Goal: Task Accomplishment & Management: Manage account settings

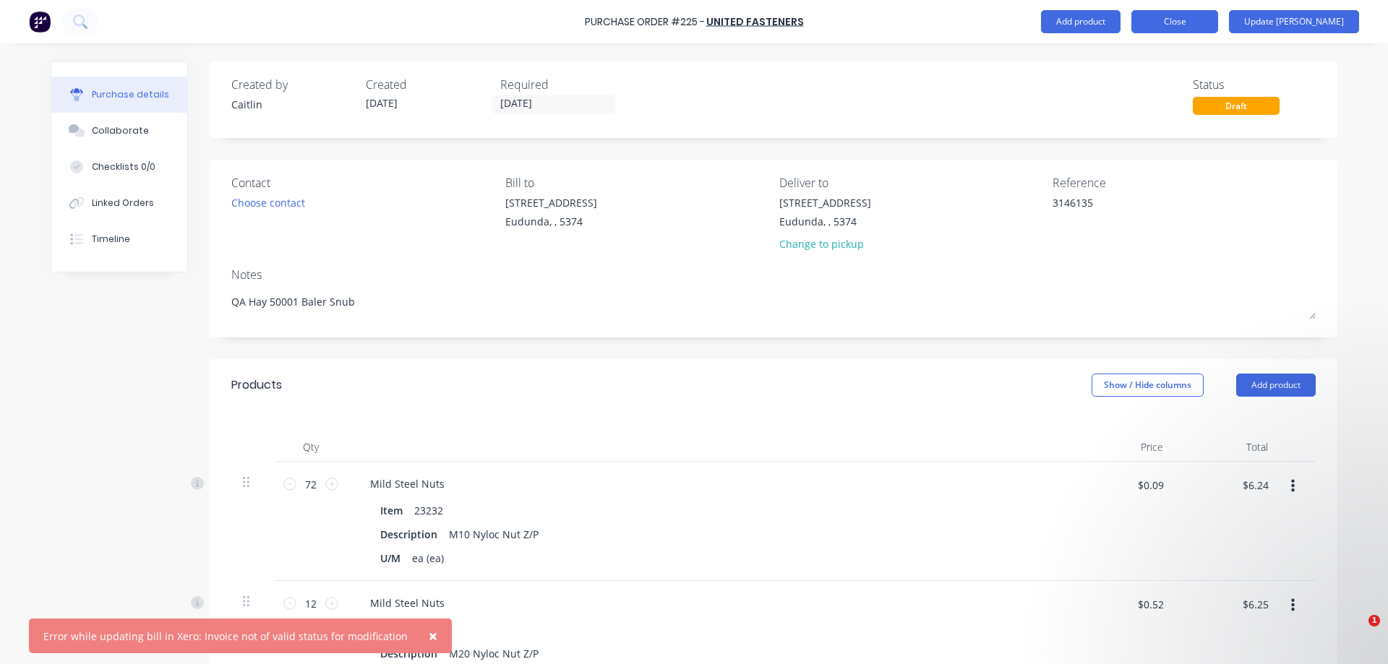
click at [1206, 22] on button "Close" at bounding box center [1174, 21] width 87 height 23
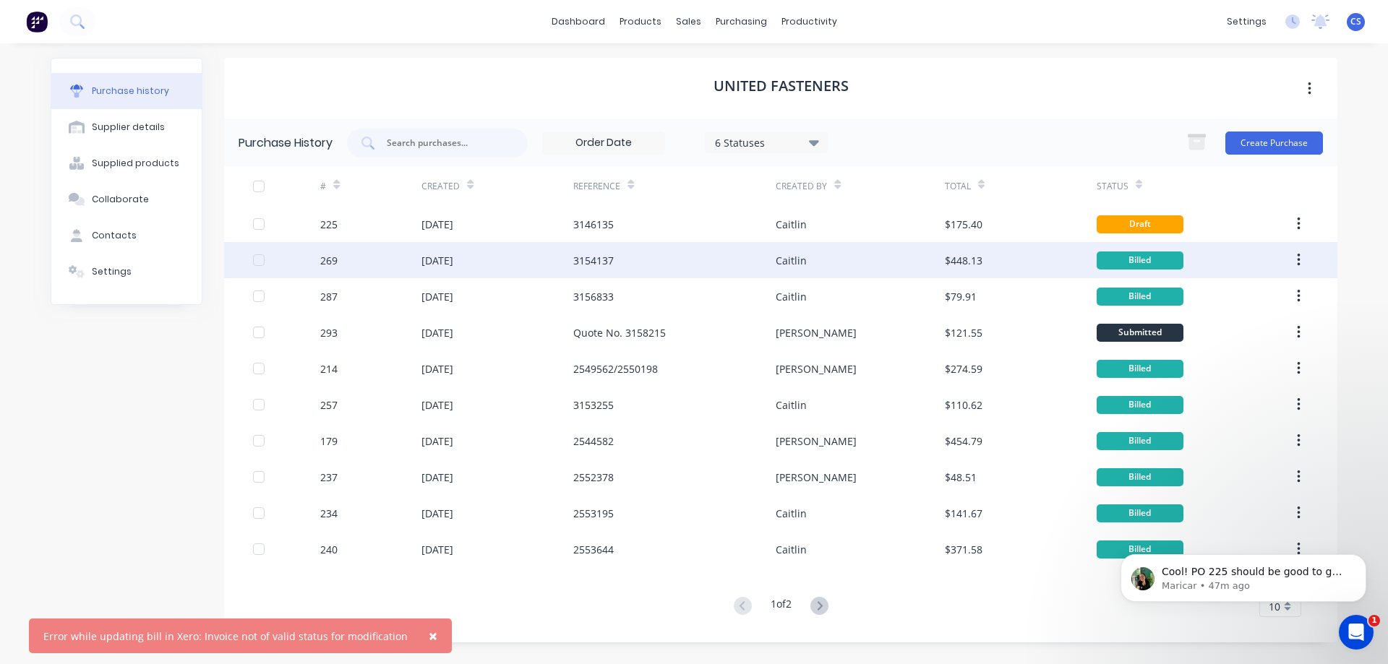
click at [894, 246] on div "Caitlin" at bounding box center [860, 260] width 168 height 36
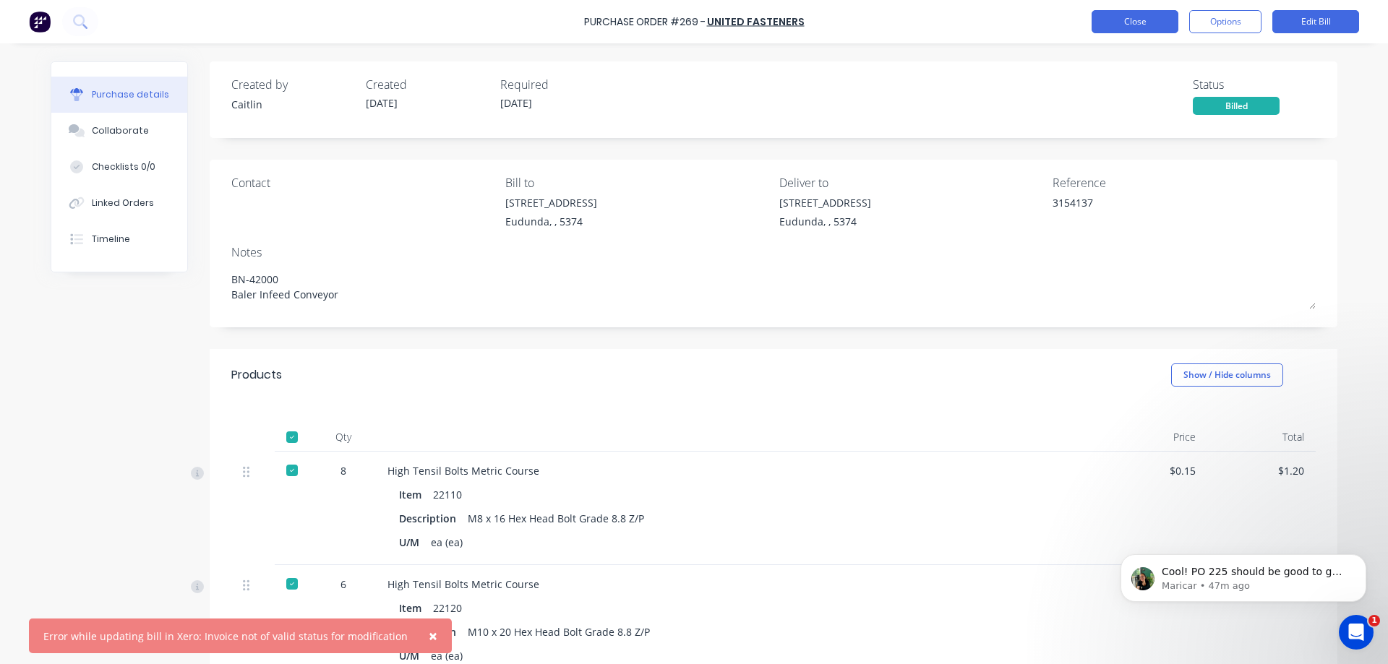
click at [1123, 30] on button "Close" at bounding box center [1135, 21] width 87 height 23
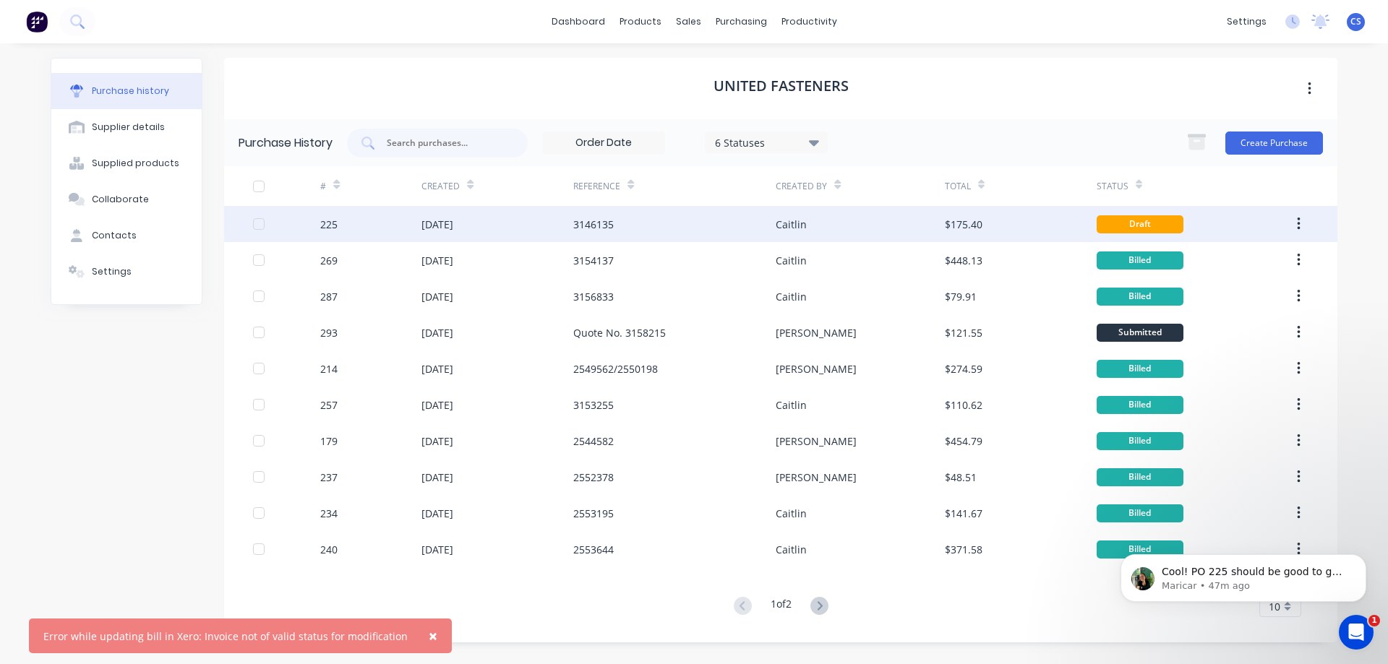
click at [844, 226] on div "Caitlin" at bounding box center [860, 224] width 168 height 36
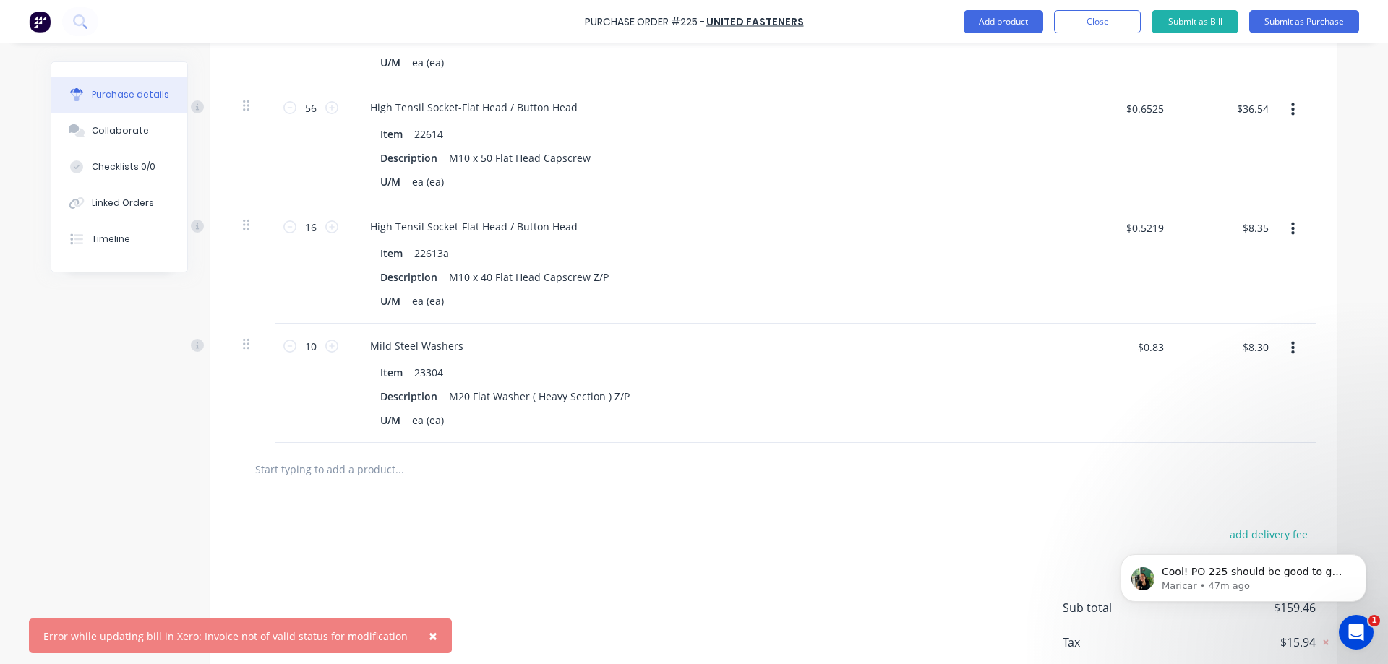
scroll to position [1415, 0]
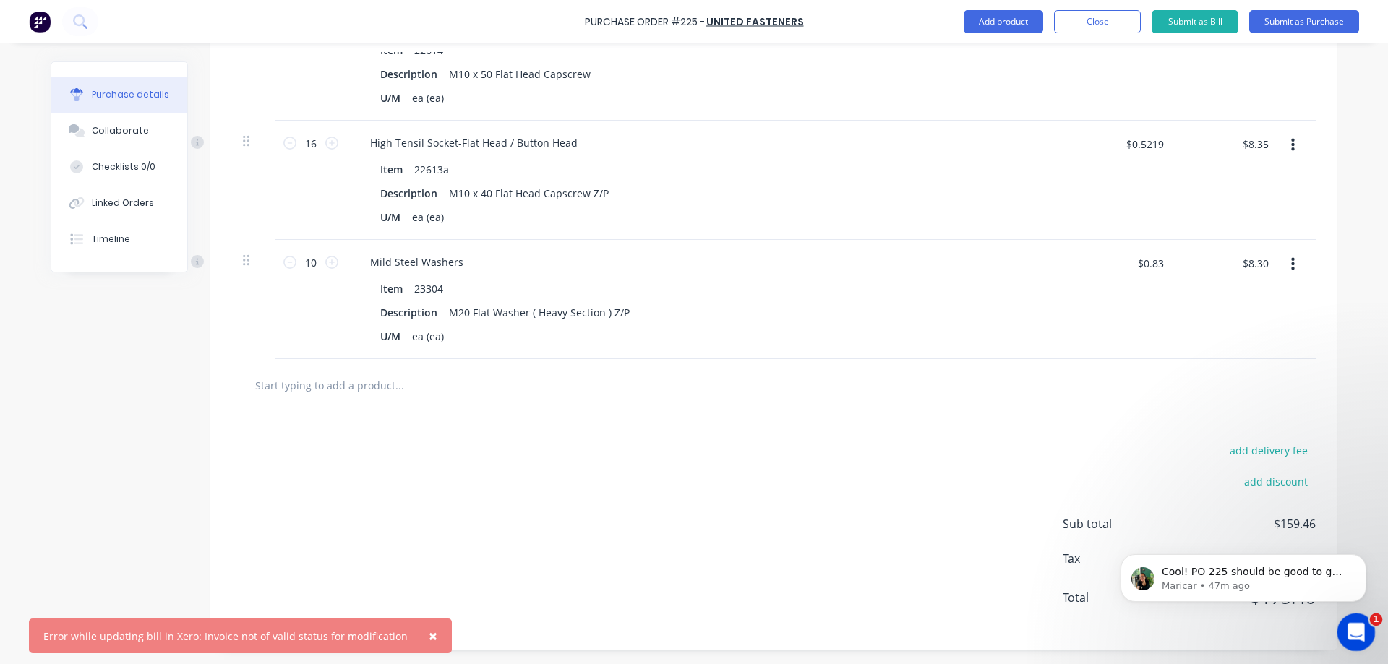
click at [1363, 630] on icon "Open Intercom Messenger" at bounding box center [1354, 631] width 24 height 24
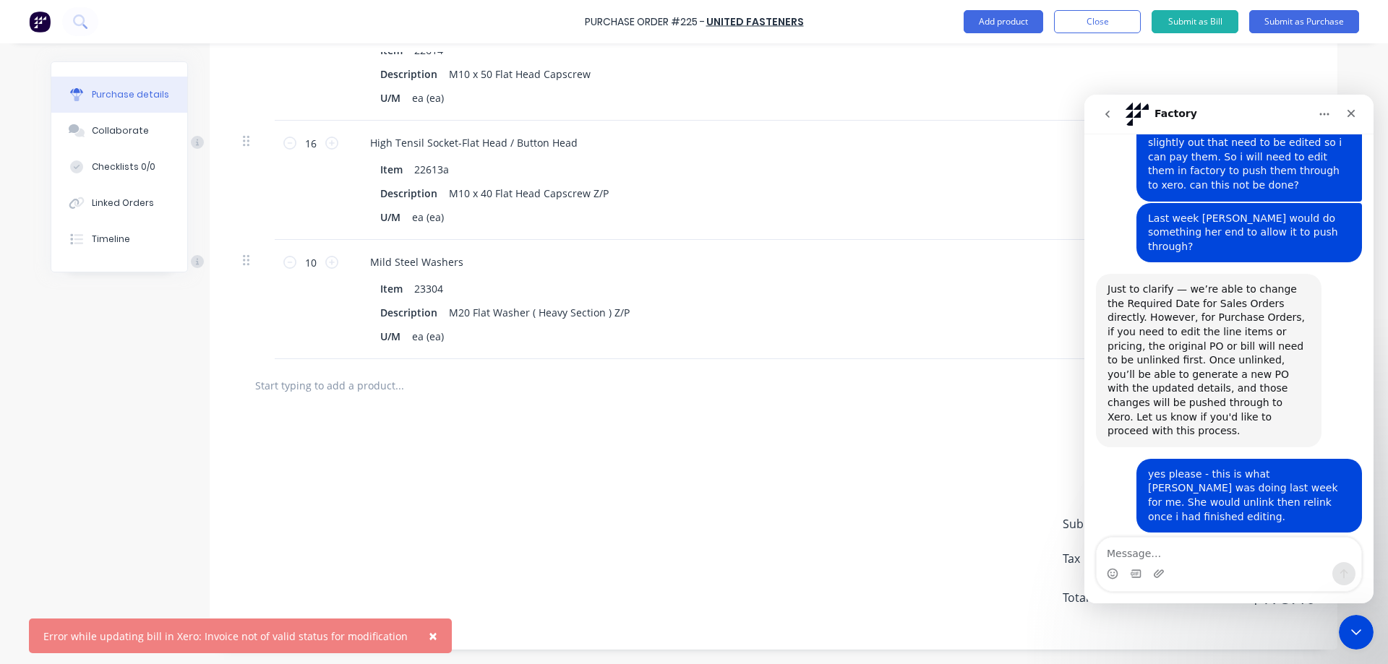
scroll to position [348, 0]
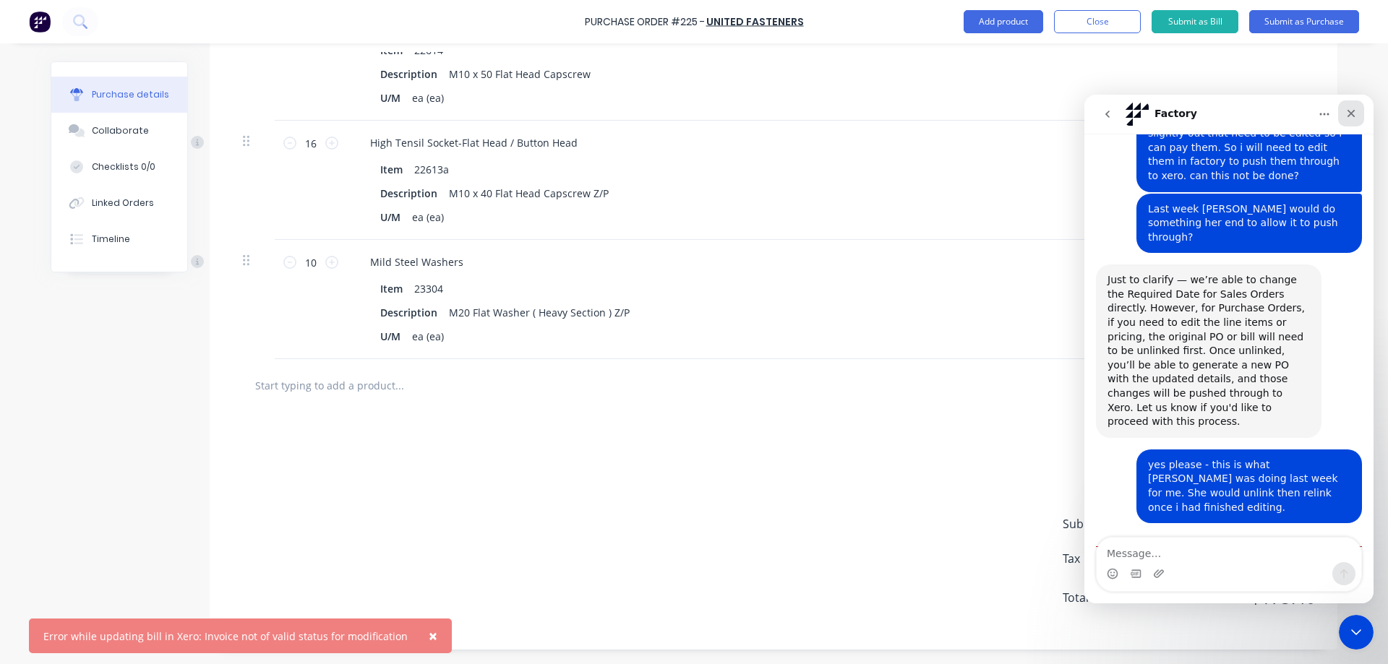
drag, startPoint x: 2438, startPoint y: 209, endPoint x: 1353, endPoint y: 114, distance: 1088.4
click at [1353, 114] on icon "Close" at bounding box center [1351, 114] width 12 height 12
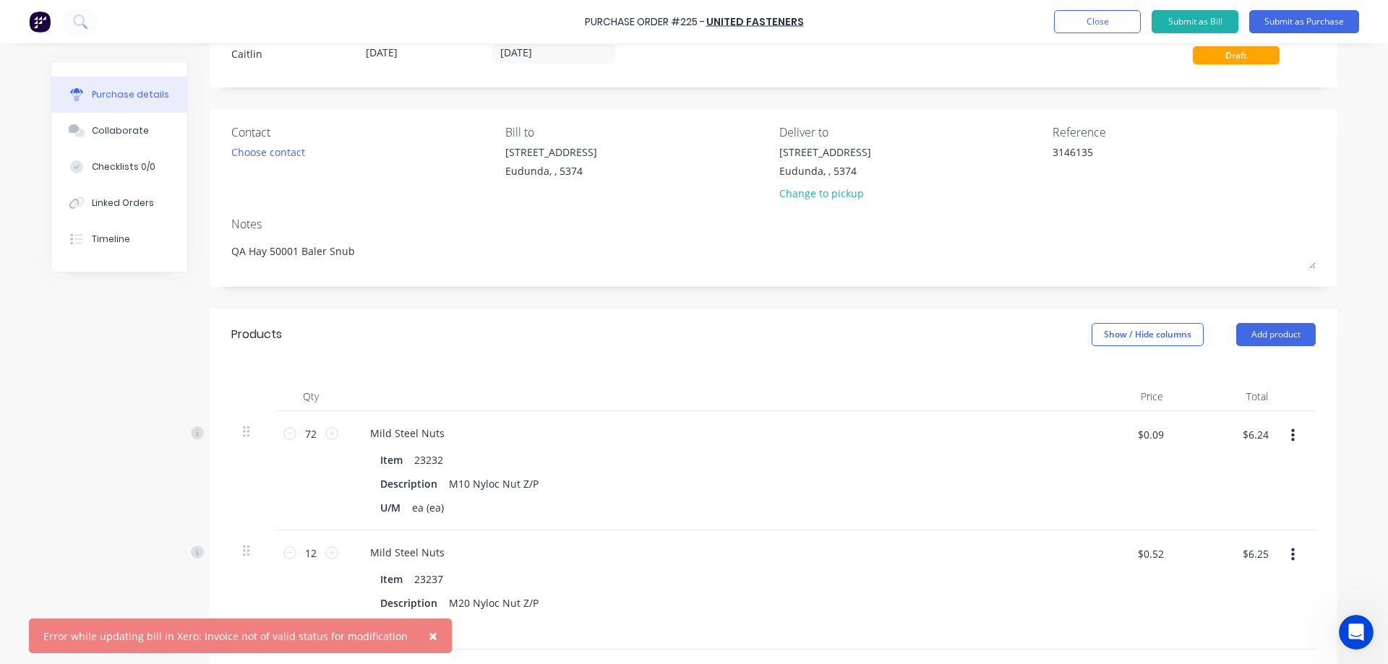
scroll to position [0, 0]
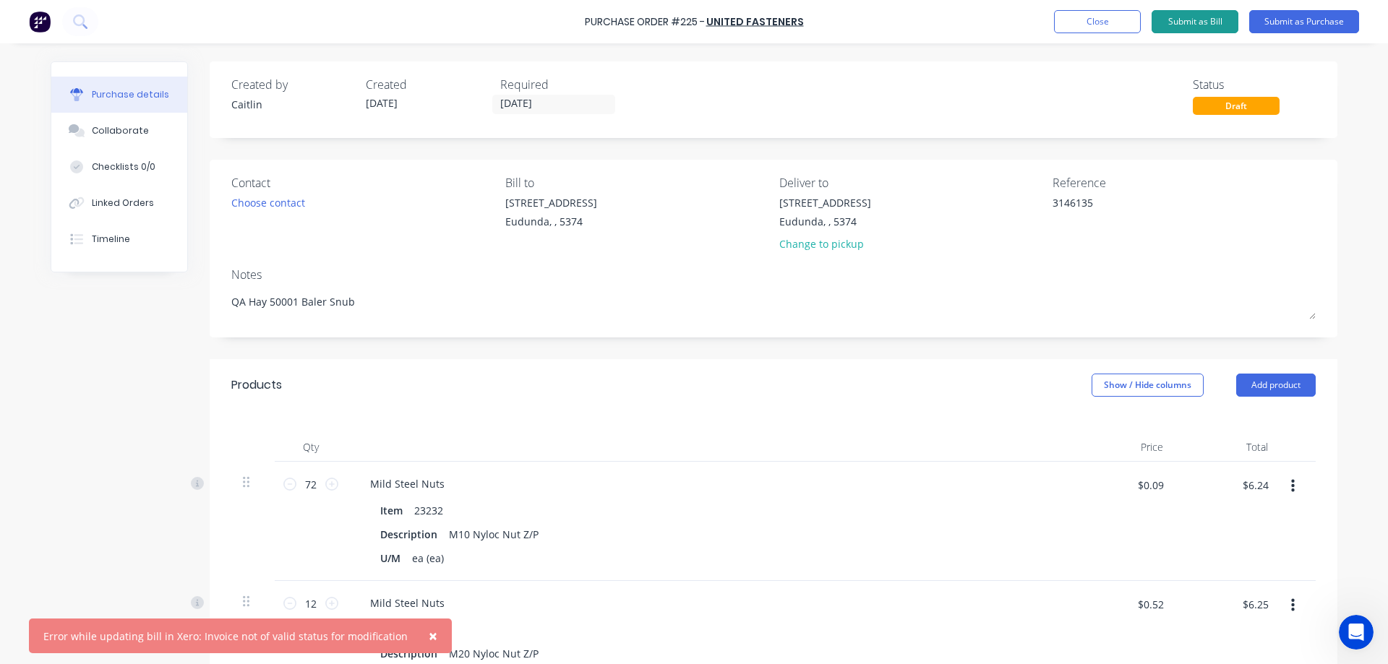
click at [1188, 25] on button "Submit as Bill" at bounding box center [1195, 21] width 87 height 23
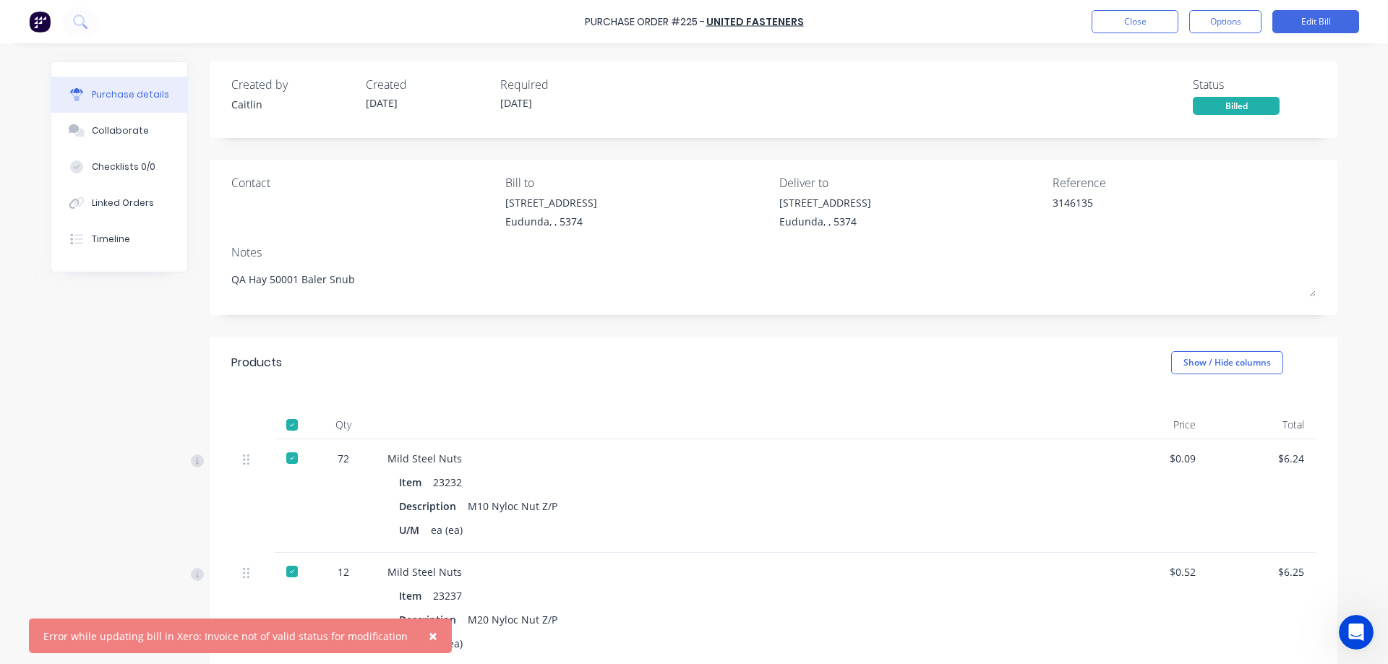
click at [429, 638] on span "×" at bounding box center [433, 636] width 9 height 20
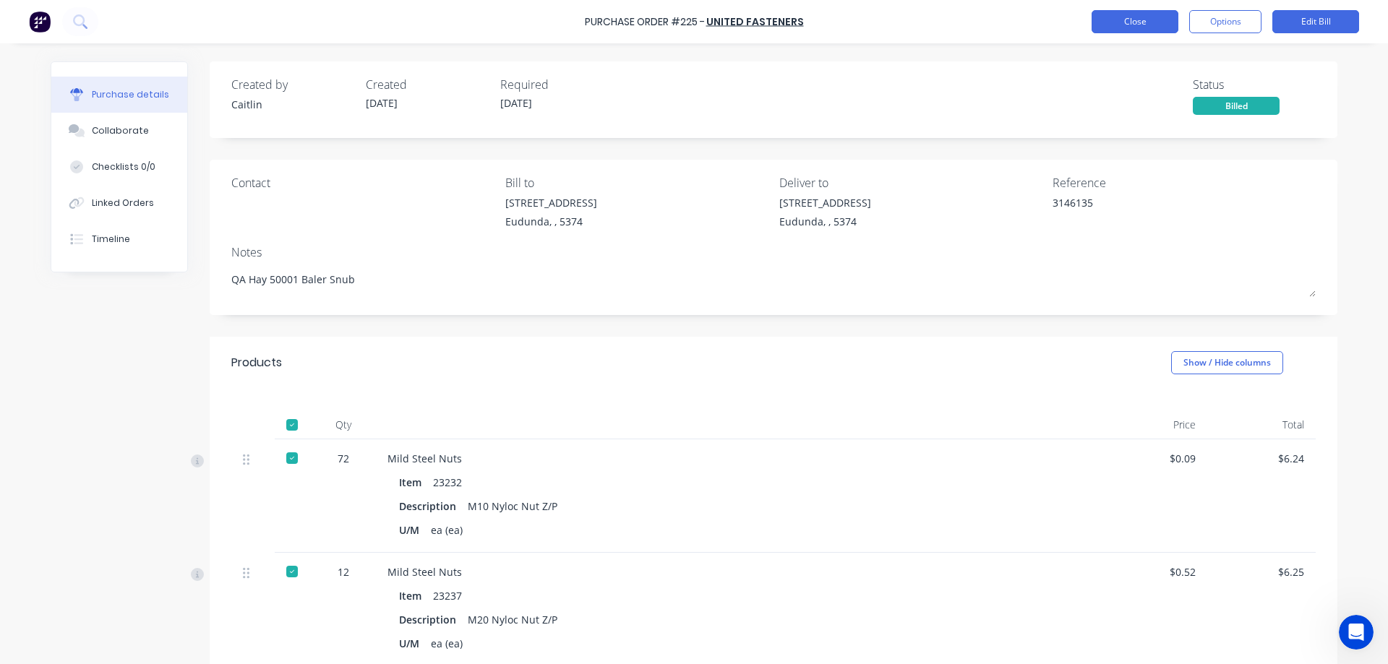
click at [1125, 19] on button "Close" at bounding box center [1135, 21] width 87 height 23
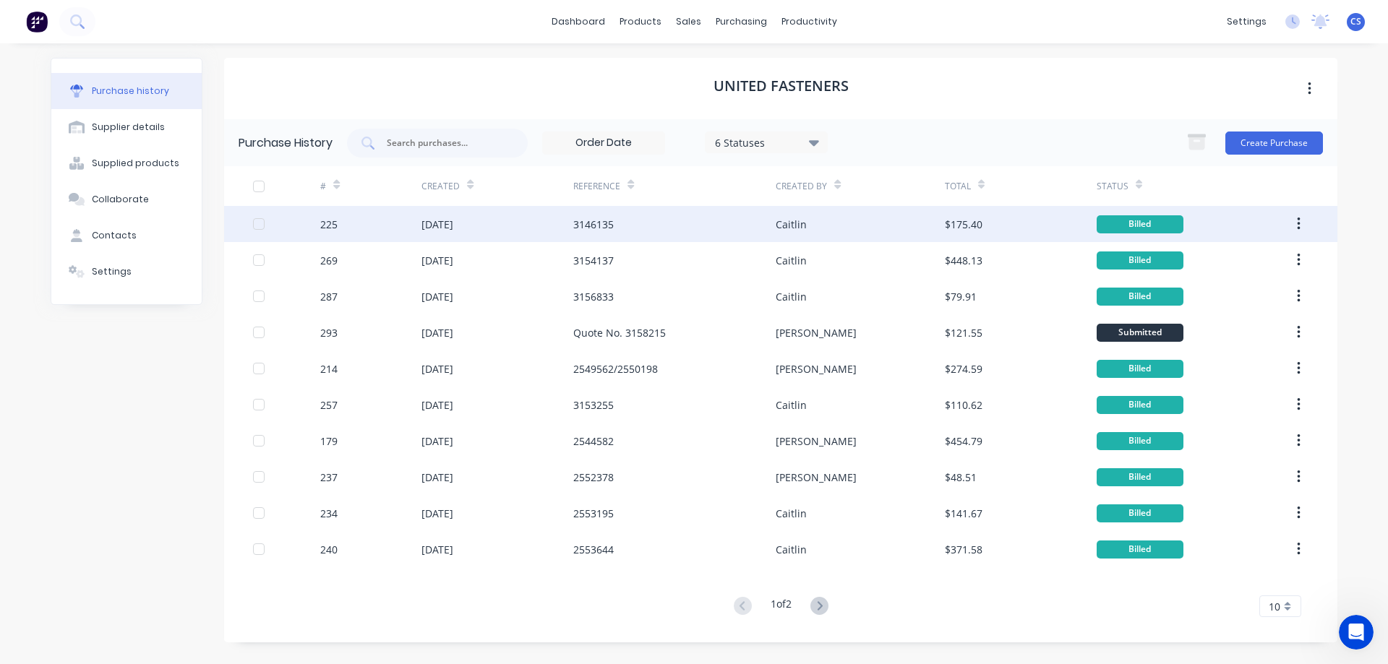
click at [890, 229] on div "Caitlin" at bounding box center [860, 224] width 168 height 36
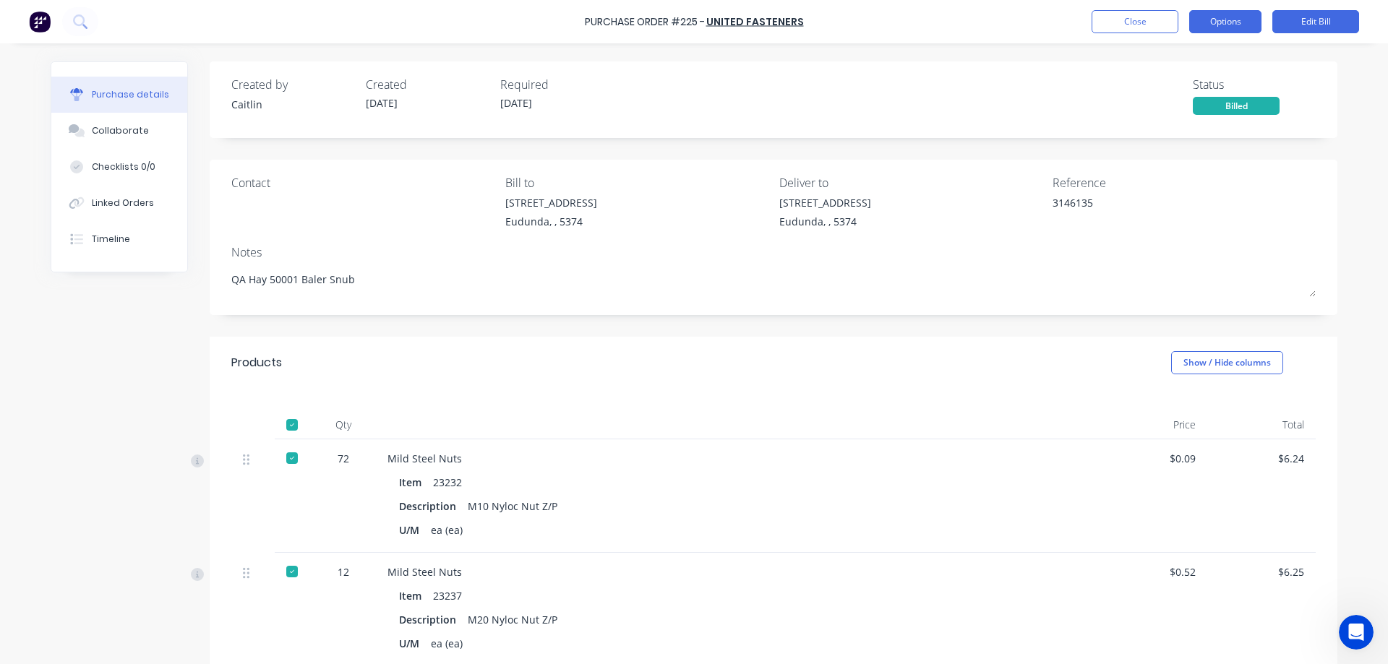
click at [1240, 28] on button "Options" at bounding box center [1225, 21] width 72 height 23
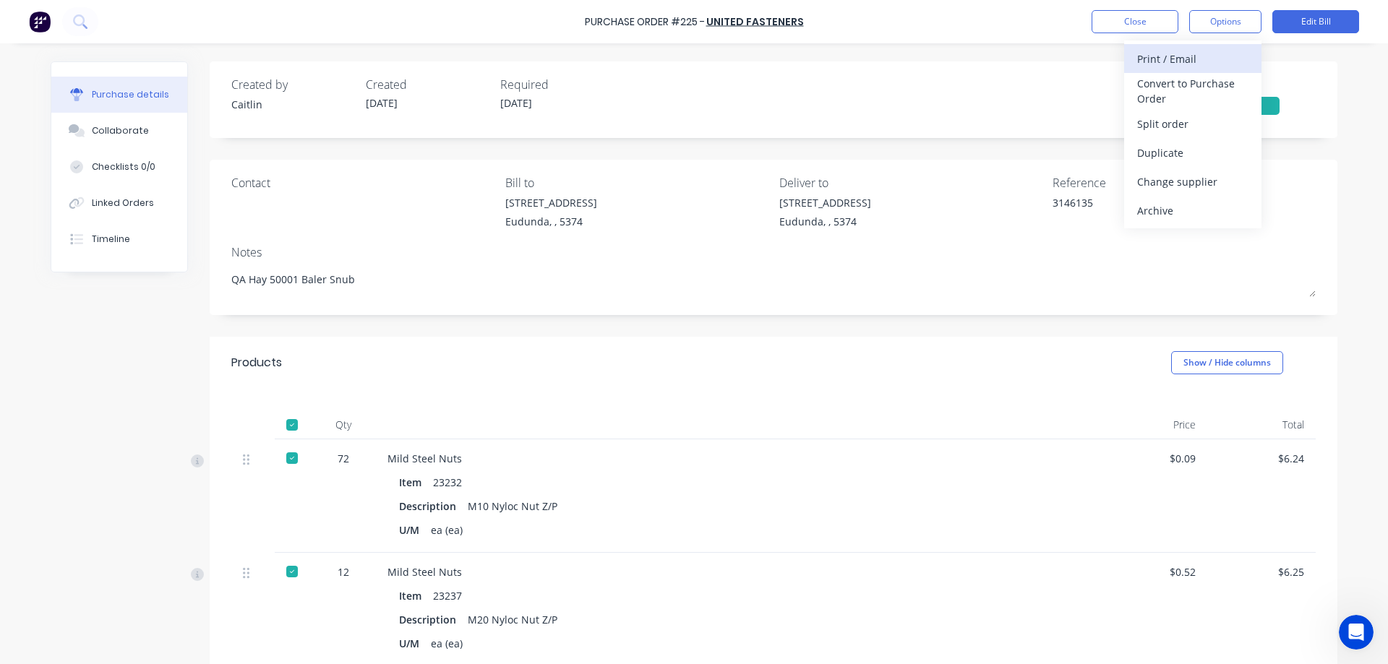
click at [1207, 56] on div "Print / Email" at bounding box center [1192, 58] width 111 height 21
click at [1204, 91] on div "With pricing" at bounding box center [1192, 87] width 111 height 21
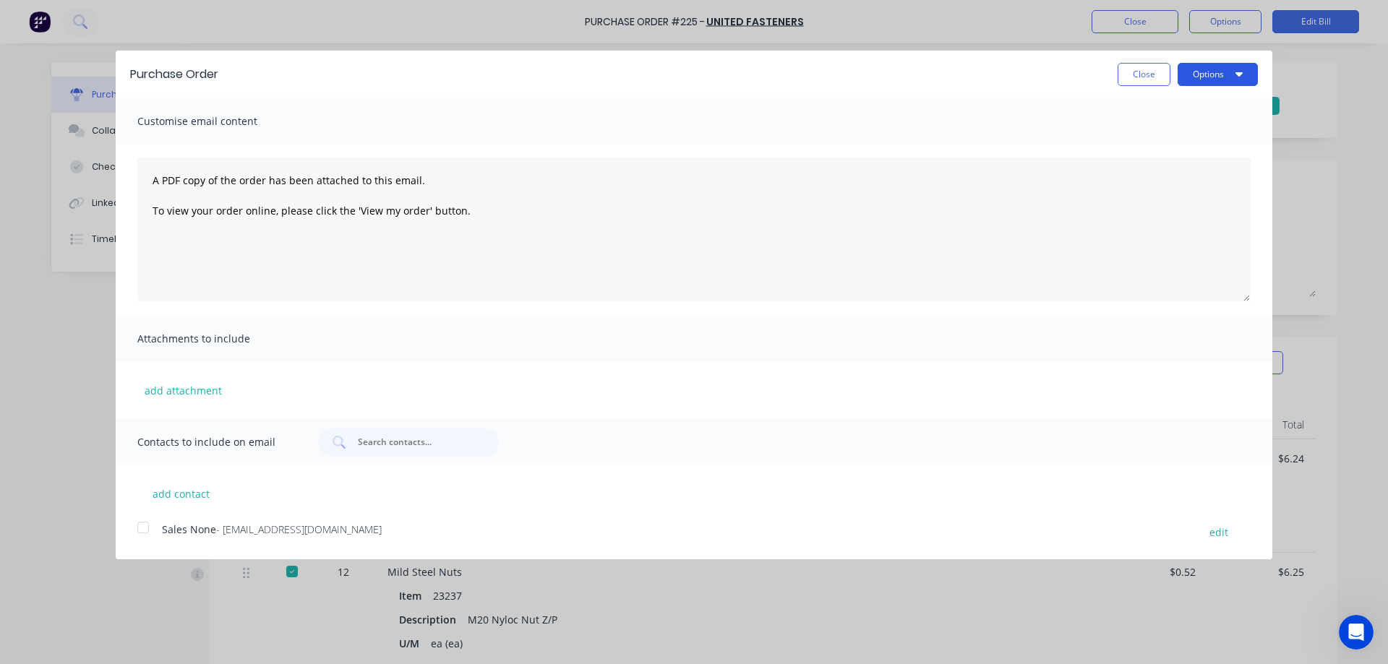
click at [1210, 80] on button "Options" at bounding box center [1218, 74] width 80 height 23
click at [1195, 109] on div "Print" at bounding box center [1188, 110] width 111 height 21
click at [1139, 80] on button "Close" at bounding box center [1144, 74] width 53 height 23
type textarea "x"
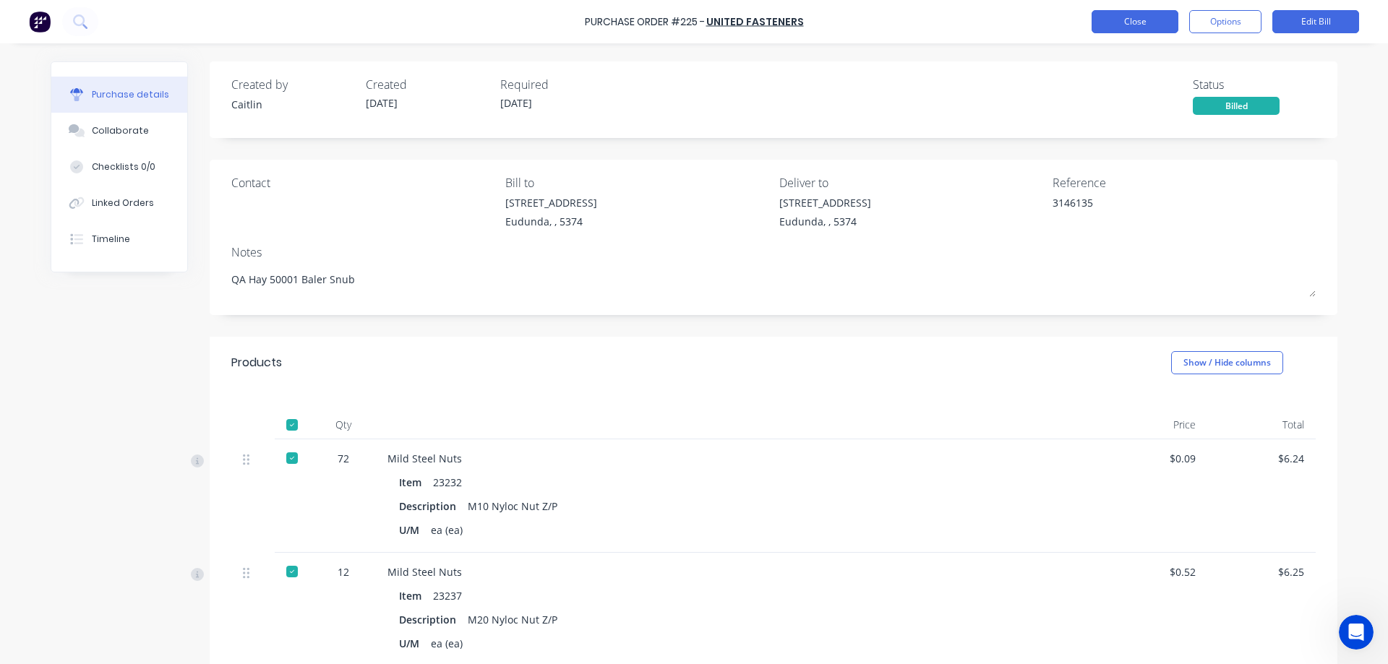
click at [1141, 24] on button "Close" at bounding box center [1135, 21] width 87 height 23
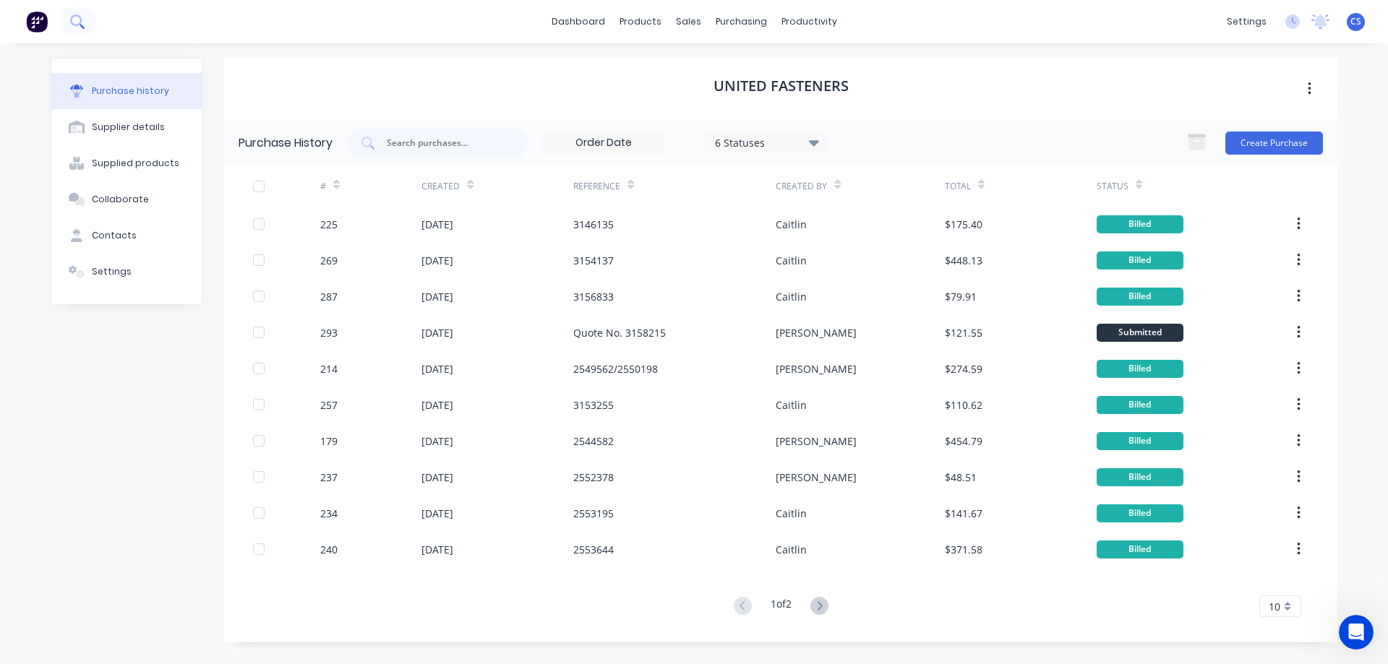
click at [72, 22] on icon at bounding box center [76, 20] width 12 height 12
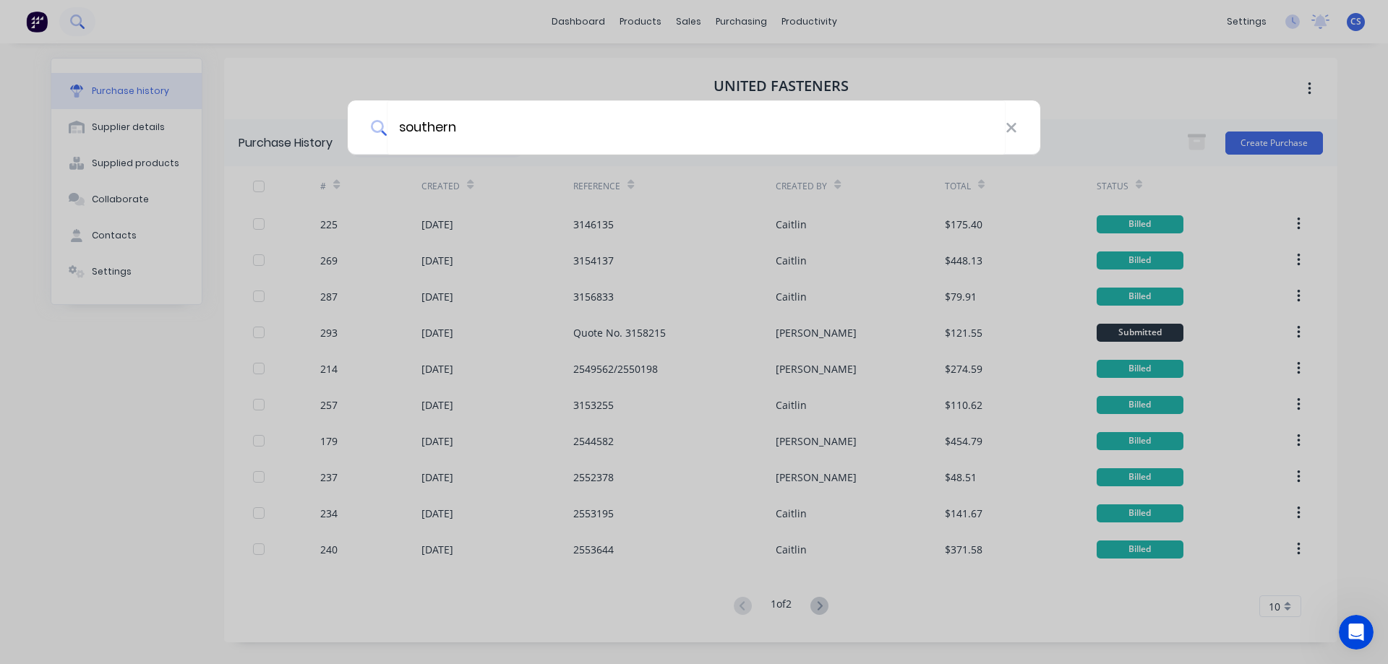
type input "southern"
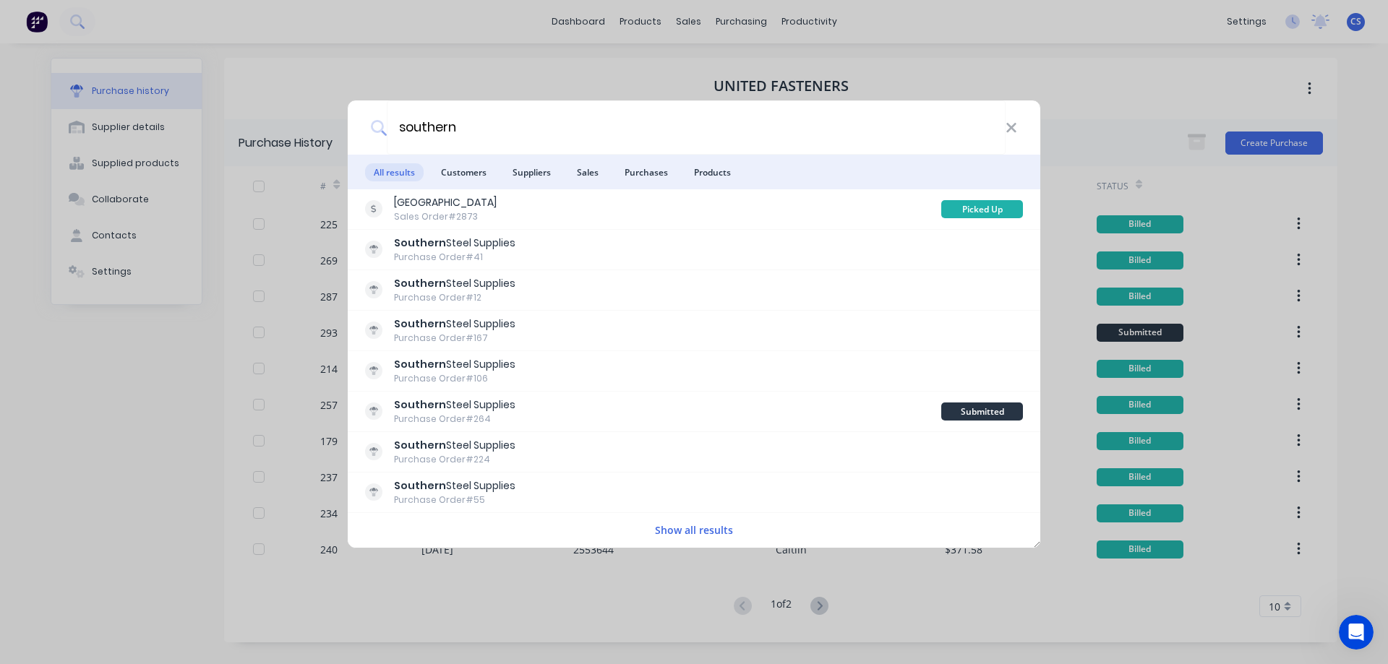
click at [682, 528] on button "Show all results" at bounding box center [694, 530] width 87 height 17
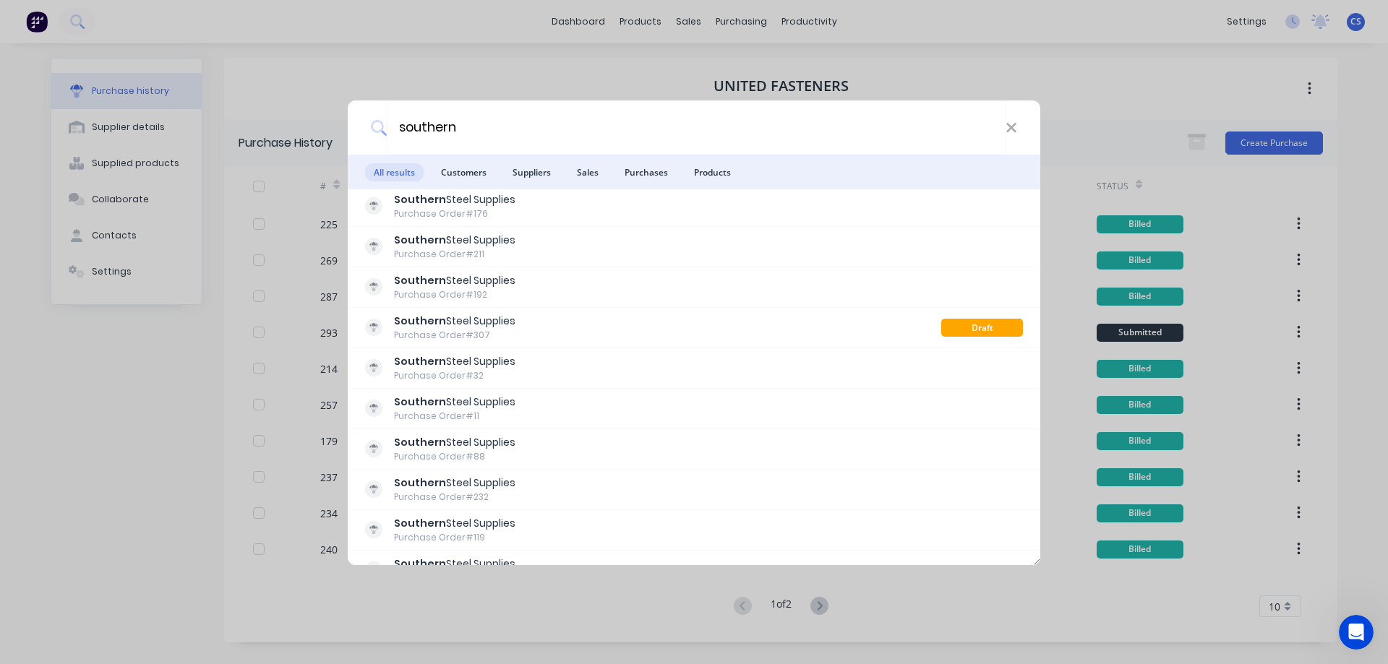
scroll to position [723, 0]
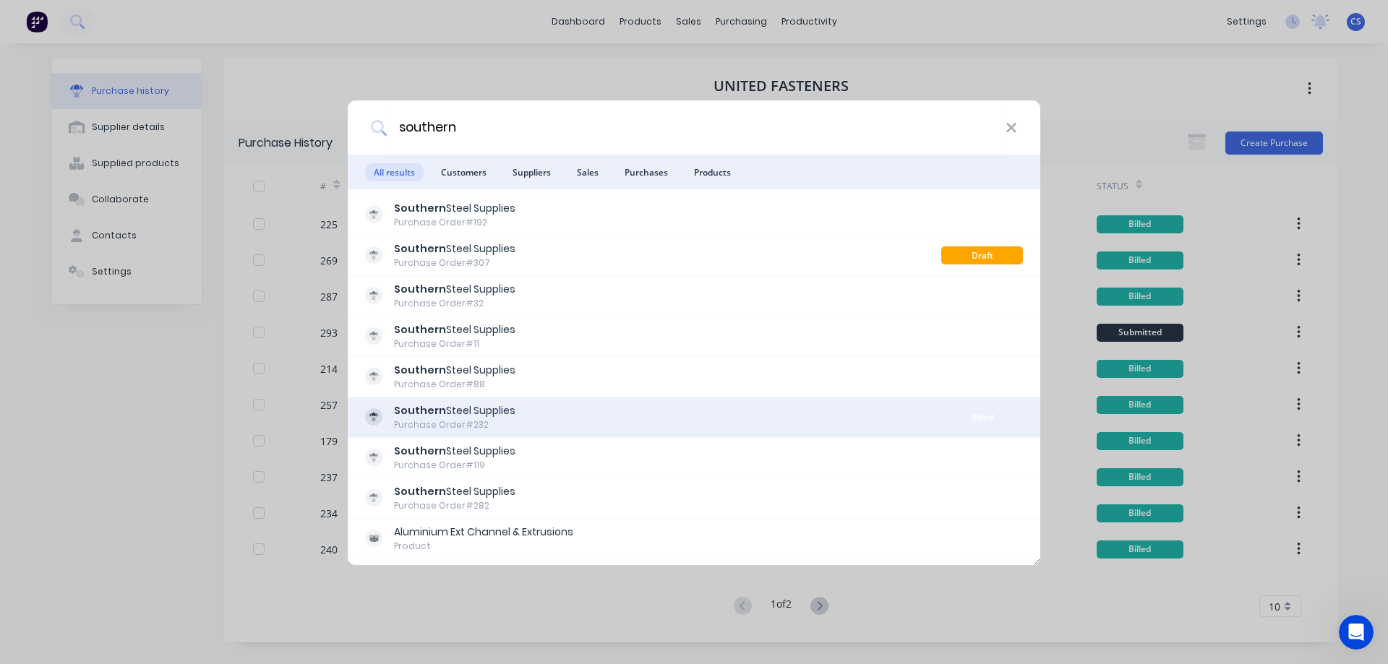
click at [737, 411] on div "Southern Steel Supplies Purchase Order #232" at bounding box center [653, 417] width 576 height 28
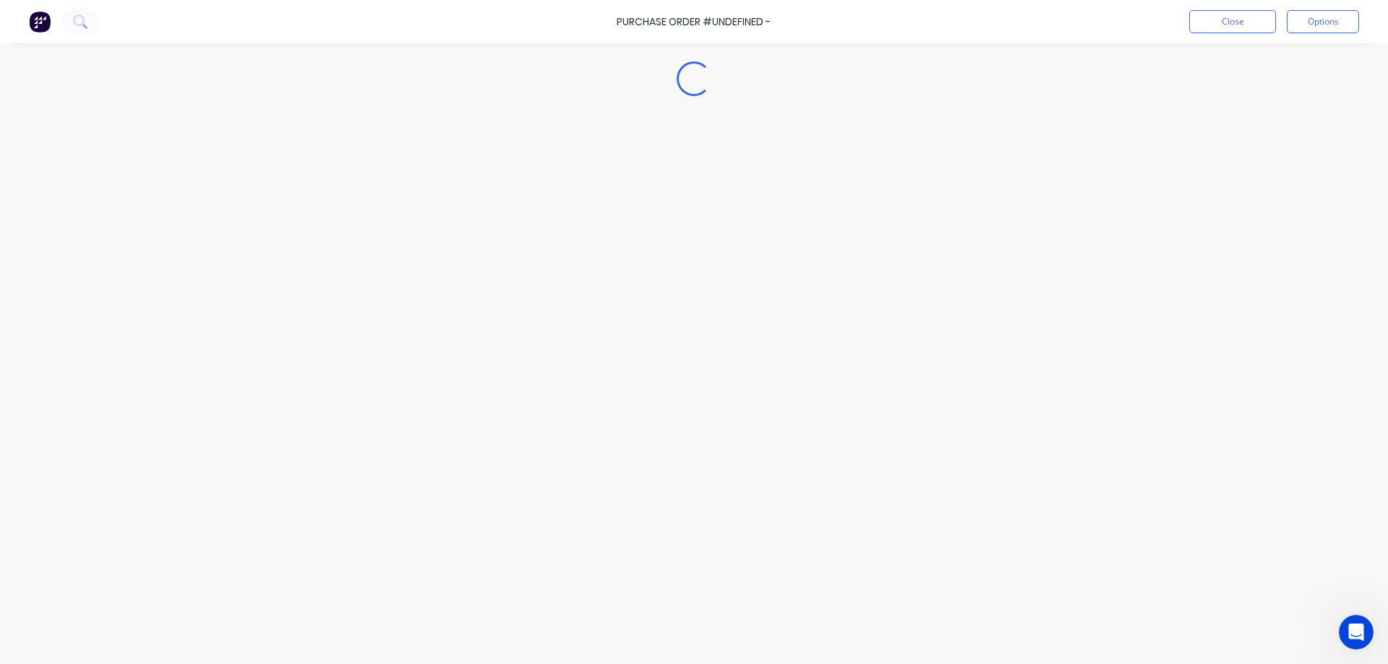
type textarea "x"
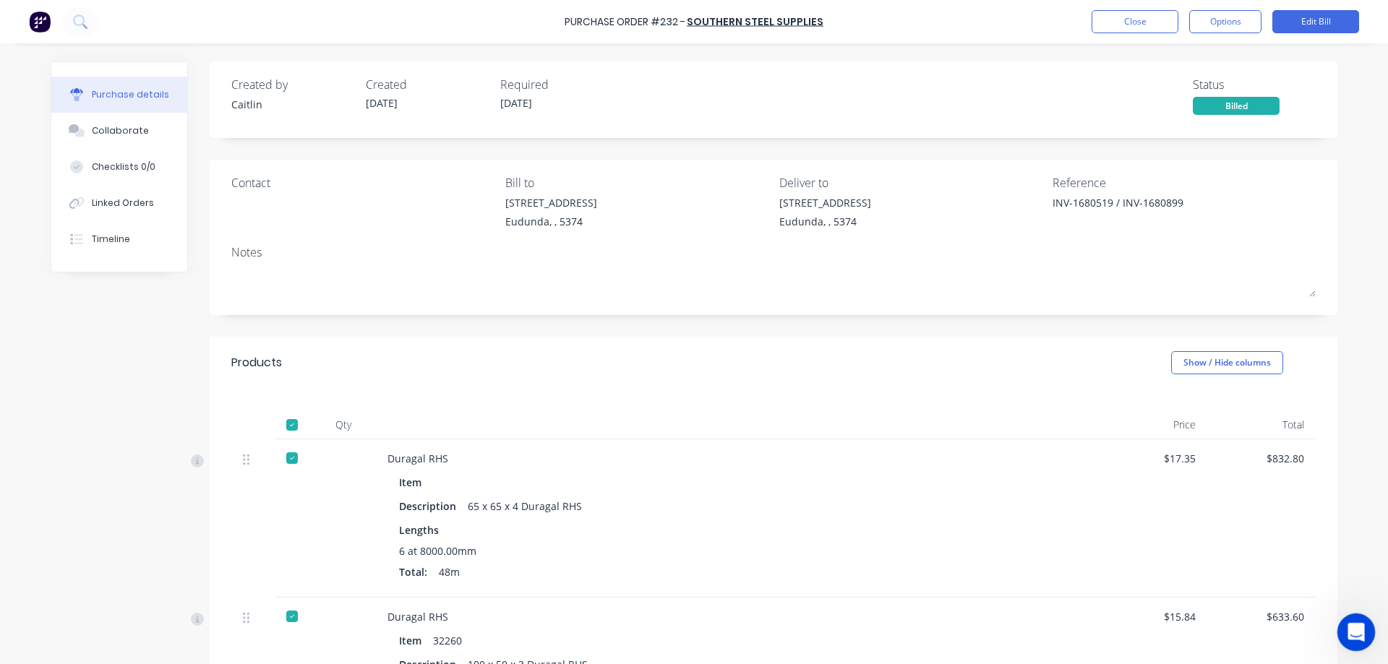
click at [1345, 631] on icon "Open Intercom Messenger" at bounding box center [1354, 631] width 24 height 24
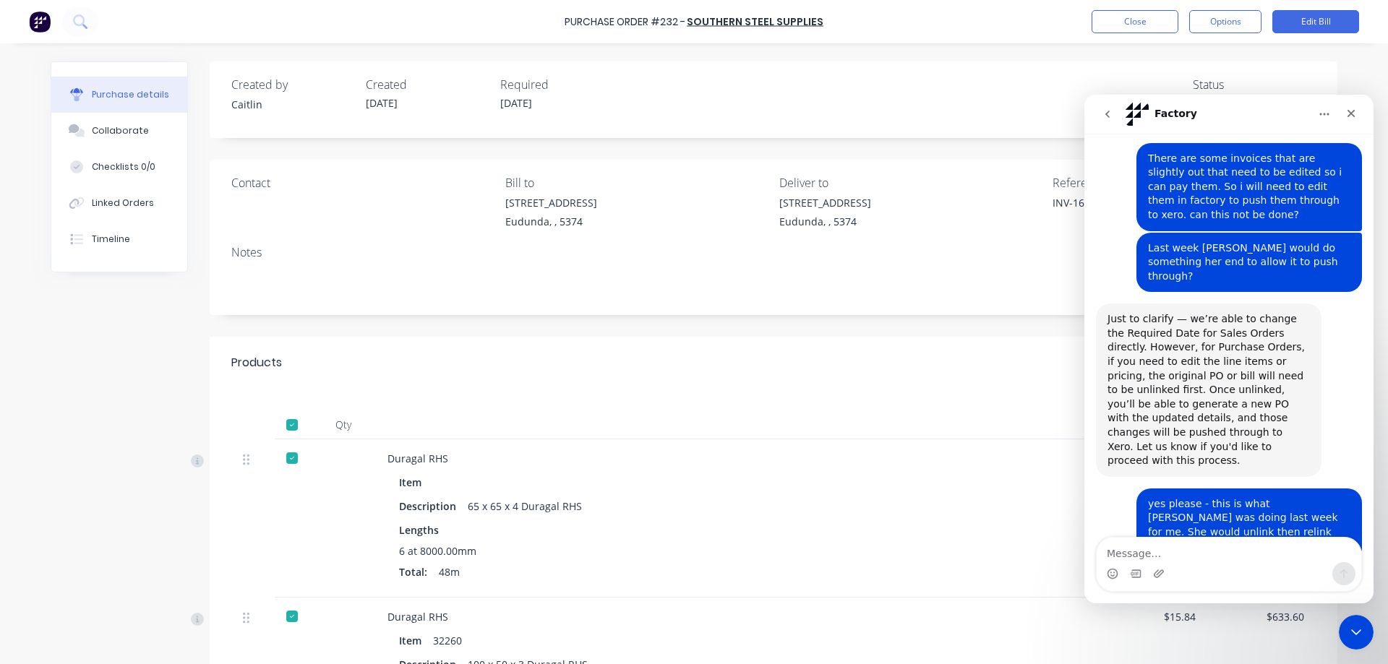
scroll to position [324, 0]
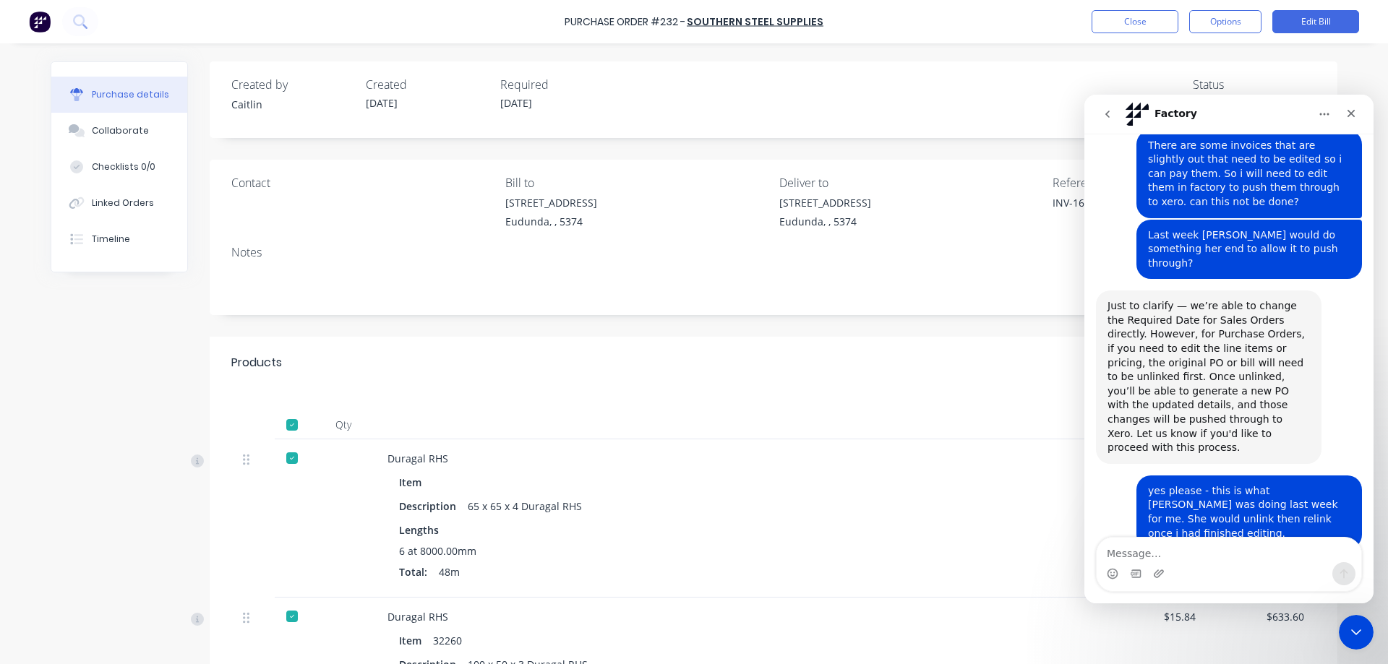
click at [1152, 554] on textarea "Message…" at bounding box center [1229, 550] width 265 height 25
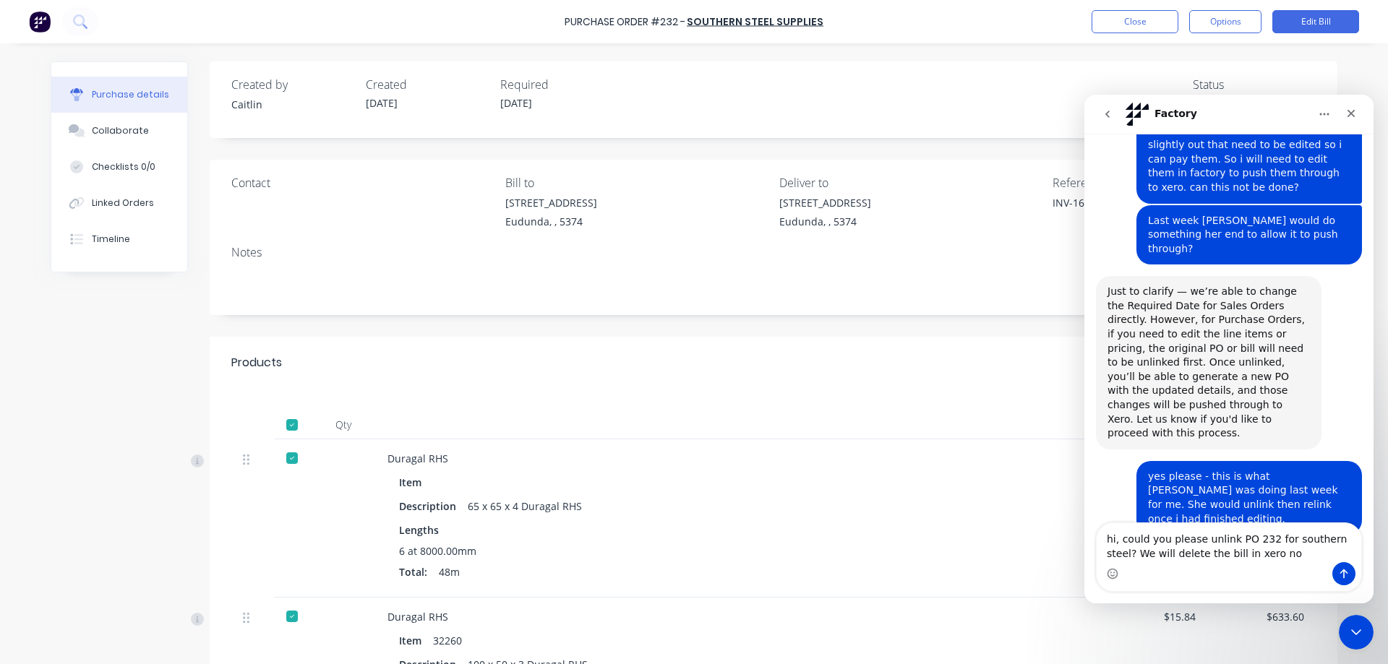
type textarea "hi, could you please unlink PO 232 for southern steel? We will delete the bill …"
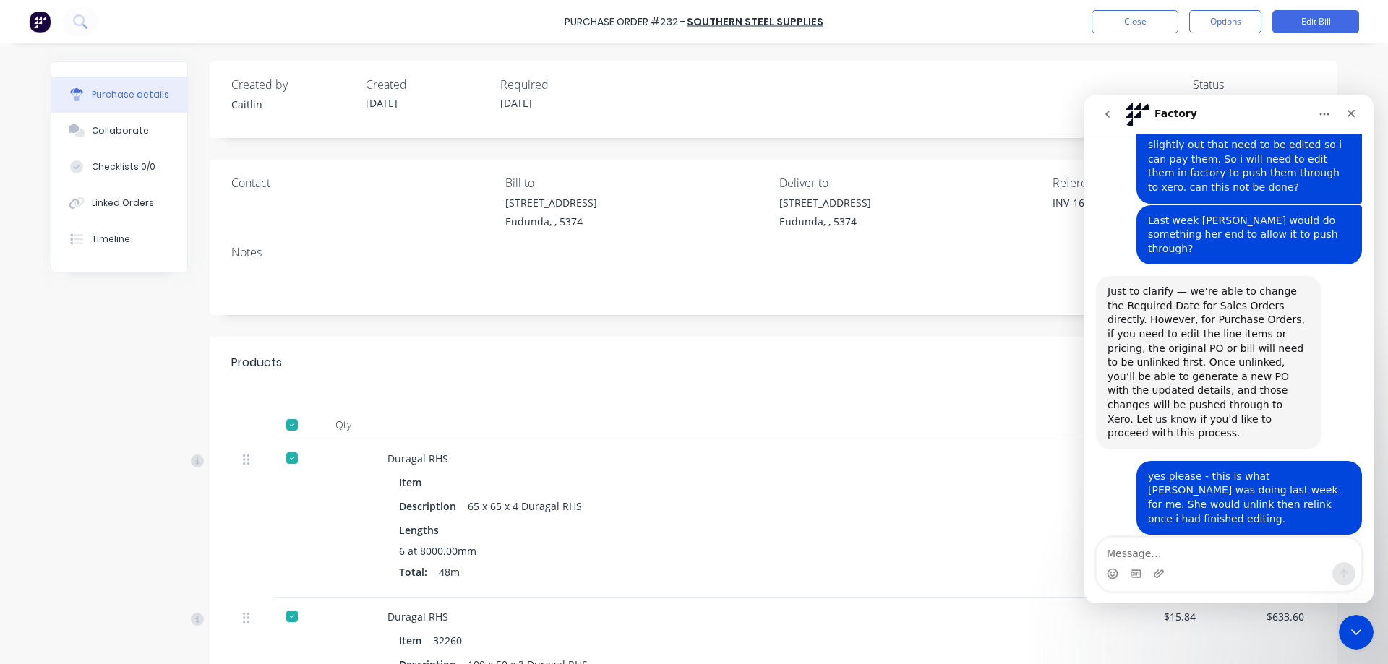
scroll to position [395, 0]
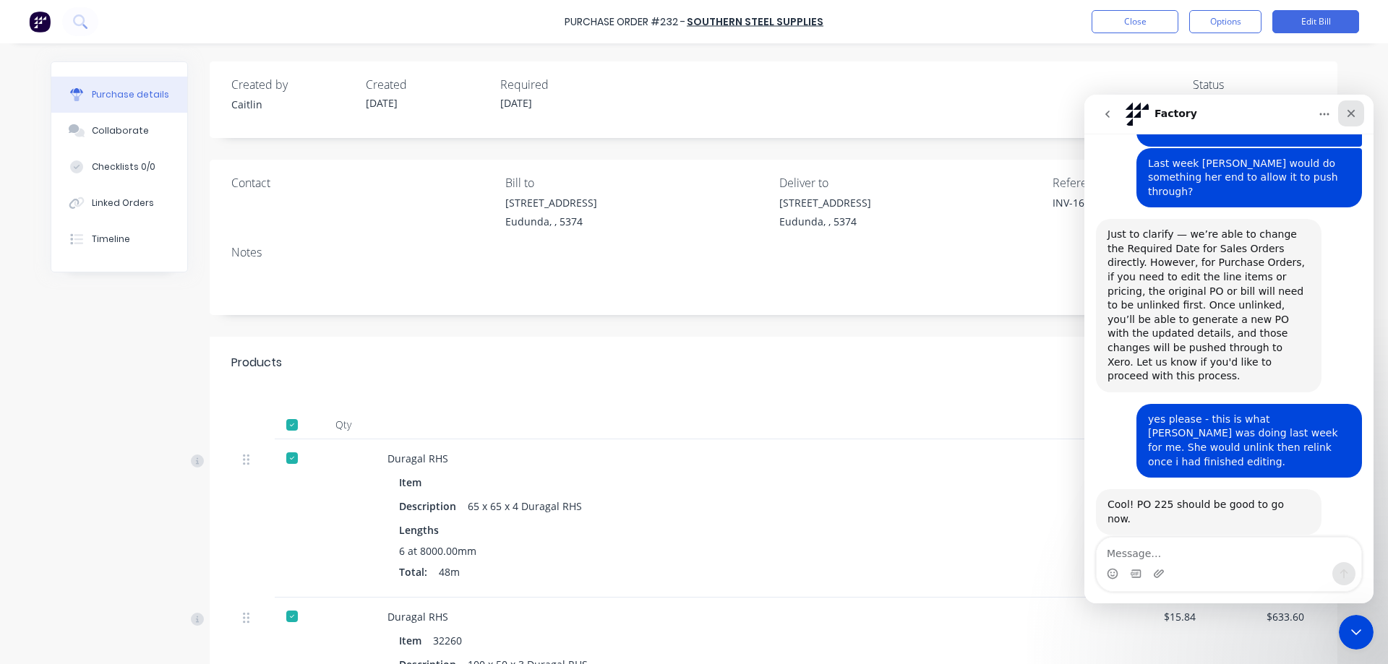
click at [1355, 119] on icon "Close" at bounding box center [1351, 114] width 12 height 12
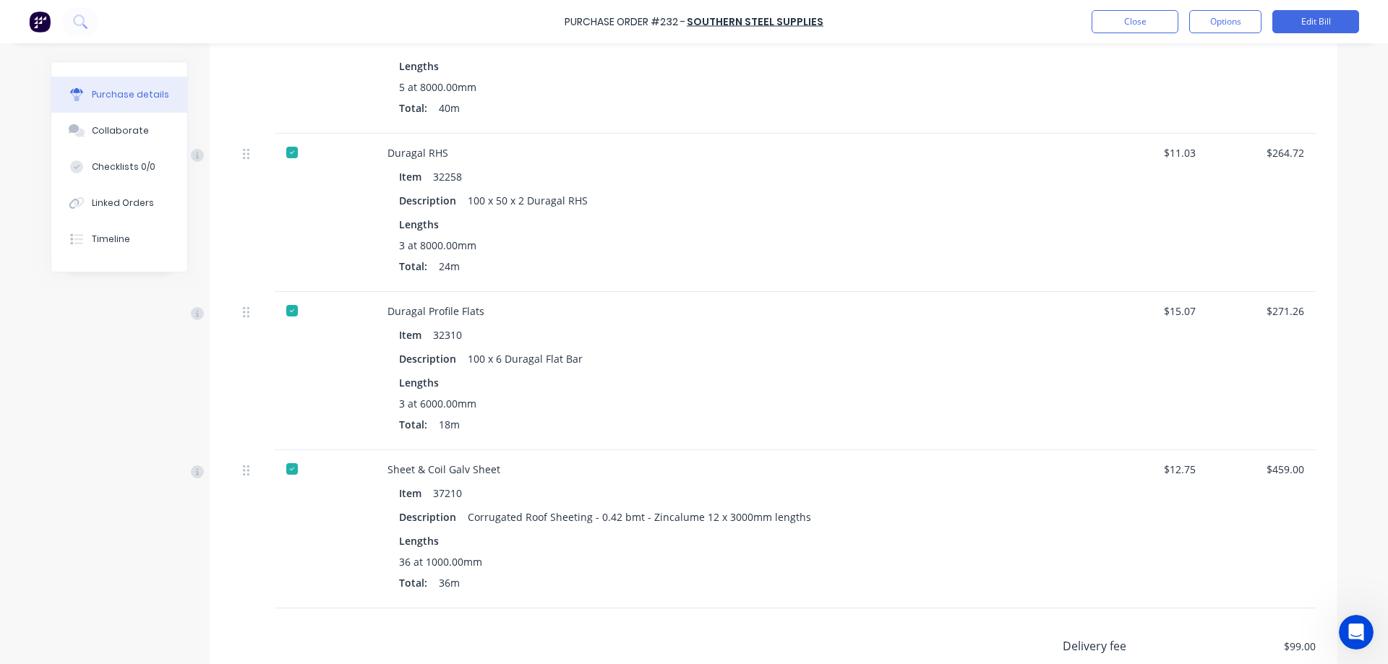
scroll to position [807, 0]
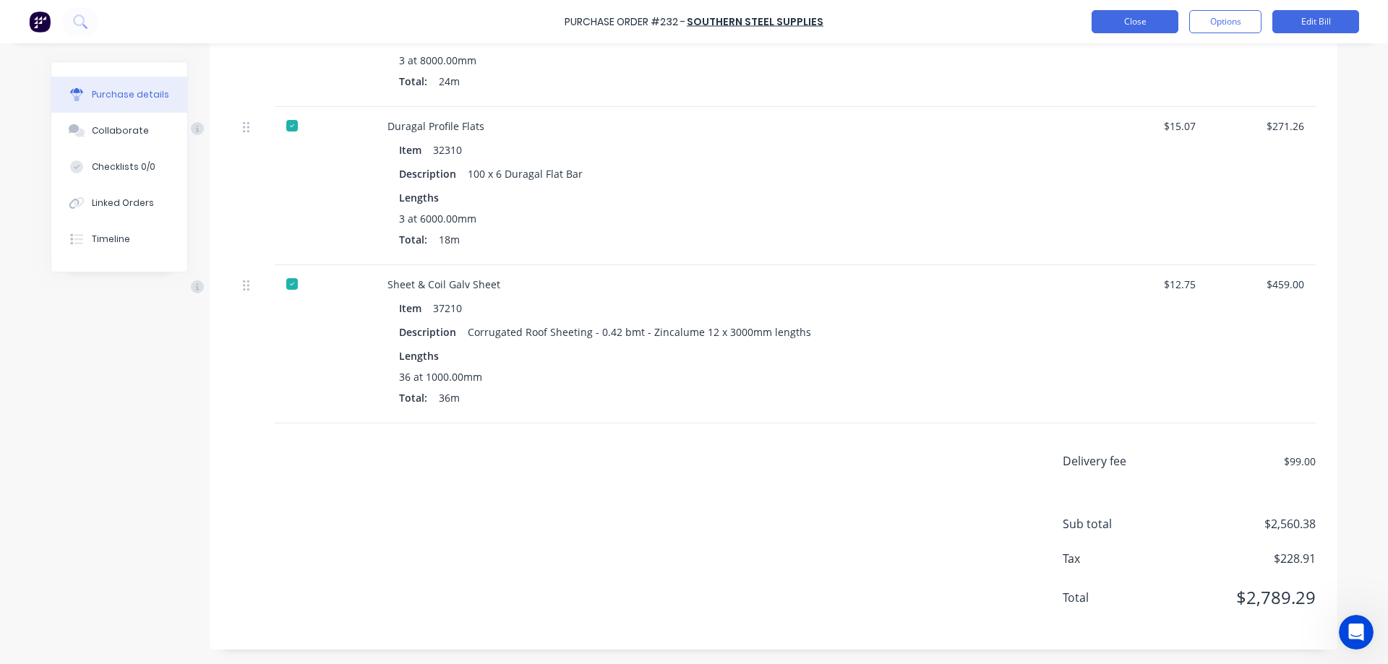
click at [1131, 21] on button "Close" at bounding box center [1135, 21] width 87 height 23
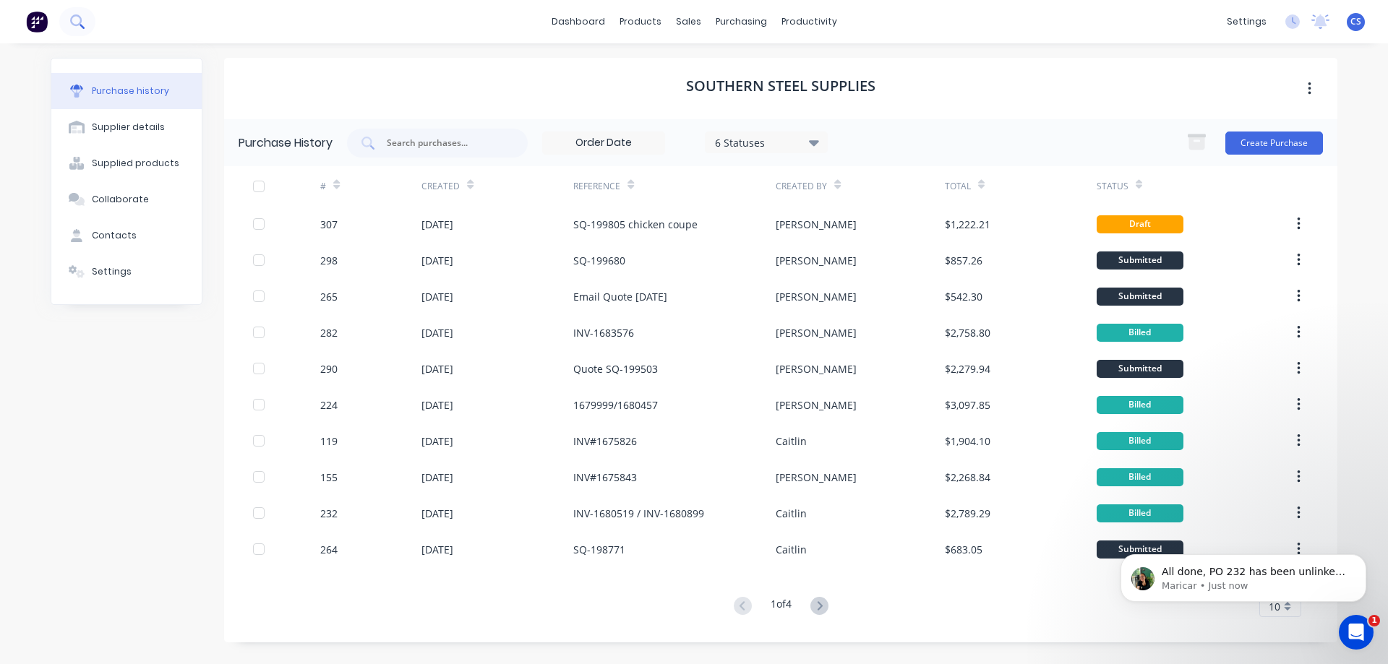
click at [83, 26] on icon at bounding box center [77, 21] width 14 height 14
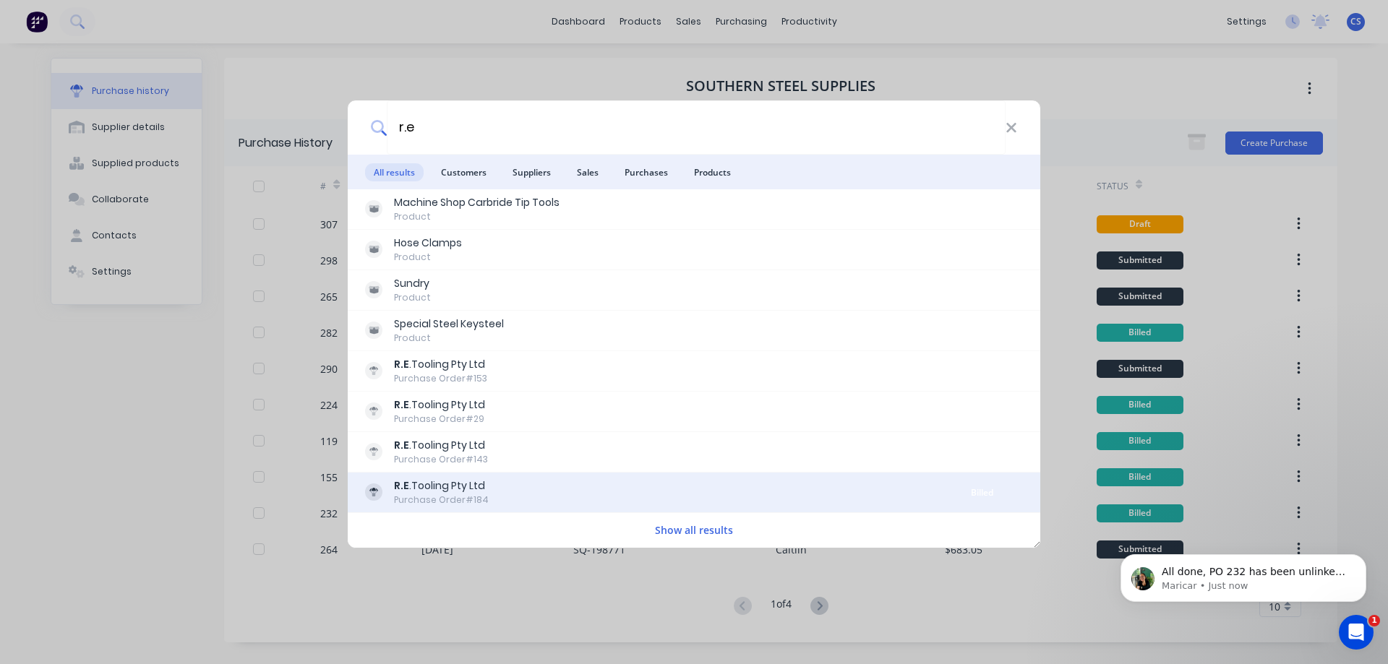
type input "r.e"
click at [643, 489] on div "[PERSON_NAME]Tooling Pty Ltd Purchase Order #184" at bounding box center [653, 493] width 576 height 28
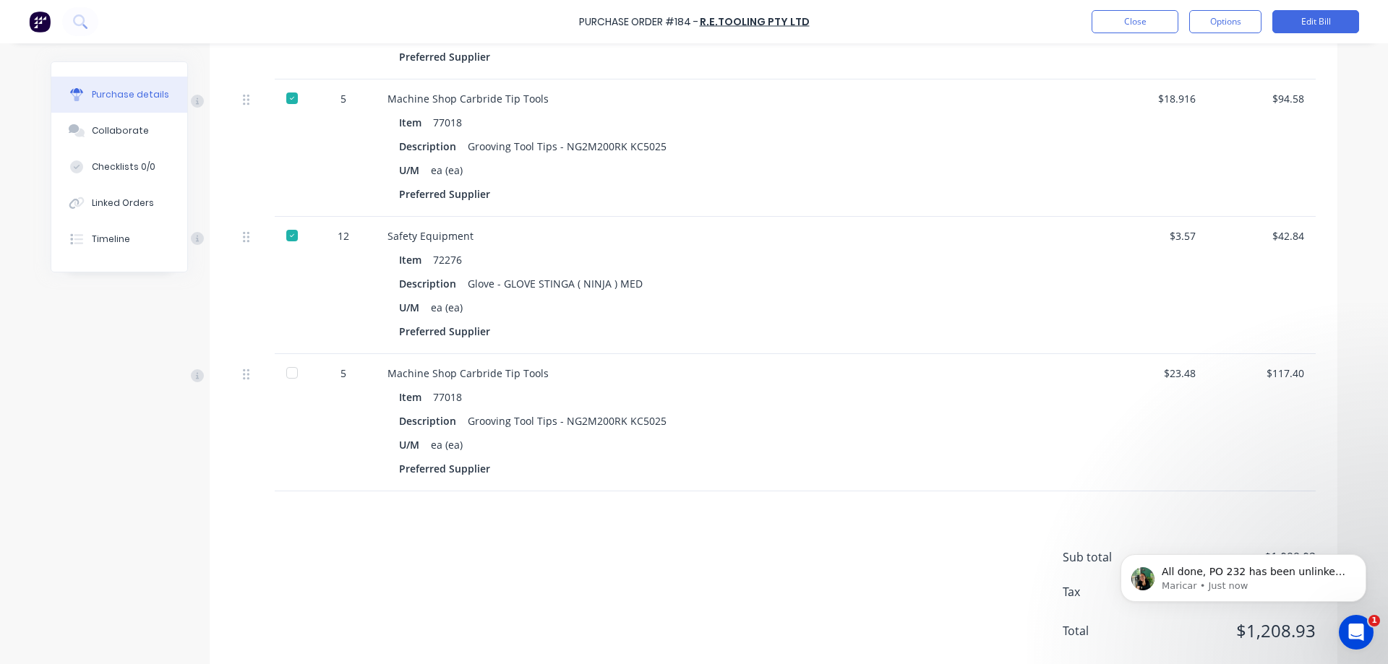
scroll to position [723, 0]
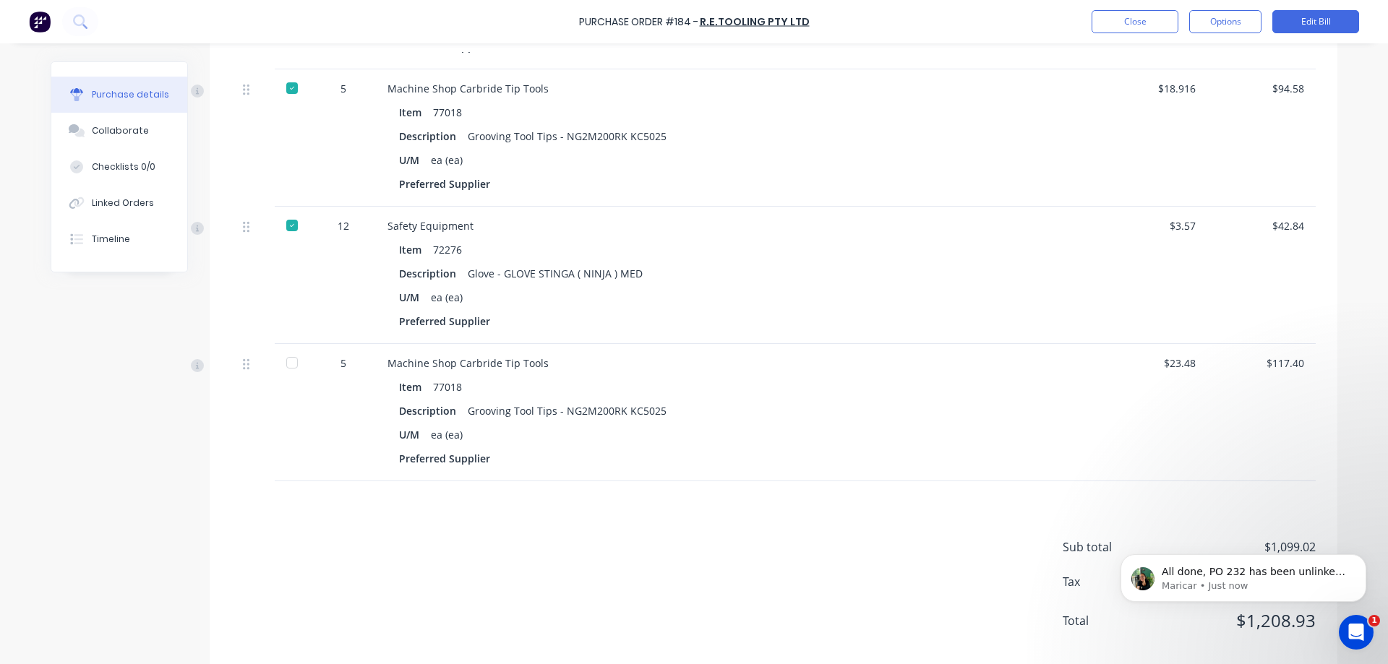
click at [1295, 364] on div "$117.40" at bounding box center [1261, 363] width 85 height 15
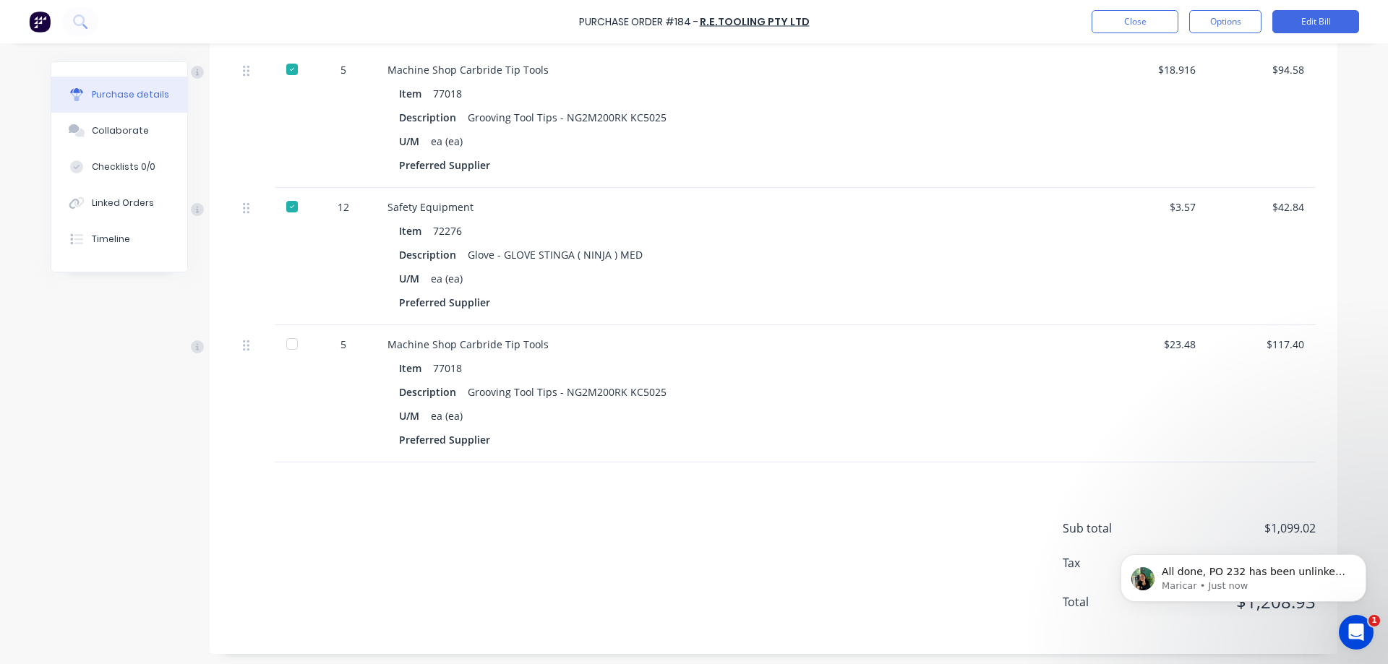
scroll to position [746, 0]
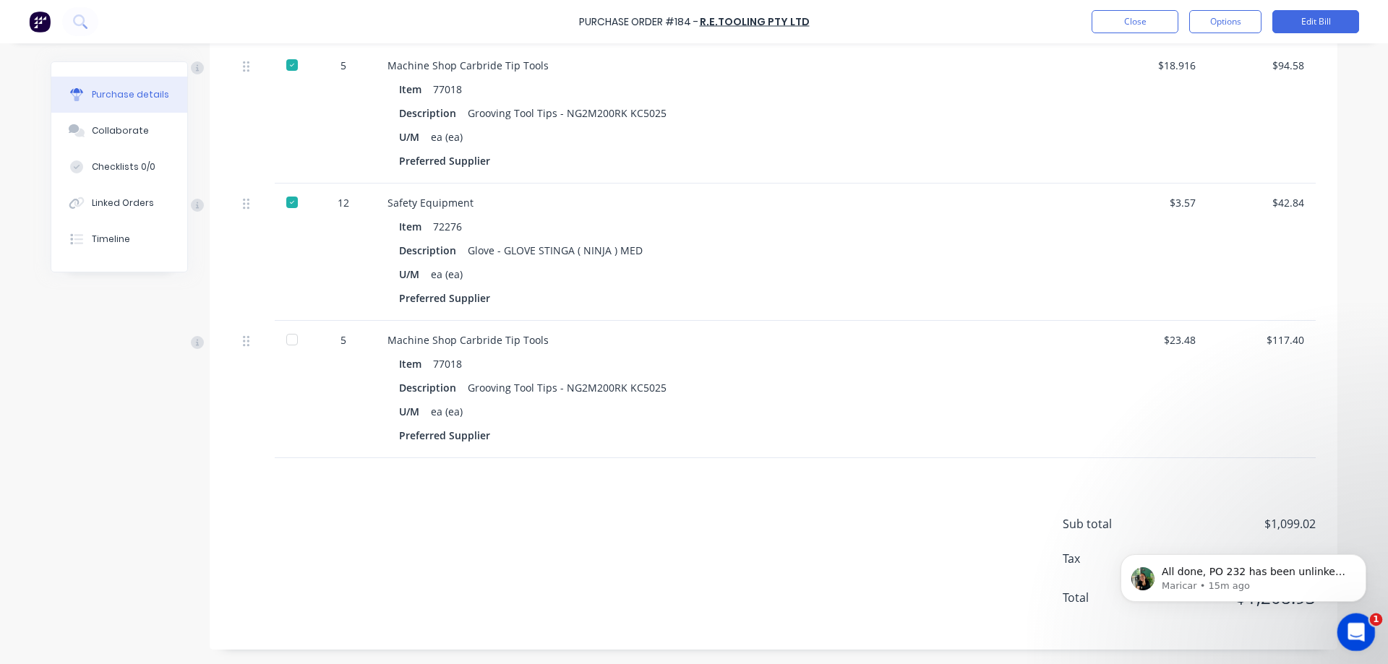
click at [1355, 621] on icon "Open Intercom Messenger" at bounding box center [1354, 631] width 24 height 24
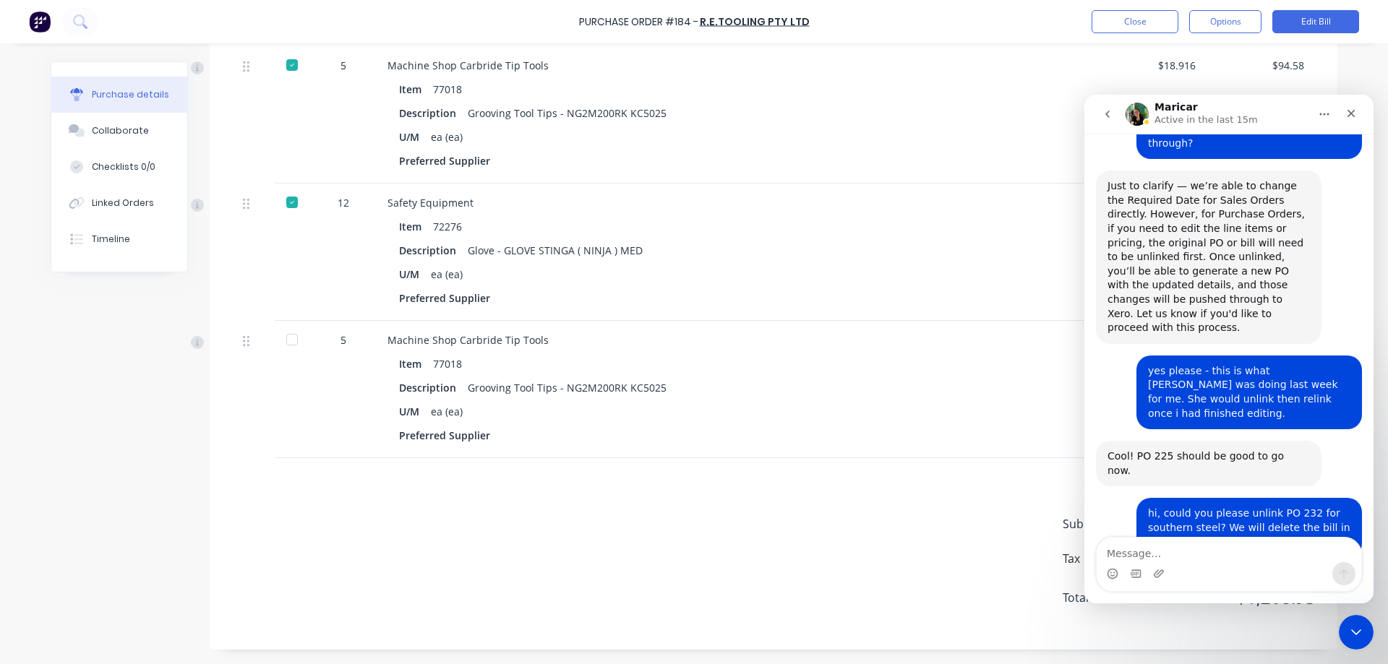
scroll to position [463, 0]
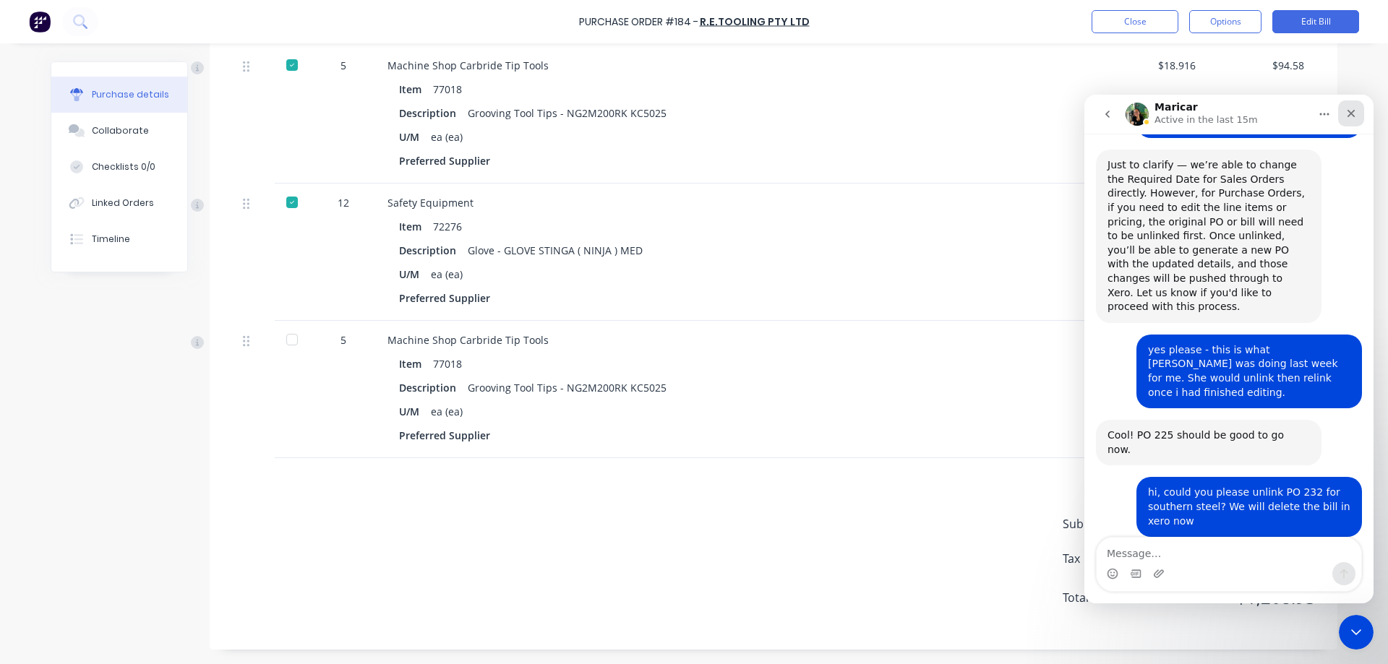
drag, startPoint x: 1355, startPoint y: 109, endPoint x: 2332, endPoint y: 220, distance: 983.6
click at [1355, 109] on icon "Close" at bounding box center [1351, 114] width 12 height 12
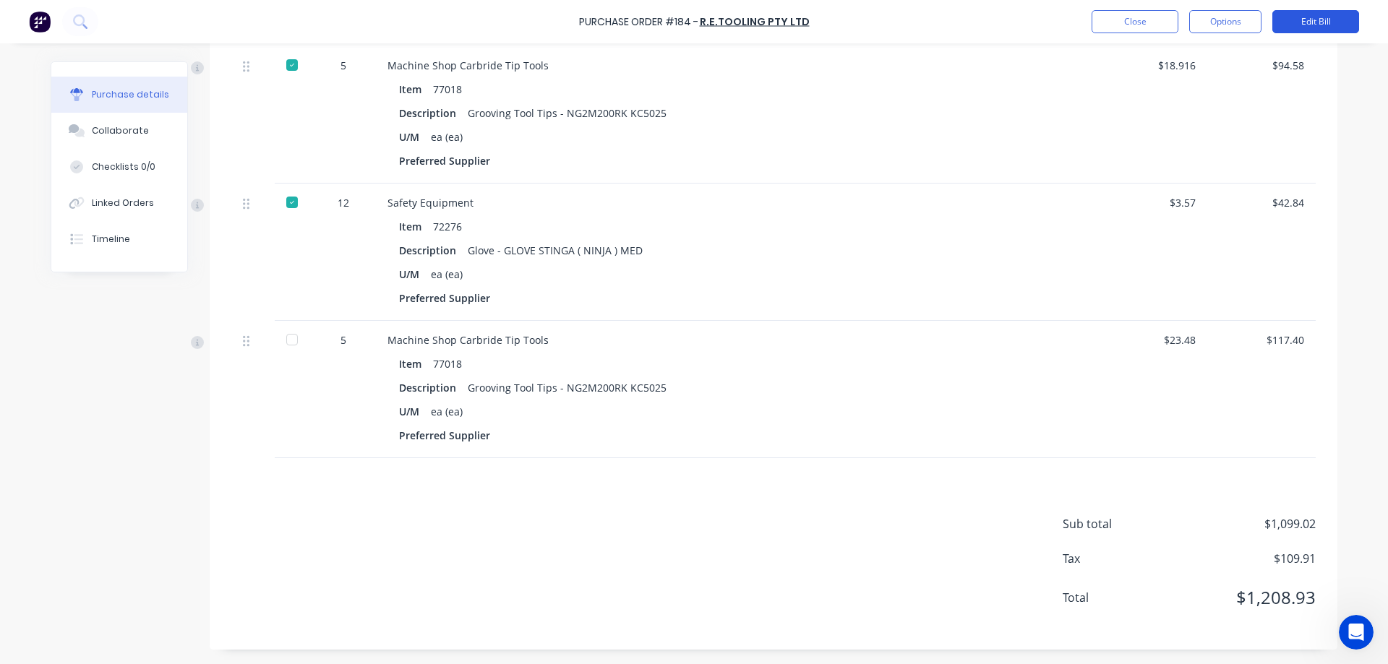
click at [1325, 23] on button "Edit Bill" at bounding box center [1315, 21] width 87 height 23
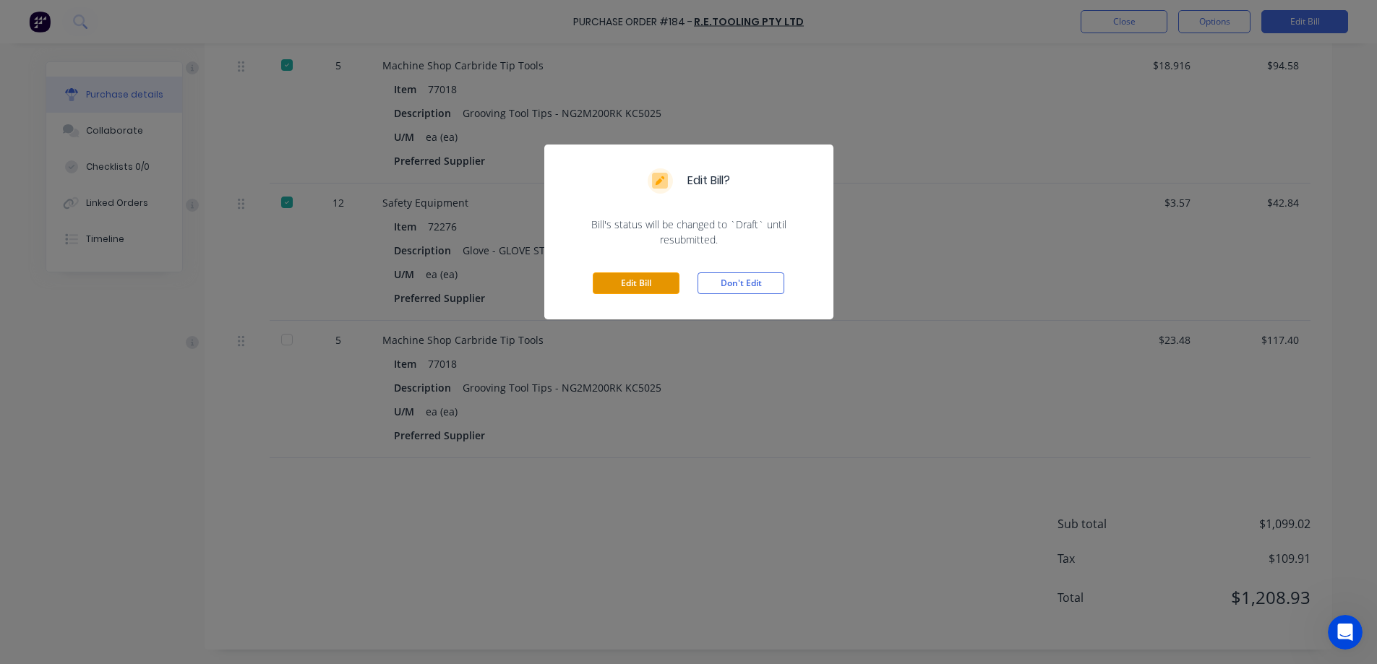
click at [634, 286] on button "Edit Bill" at bounding box center [636, 284] width 87 height 22
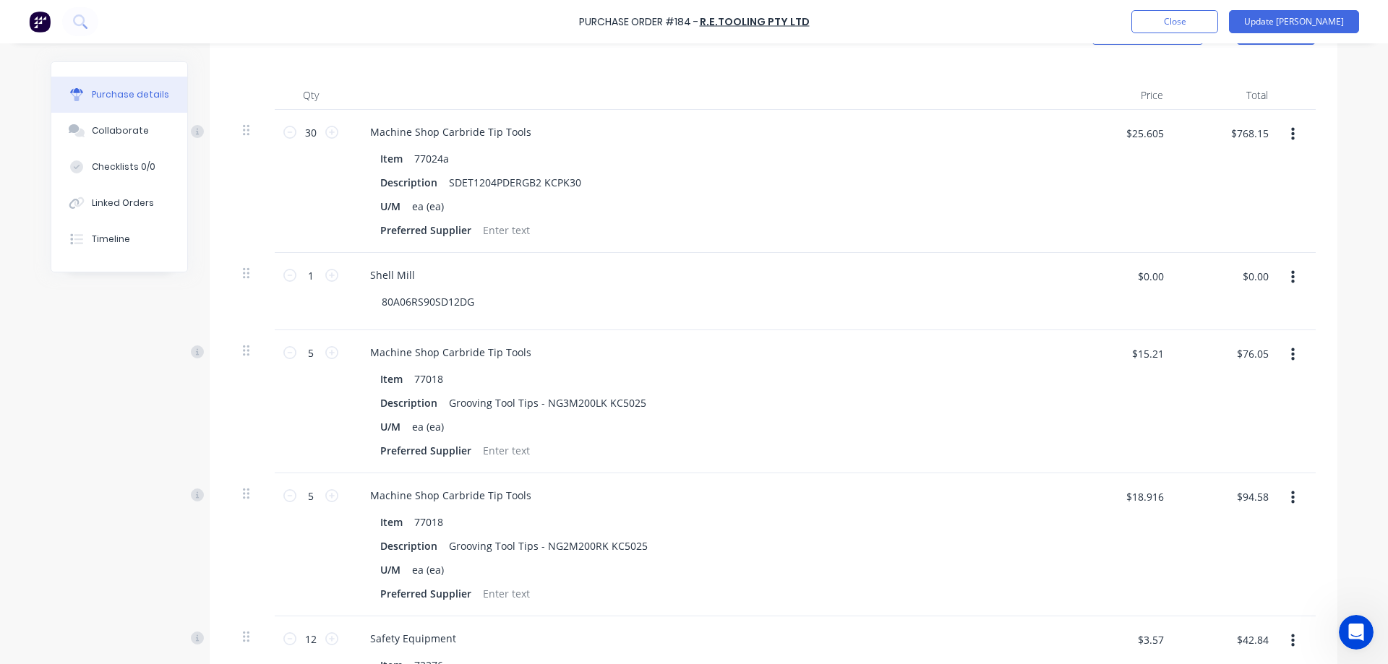
scroll to position [335, 0]
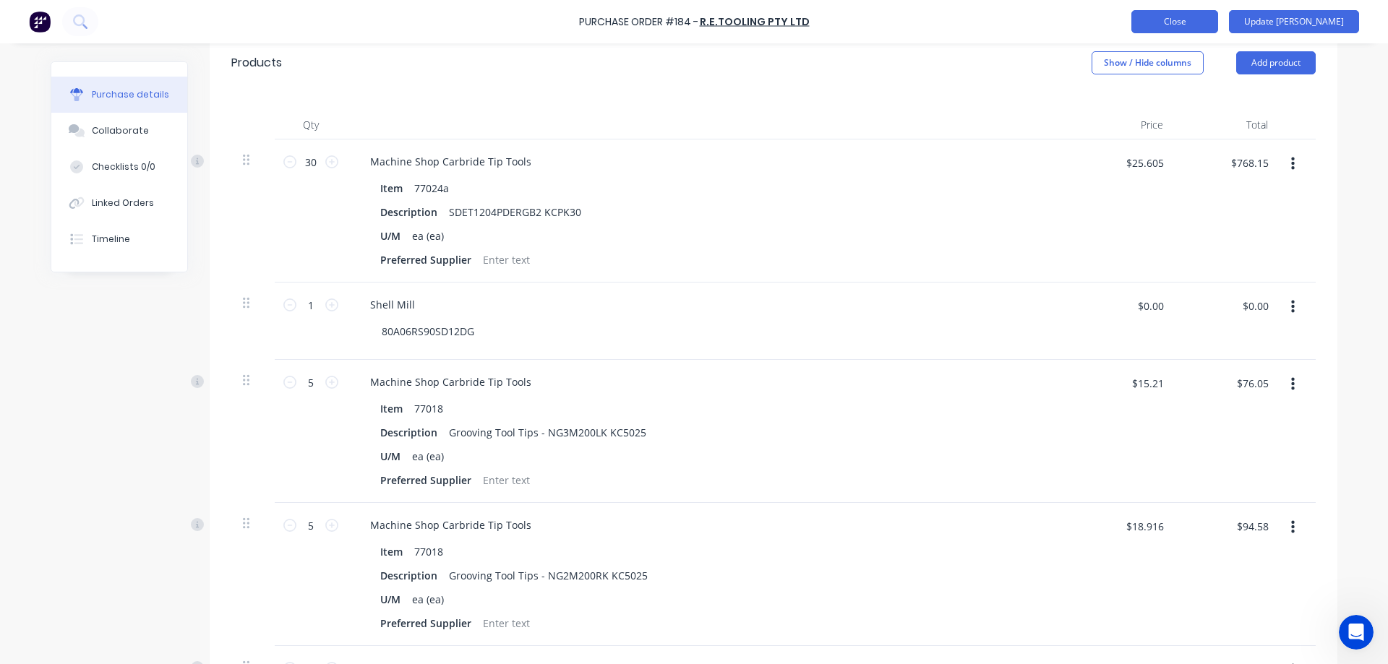
click at [1218, 19] on button "Close" at bounding box center [1174, 21] width 87 height 23
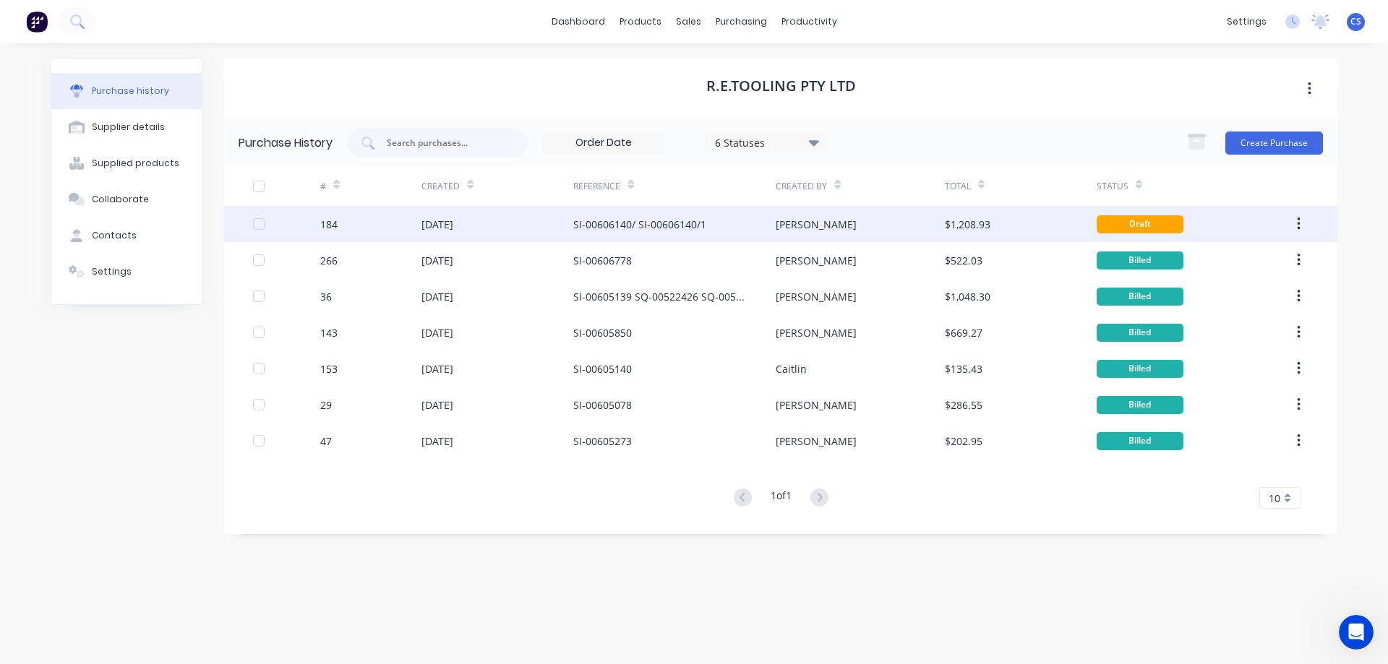
click at [1050, 223] on div "$1,208.93" at bounding box center [1021, 224] width 152 height 36
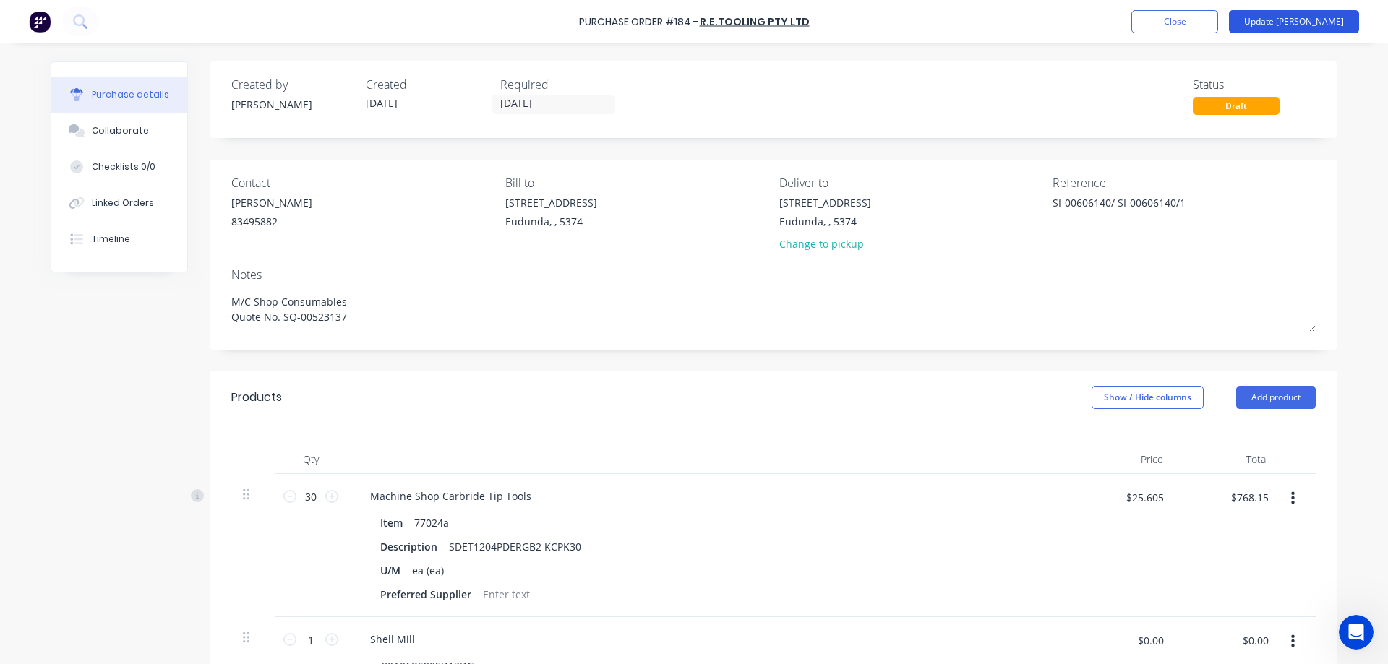
click at [1306, 18] on button "Update [PERSON_NAME]" at bounding box center [1294, 21] width 130 height 23
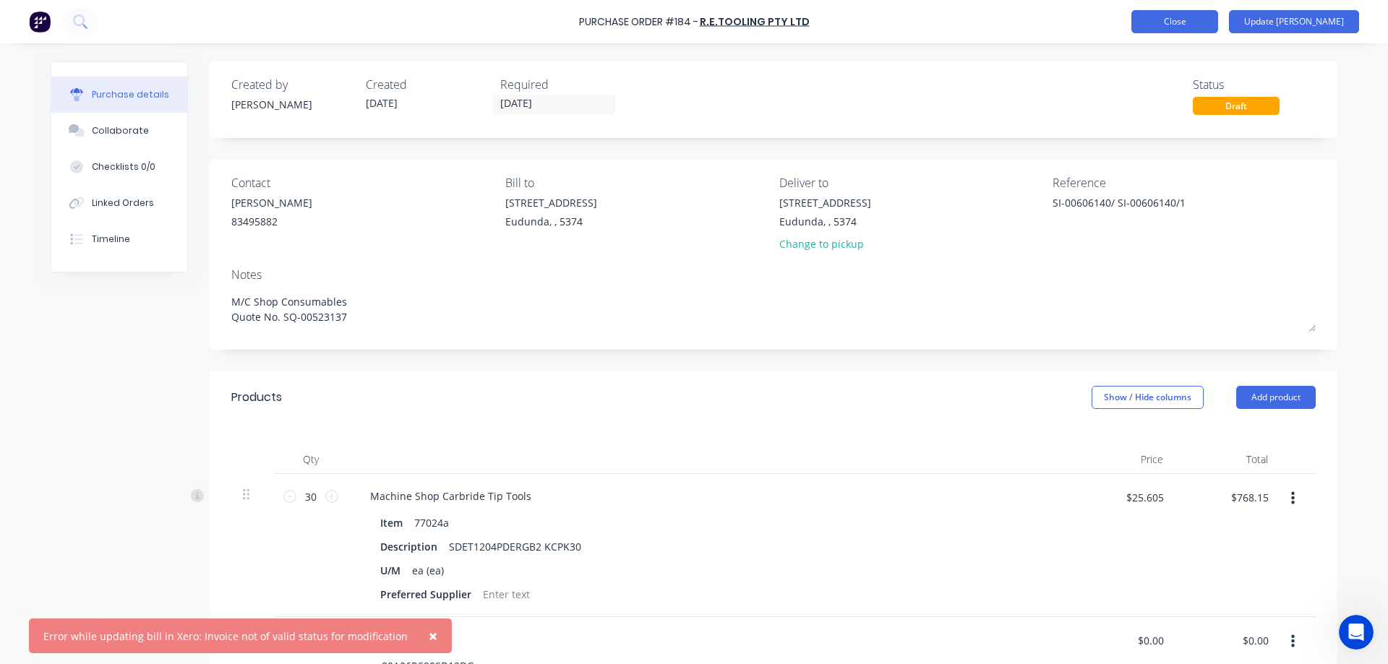
type textarea "x"
click at [1218, 21] on button "Close" at bounding box center [1174, 21] width 87 height 23
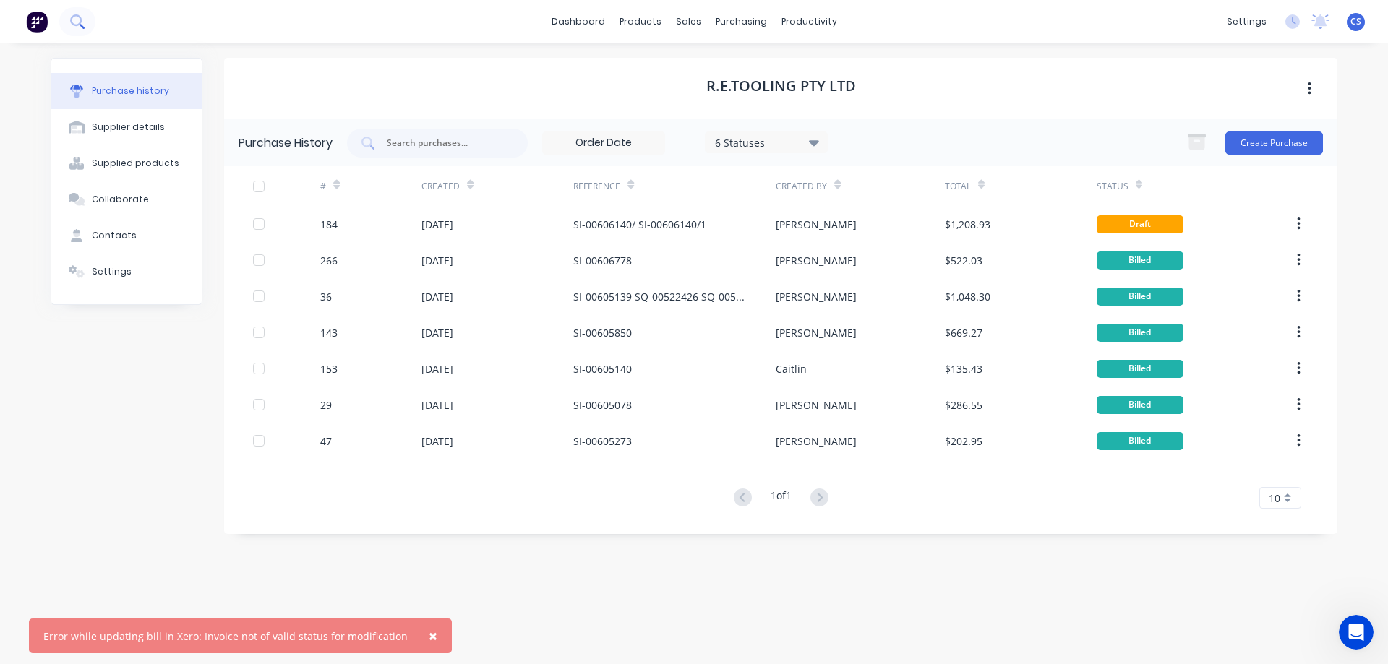
click at [82, 20] on icon at bounding box center [77, 21] width 14 height 14
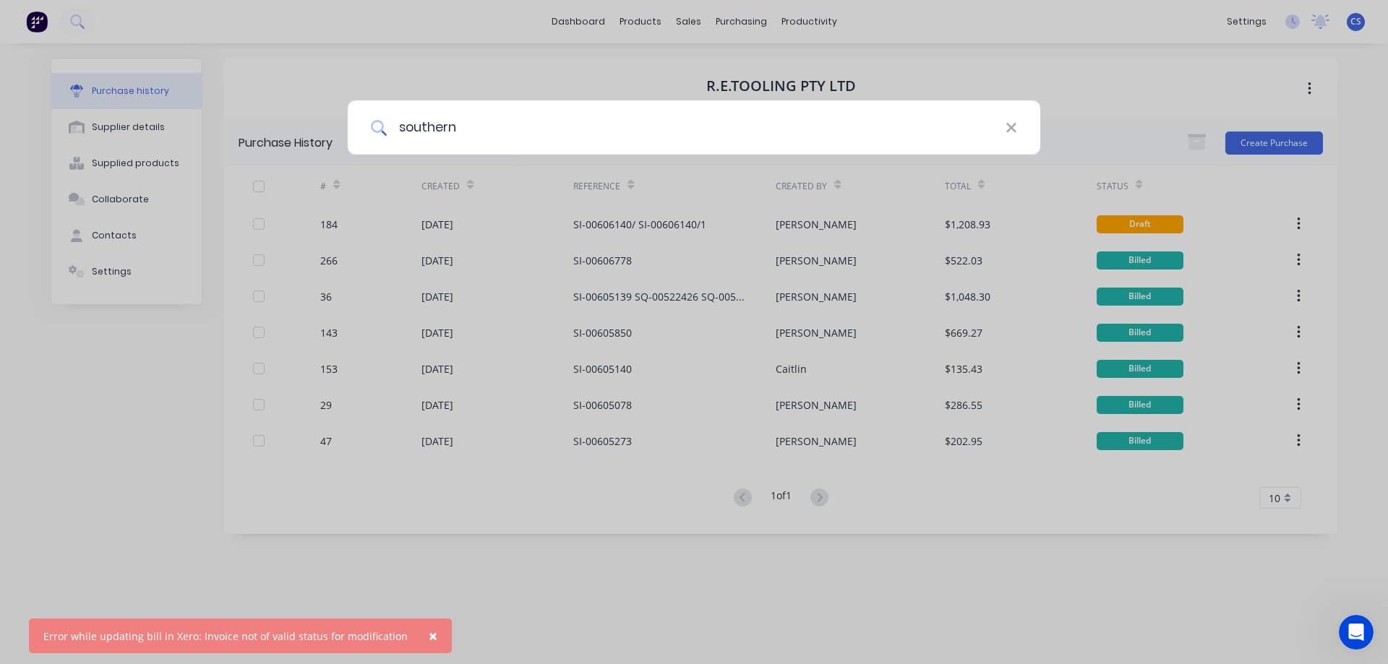
type input "southern"
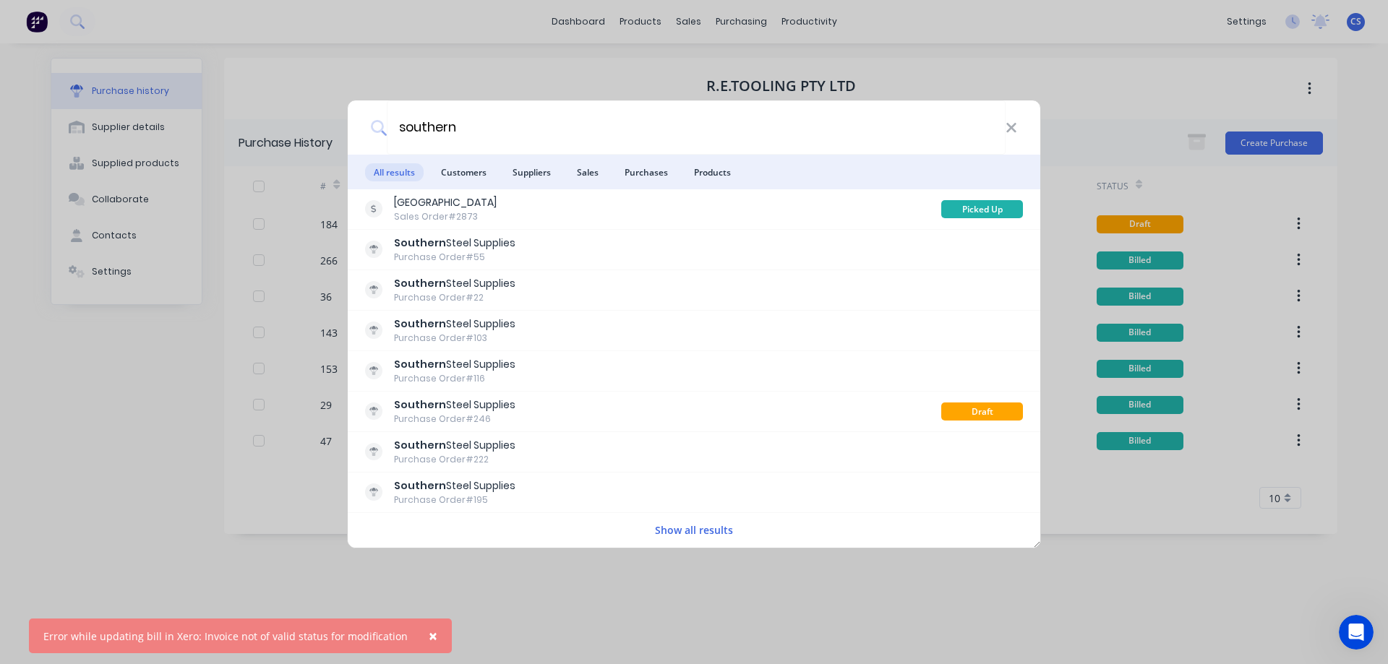
click at [700, 535] on button "Show all results" at bounding box center [694, 530] width 87 height 17
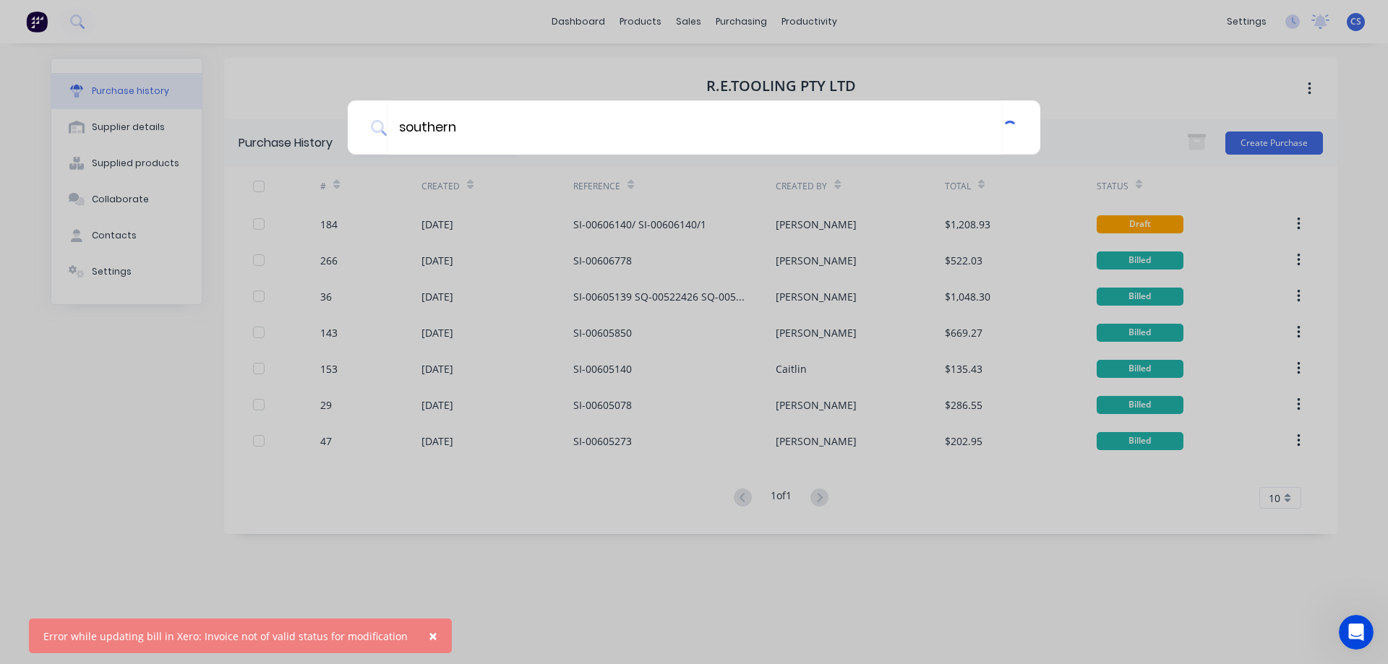
click at [429, 636] on span "×" at bounding box center [433, 636] width 9 height 20
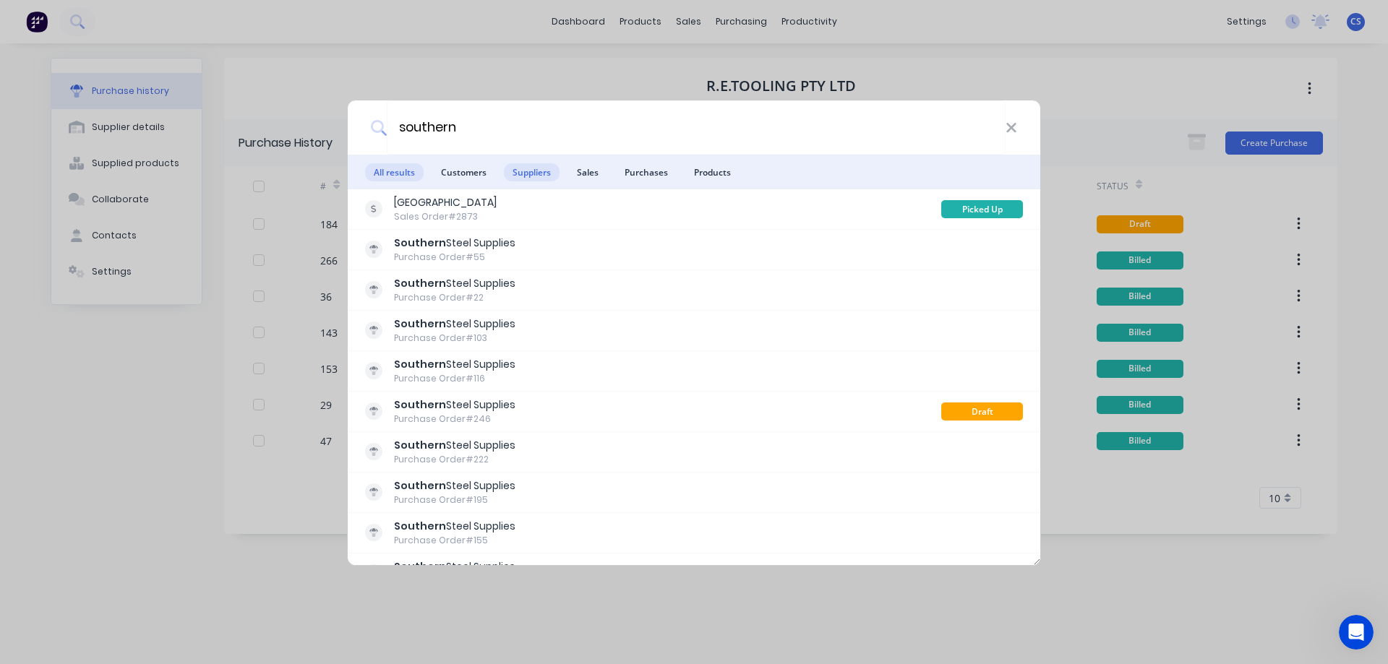
click at [536, 179] on span "Suppliers" at bounding box center [532, 172] width 56 height 18
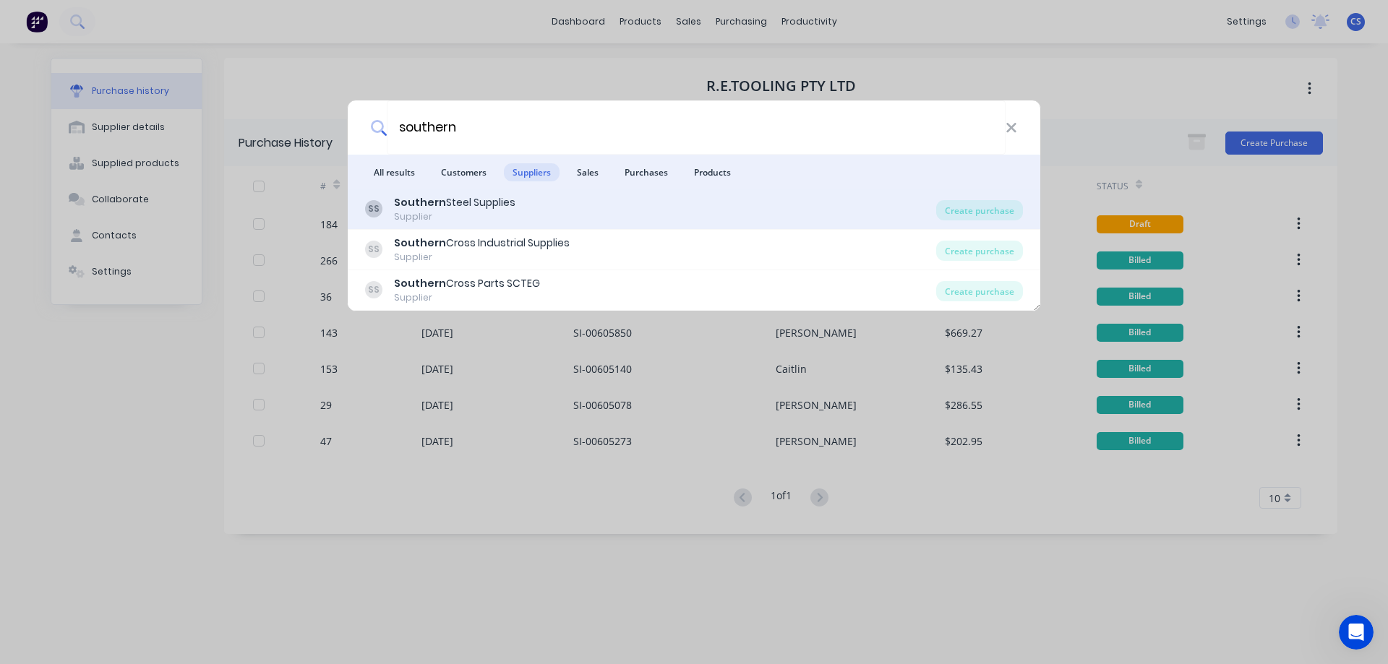
click at [609, 207] on div "SS Southern Steel Supplies Supplier" at bounding box center [650, 209] width 571 height 28
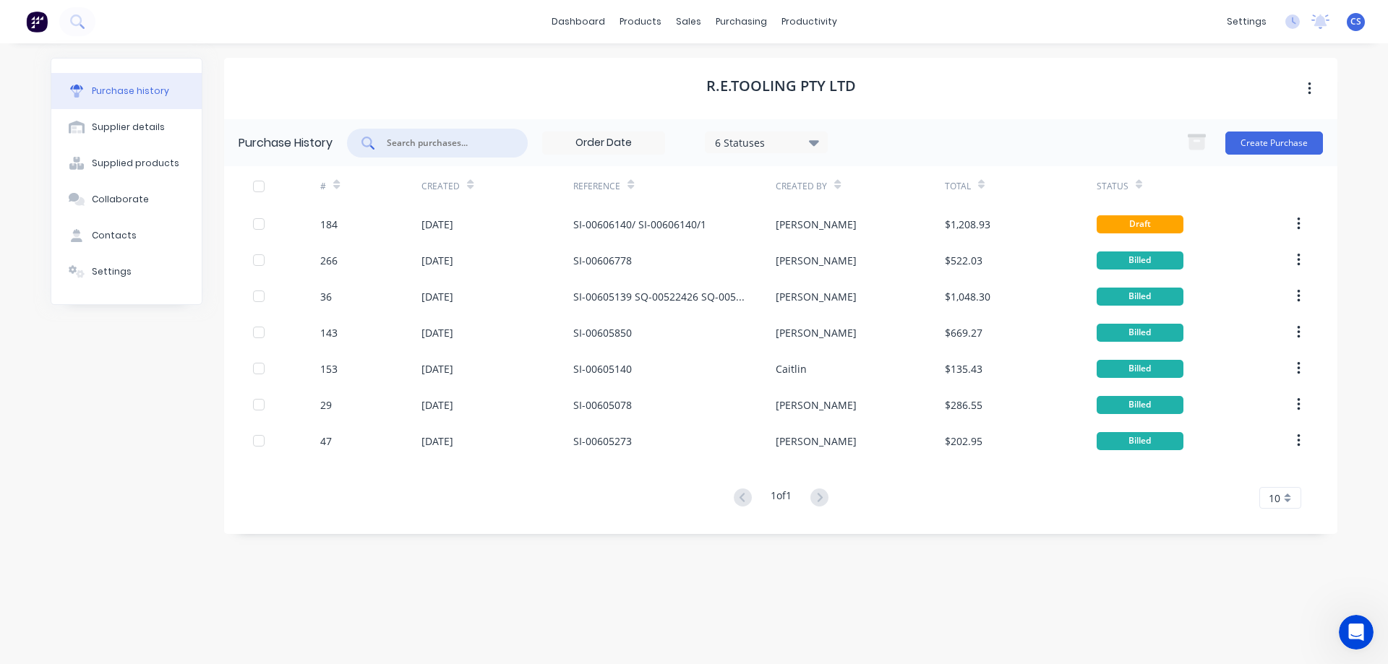
click at [433, 146] on input "text" at bounding box center [445, 143] width 120 height 14
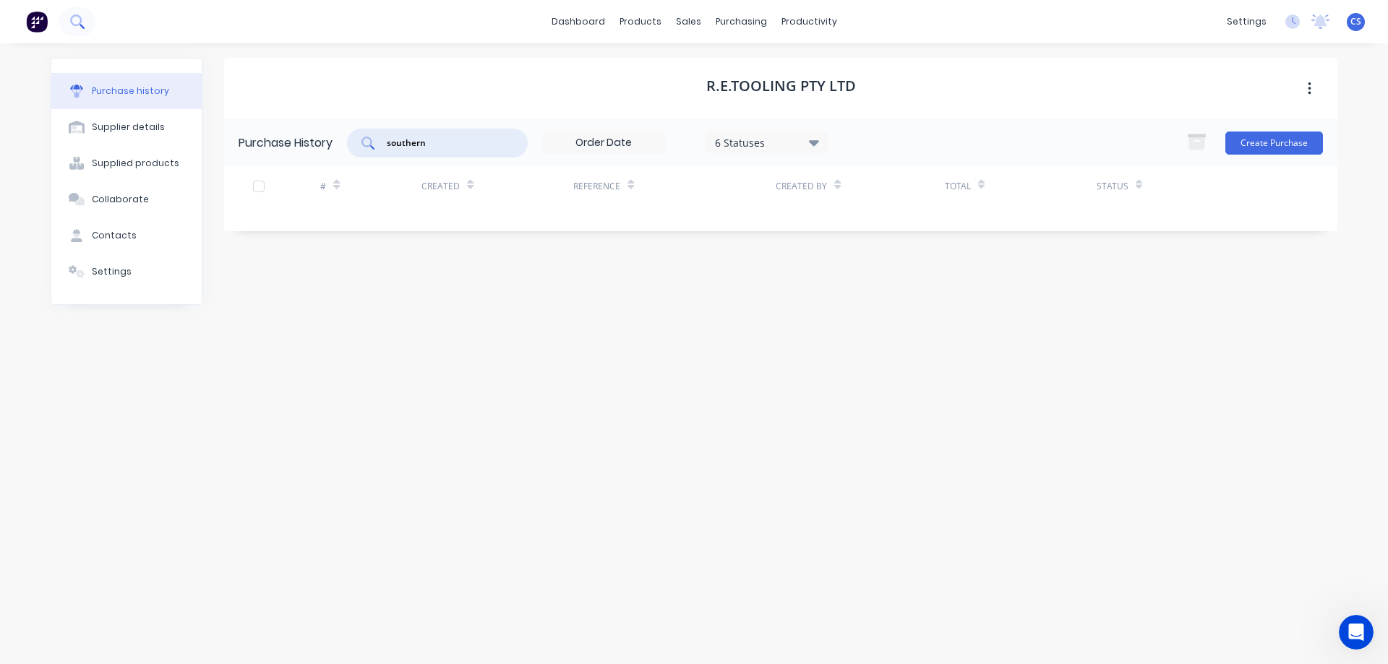
type input "southern"
click at [76, 22] on icon at bounding box center [77, 21] width 14 height 14
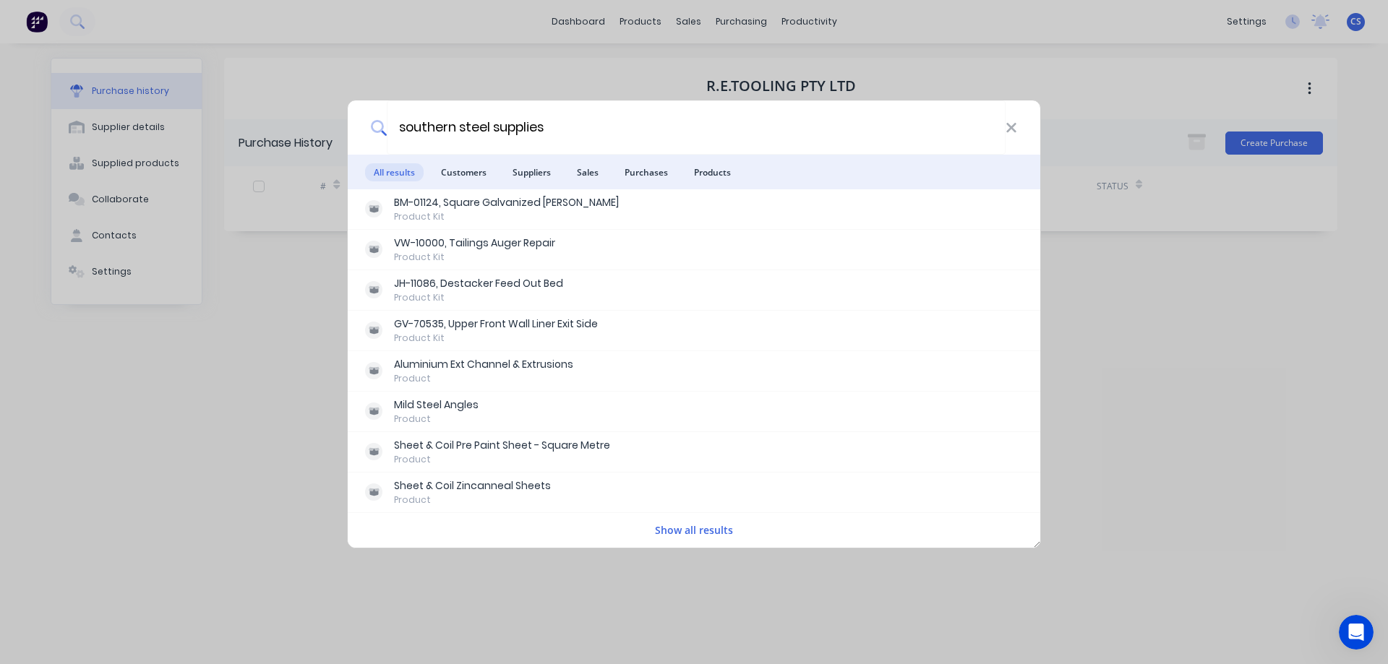
type input "southern steel supplies"
click at [687, 531] on button "Show all results" at bounding box center [694, 530] width 87 height 17
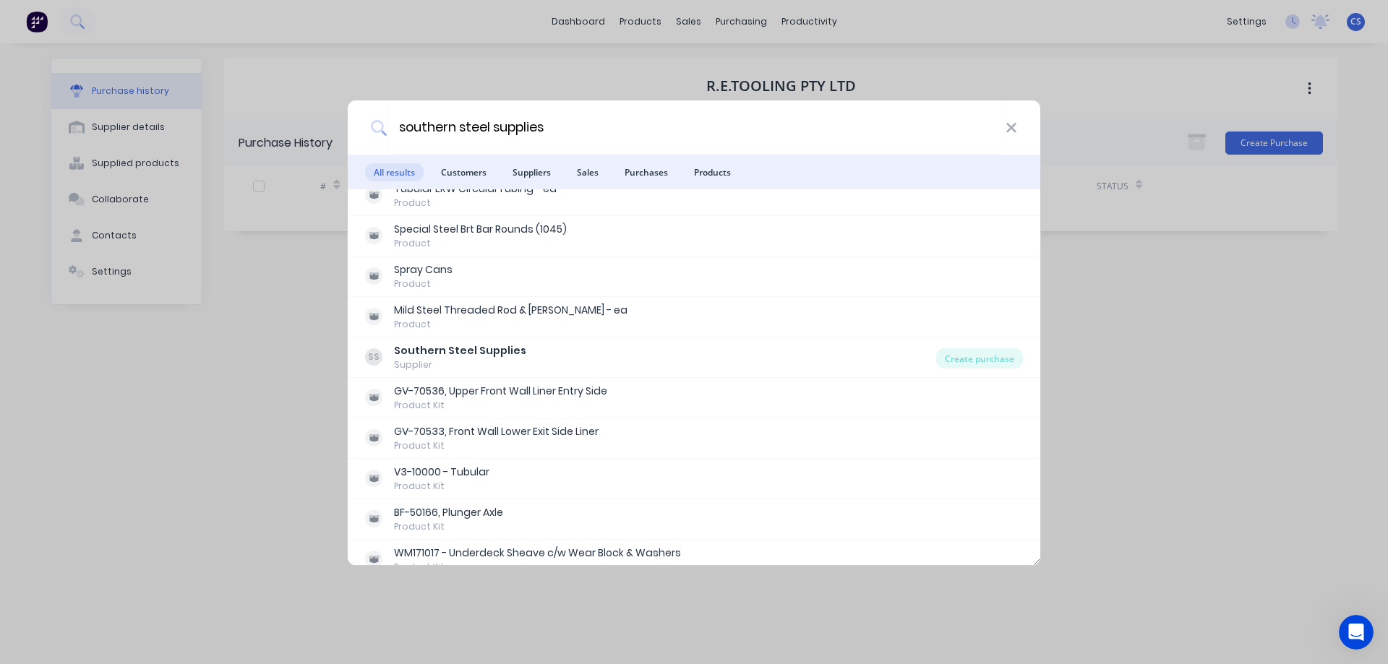
scroll to position [434, 0]
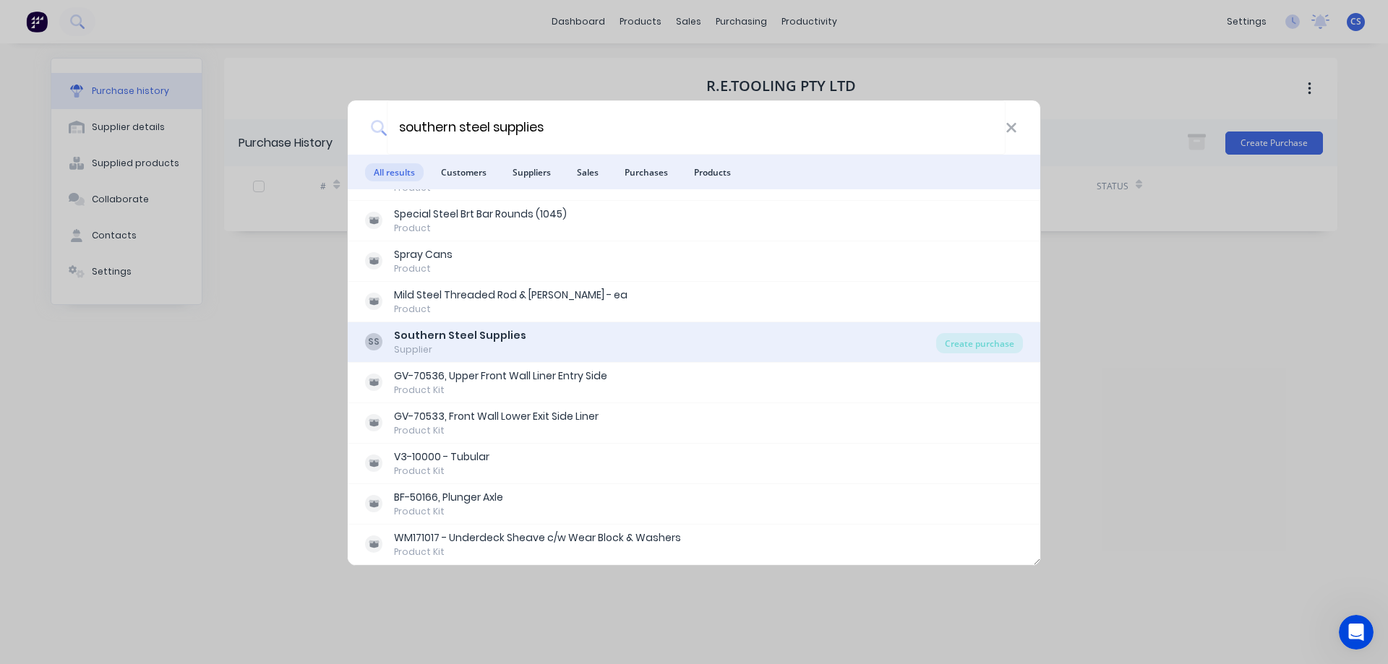
click at [508, 350] on div "Supplier" at bounding box center [460, 349] width 132 height 13
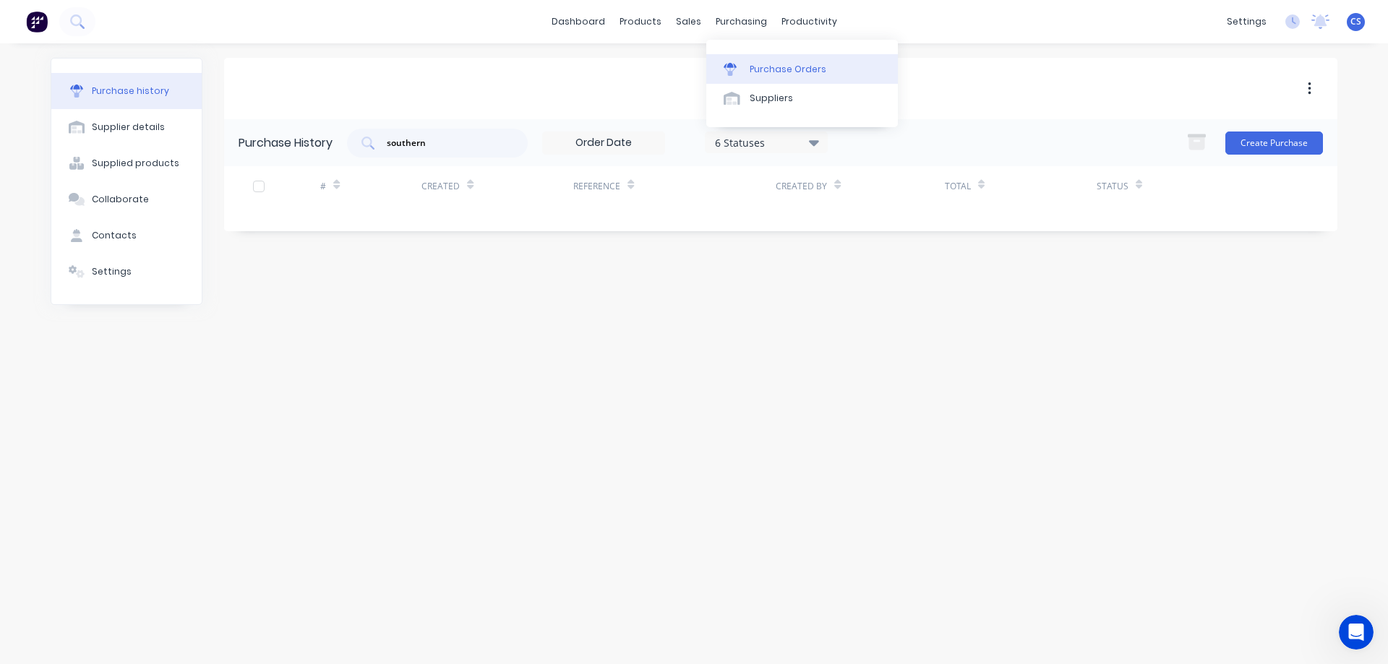
click at [787, 78] on link "Purchase Orders" at bounding box center [802, 68] width 192 height 29
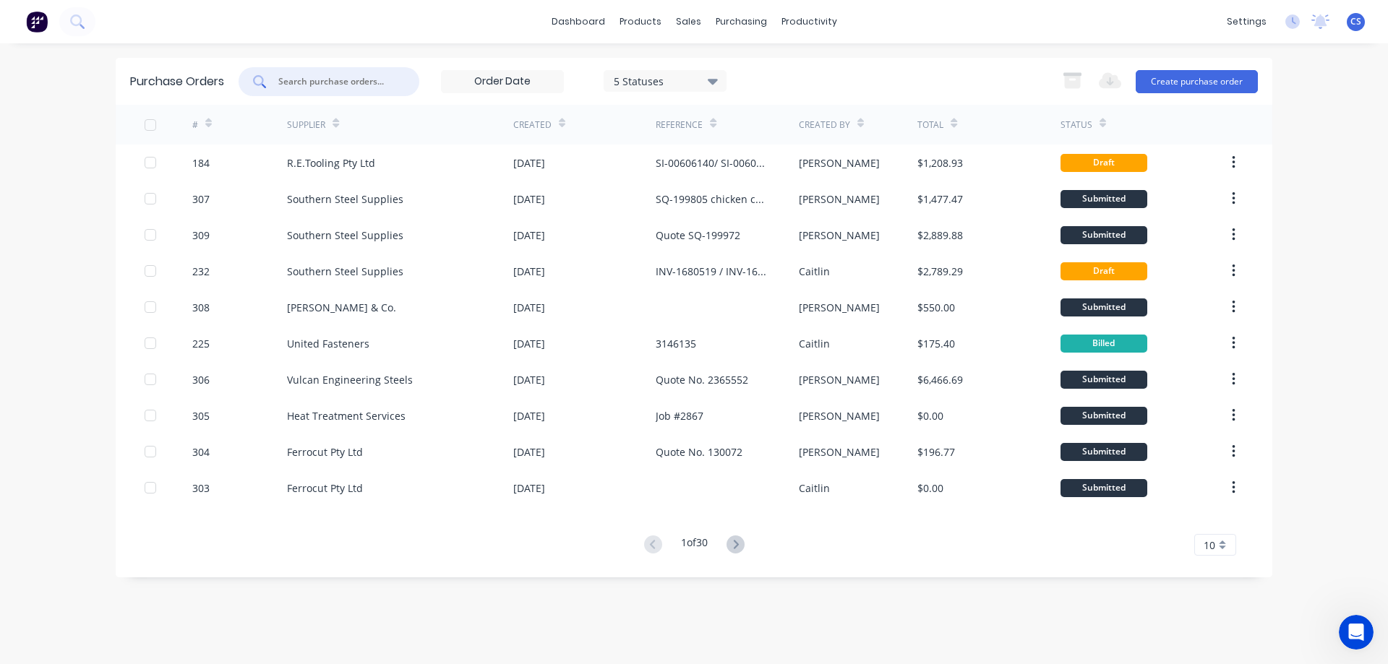
click at [318, 82] on input "text" at bounding box center [337, 81] width 120 height 14
type input "232"
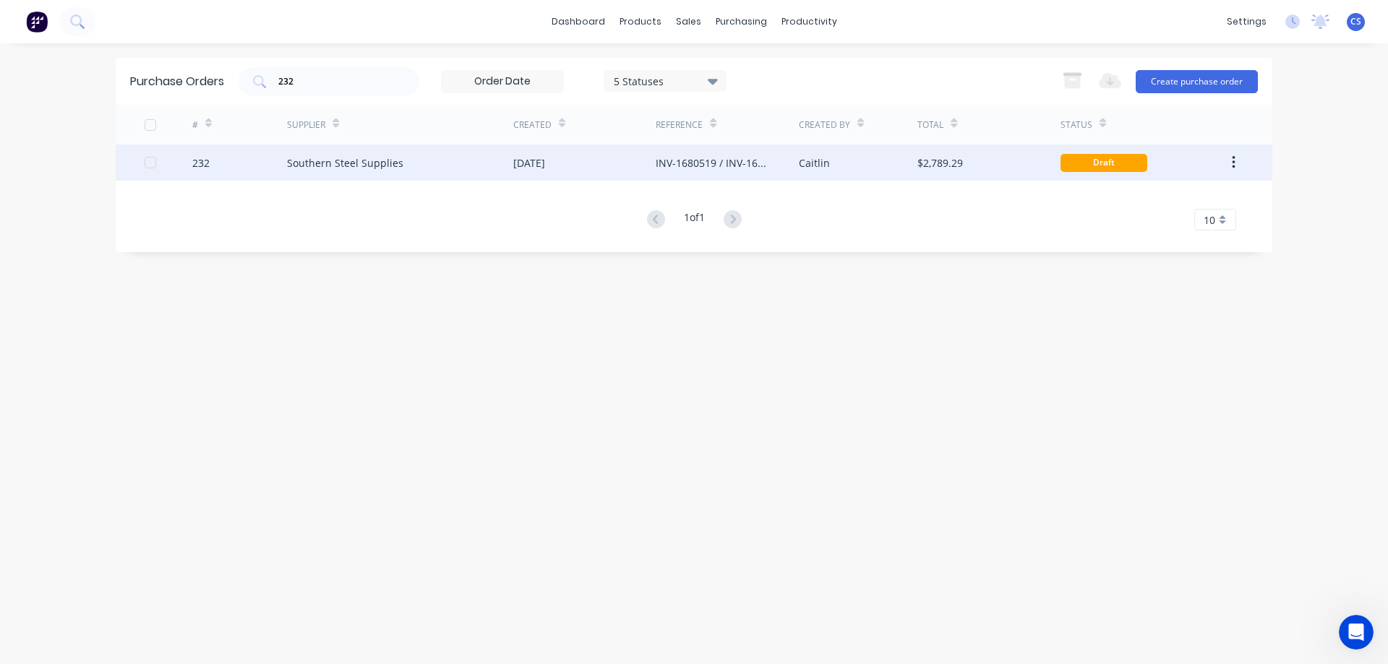
click at [443, 159] on div "Southern Steel Supplies" at bounding box center [400, 163] width 226 height 36
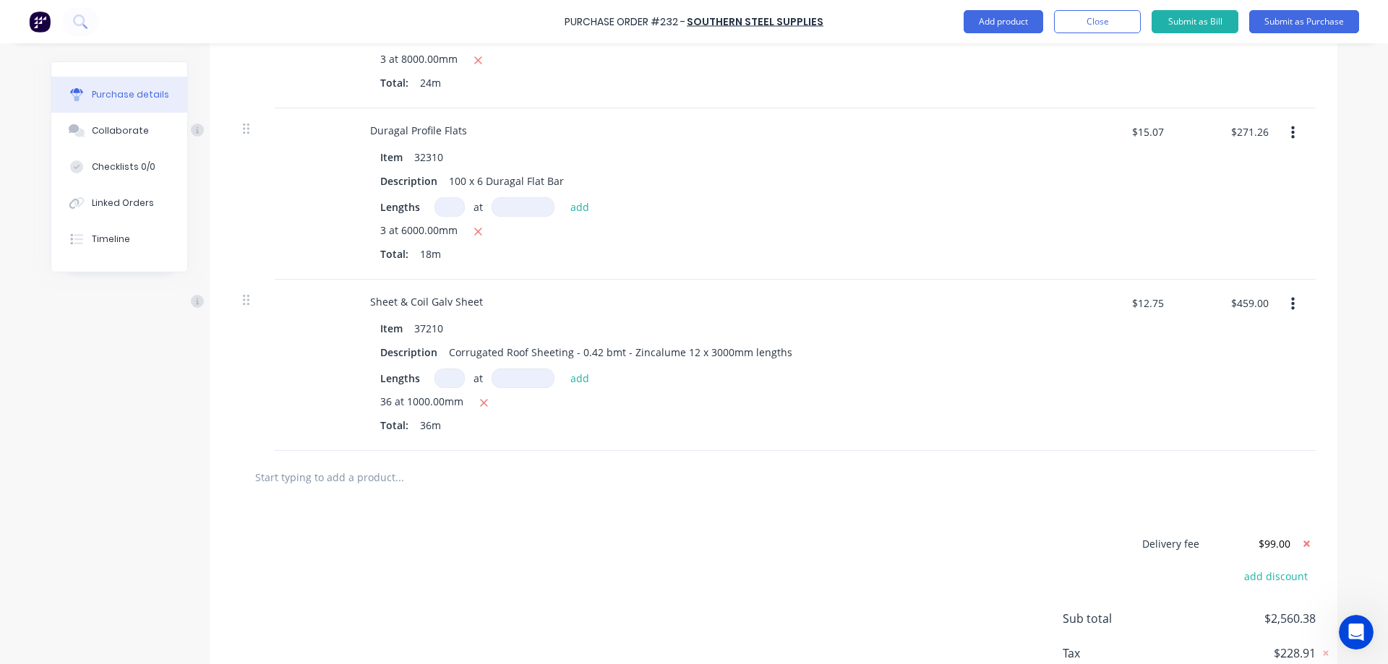
scroll to position [940, 0]
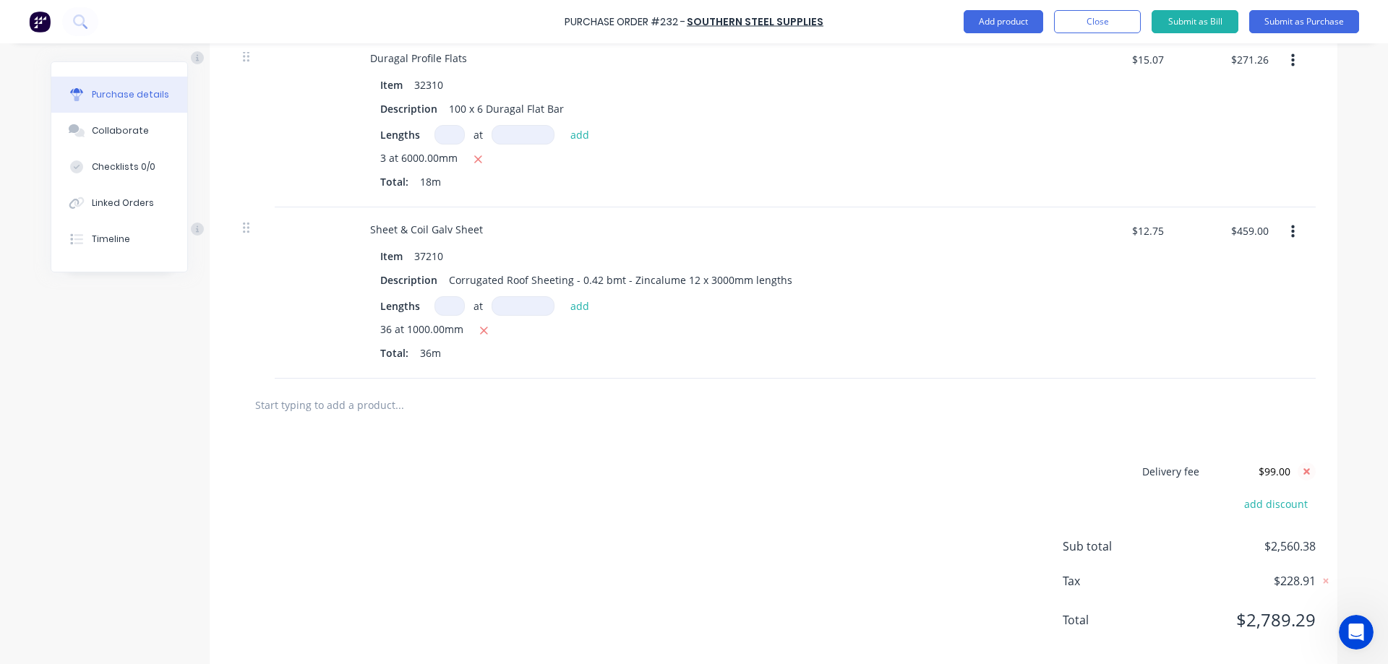
click at [1303, 472] on icon at bounding box center [1306, 471] width 7 height 7
type textarea "x"
click at [1272, 467] on button "add delivery fee" at bounding box center [1268, 469] width 95 height 19
type input "90"
type textarea "x"
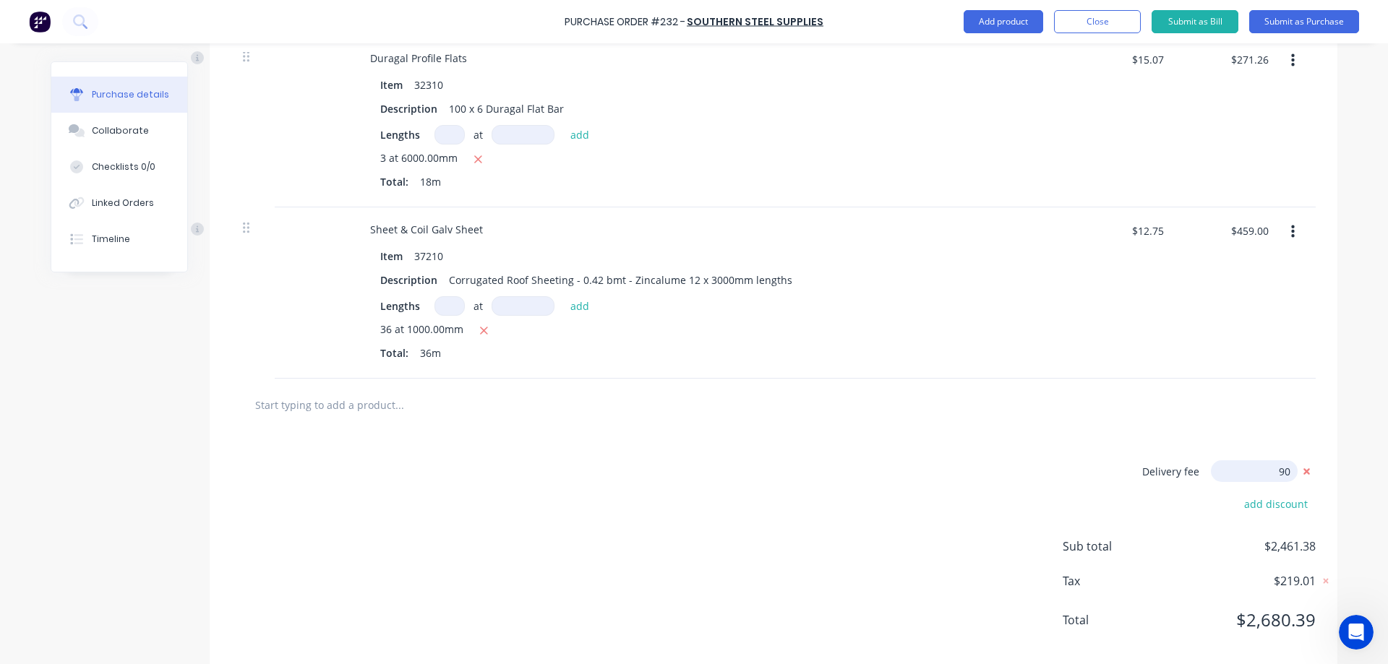
type input "$90.00"
click at [387, 401] on input "text" at bounding box center [398, 404] width 289 height 29
type textarea "x"
type input "d"
type textarea "x"
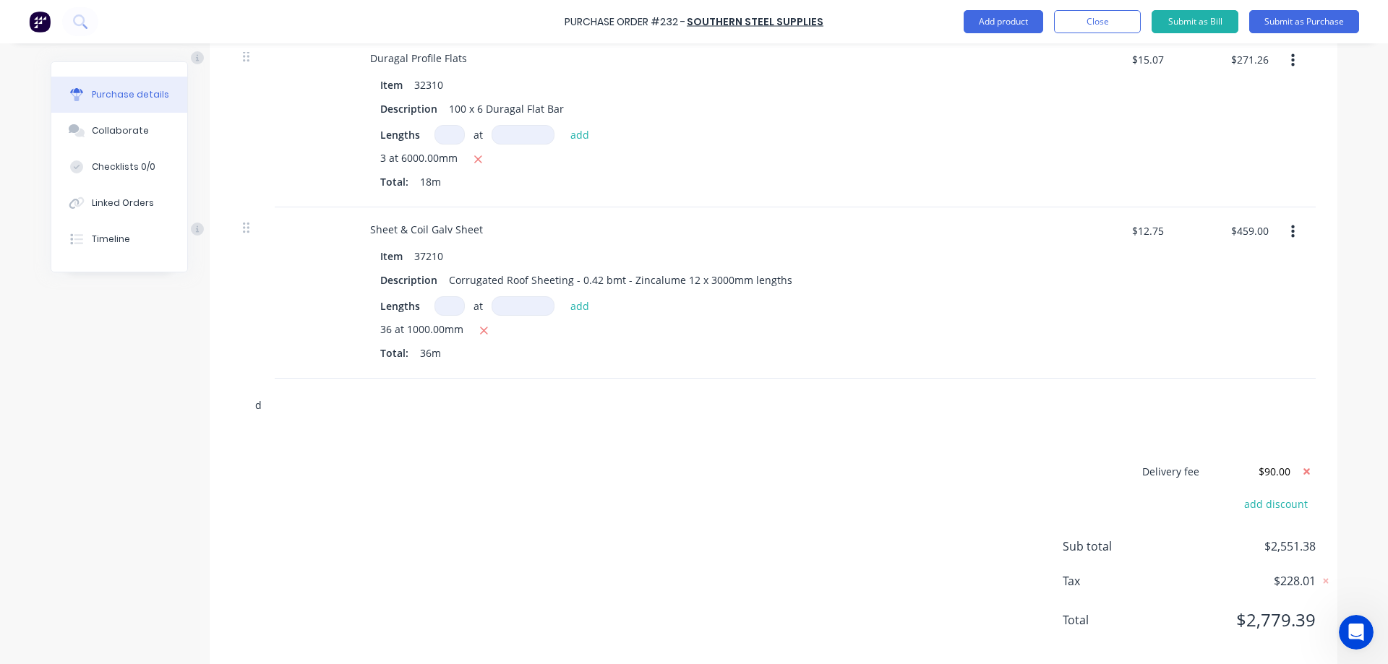
type input "de"
type textarea "x"
type input "del"
type textarea "x"
type input "deli"
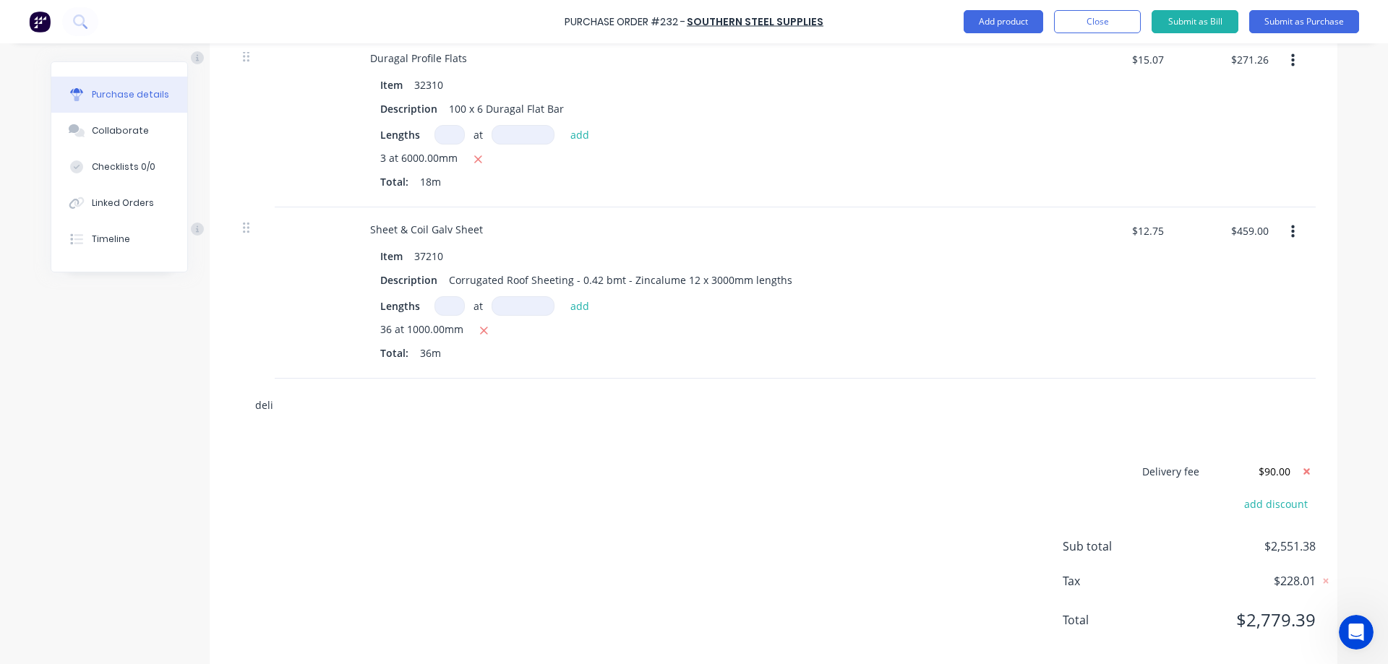
type textarea "x"
type input "deliv"
type textarea "x"
type input "deliver"
type textarea "x"
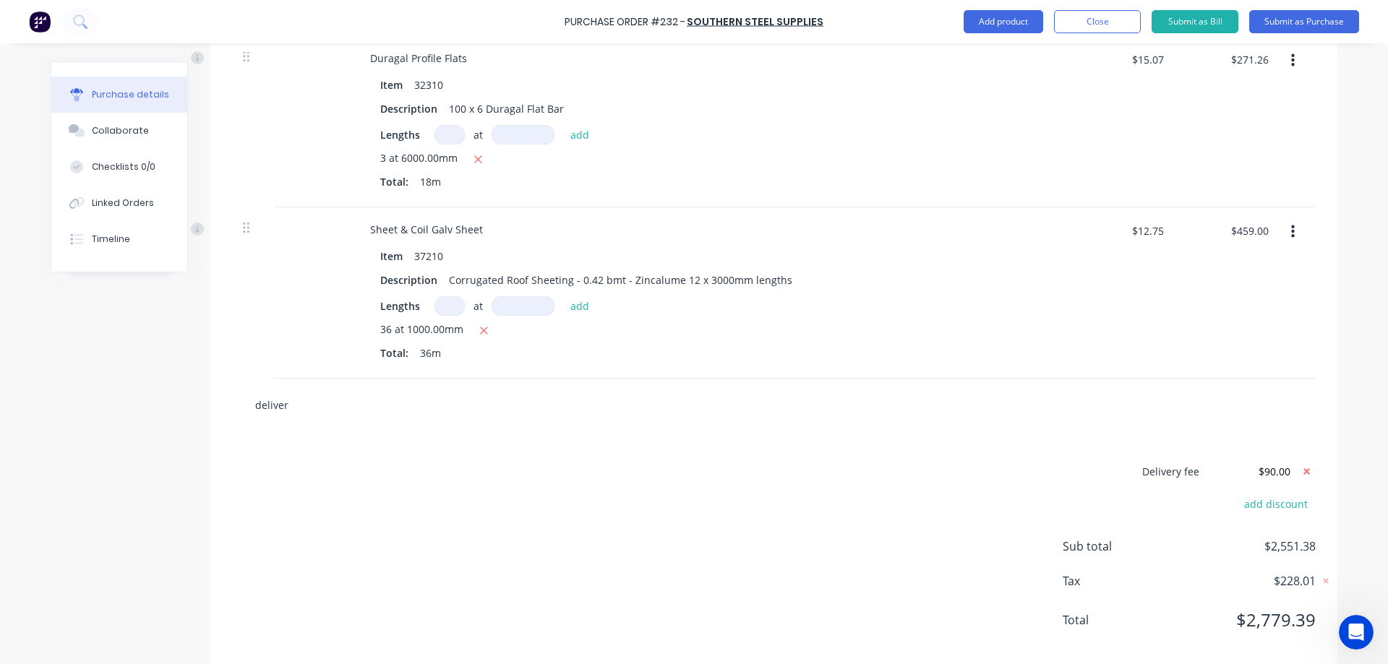
type input "delivery"
type textarea "x"
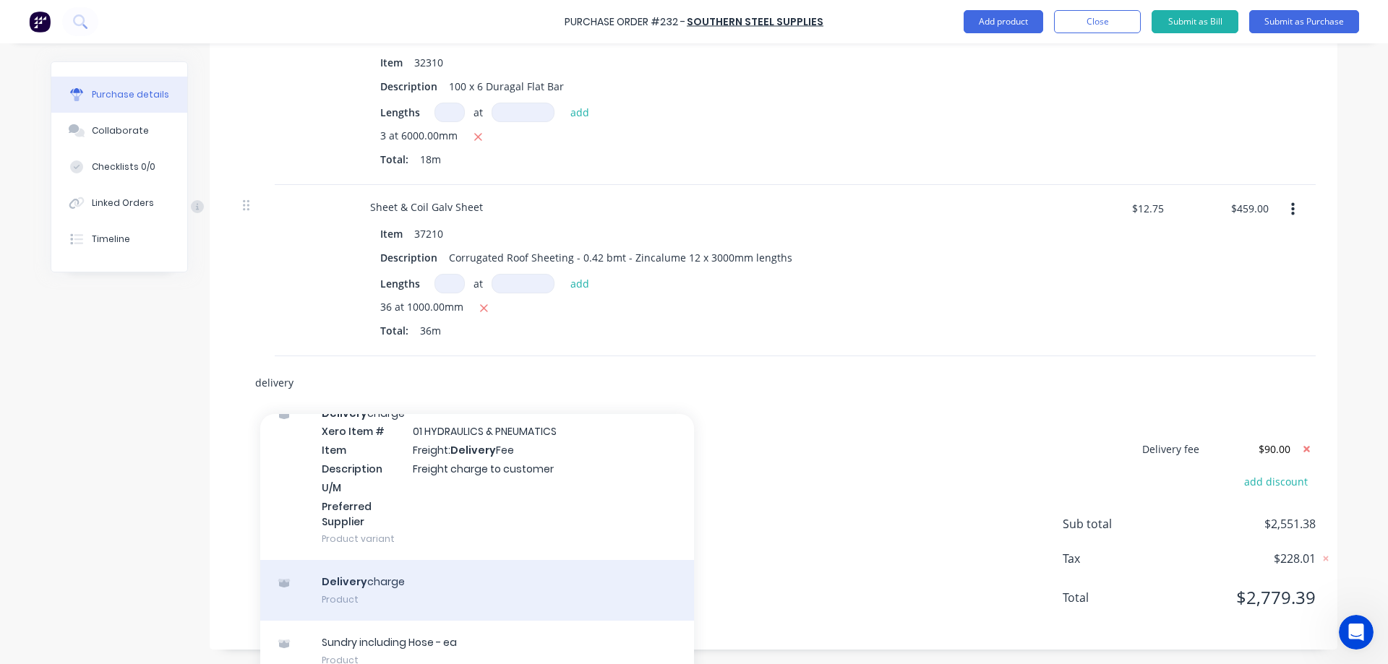
scroll to position [980, 0]
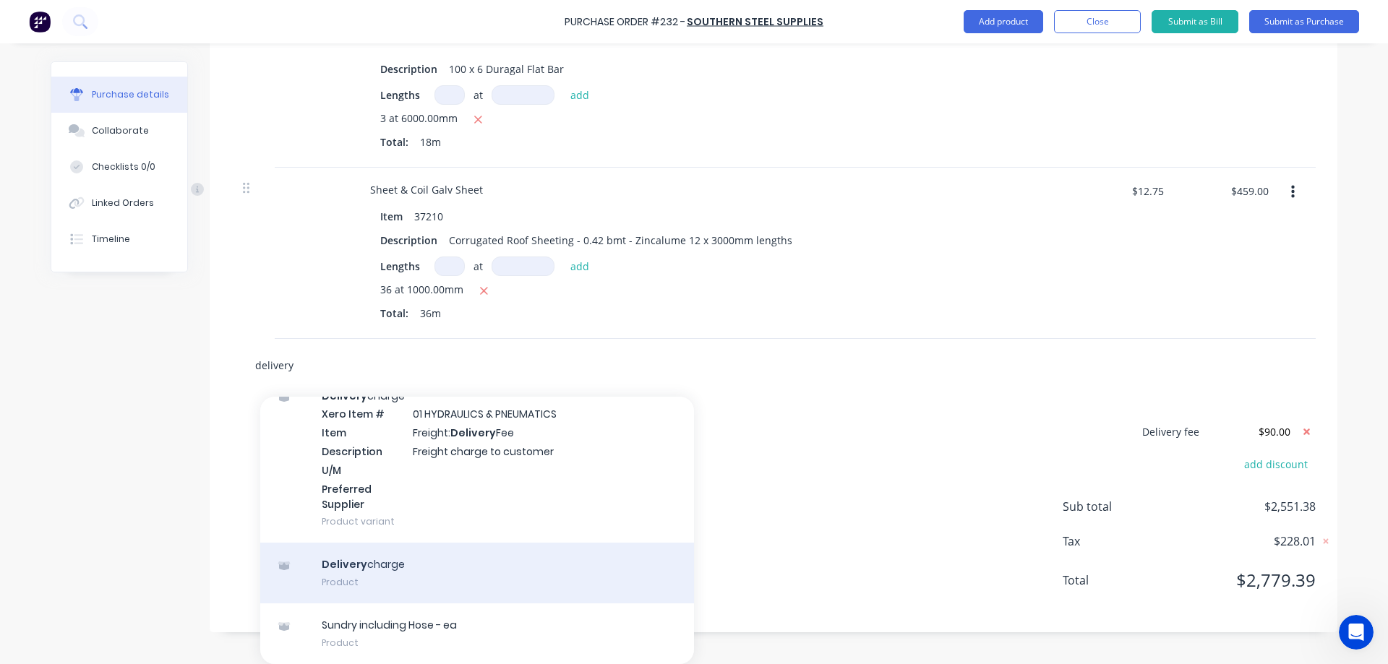
type input "delivery"
click at [547, 567] on div "Delivery charge Product" at bounding box center [477, 573] width 434 height 61
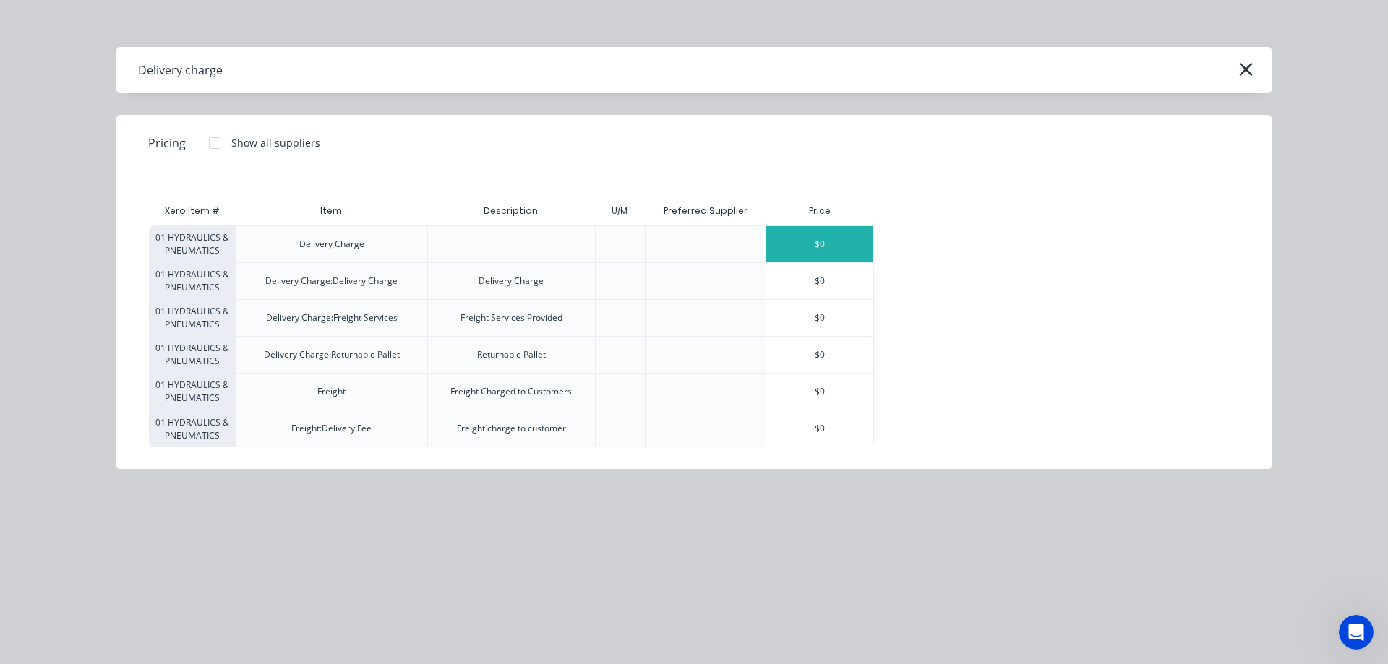
click at [822, 241] on div "$0" at bounding box center [819, 244] width 107 height 36
type textarea "x"
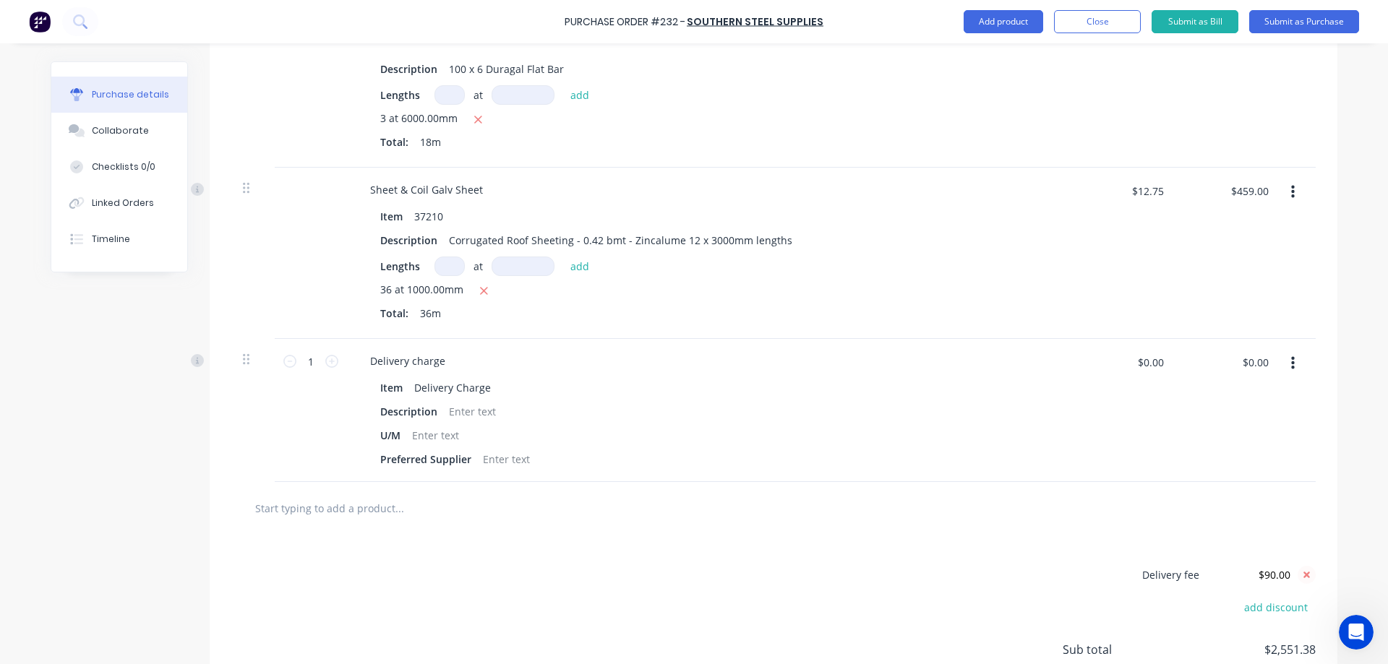
click at [1303, 573] on icon at bounding box center [1306, 575] width 7 height 7
type textarea "x"
click at [1246, 364] on input "$0.00" at bounding box center [1254, 362] width 43 height 23
type input "90"
type textarea "x"
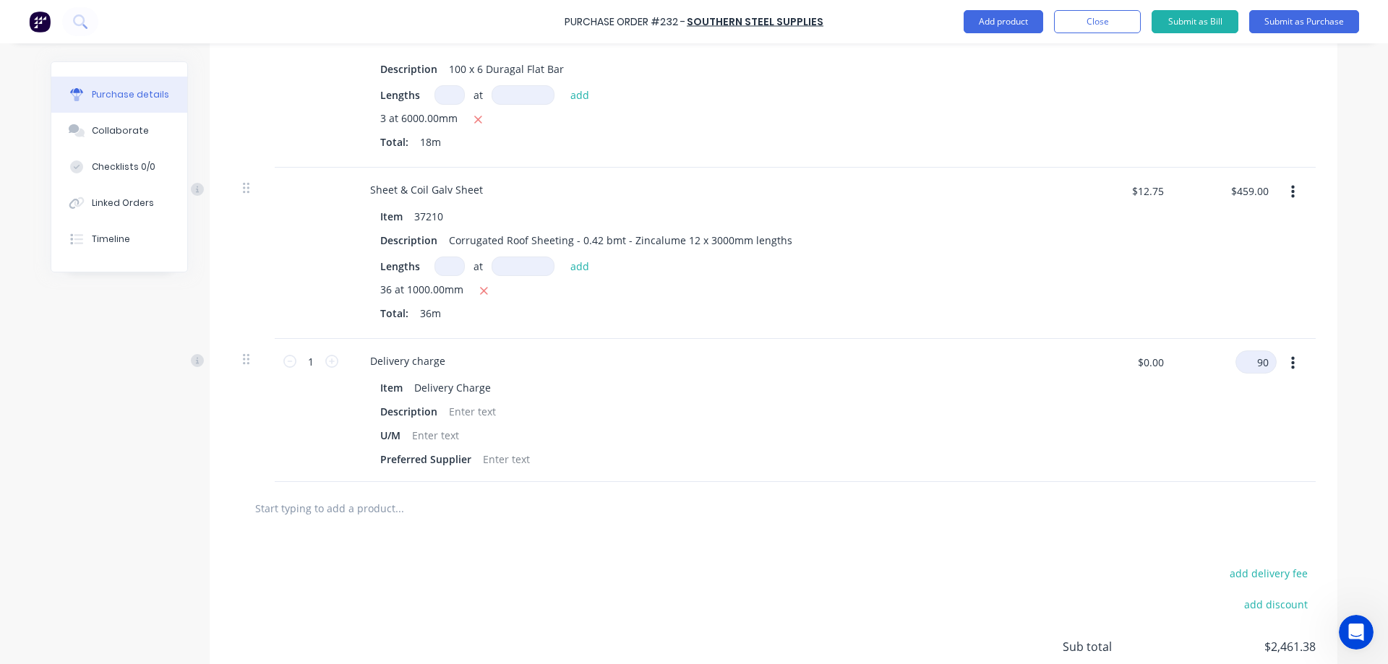
type input "$90.00"
click at [1340, 526] on div "Purchase Order #232 - Southern Steel Supplies Add product Close Submit as Bill …" at bounding box center [694, 332] width 1388 height 664
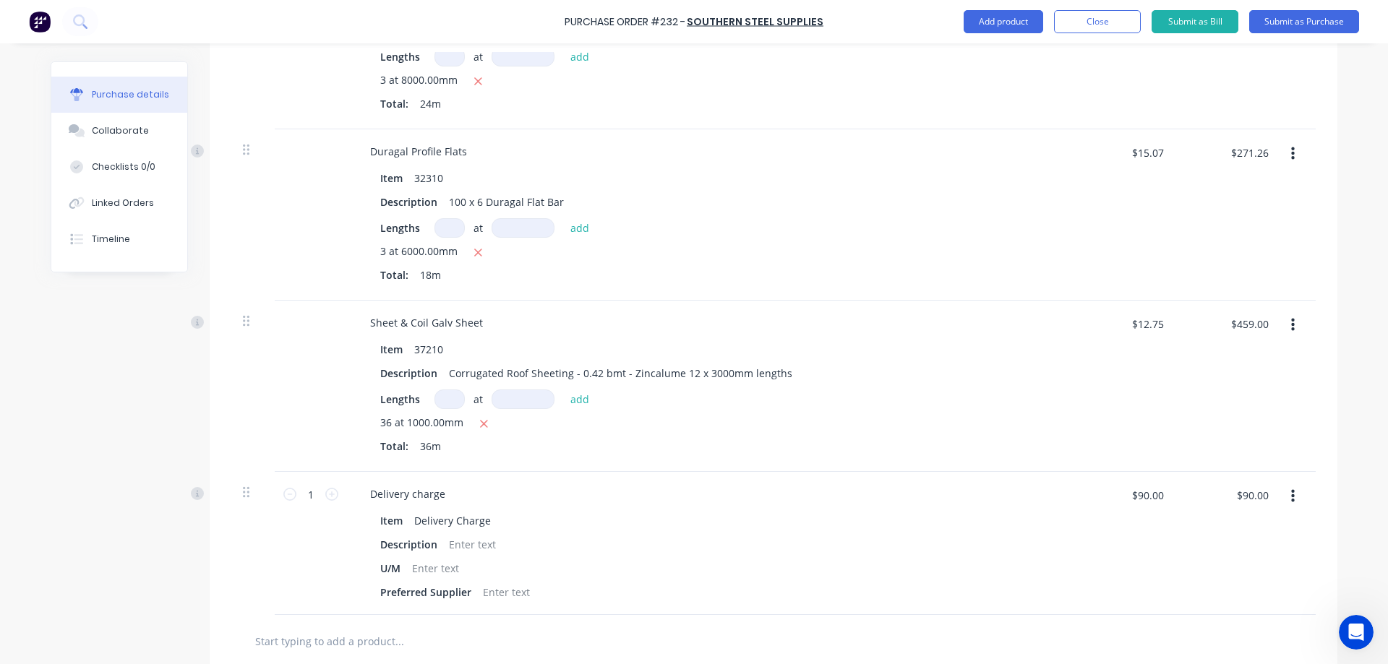
scroll to position [813, 0]
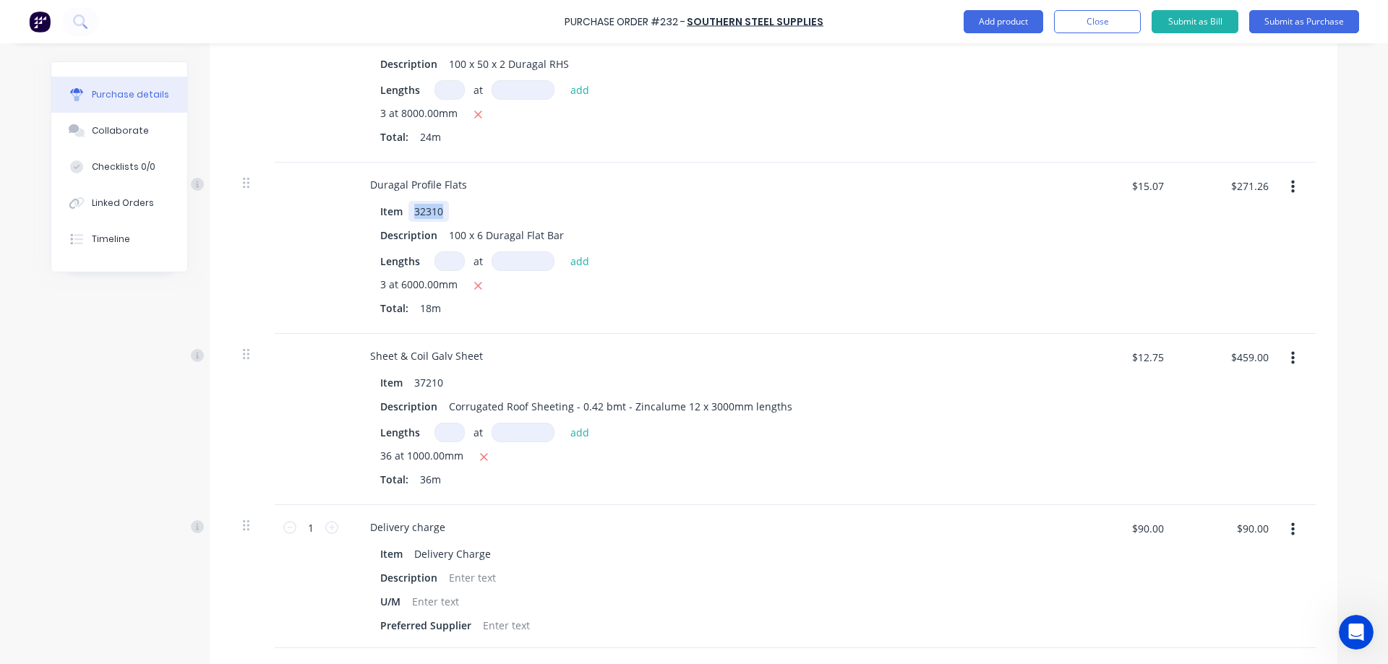
drag, startPoint x: 444, startPoint y: 210, endPoint x: 408, endPoint y: 211, distance: 36.2
click at [408, 211] on div "Item 32310" at bounding box center [705, 211] width 662 height 21
copy div "32310"
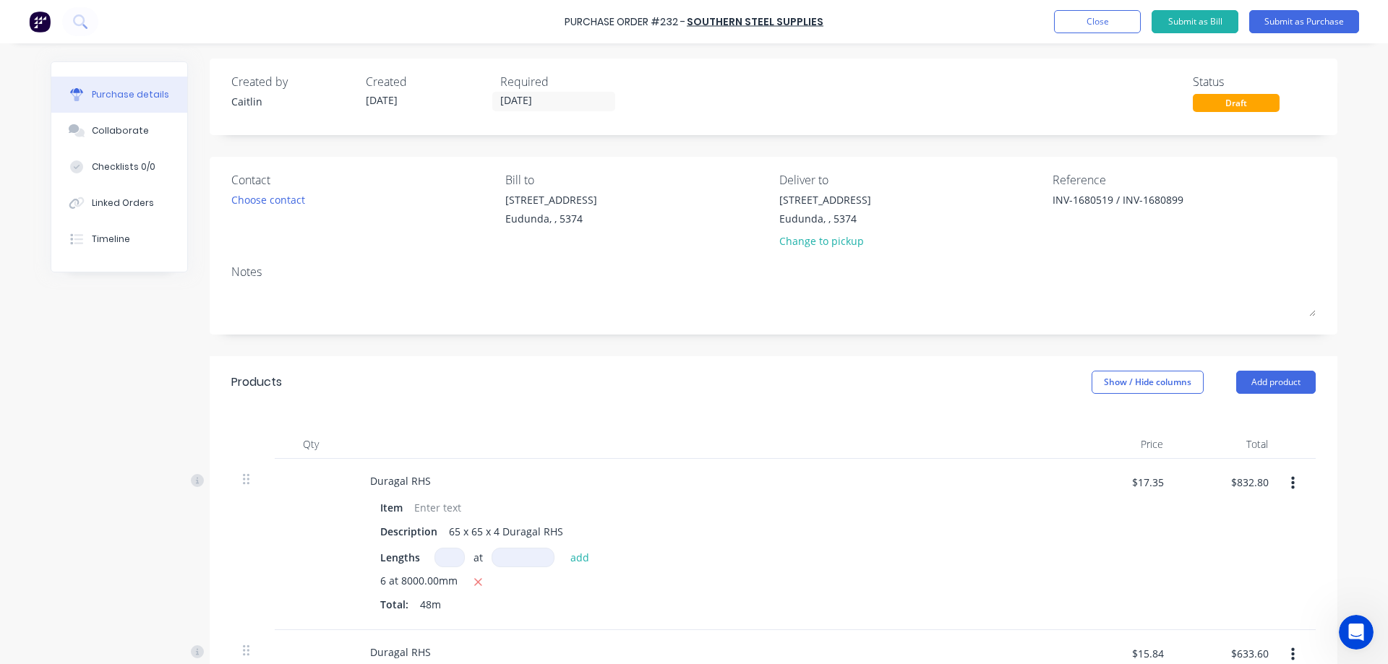
scroll to position [0, 0]
click at [1296, 25] on button "Submit as Purchase" at bounding box center [1304, 21] width 110 height 23
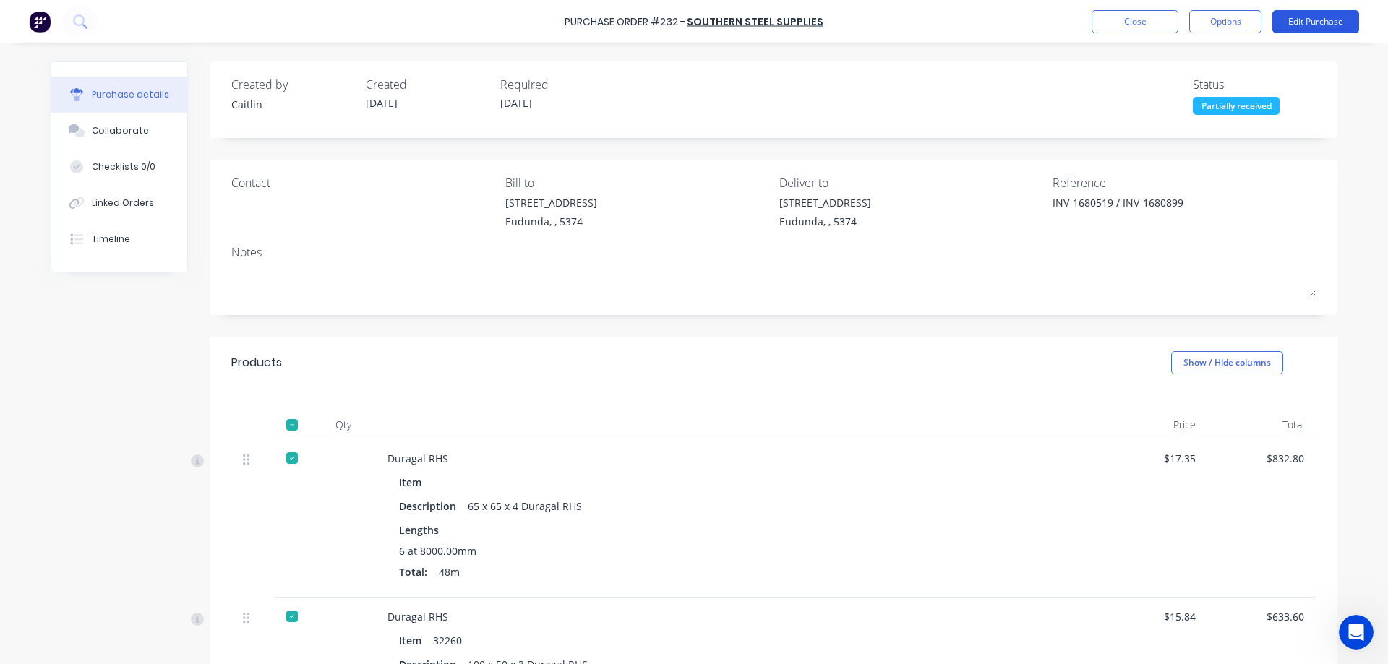
click at [1316, 22] on button "Edit Purchase" at bounding box center [1315, 21] width 87 height 23
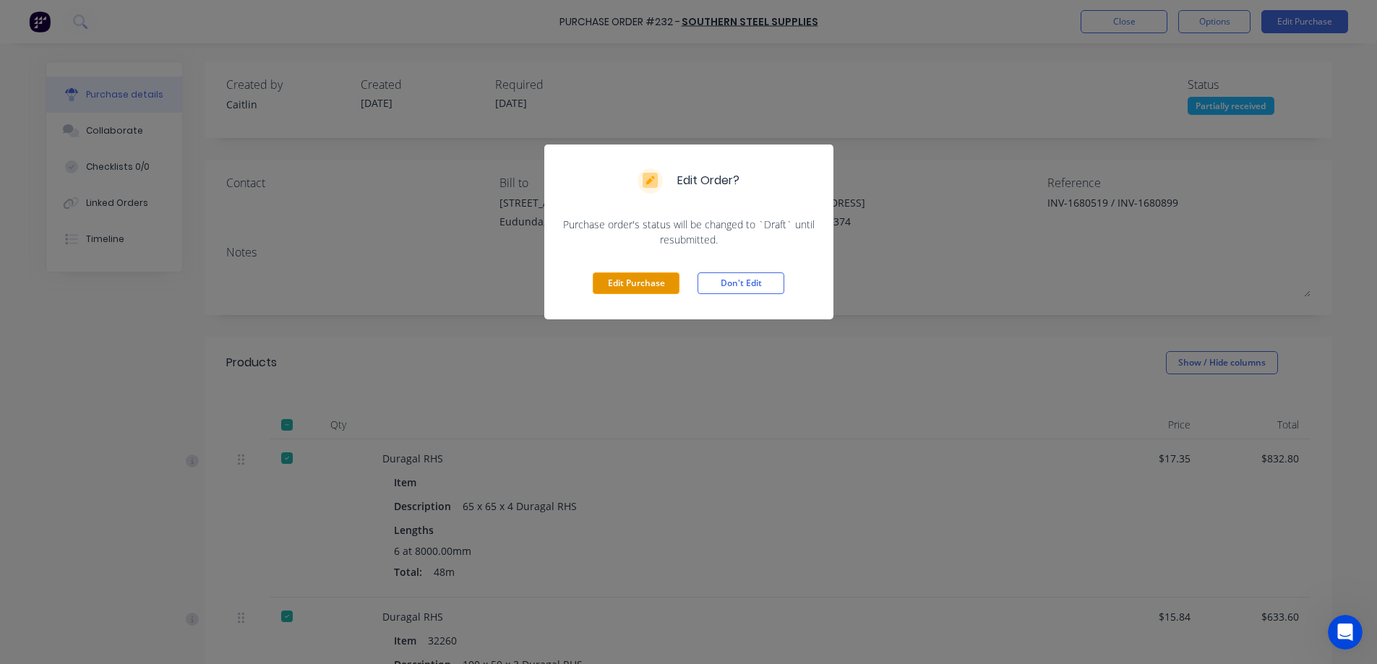
click at [638, 283] on button "Edit Purchase" at bounding box center [636, 284] width 87 height 22
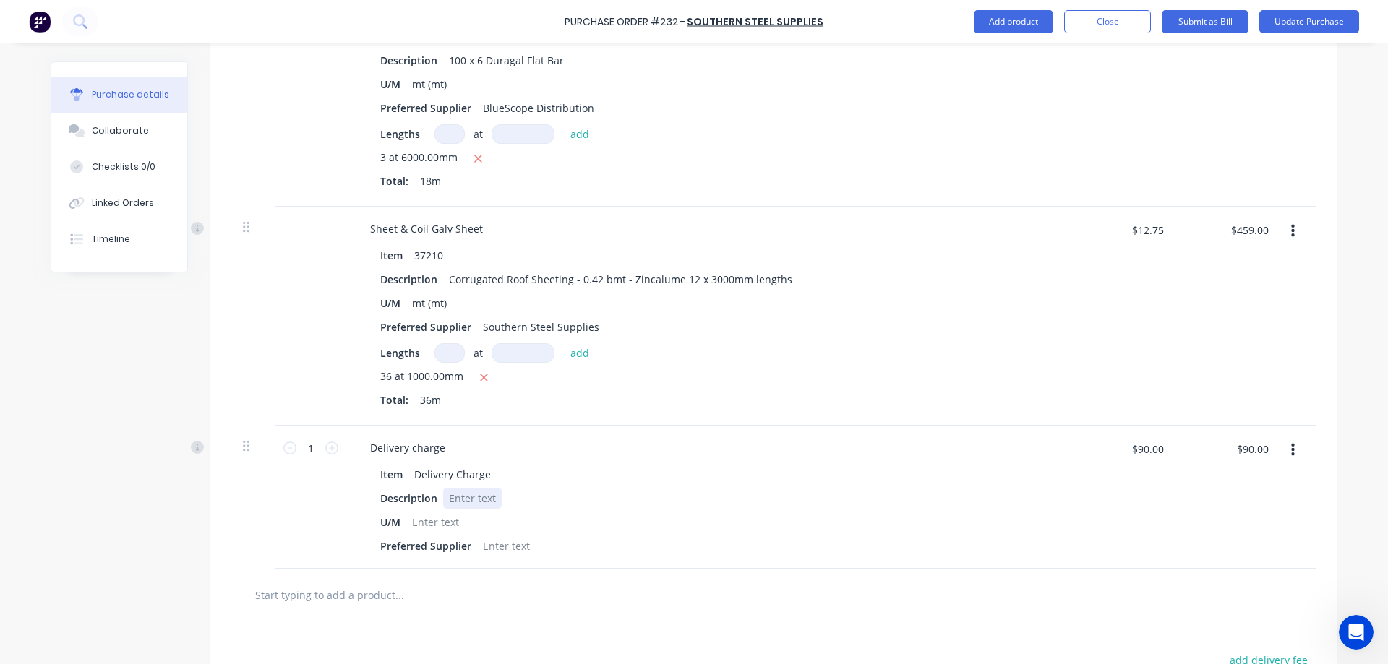
scroll to position [1157, 0]
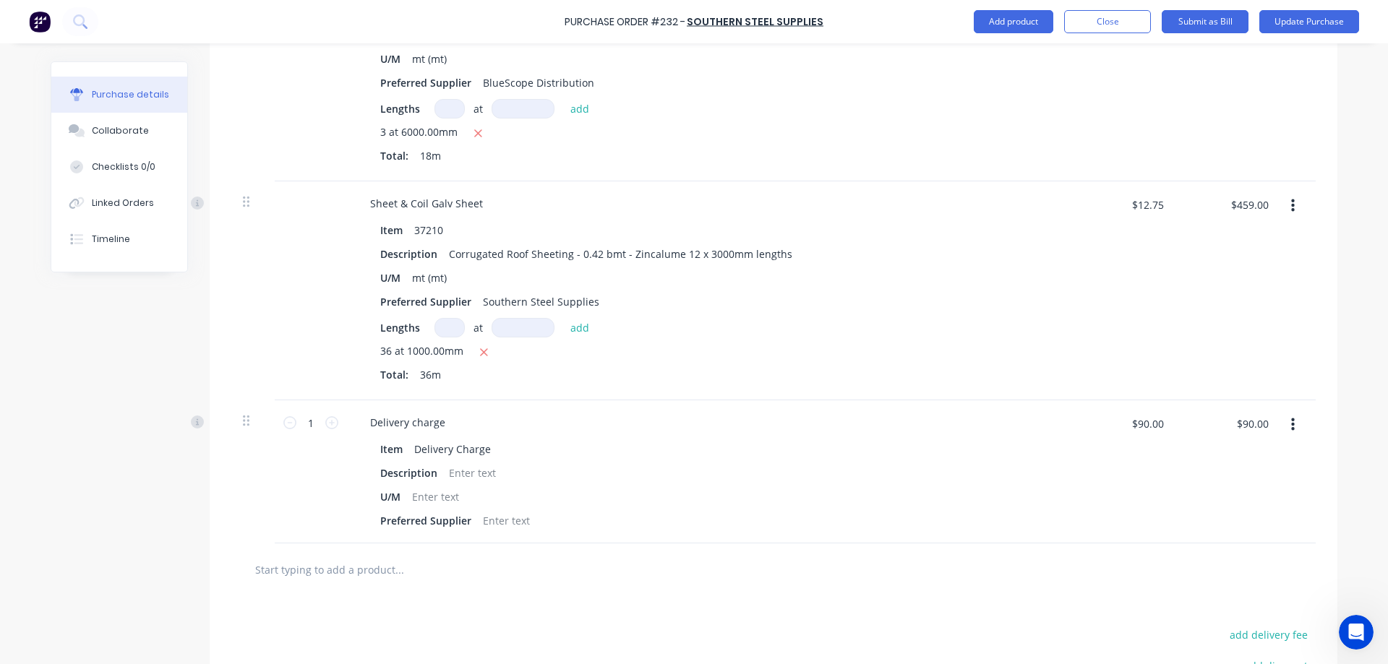
click at [392, 570] on input "text" at bounding box center [398, 569] width 289 height 29
paste input "32310"
type textarea "x"
type input "32310"
type textarea "x"
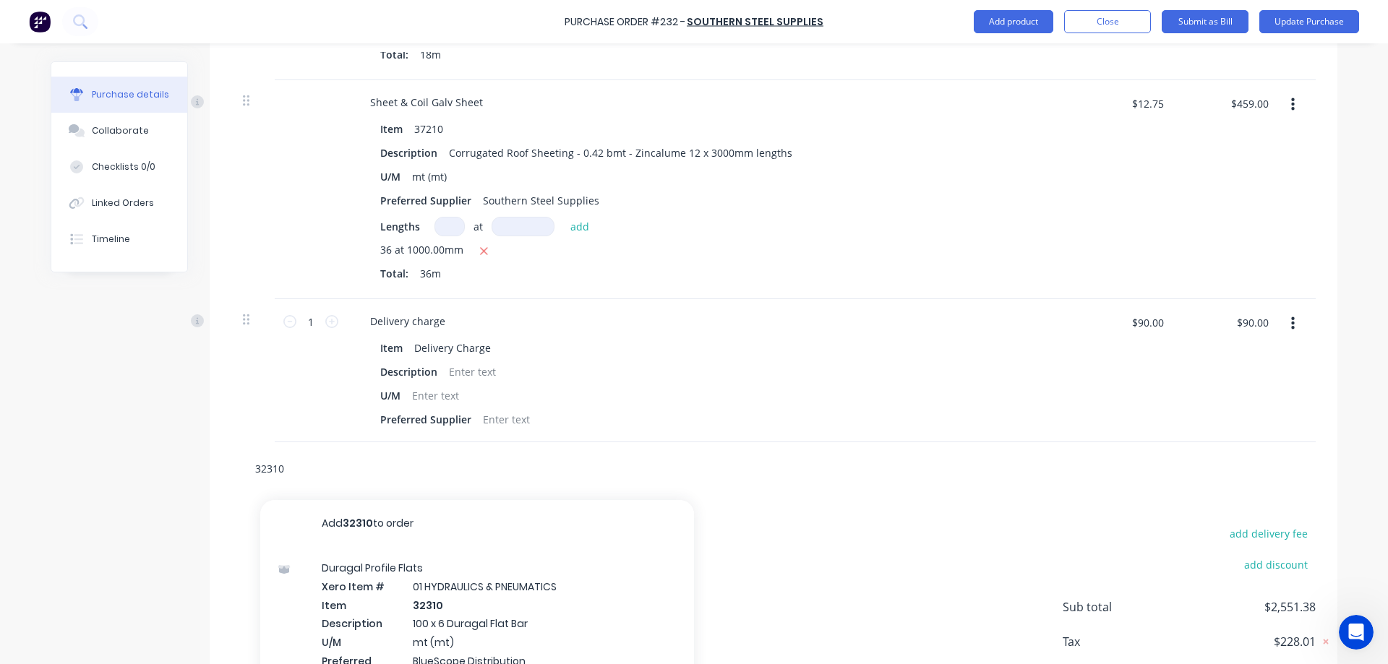
scroll to position [1301, 0]
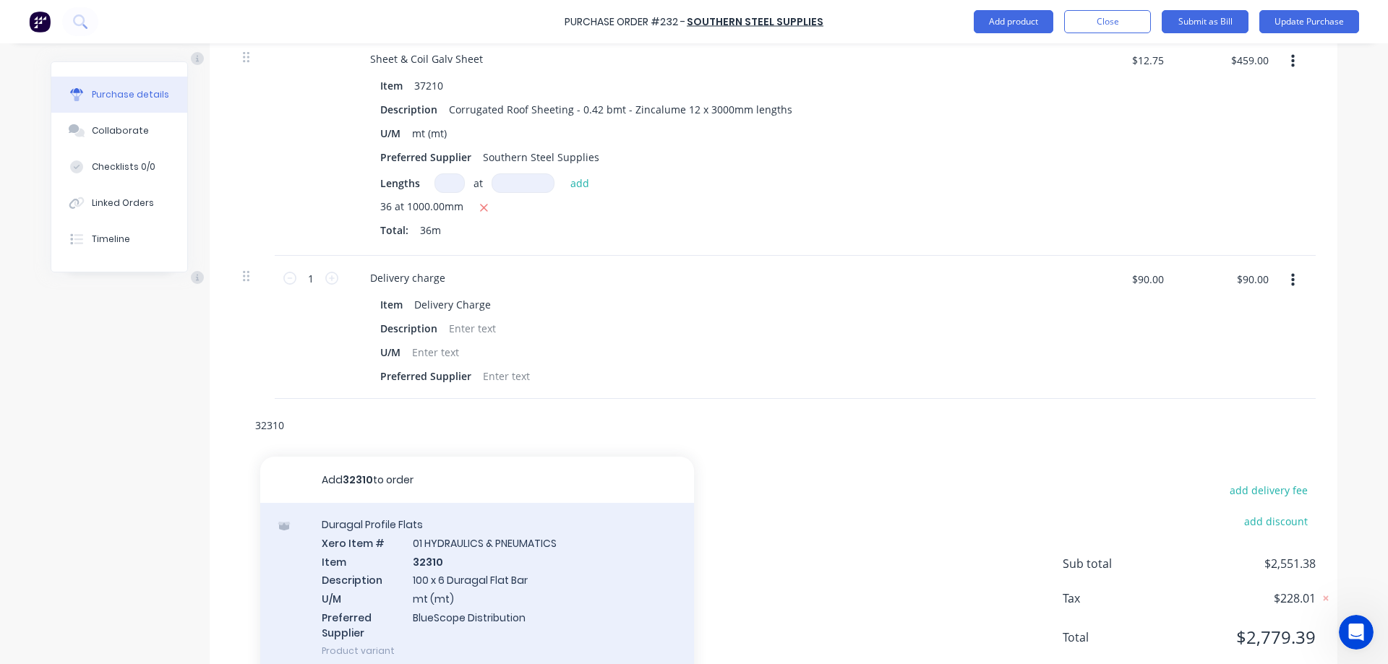
type input "32310"
click at [593, 585] on div "Duragal Profile Flats Xero Item # 01 HYDRAULICS & PNEUMATICS Item 32310 Descrip…" at bounding box center [477, 587] width 434 height 169
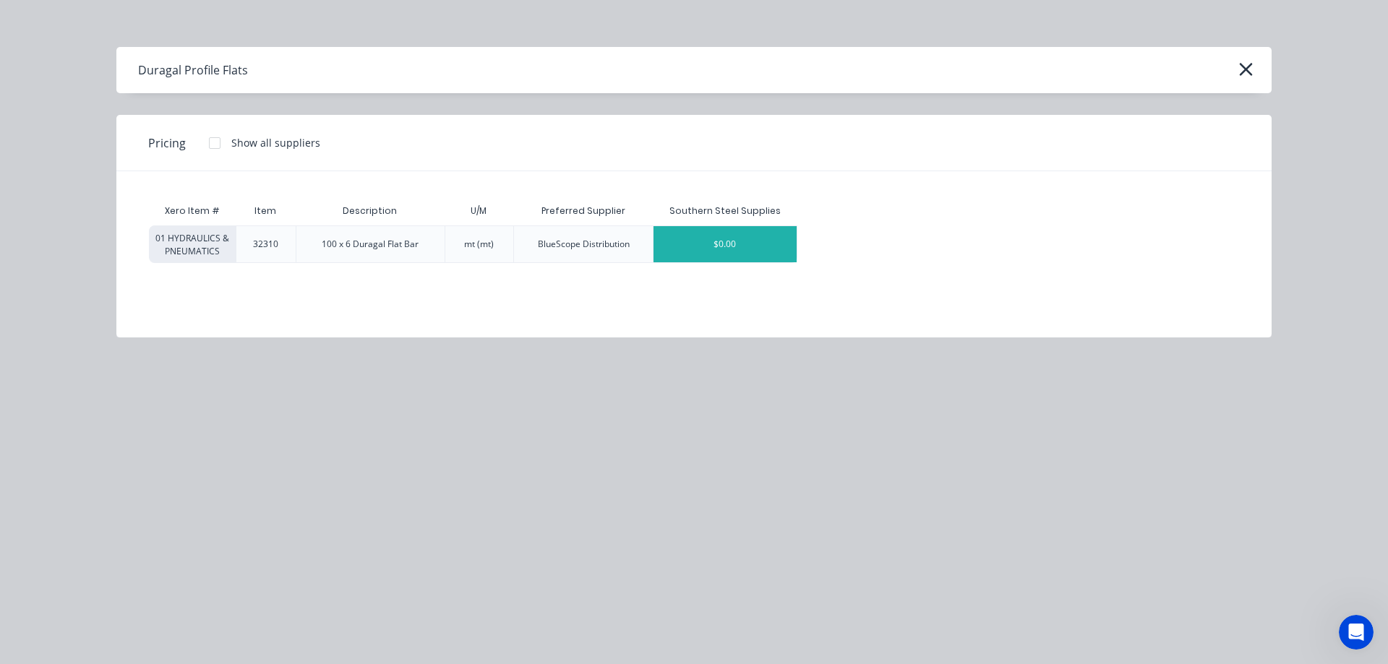
click at [763, 254] on div "$0.00" at bounding box center [724, 244] width 143 height 36
type textarea "x"
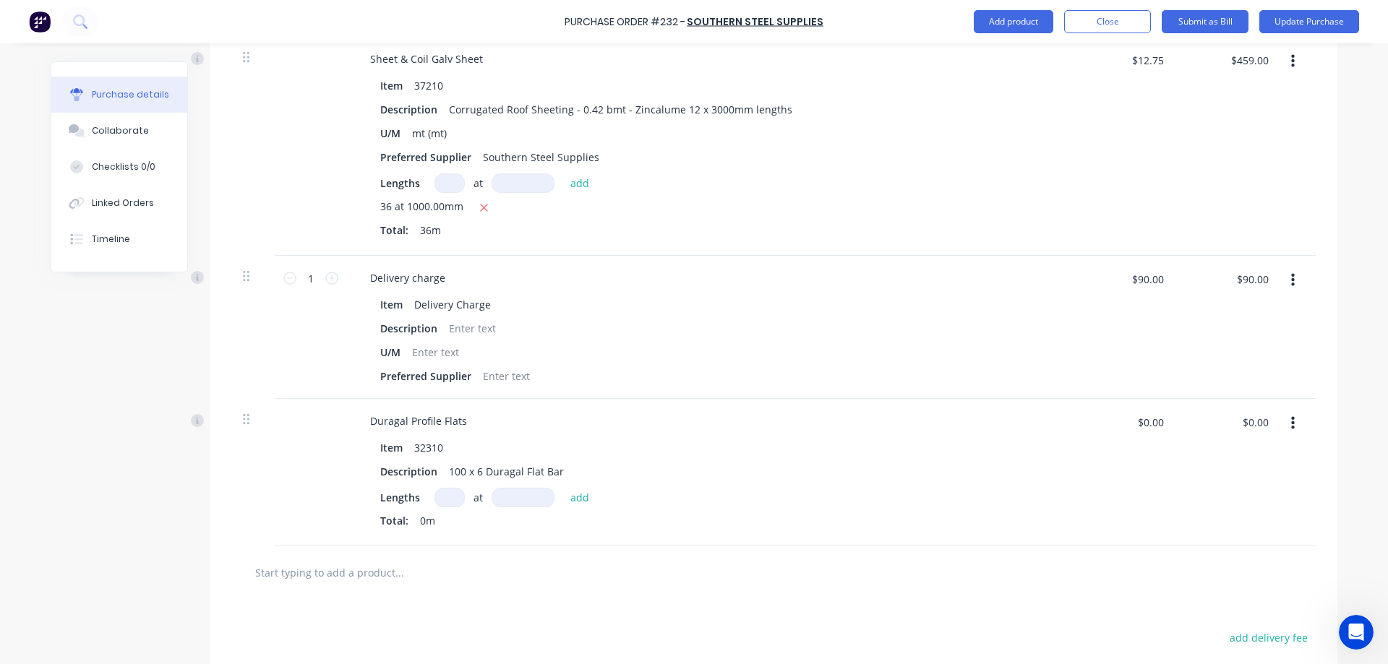
click at [453, 493] on input at bounding box center [449, 498] width 30 height 20
type textarea "x"
type input "3"
type textarea "x"
type input "3"
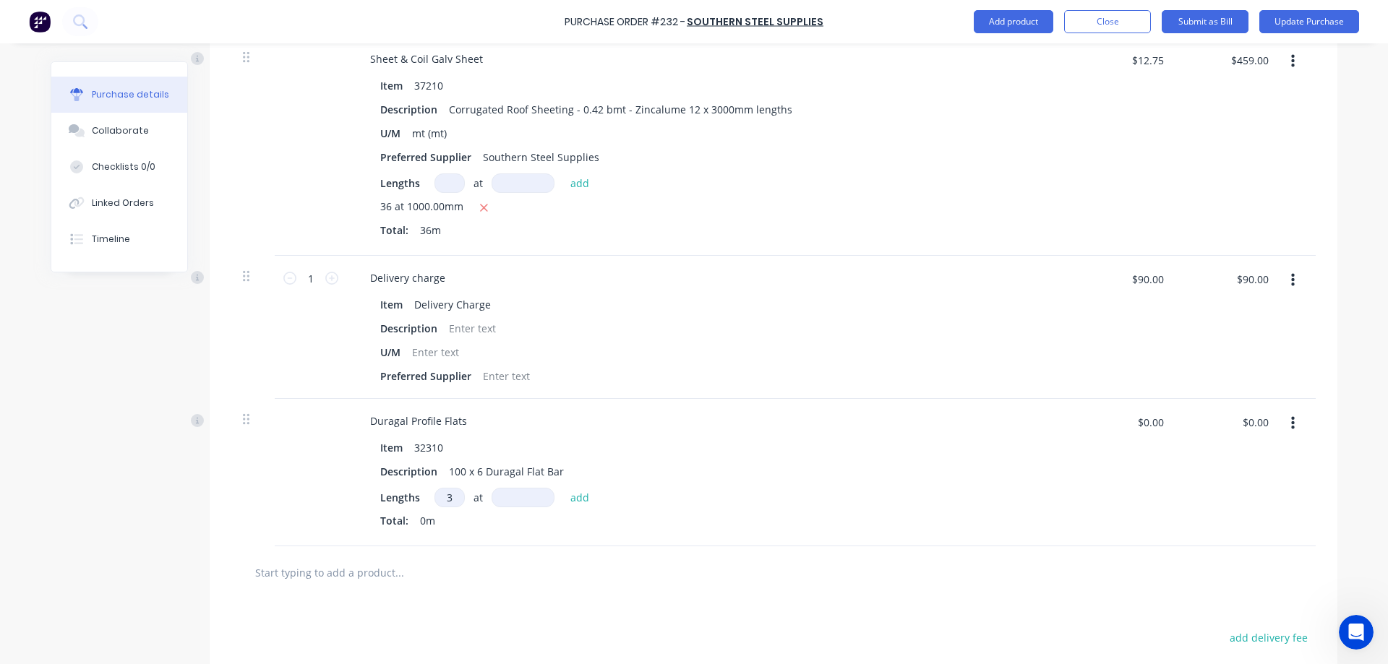
type textarea "x"
type input "6"
type textarea "x"
type input "60"
type textarea "x"
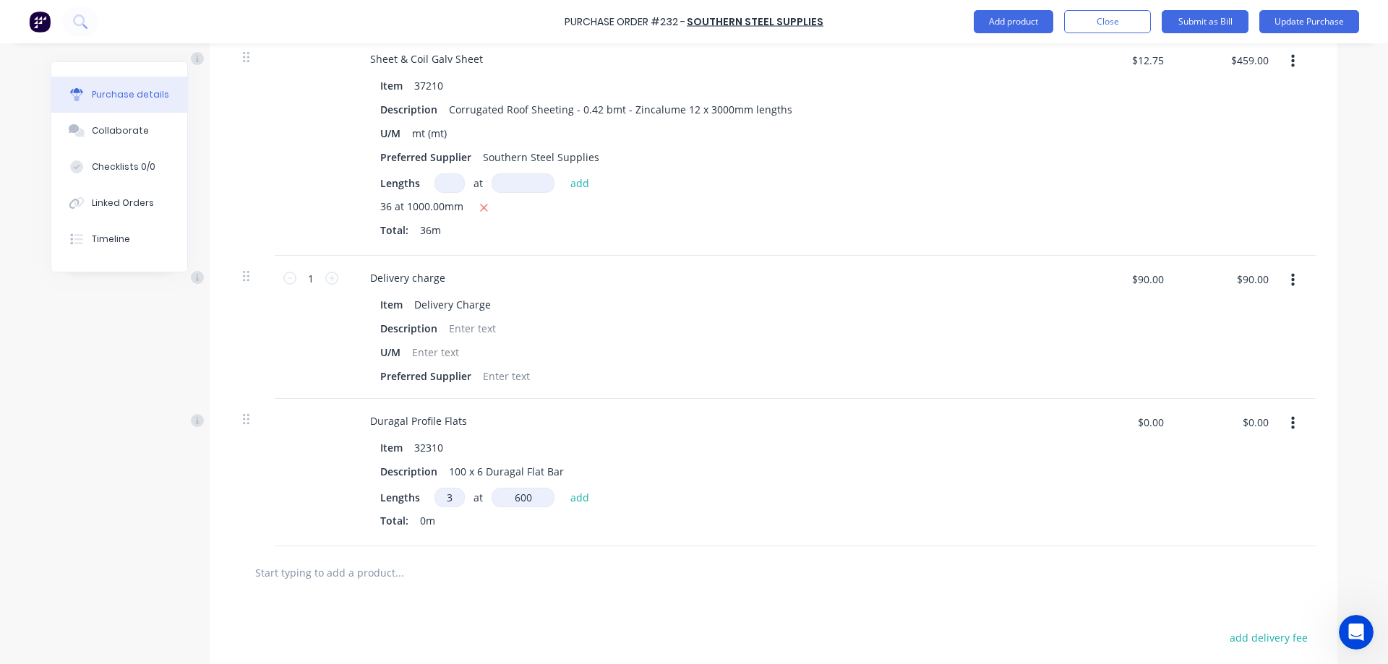
type input "6000"
type textarea "x"
type input "6000"
type textarea "x"
type input "6000mm"
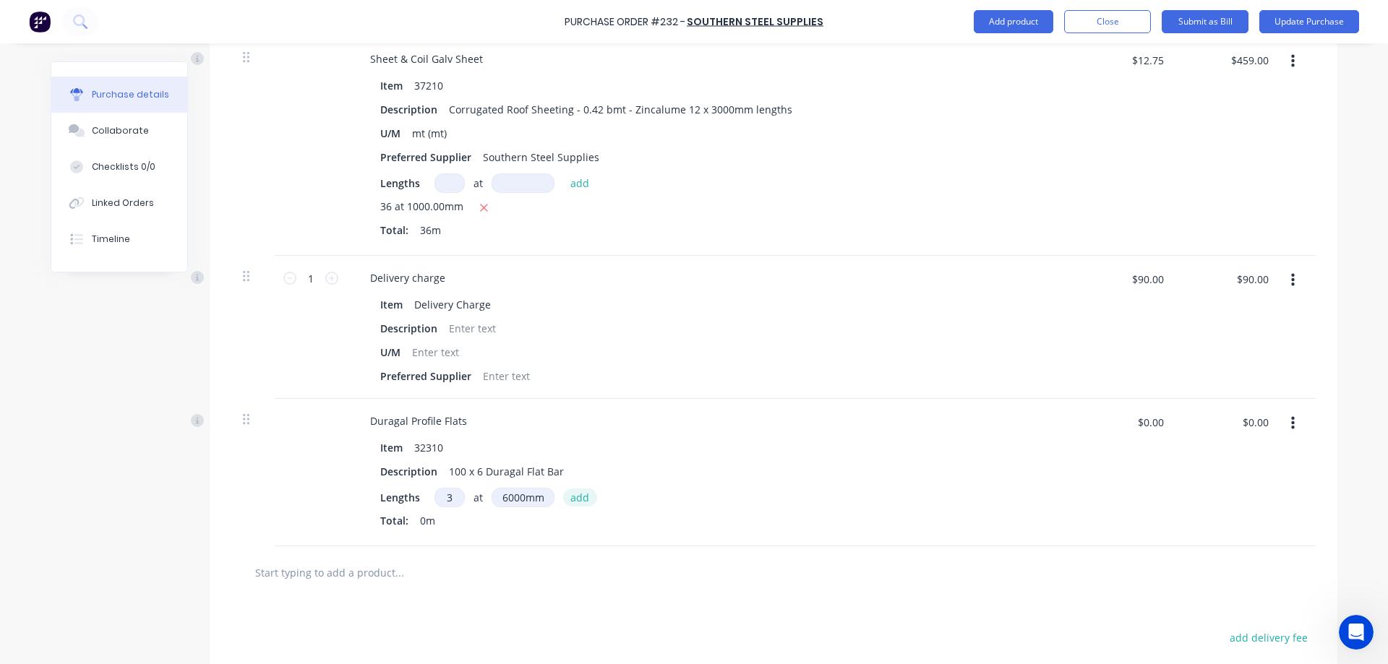
click at [576, 497] on button "add" at bounding box center [580, 497] width 34 height 17
type textarea "x"
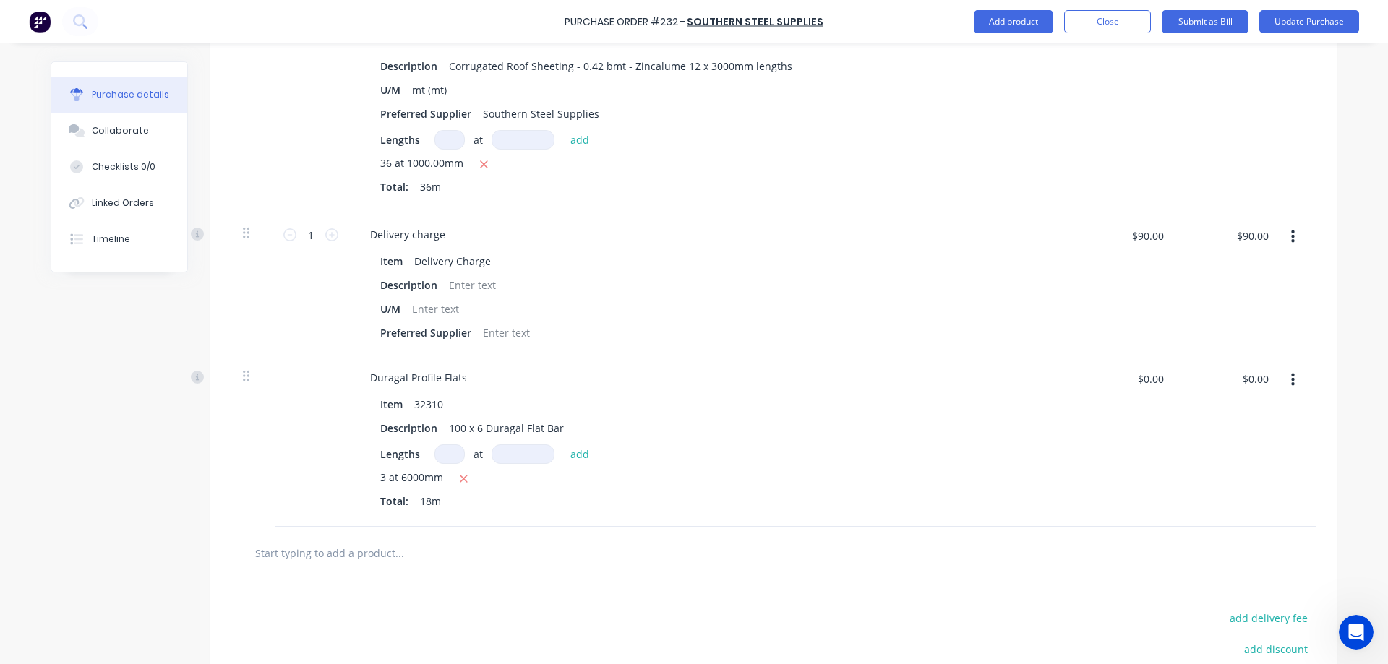
scroll to position [1373, 0]
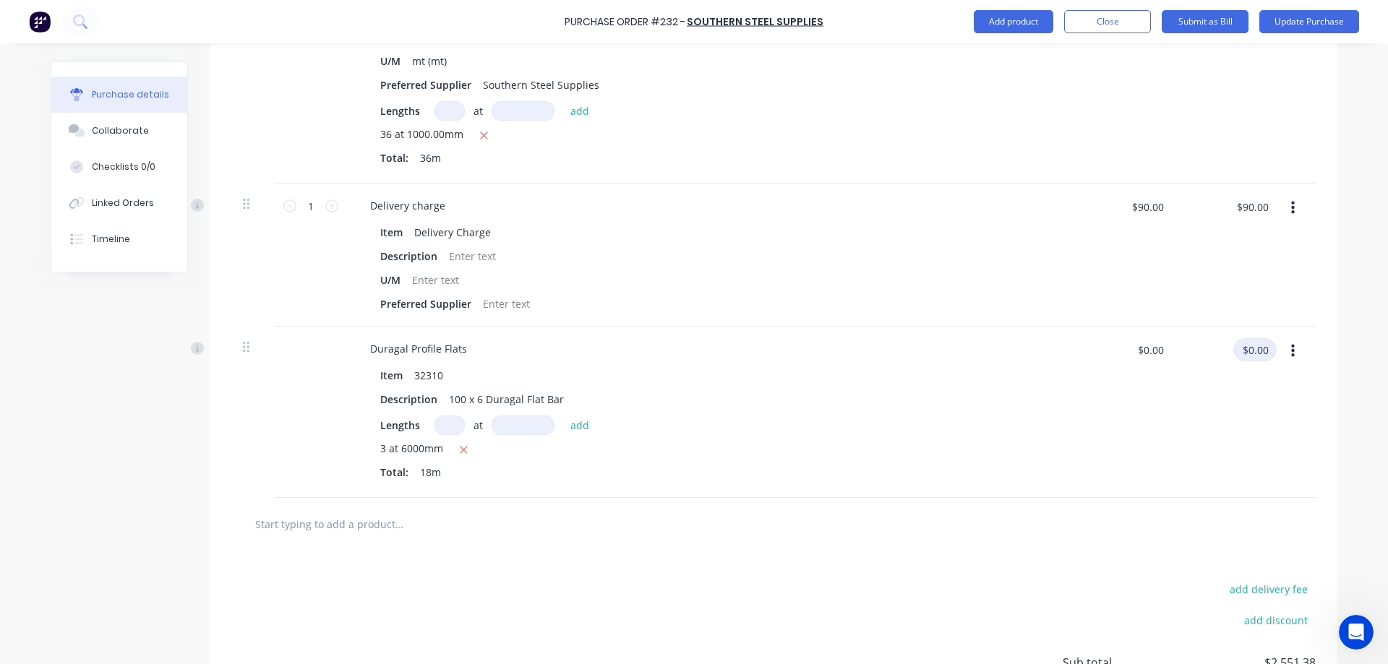
click at [1251, 349] on input "$0.00" at bounding box center [1254, 349] width 43 height 23
click at [1136, 350] on input "$0.00" at bounding box center [1149, 349] width 43 height 23
type textarea "x"
click at [1253, 344] on input "$0.00" at bounding box center [1254, 349] width 43 height 23
type input "271.26"
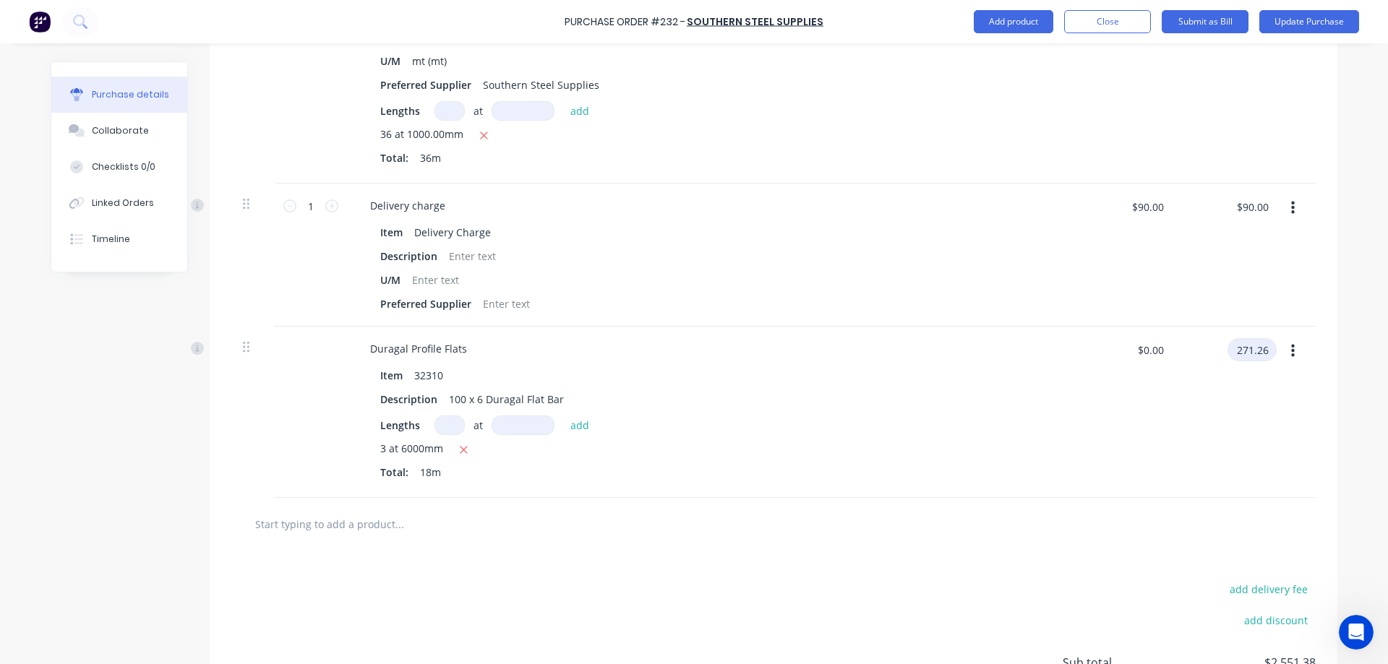
type textarea "x"
type input "$15.07"
type input "$271.26"
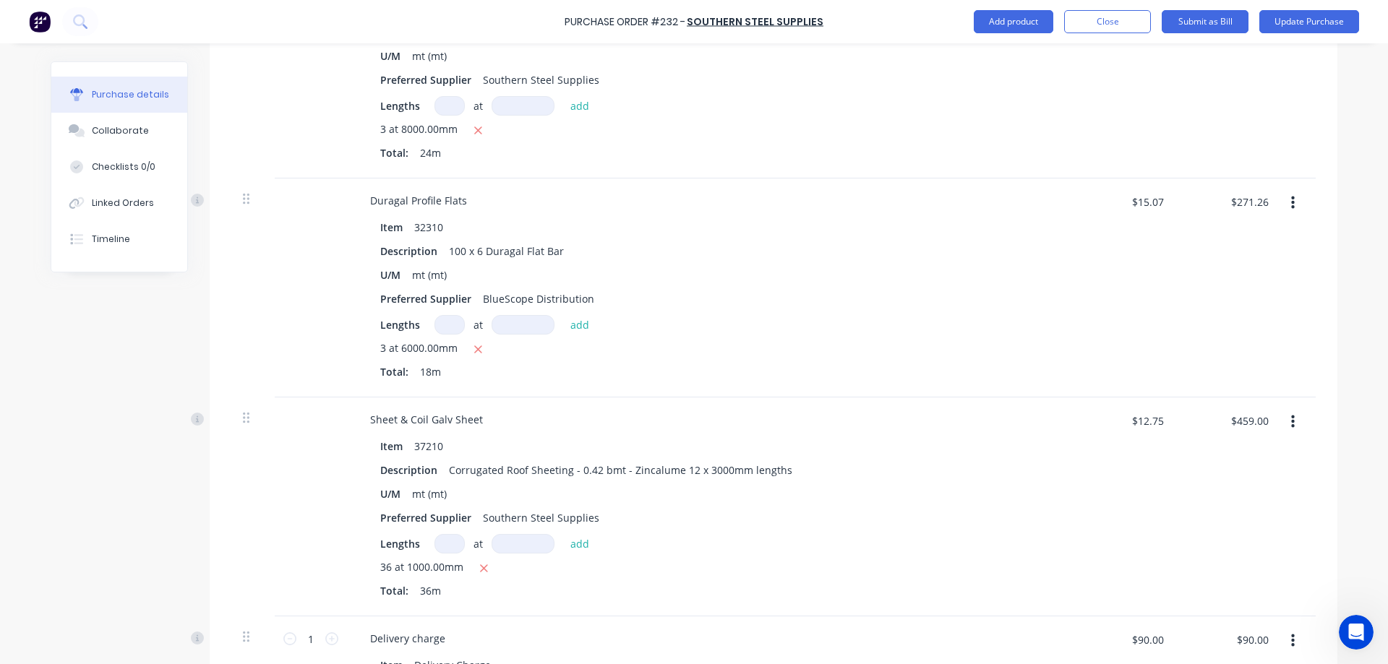
scroll to position [940, 0]
click at [1284, 202] on button "button" at bounding box center [1293, 204] width 34 height 26
click at [1274, 296] on button "Include in tax" at bounding box center [1248, 300] width 123 height 29
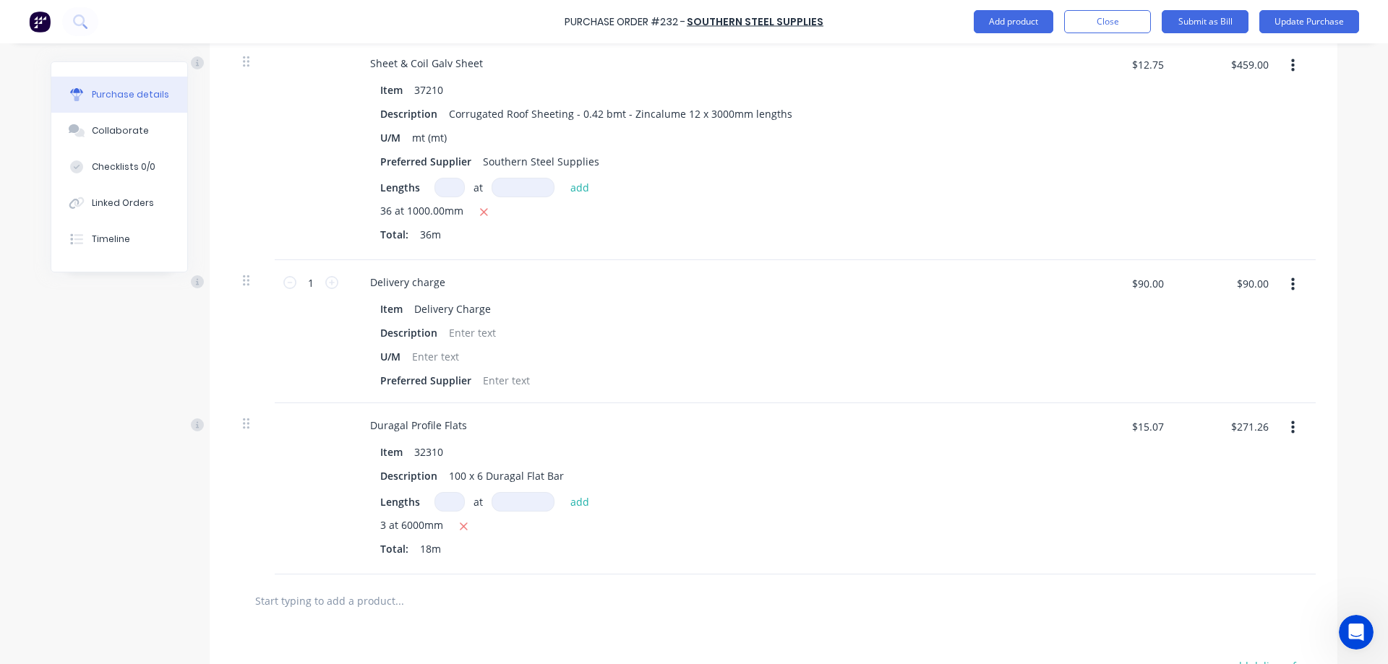
scroll to position [1301, 0]
click at [1290, 424] on button "button" at bounding box center [1293, 424] width 34 height 26
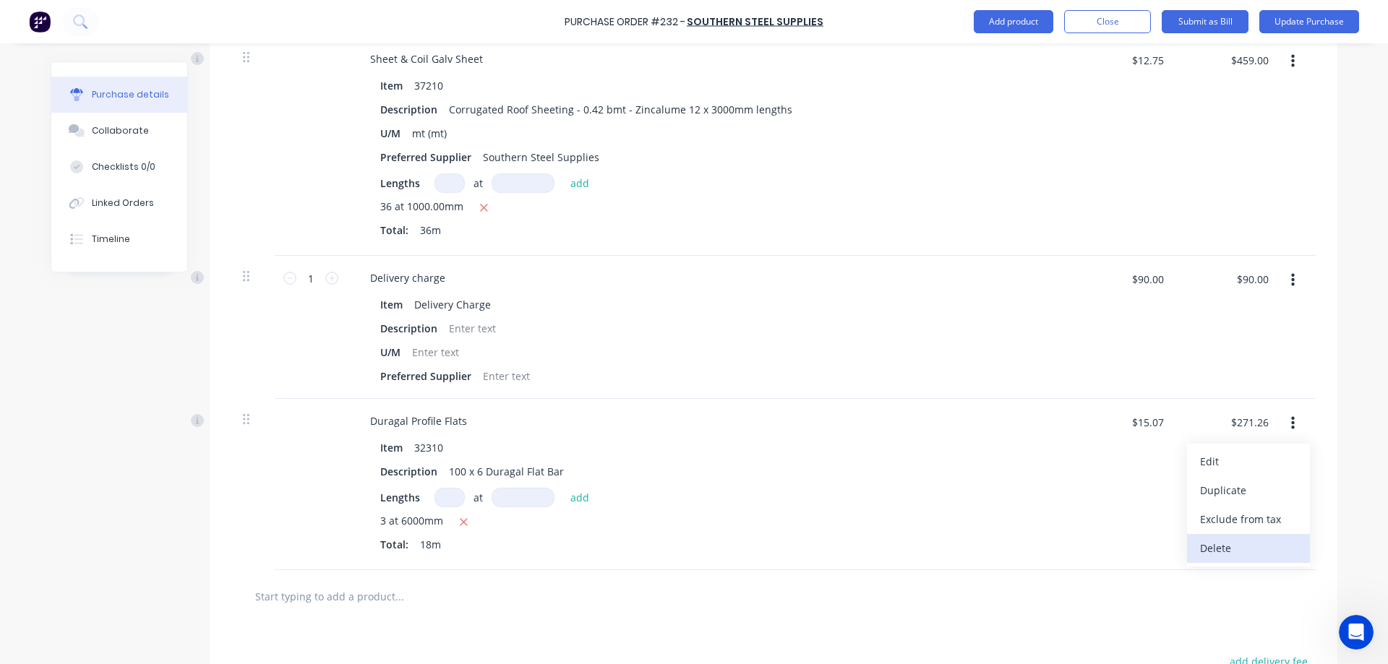
click at [1234, 550] on button "Delete" at bounding box center [1248, 548] width 123 height 29
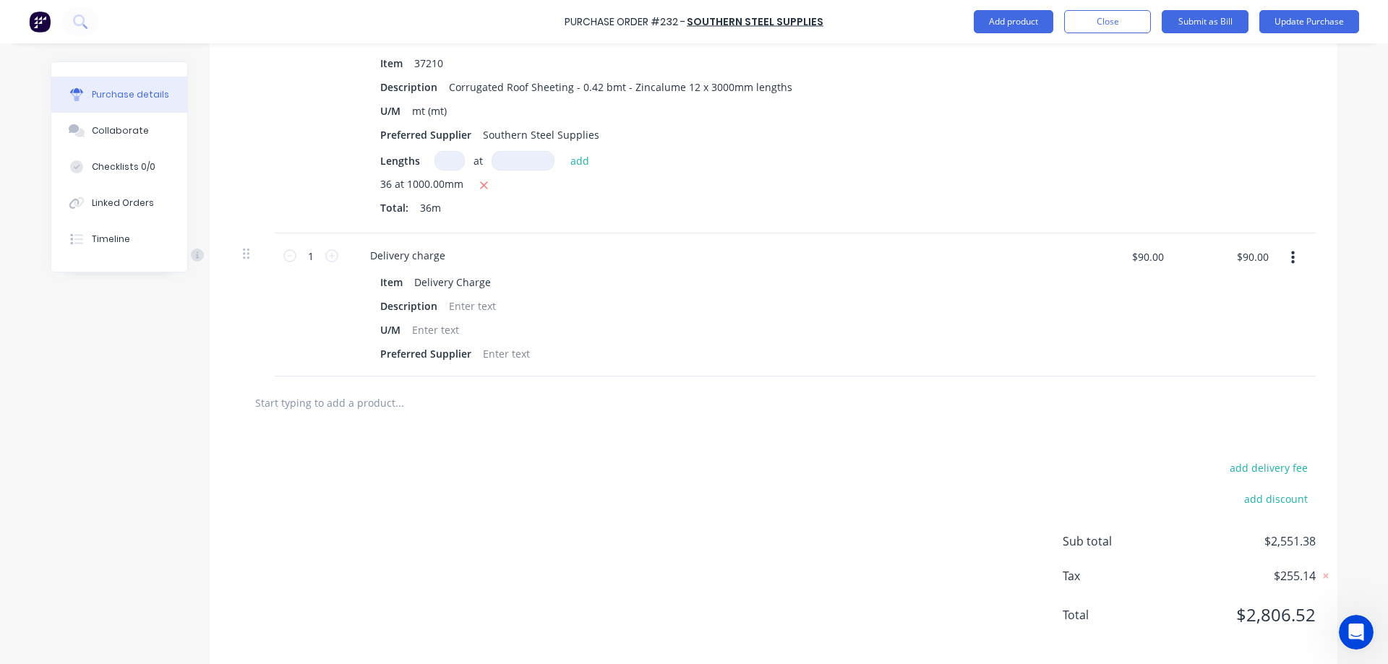
scroll to position [1341, 0]
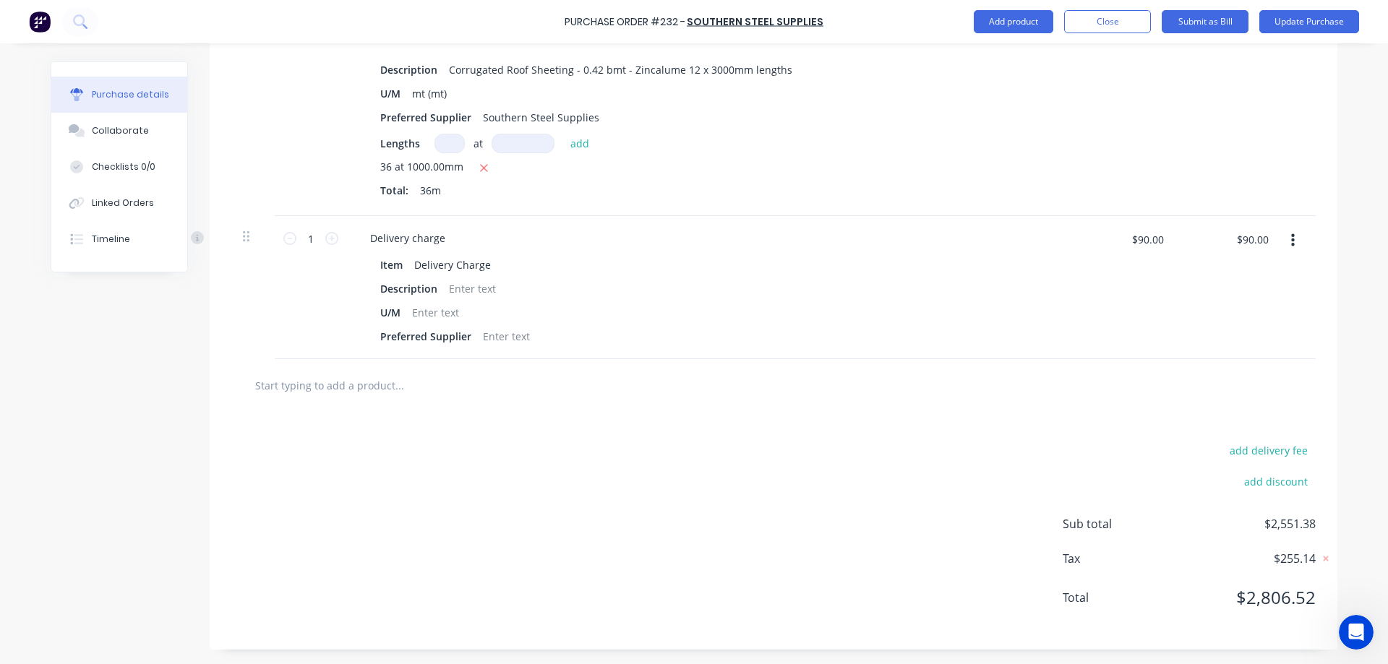
click at [1346, 353] on div "Purchase Order #232 - Southern Steel Supplies Add product Close Submit as Bill …" at bounding box center [694, 332] width 1388 height 664
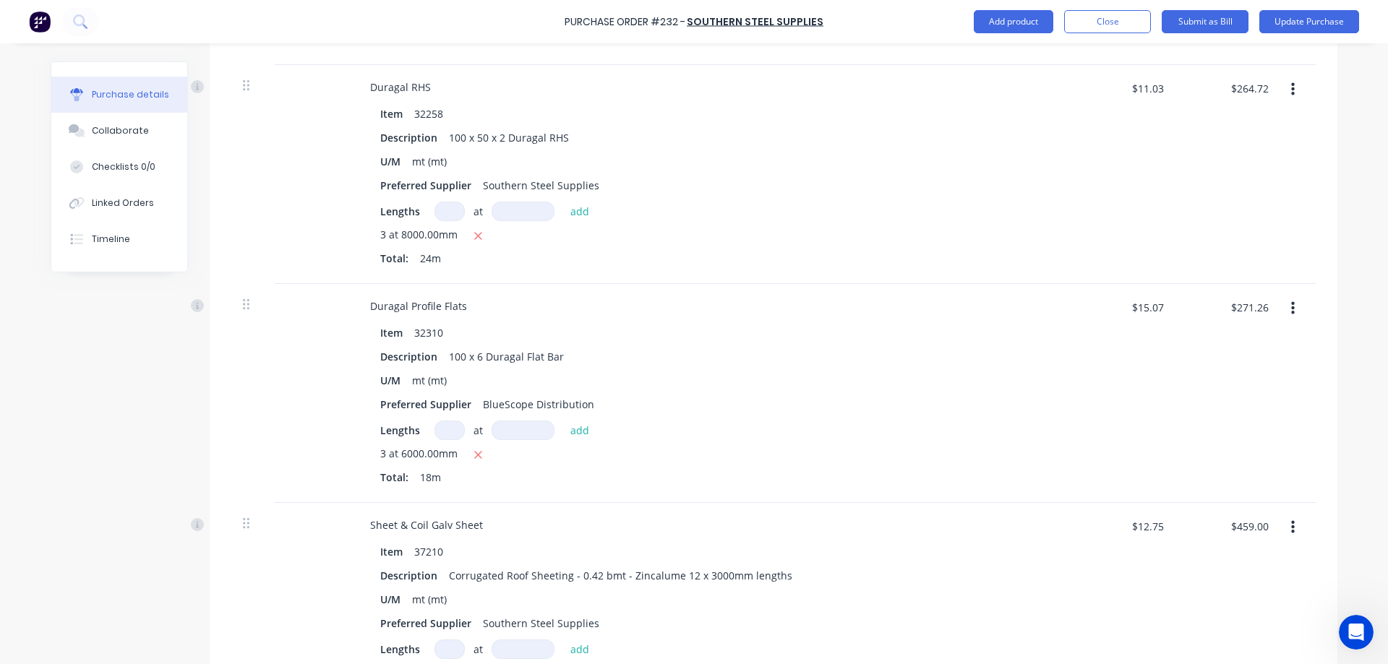
scroll to position [401, 0]
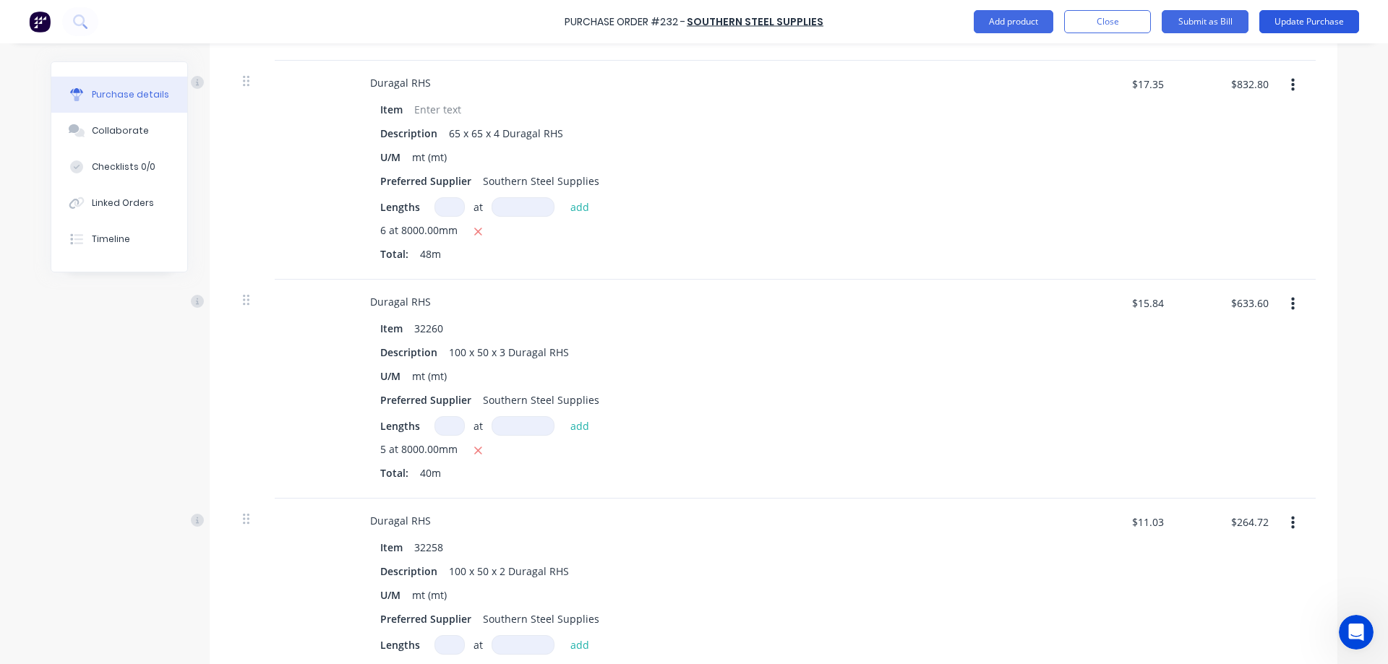
click at [1291, 26] on button "Update Purchase" at bounding box center [1309, 21] width 100 height 23
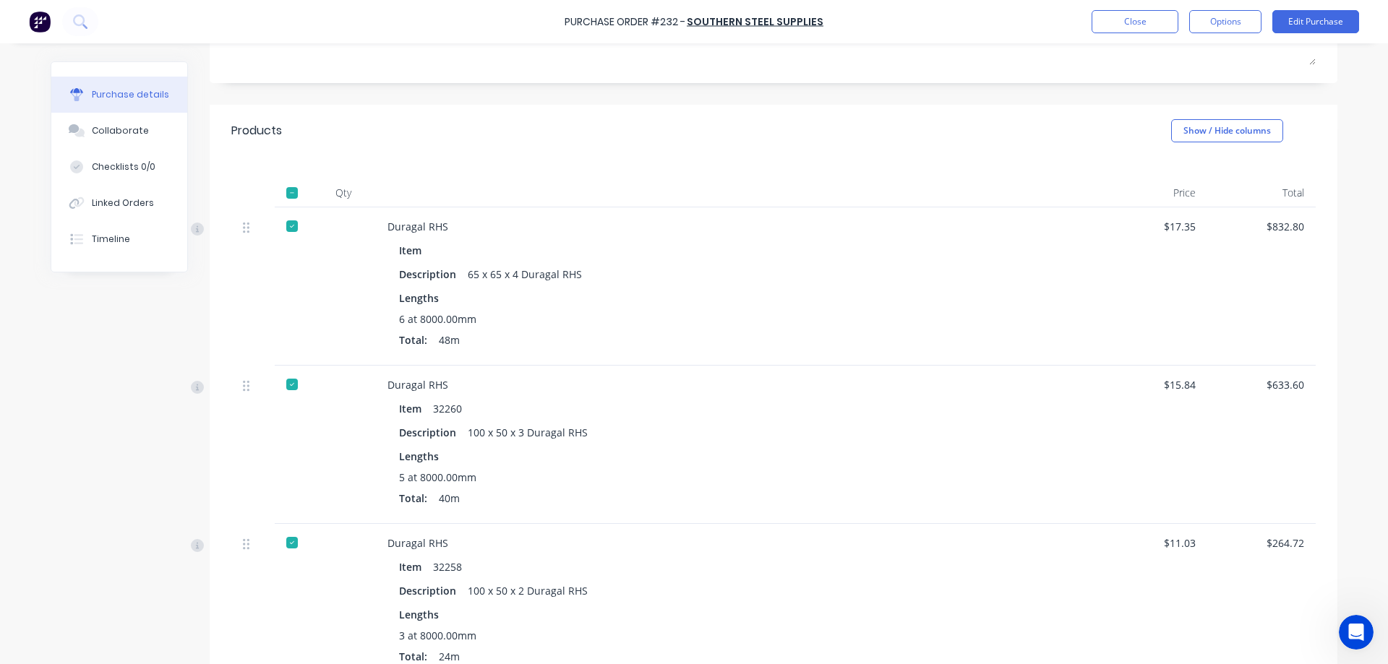
scroll to position [0, 0]
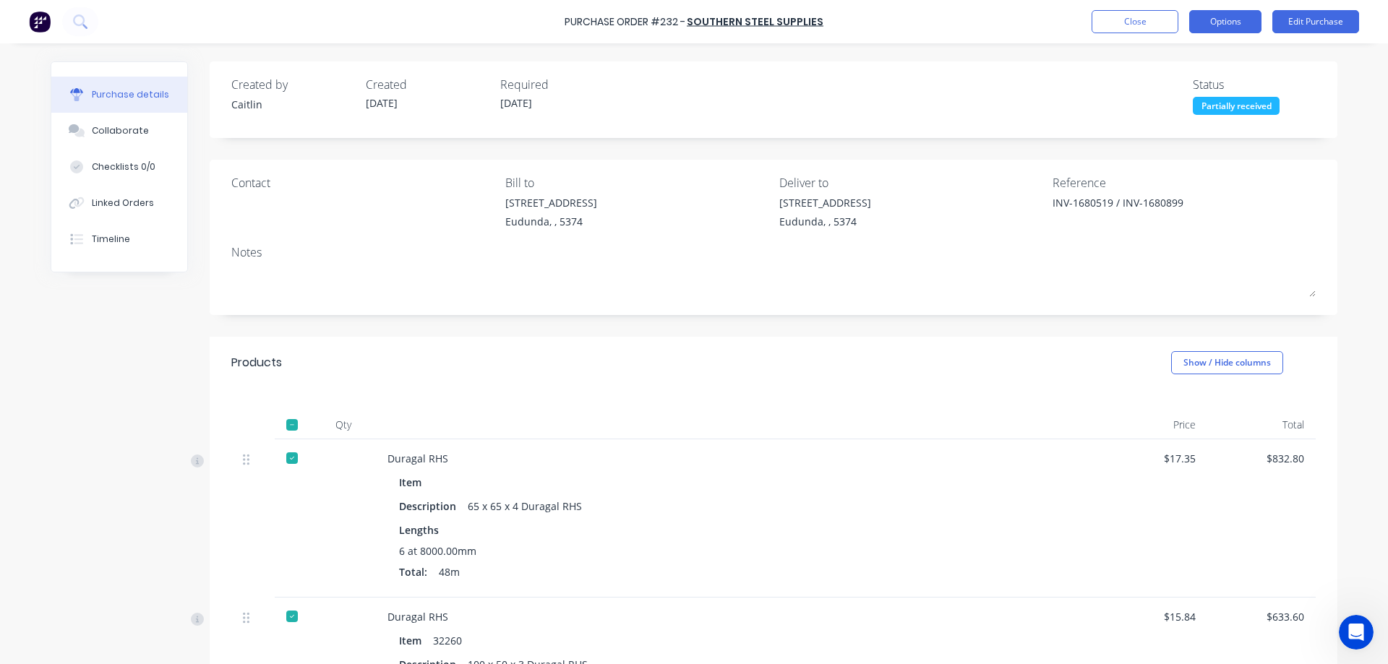
click at [1239, 28] on button "Options" at bounding box center [1225, 21] width 72 height 23
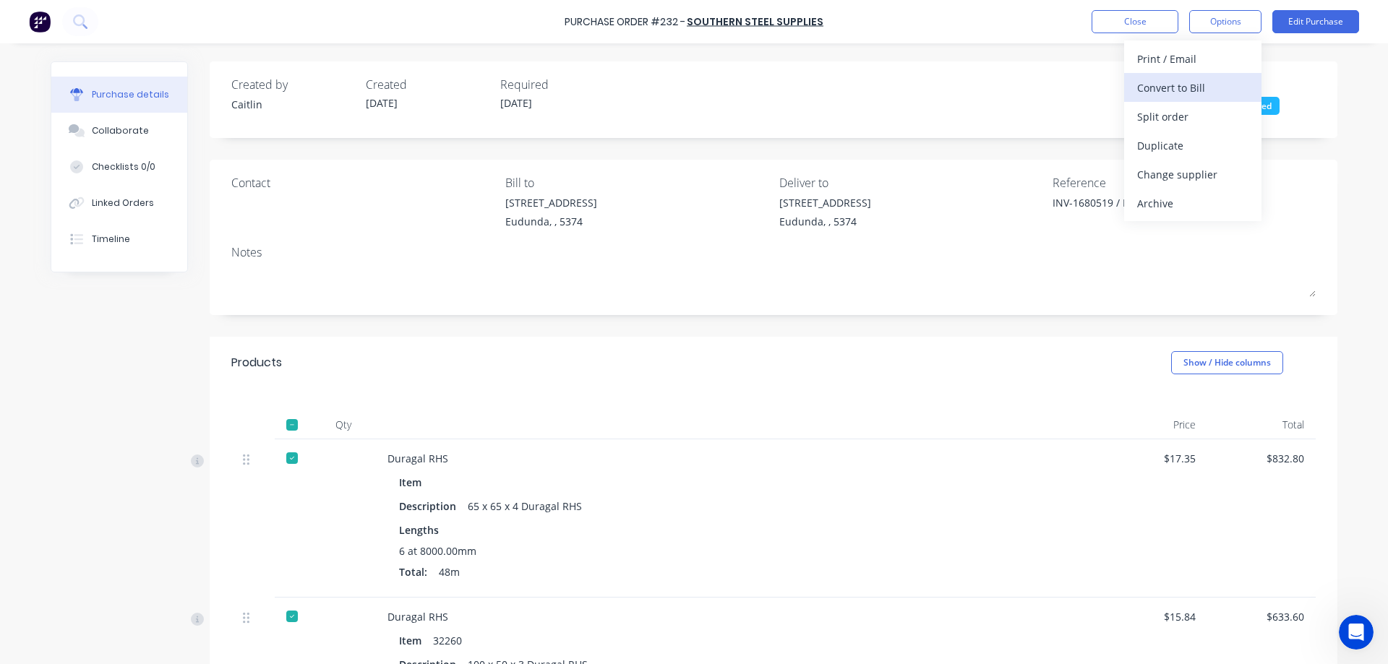
click at [1196, 87] on div "Convert to Bill" at bounding box center [1192, 87] width 111 height 21
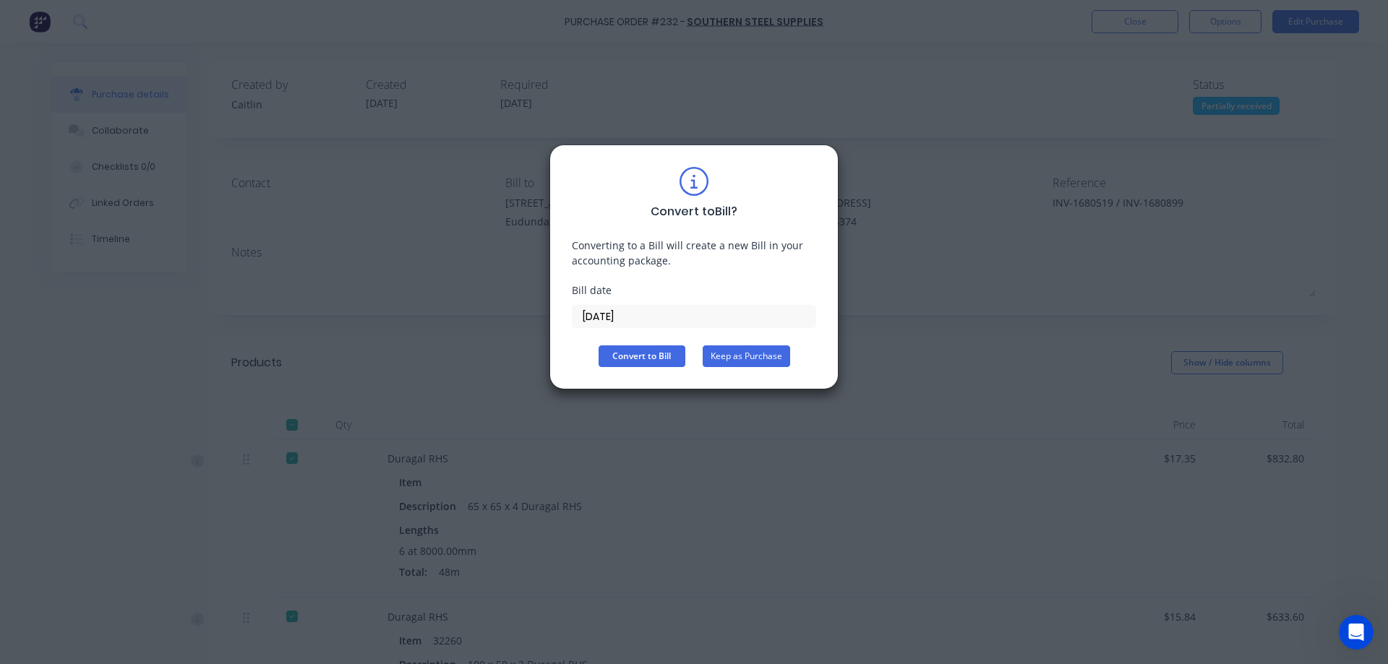
click at [770, 358] on button "Keep as Purchase" at bounding box center [746, 357] width 87 height 22
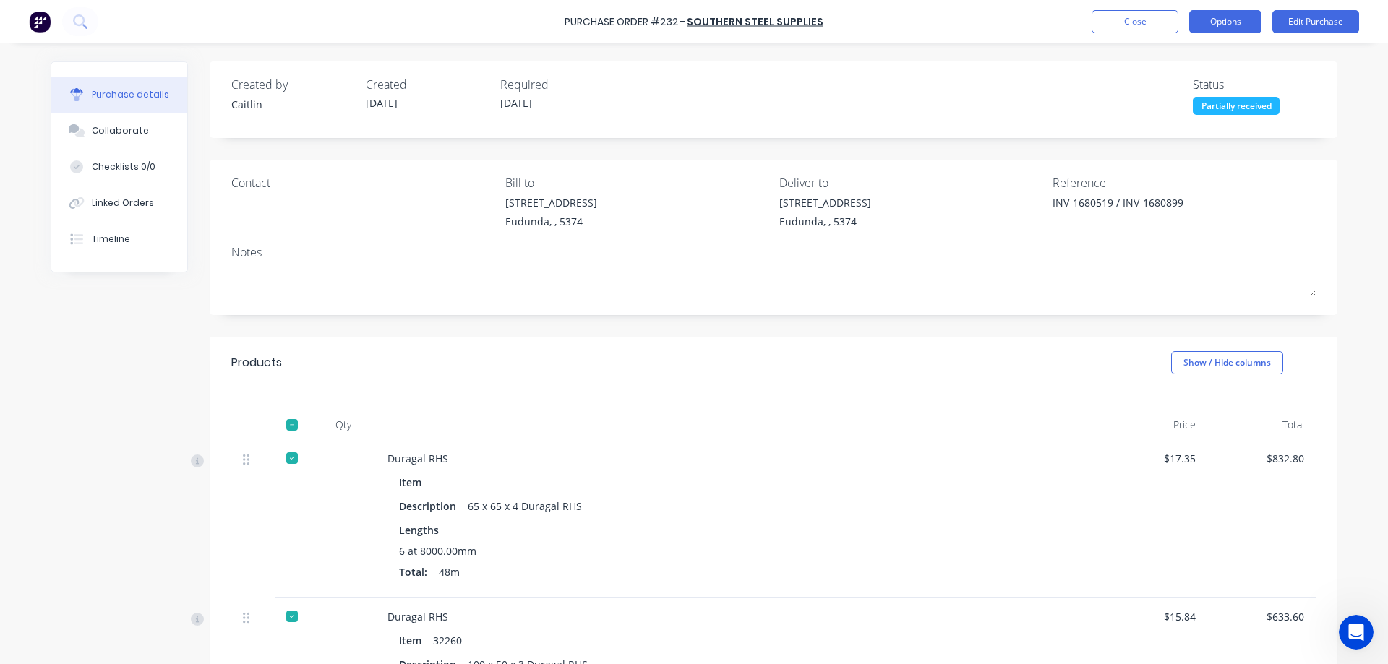
click at [1243, 20] on button "Options" at bounding box center [1225, 21] width 72 height 23
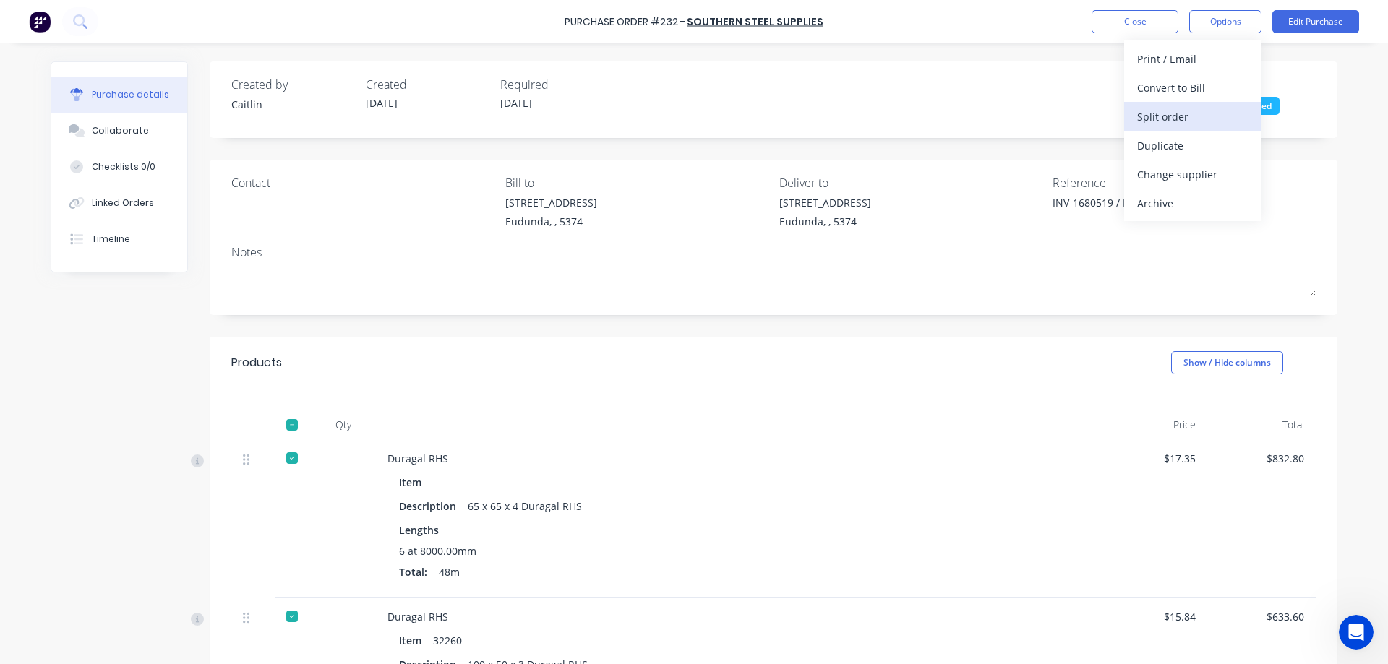
click at [1212, 118] on div "Split order" at bounding box center [1192, 116] width 111 height 21
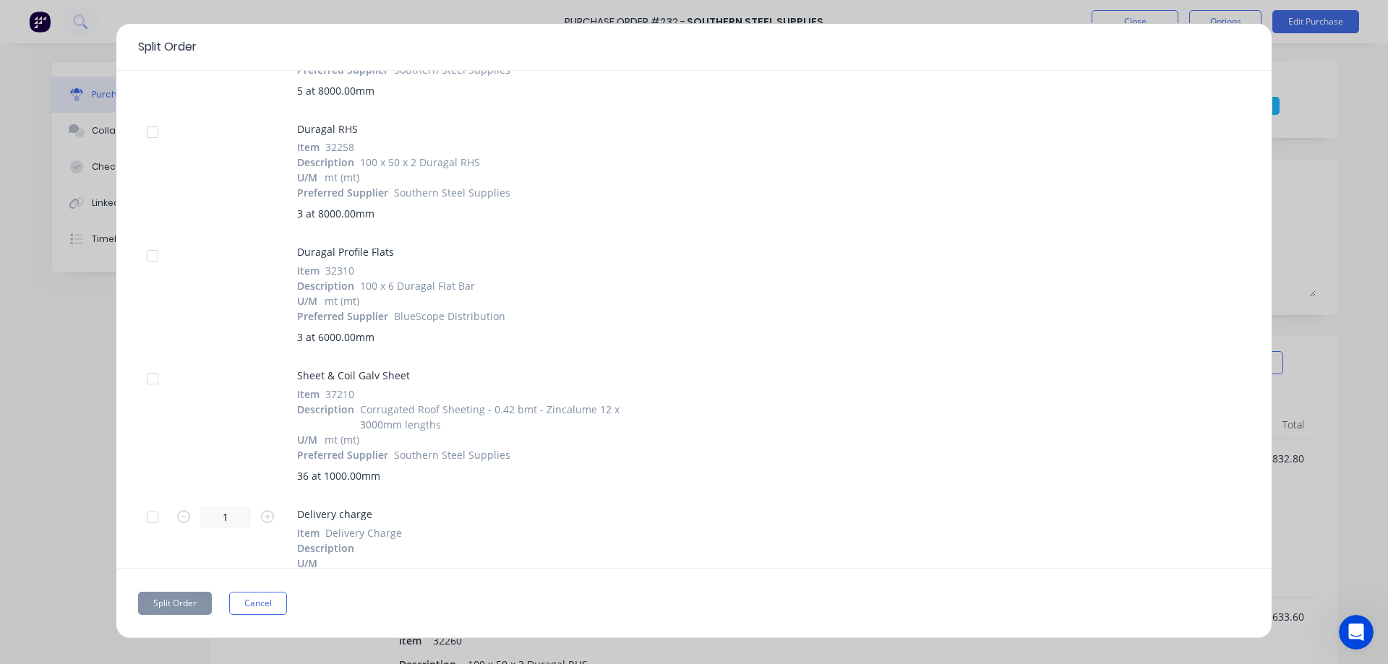
scroll to position [278, 0]
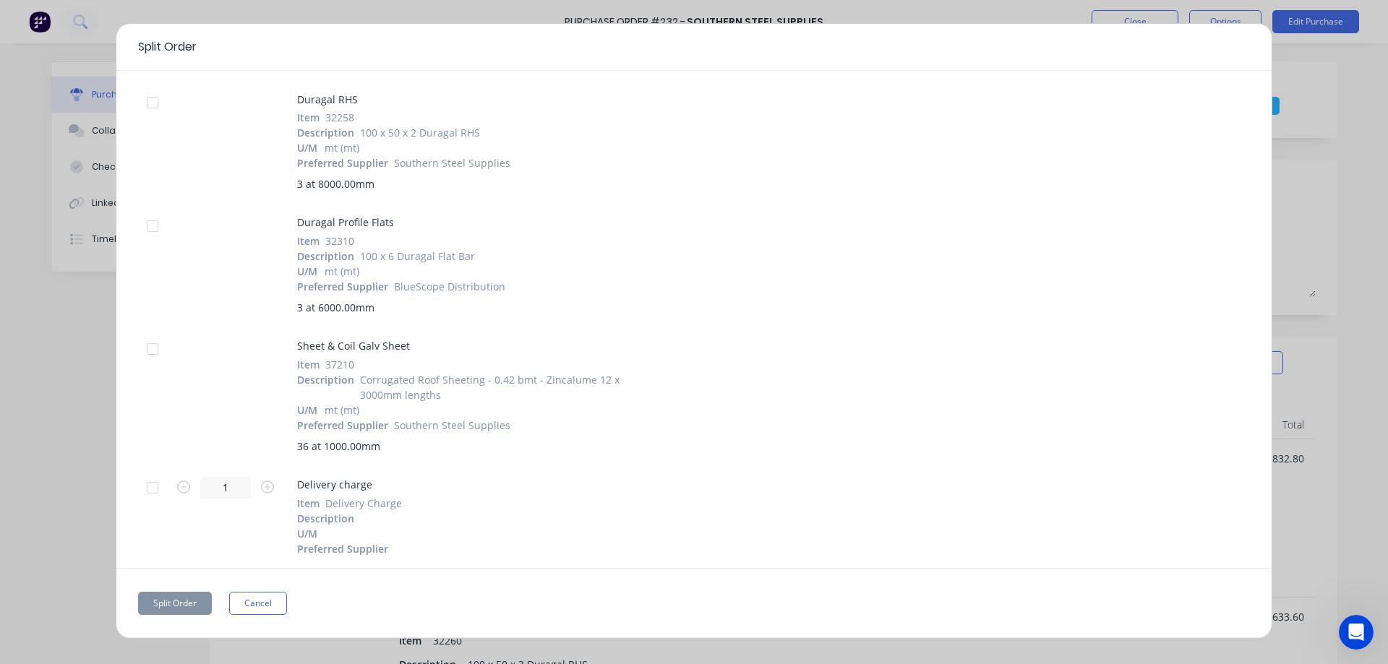
click at [153, 348] on div at bounding box center [152, 349] width 29 height 29
click at [176, 607] on button "Split Order" at bounding box center [175, 603] width 74 height 23
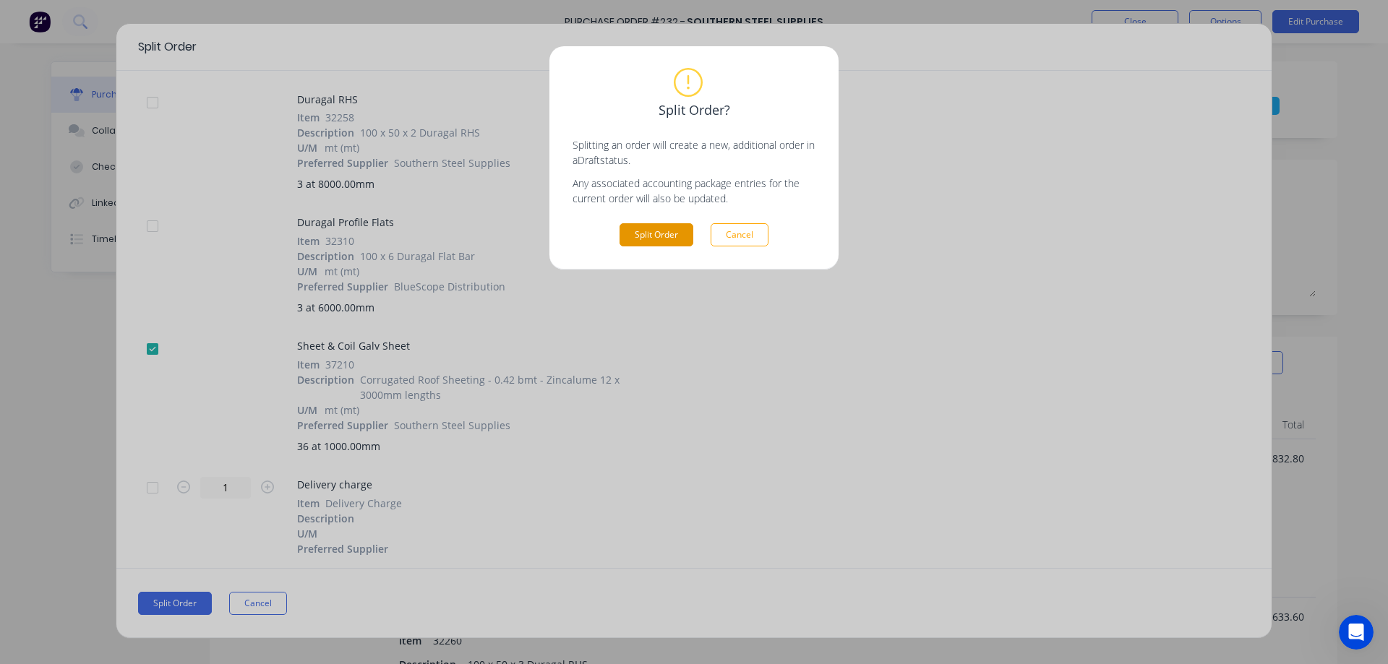
click at [646, 231] on button "Split Order" at bounding box center [657, 234] width 74 height 23
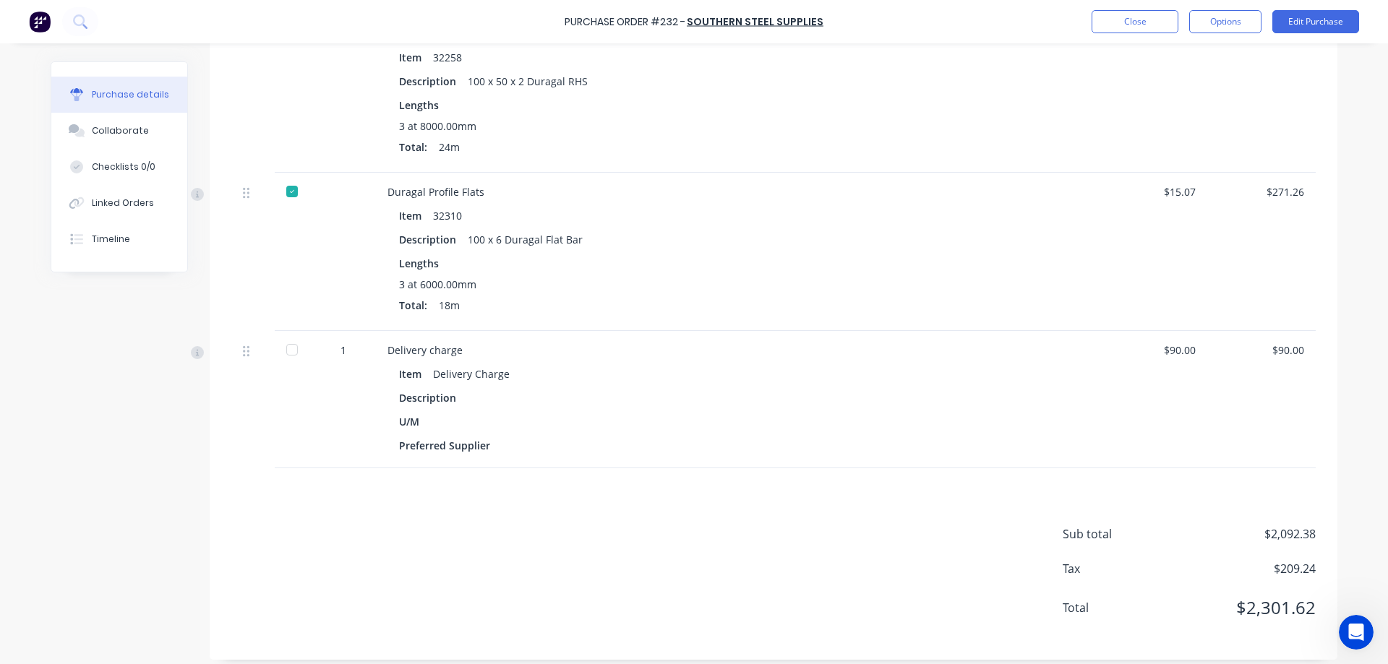
scroll to position [752, 0]
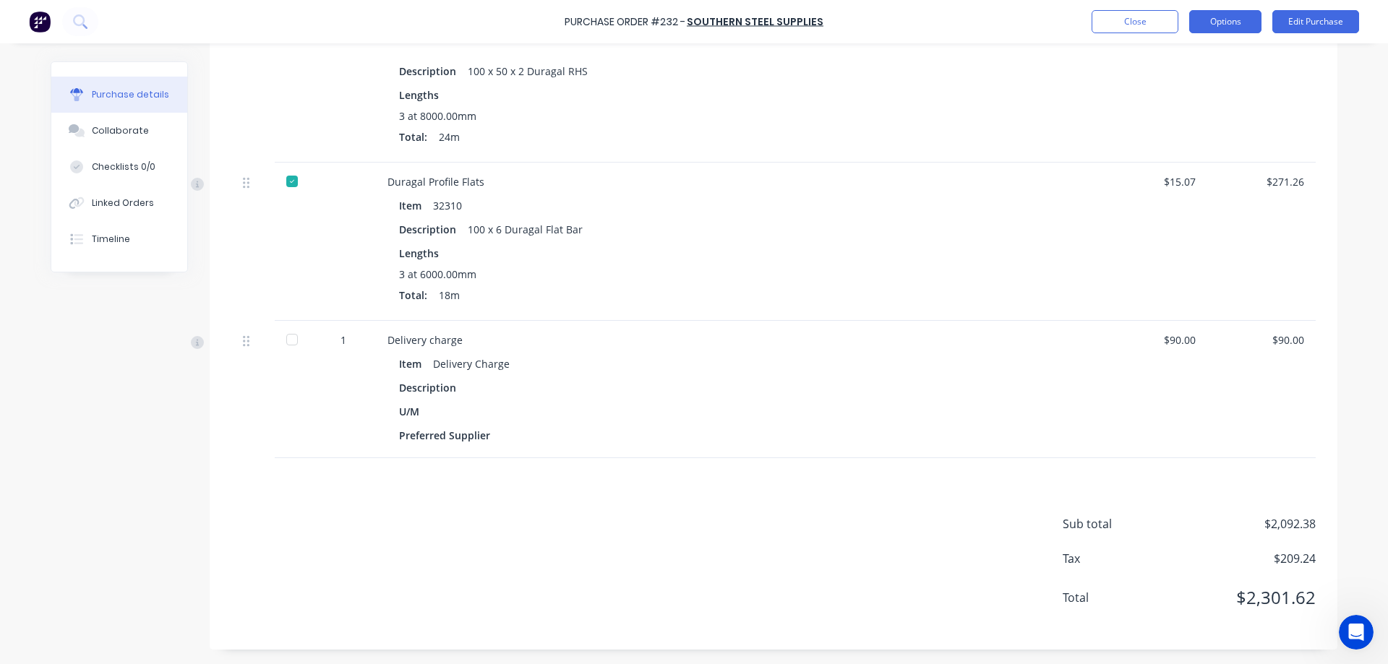
click at [1239, 27] on button "Options" at bounding box center [1225, 21] width 72 height 23
click at [917, 483] on div "Sub total $2,092.38 Tax $209.24 Total $2,301.62" at bounding box center [774, 554] width 1128 height 192
click at [1222, 23] on button "Options" at bounding box center [1225, 21] width 72 height 23
click at [1353, 129] on div "Purchase Order #232 - Southern Steel Supplies Close Options Edit Purchase Purch…" at bounding box center [694, 332] width 1388 height 664
click at [120, 205] on div "Linked Orders" at bounding box center [123, 203] width 62 height 13
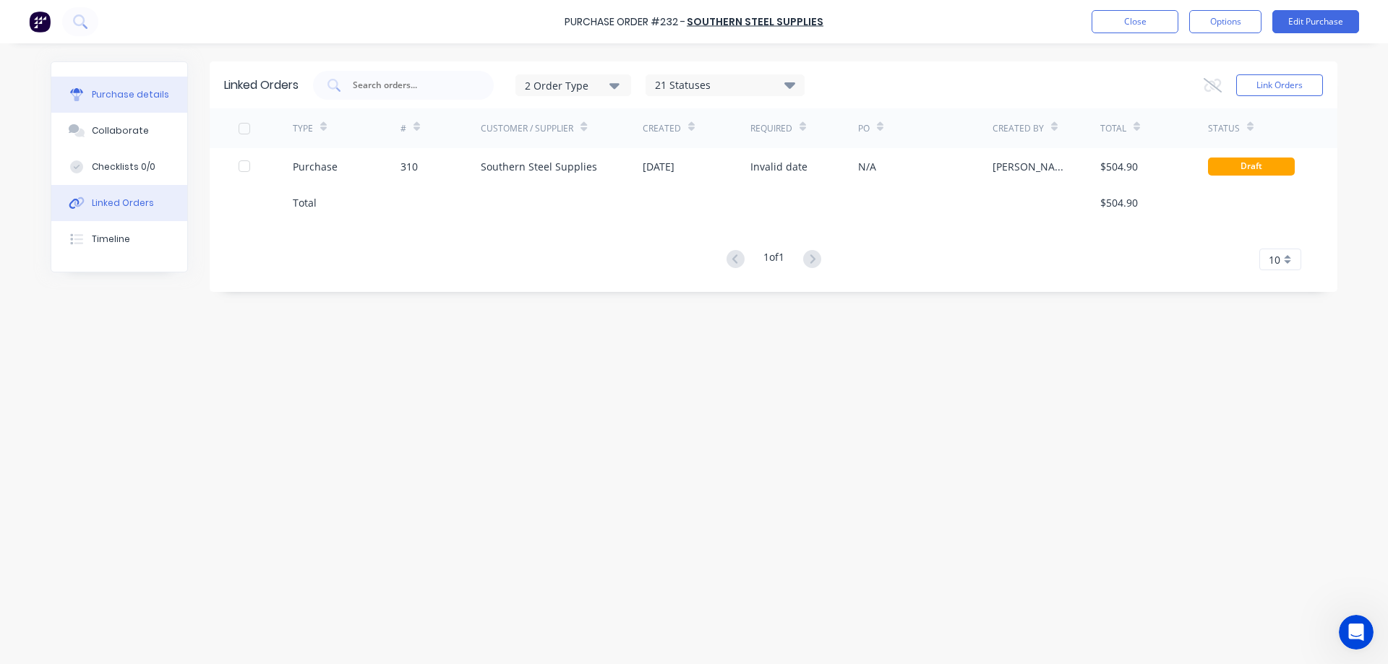
click at [121, 104] on button "Purchase details" at bounding box center [119, 95] width 136 height 36
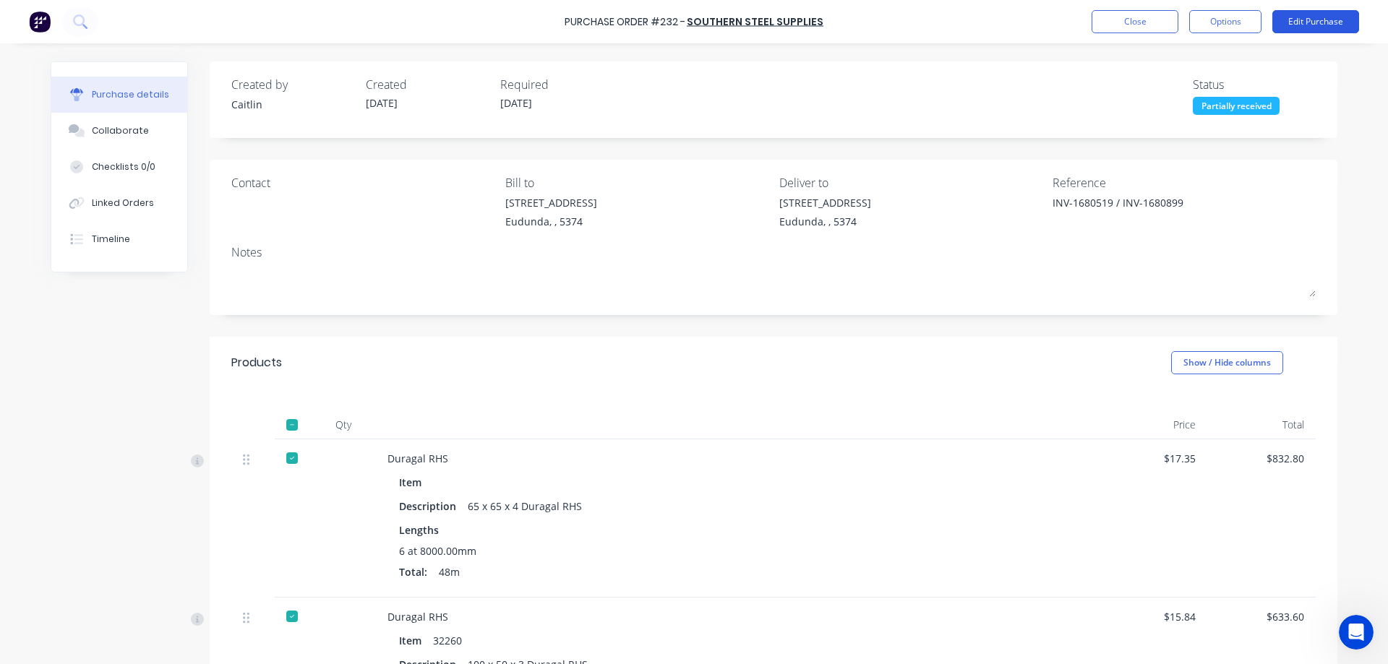
click at [1295, 27] on button "Edit Purchase" at bounding box center [1315, 21] width 87 height 23
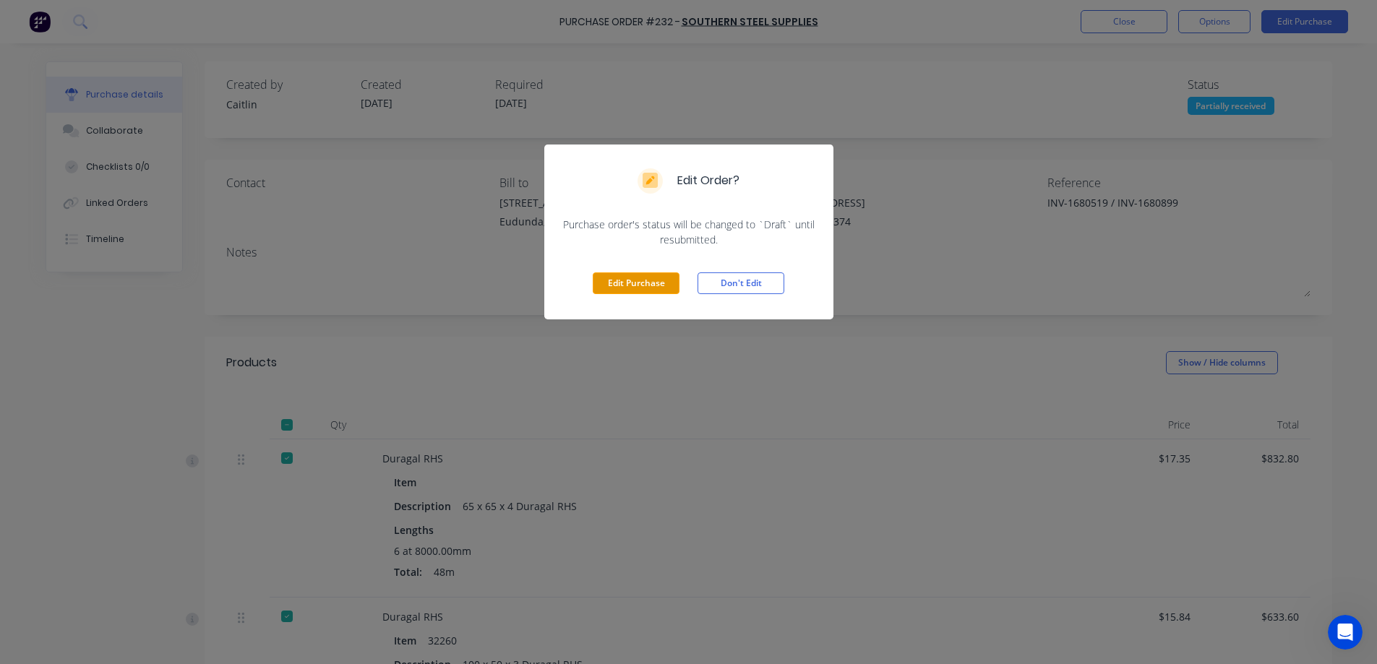
click at [620, 283] on button "Edit Purchase" at bounding box center [636, 284] width 87 height 22
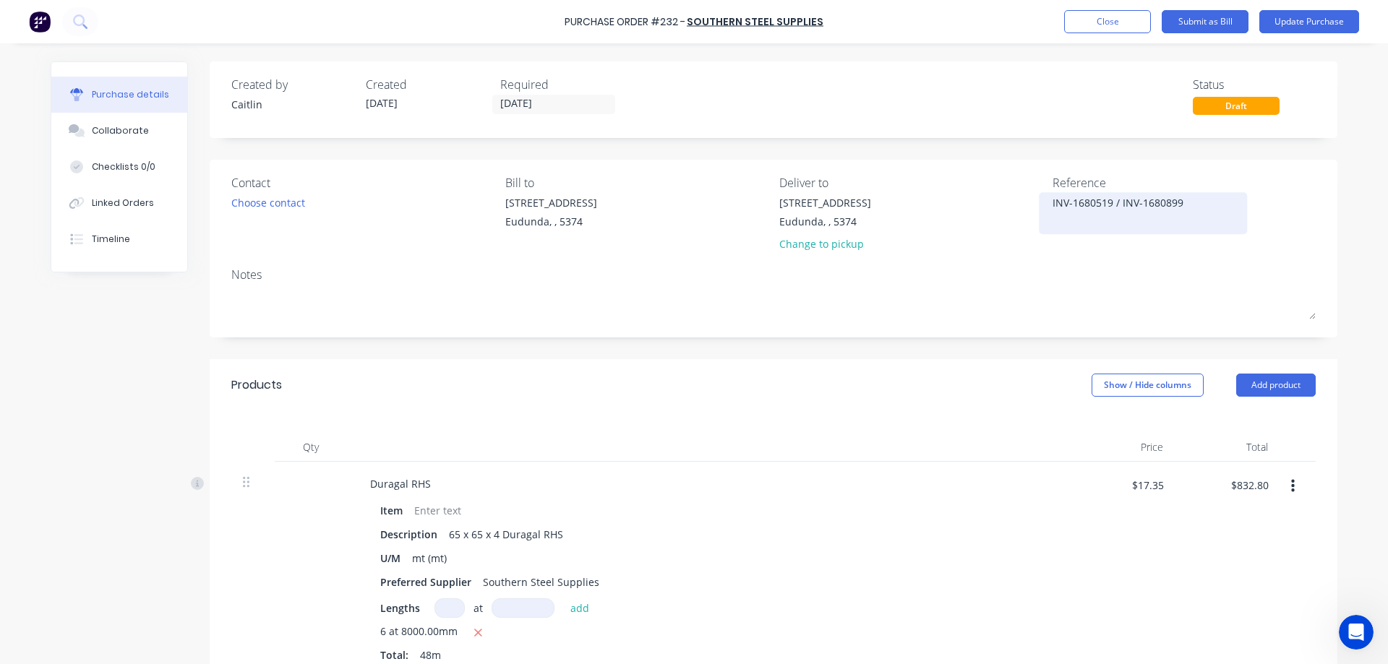
click at [1177, 201] on textarea "INV-1680519 / INV-1680899" at bounding box center [1143, 211] width 181 height 33
drag, startPoint x: 1182, startPoint y: 200, endPoint x: 1112, endPoint y: 202, distance: 70.2
click at [1112, 202] on textarea "INV-1680519 / INV-1680899" at bounding box center [1143, 211] width 181 height 33
type textarea "x"
type textarea "INV-1680519"
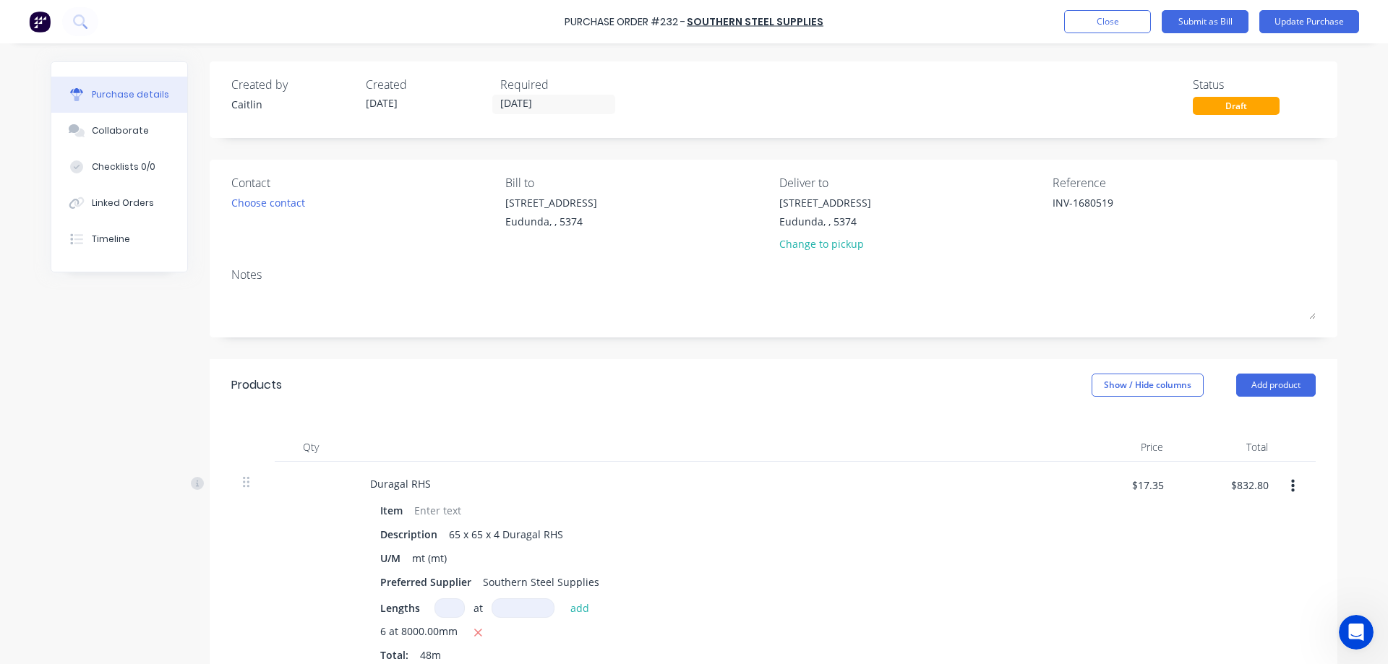
type textarea "x"
type textarea "INV-1680519"
click at [1310, 190] on div "Reference" at bounding box center [1184, 182] width 263 height 17
click at [93, 204] on div "Linked Orders" at bounding box center [123, 203] width 62 height 13
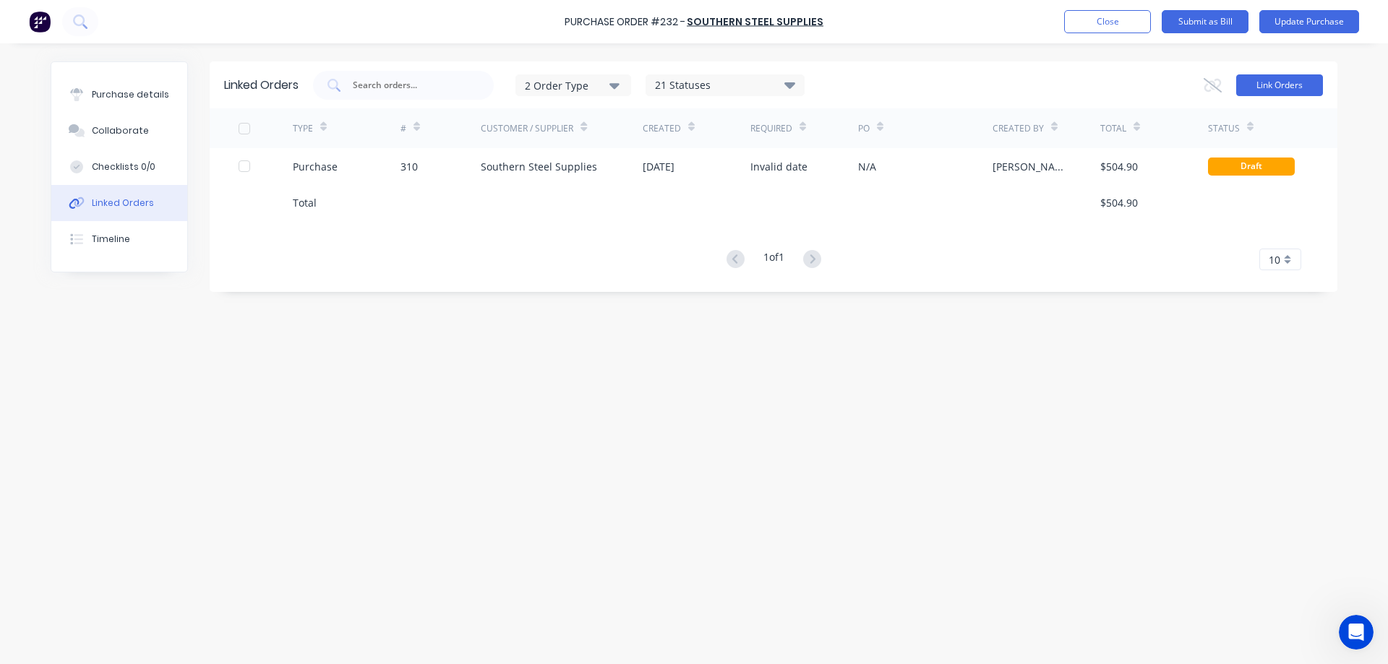
click at [1289, 86] on button "Link Orders" at bounding box center [1279, 85] width 87 height 22
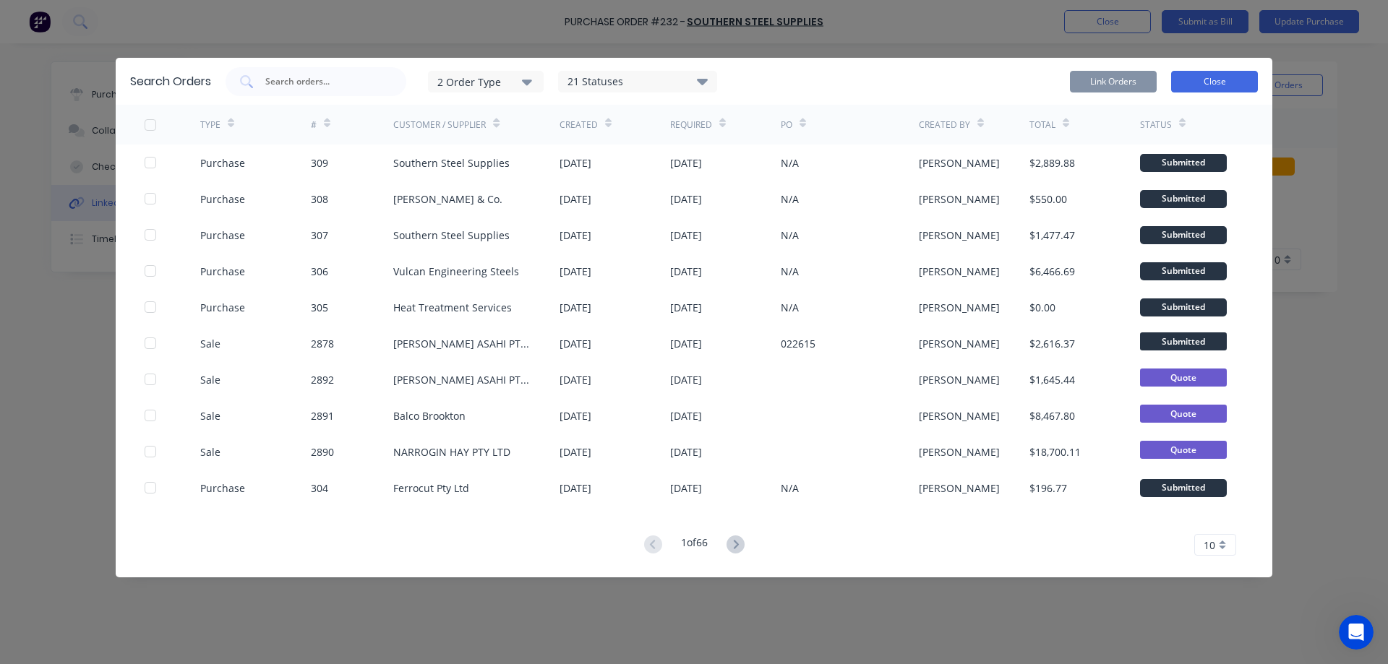
click at [1236, 83] on button "Close" at bounding box center [1214, 82] width 87 height 22
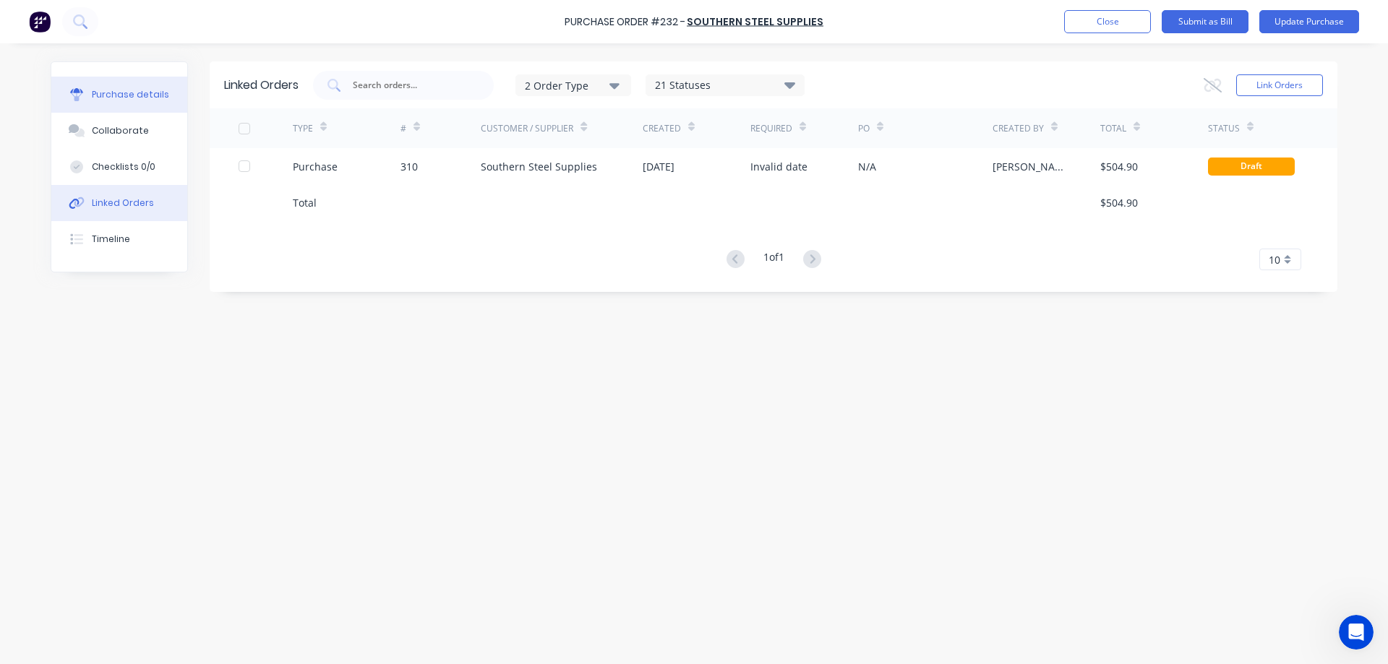
click at [100, 93] on div "Purchase details" at bounding box center [130, 94] width 77 height 13
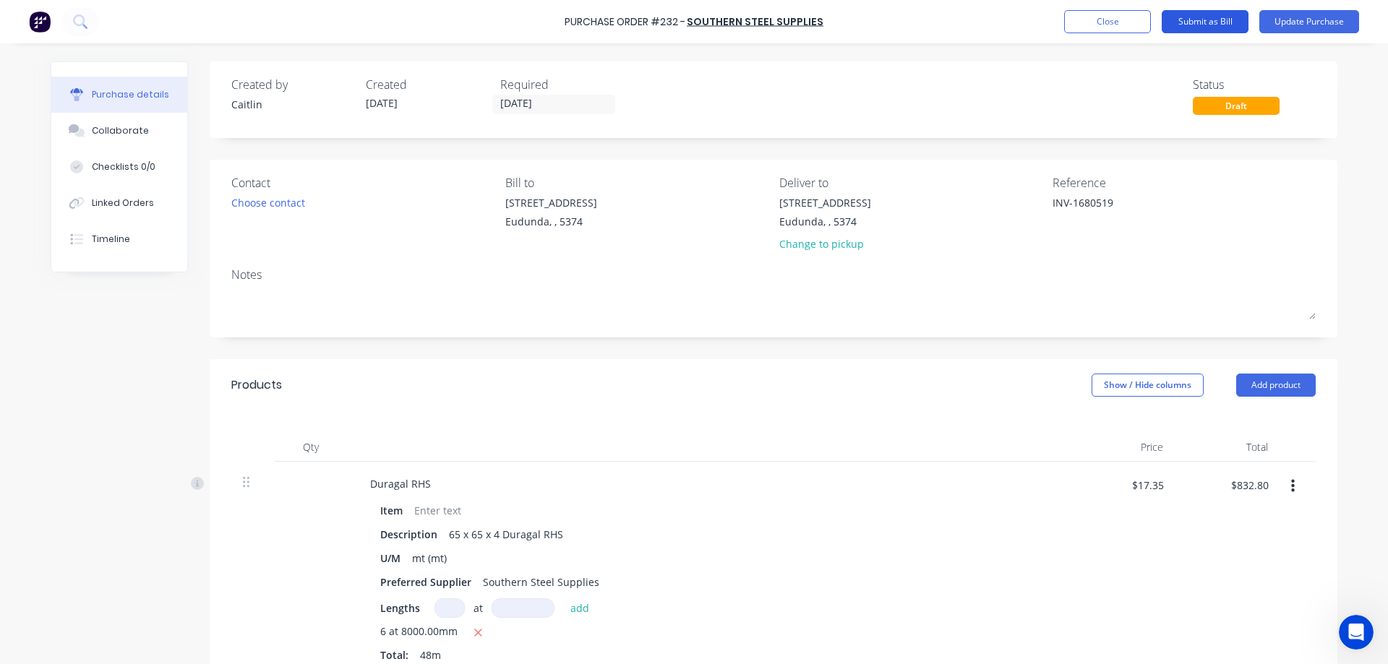
click at [1212, 22] on button "Submit as Bill" at bounding box center [1205, 21] width 87 height 23
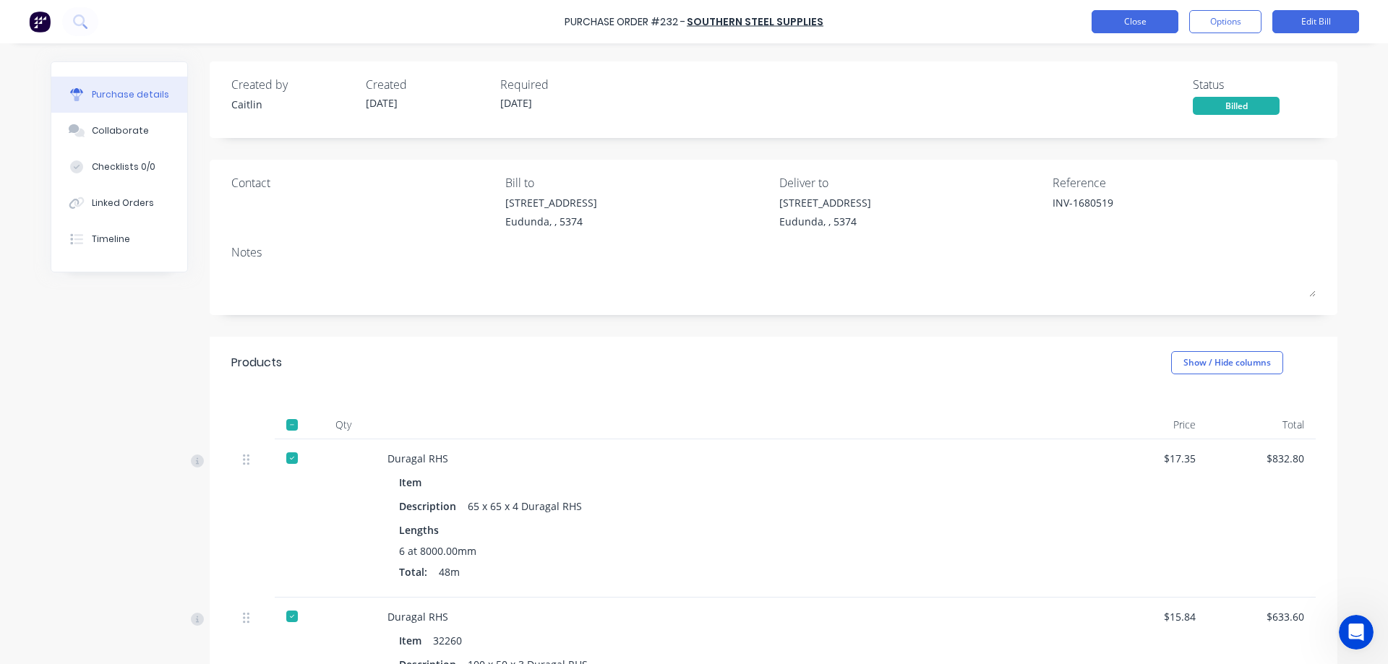
click at [1123, 30] on button "Close" at bounding box center [1135, 21] width 87 height 23
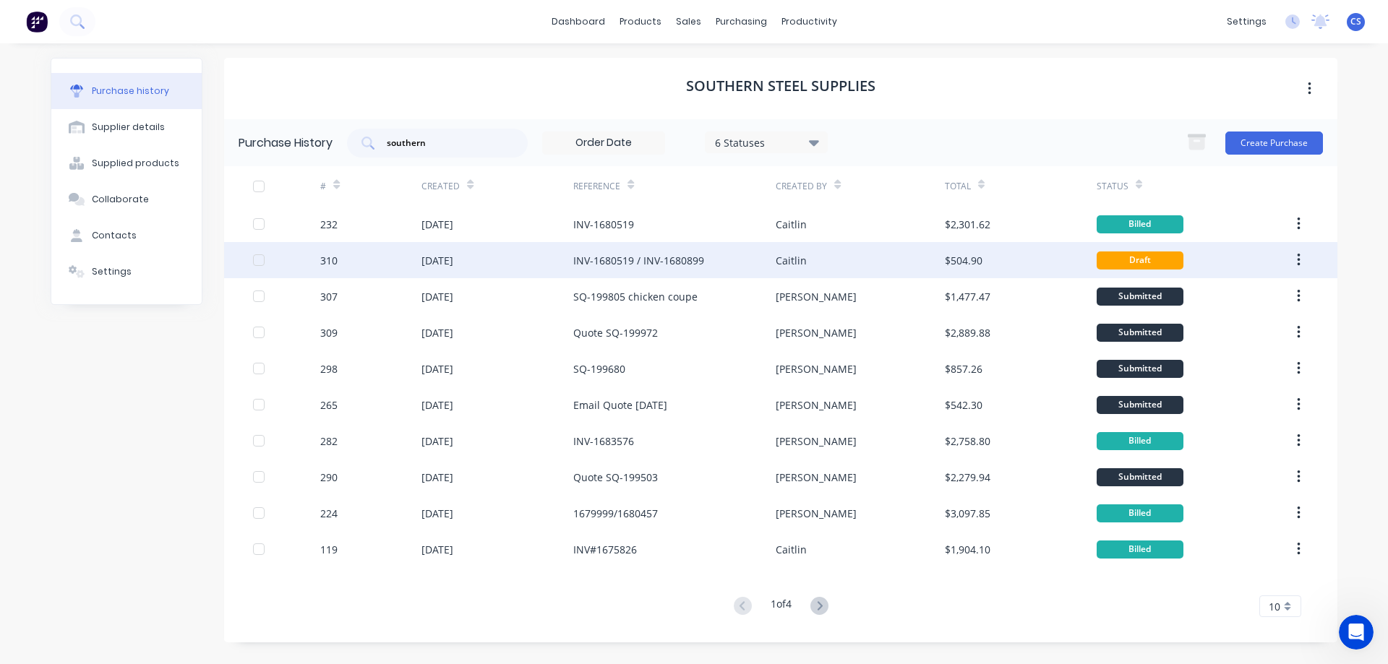
click at [901, 265] on div "Caitlin" at bounding box center [860, 260] width 168 height 36
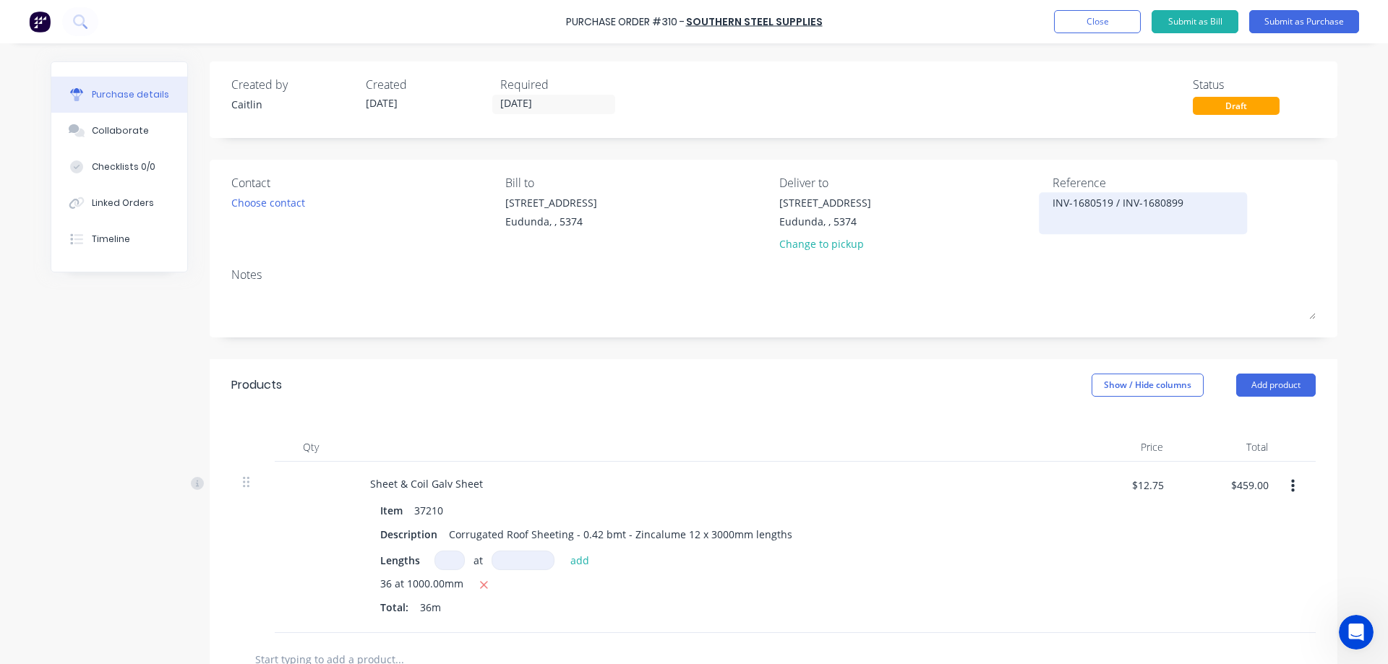
click at [1199, 208] on textarea "INV-1680519 / INV-1680899" at bounding box center [1143, 211] width 181 height 33
type textarea "x"
drag, startPoint x: 1115, startPoint y: 203, endPoint x: 1008, endPoint y: 197, distance: 106.5
click at [1008, 197] on div "Contact Choose contact Bill to [STREET_ADDRESS] Deliver to [STREET_ADDRESS] Cha…" at bounding box center [773, 216] width 1084 height 85
type textarea "INV-1680899"
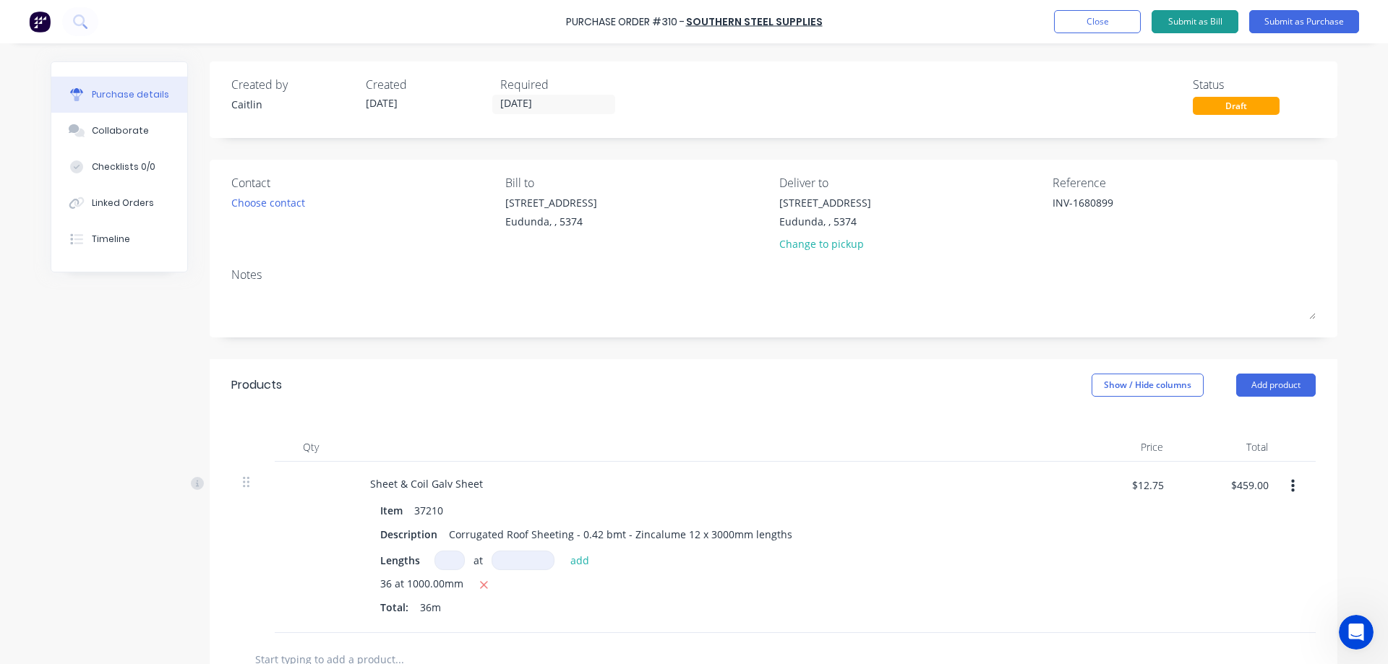
type textarea "x"
type textarea "INV-1680899"
click at [1208, 18] on button "Submit as Bill" at bounding box center [1195, 21] width 87 height 23
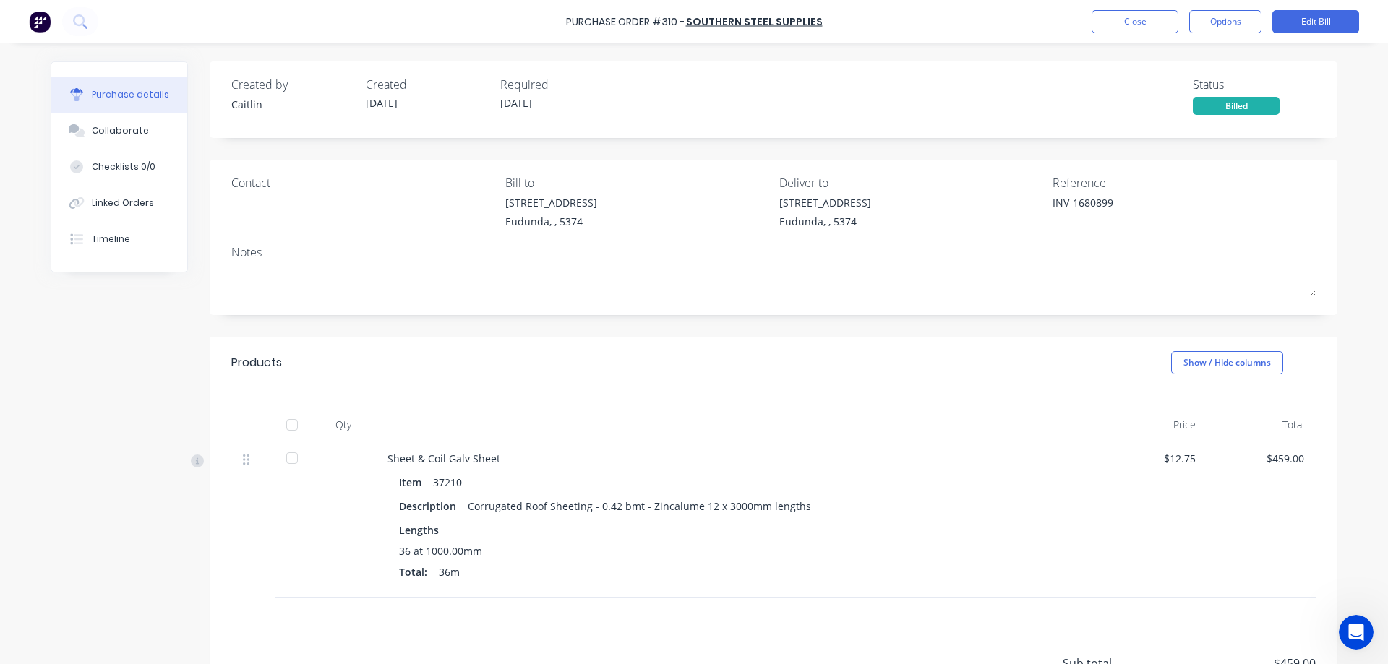
click at [290, 462] on div at bounding box center [292, 458] width 29 height 29
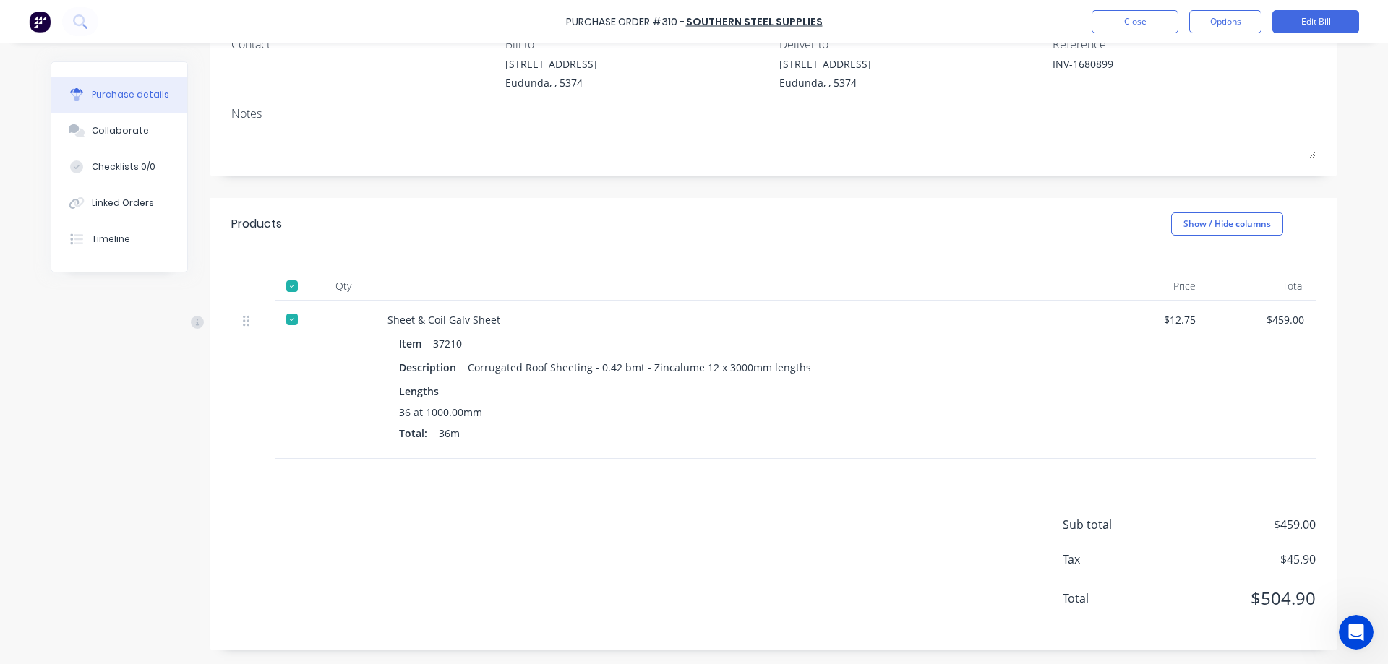
scroll to position [140, 0]
click at [1143, 23] on button "Close" at bounding box center [1135, 21] width 87 height 23
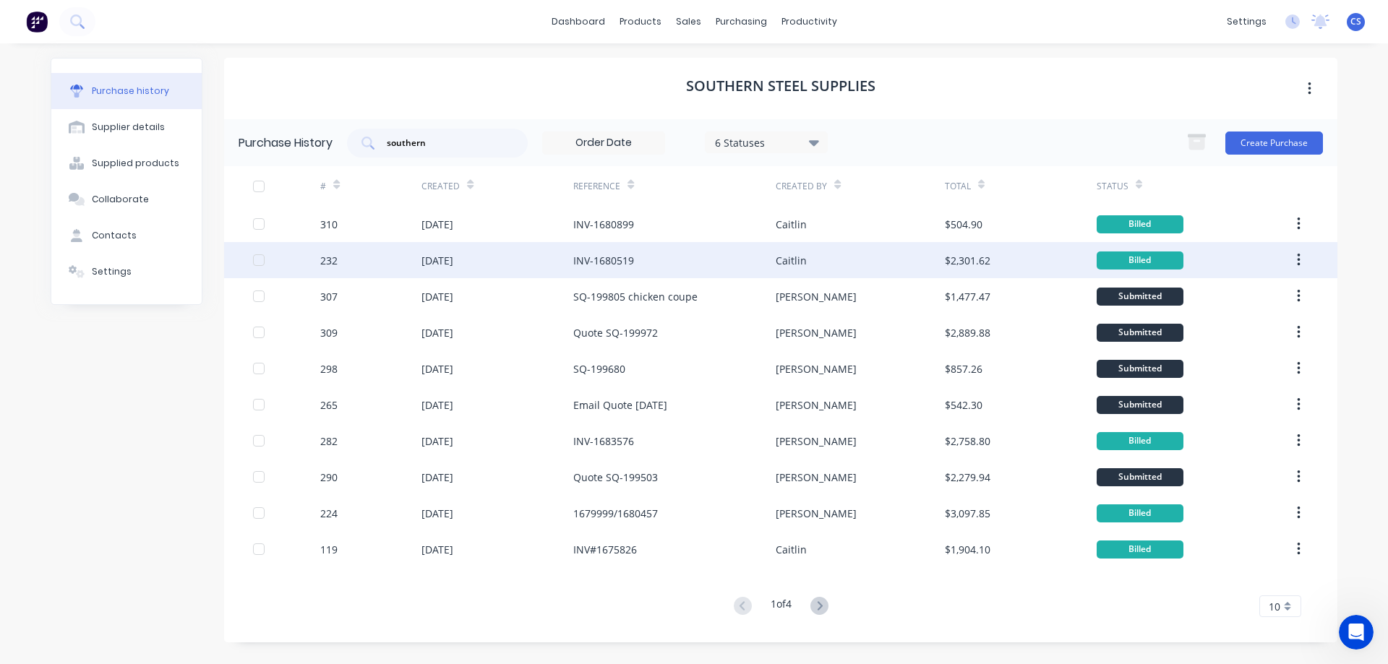
click at [917, 266] on div "Caitlin" at bounding box center [860, 260] width 168 height 36
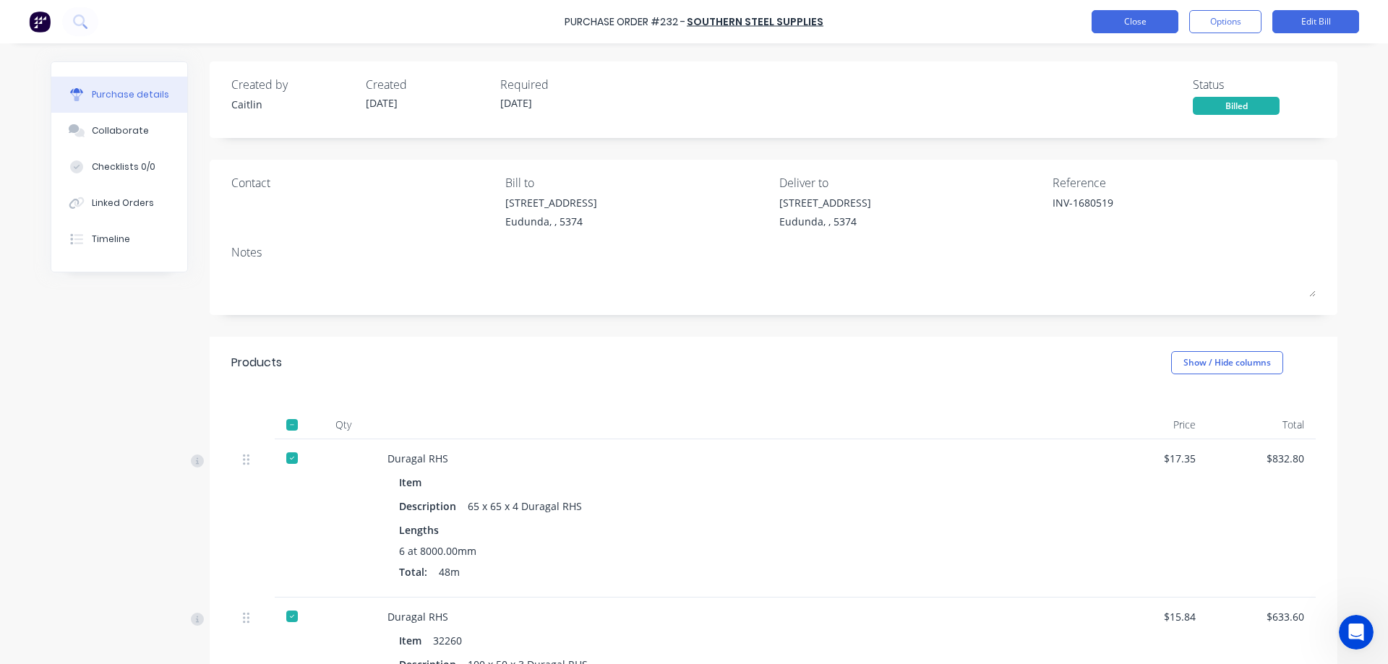
click at [1120, 27] on button "Close" at bounding box center [1135, 21] width 87 height 23
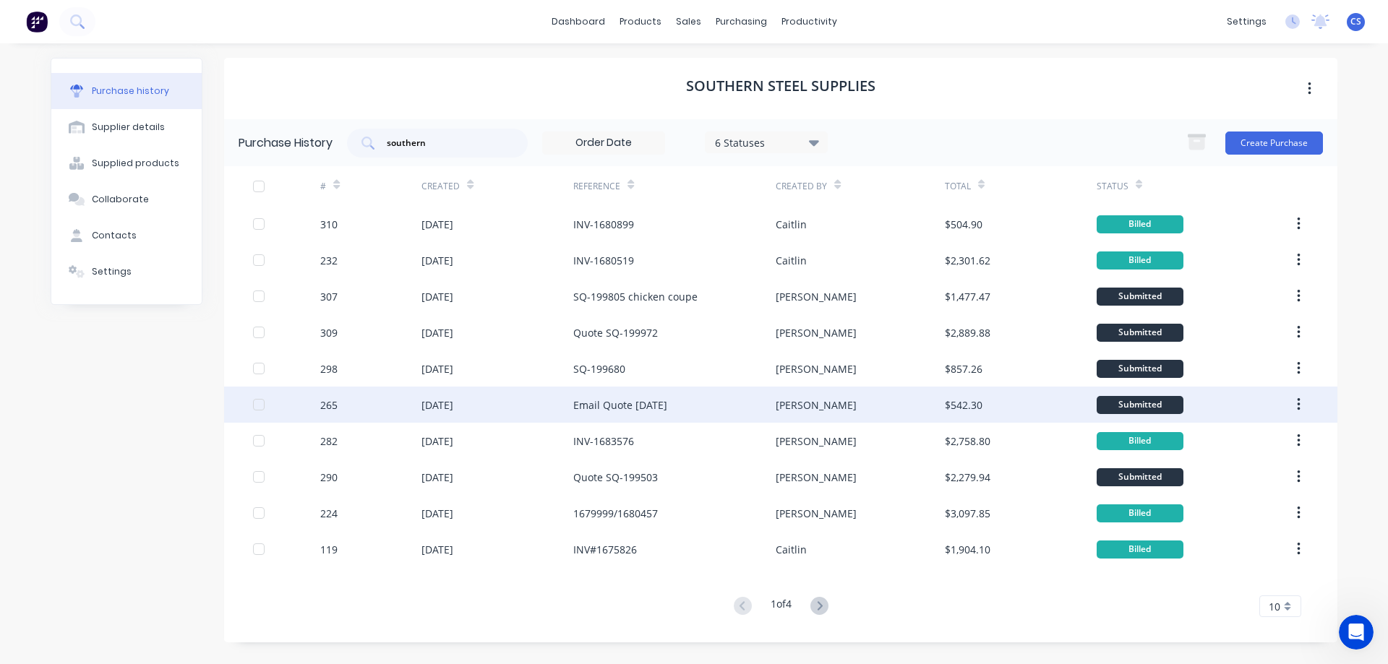
click at [734, 406] on div "Email Quote [DATE]" at bounding box center [674, 405] width 202 height 36
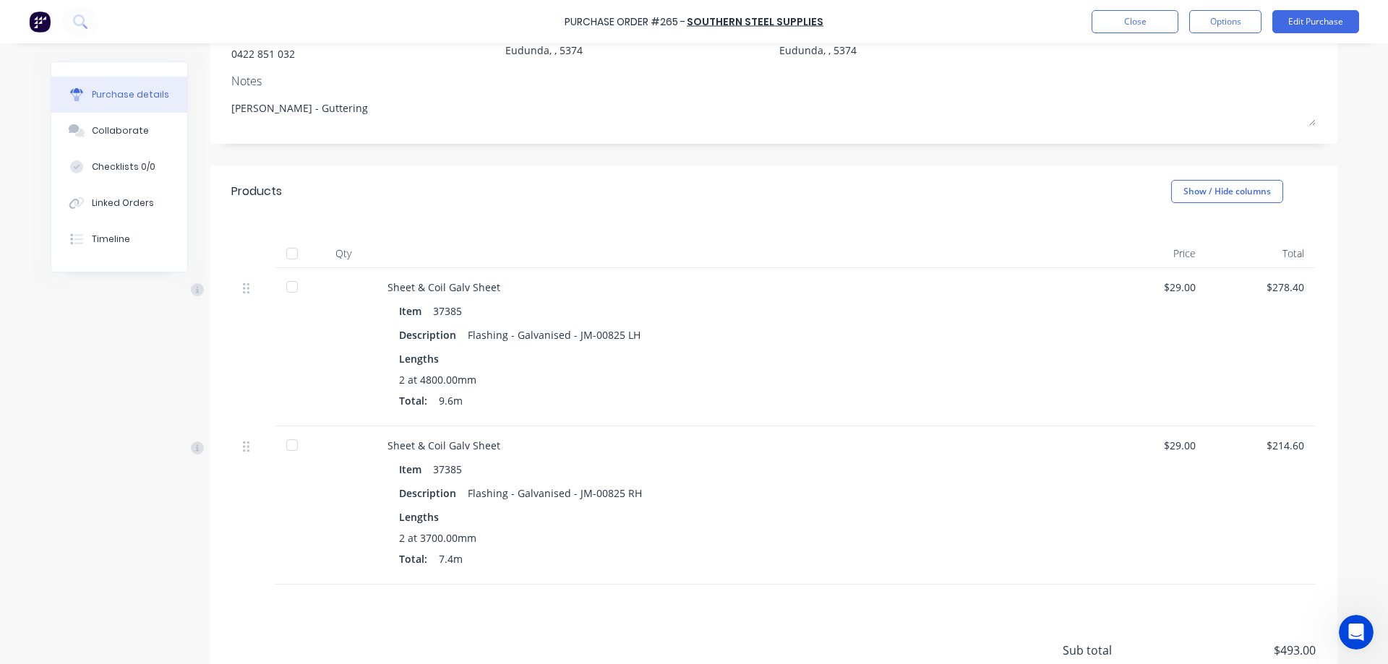
scroll to position [153, 0]
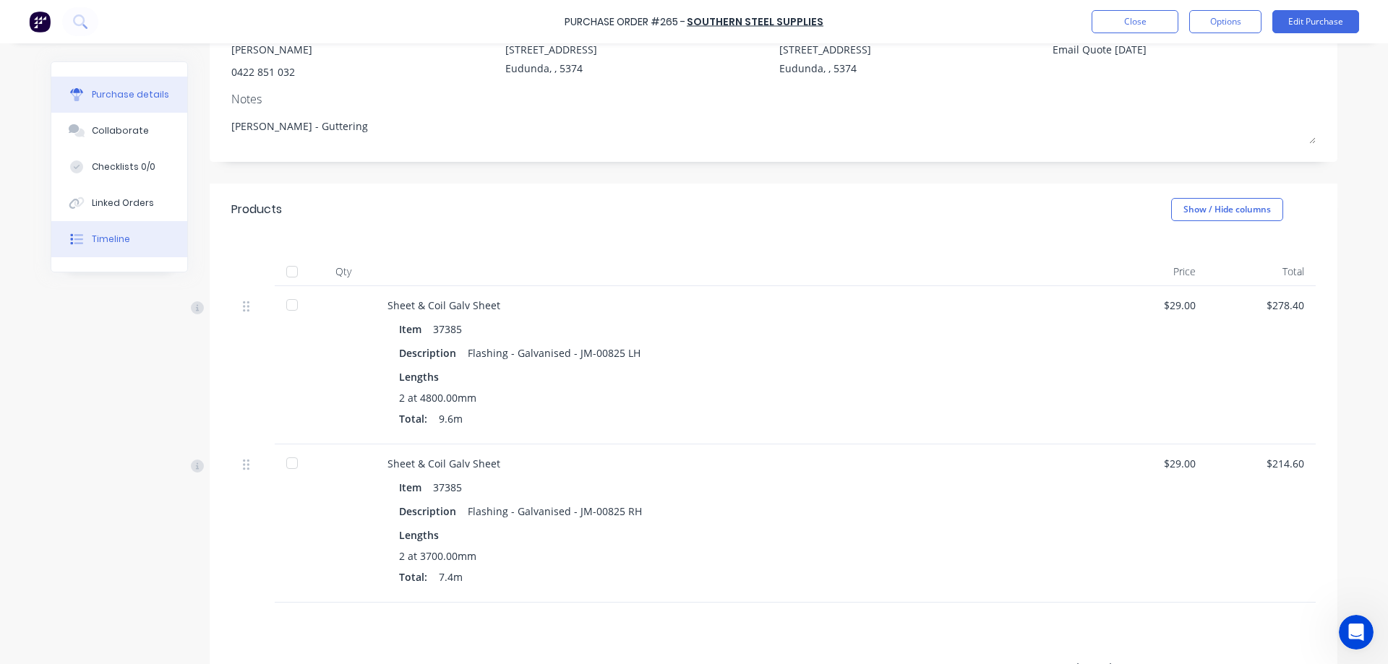
click at [90, 232] on button "Timeline" at bounding box center [119, 239] width 136 height 36
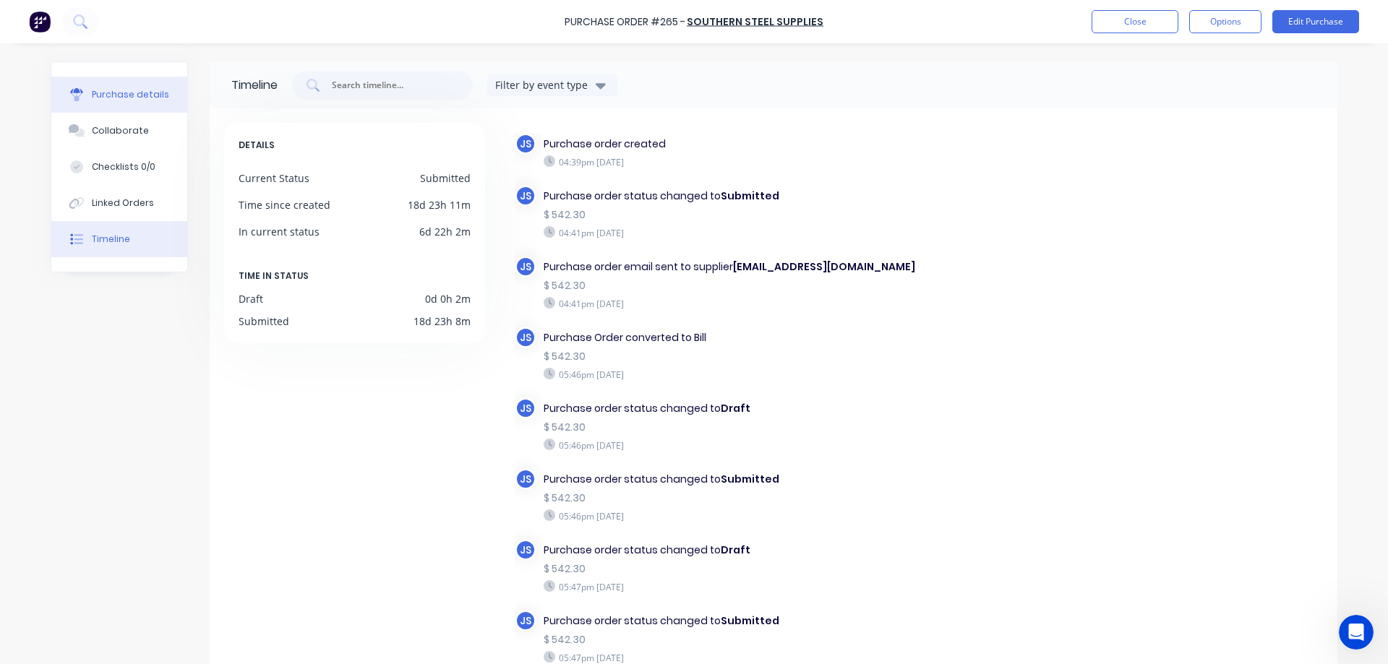
click at [106, 90] on div "Purchase details" at bounding box center [130, 94] width 77 height 13
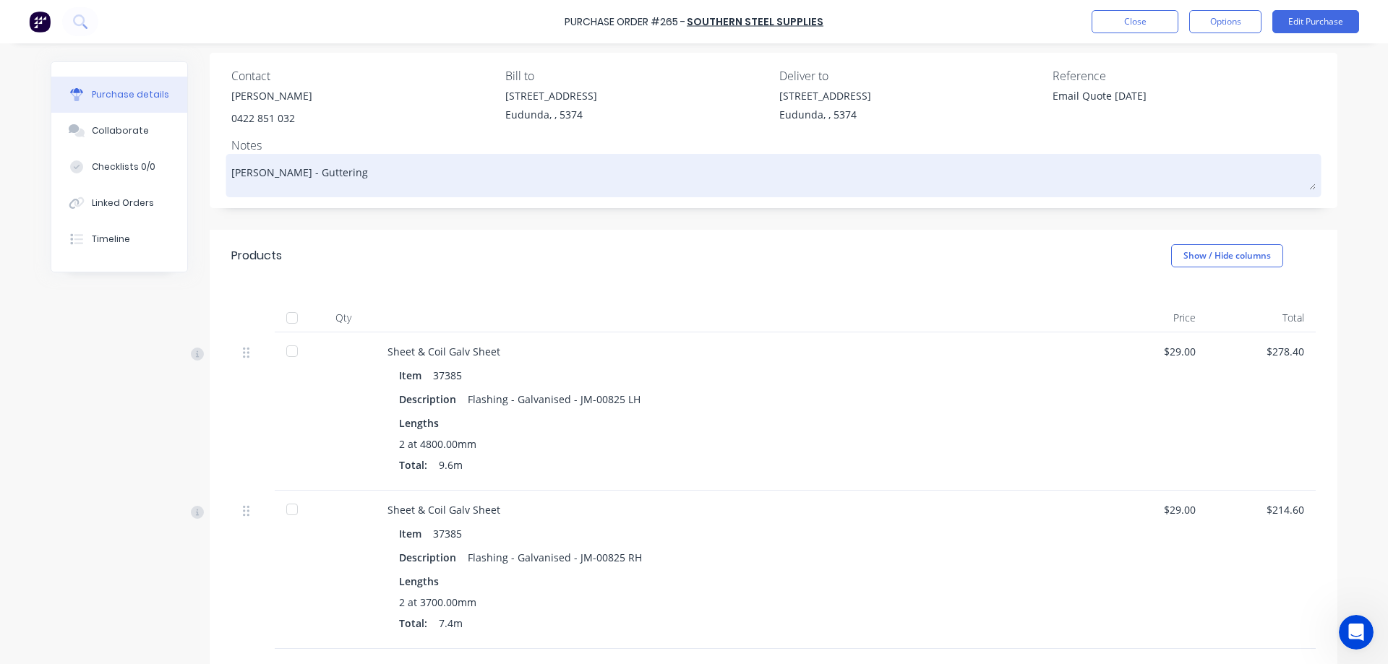
scroll to position [81, 0]
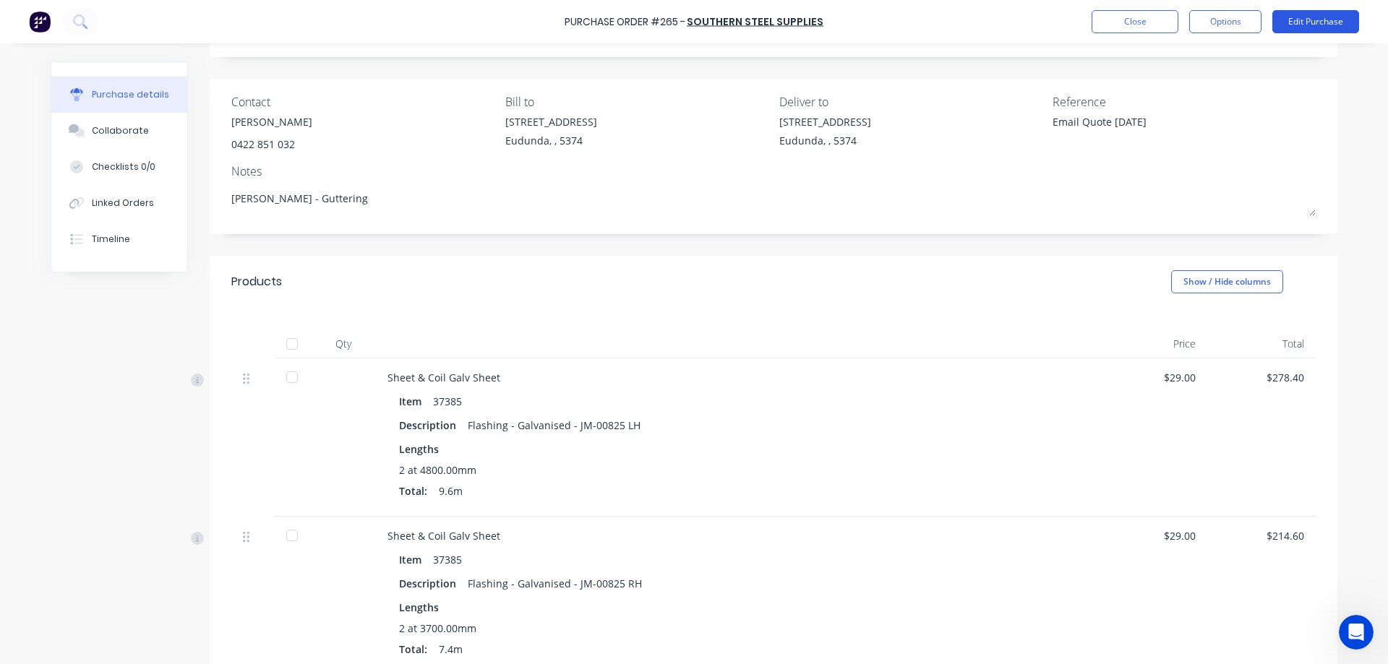
click at [1316, 21] on button "Edit Purchase" at bounding box center [1315, 21] width 87 height 23
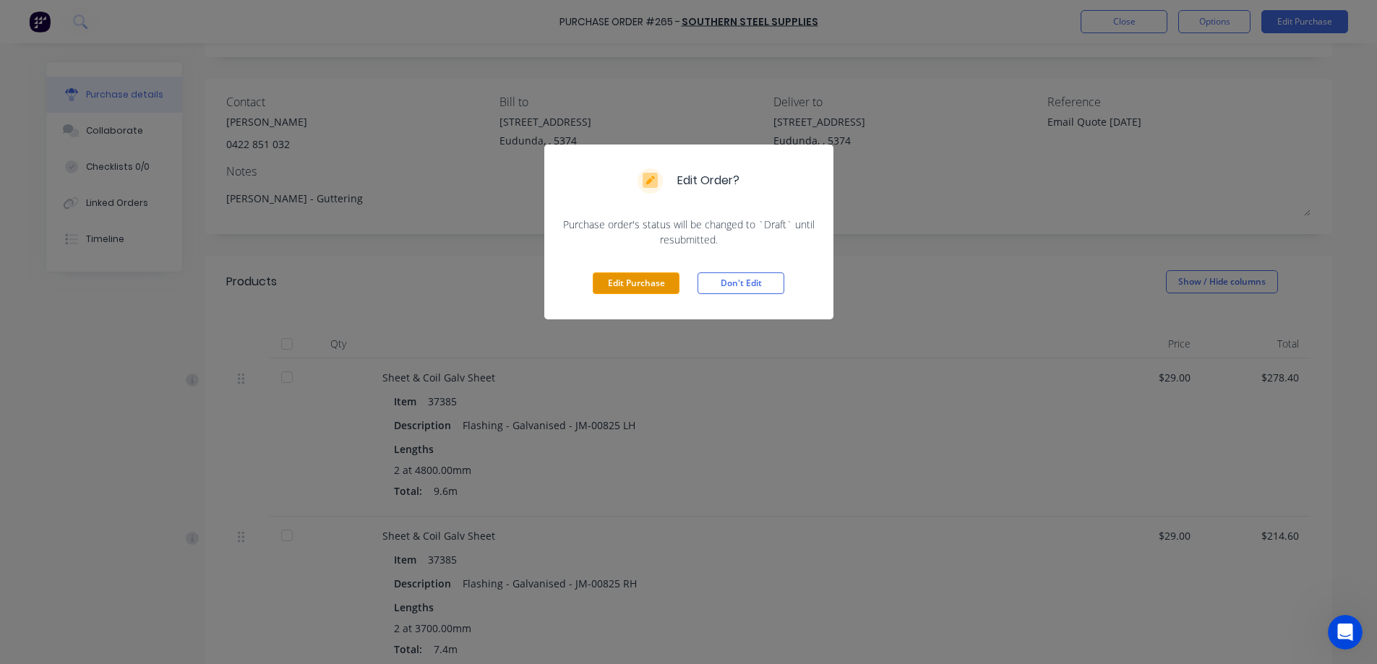
click at [639, 283] on button "Edit Purchase" at bounding box center [636, 284] width 87 height 22
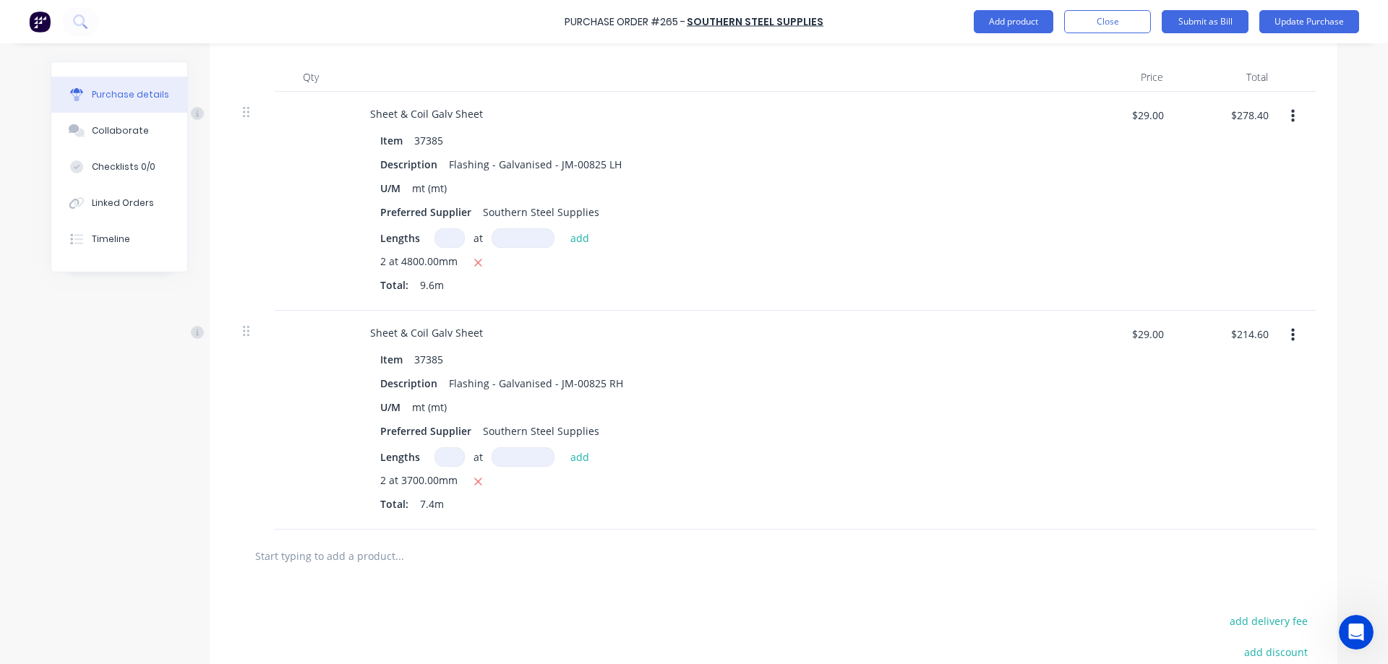
scroll to position [442, 0]
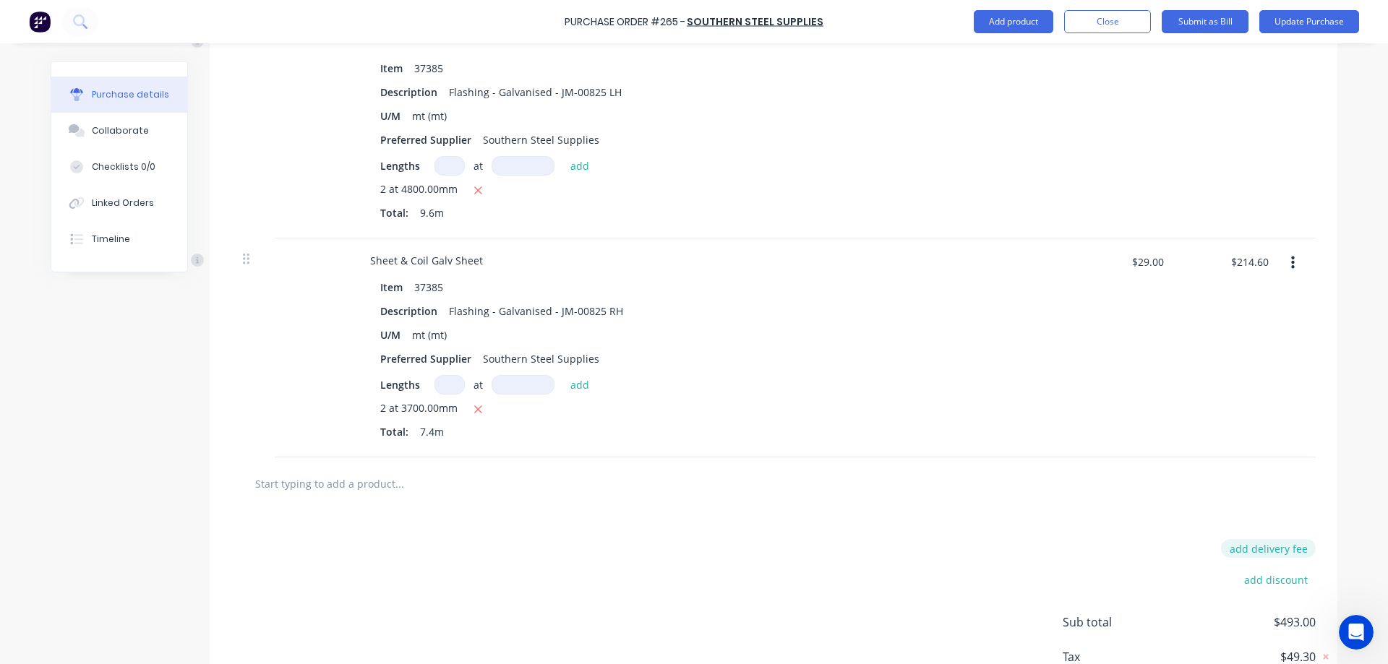
type textarea "x"
click at [1261, 552] on button "add delivery fee" at bounding box center [1268, 548] width 95 height 19
type input "90"
type textarea "x"
type input "$90.00"
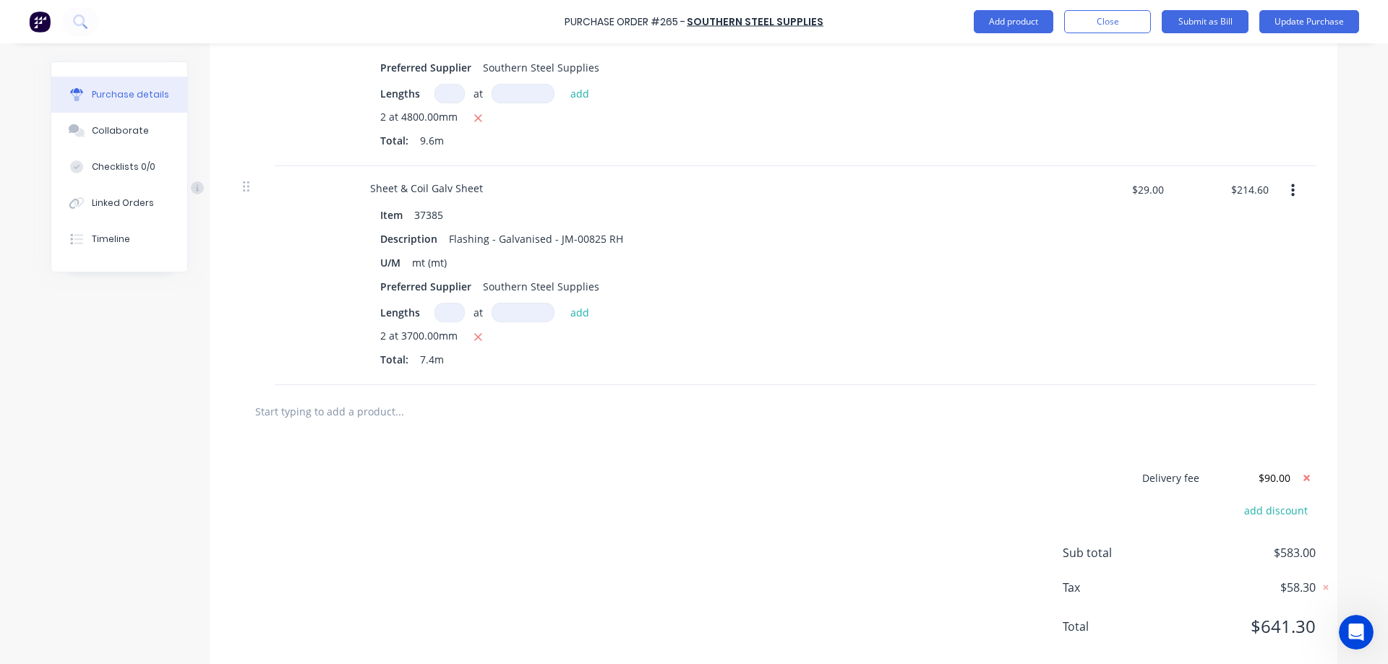
scroll to position [544, 0]
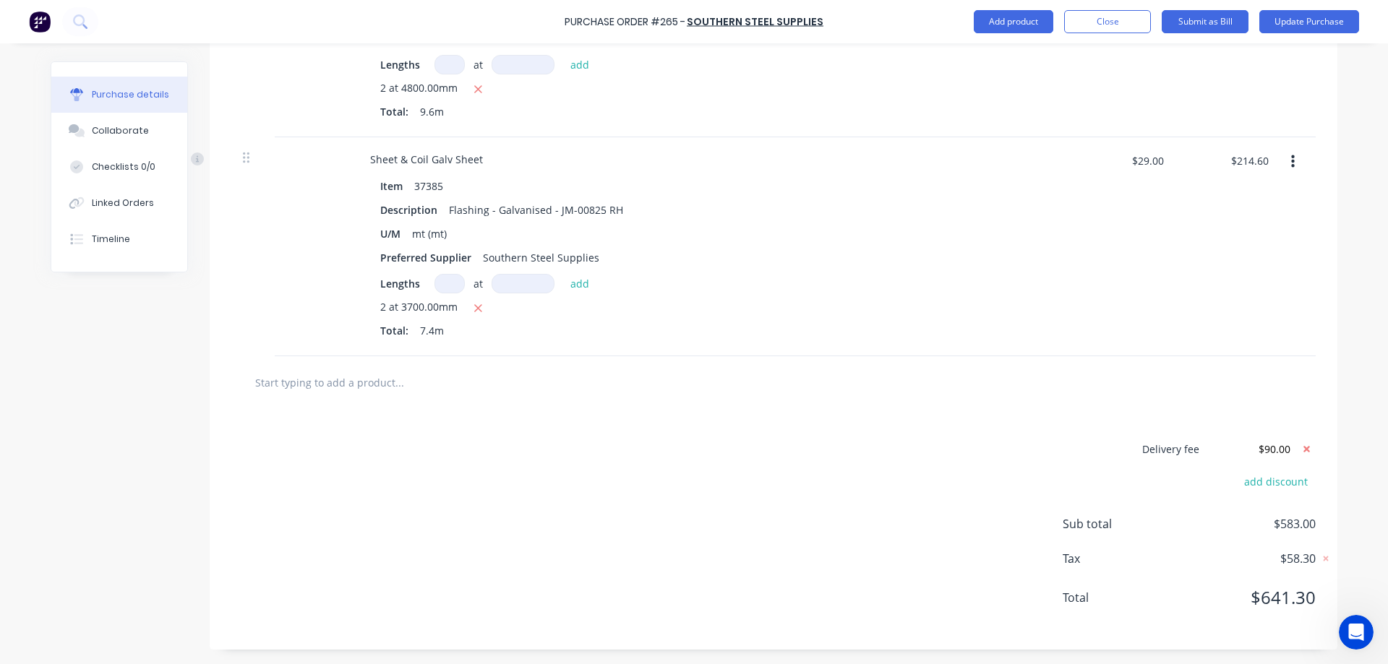
click at [938, 568] on div "Delivery fee $90.00 add discount Sub total $583.00 Tax $58.30 Total $641.30" at bounding box center [774, 529] width 1128 height 241
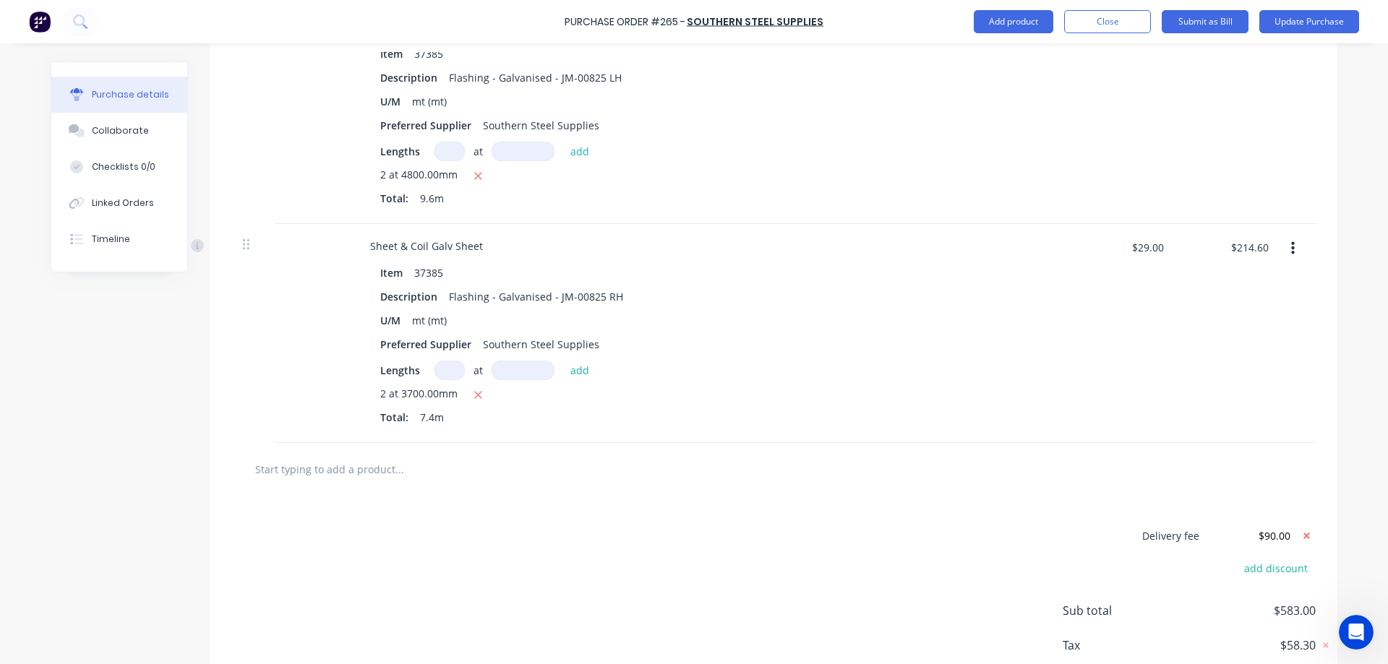
scroll to position [399, 0]
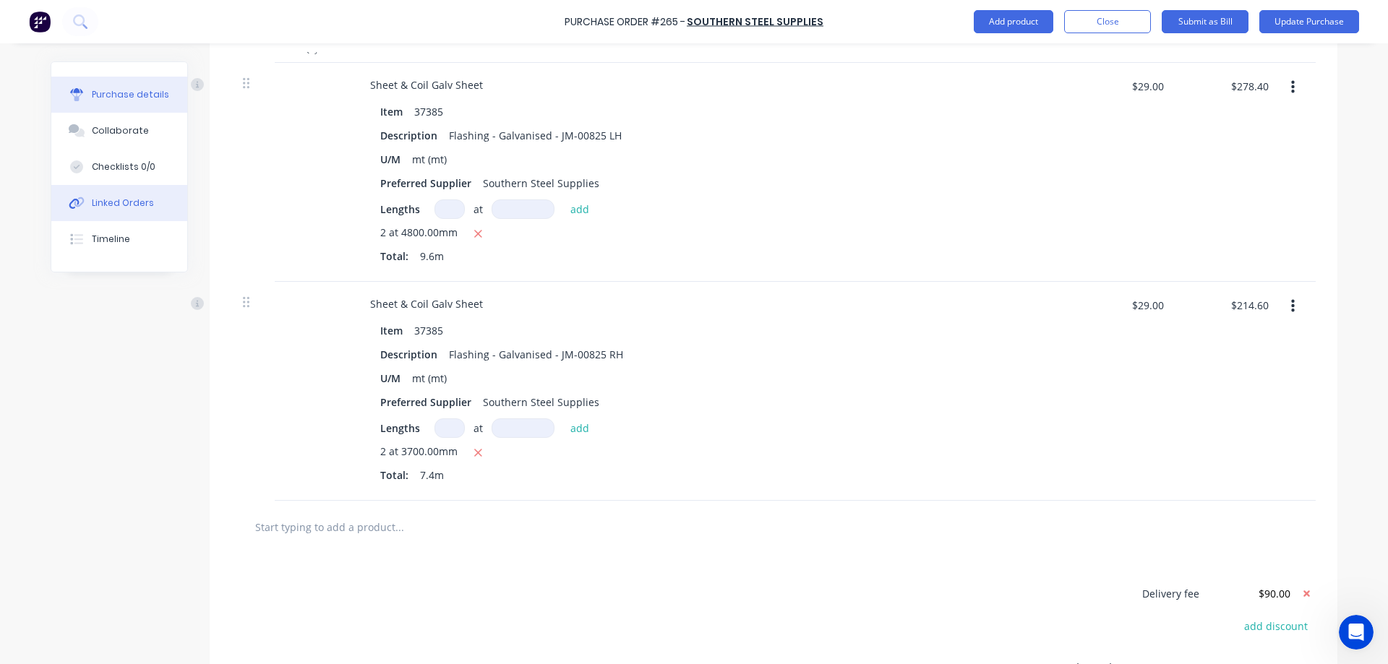
type textarea "x"
click at [106, 214] on button "Linked Orders" at bounding box center [119, 203] width 136 height 36
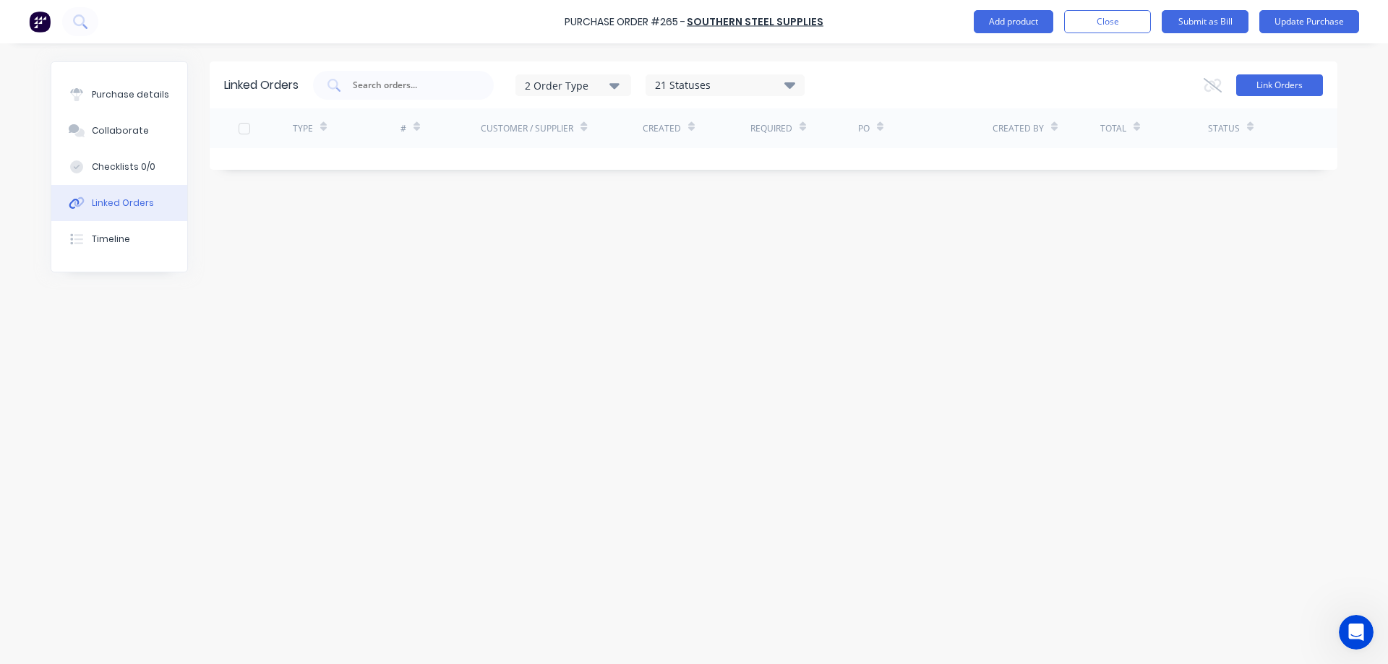
click at [1274, 84] on button "Link Orders" at bounding box center [1279, 85] width 87 height 22
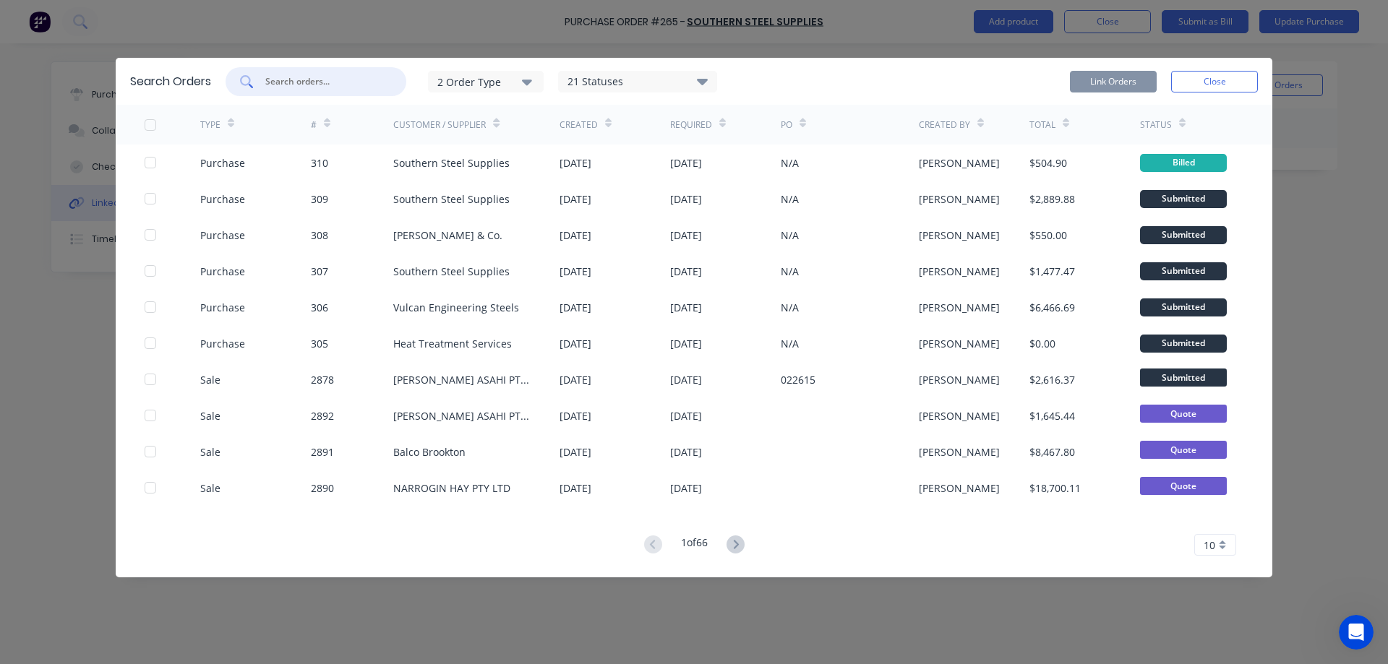
click at [329, 85] on input "text" at bounding box center [324, 81] width 120 height 14
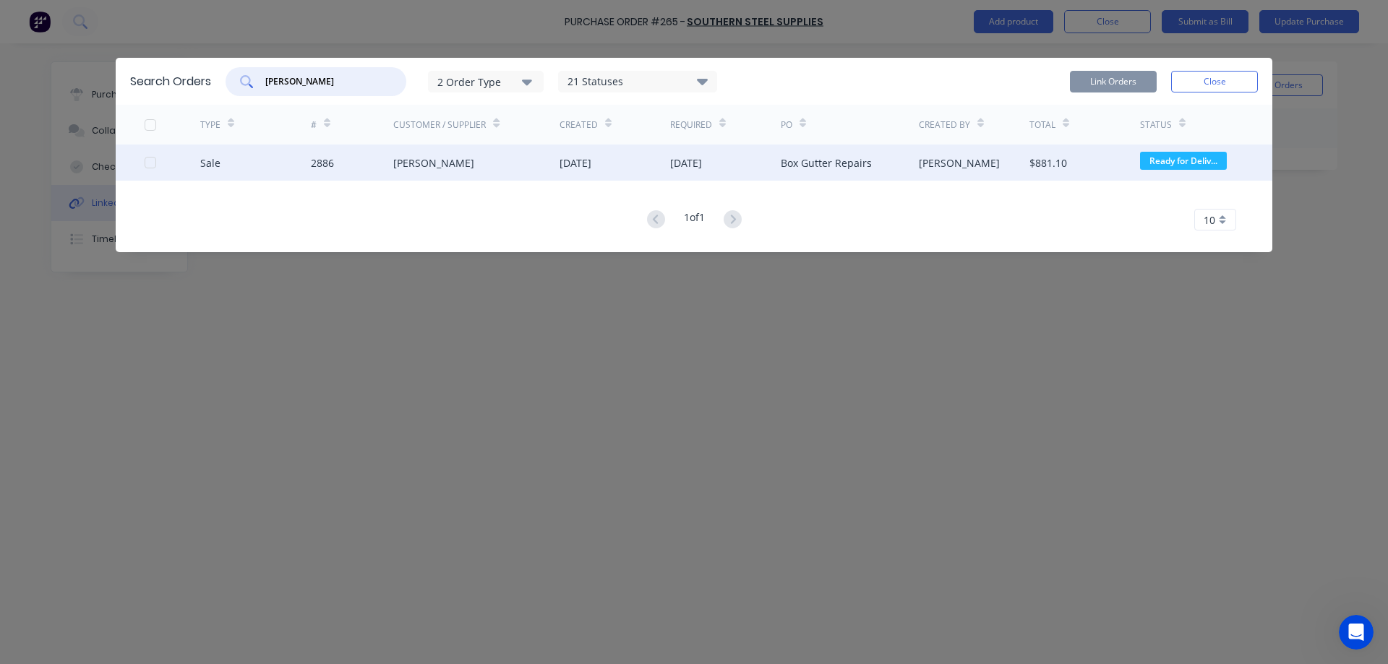
click at [153, 163] on div at bounding box center [150, 162] width 29 height 29
type input "[PERSON_NAME]"
click at [1118, 83] on button "Link Orders" at bounding box center [1113, 82] width 87 height 22
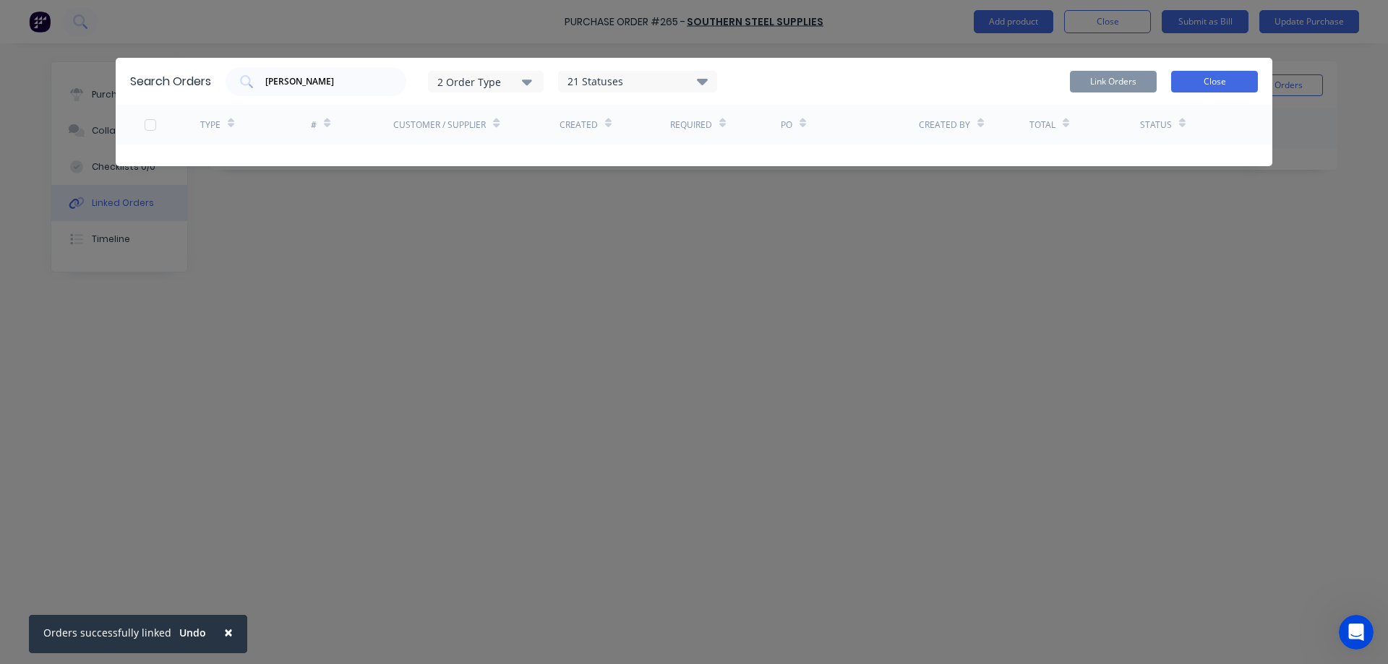
click at [1223, 82] on button "Close" at bounding box center [1214, 82] width 87 height 22
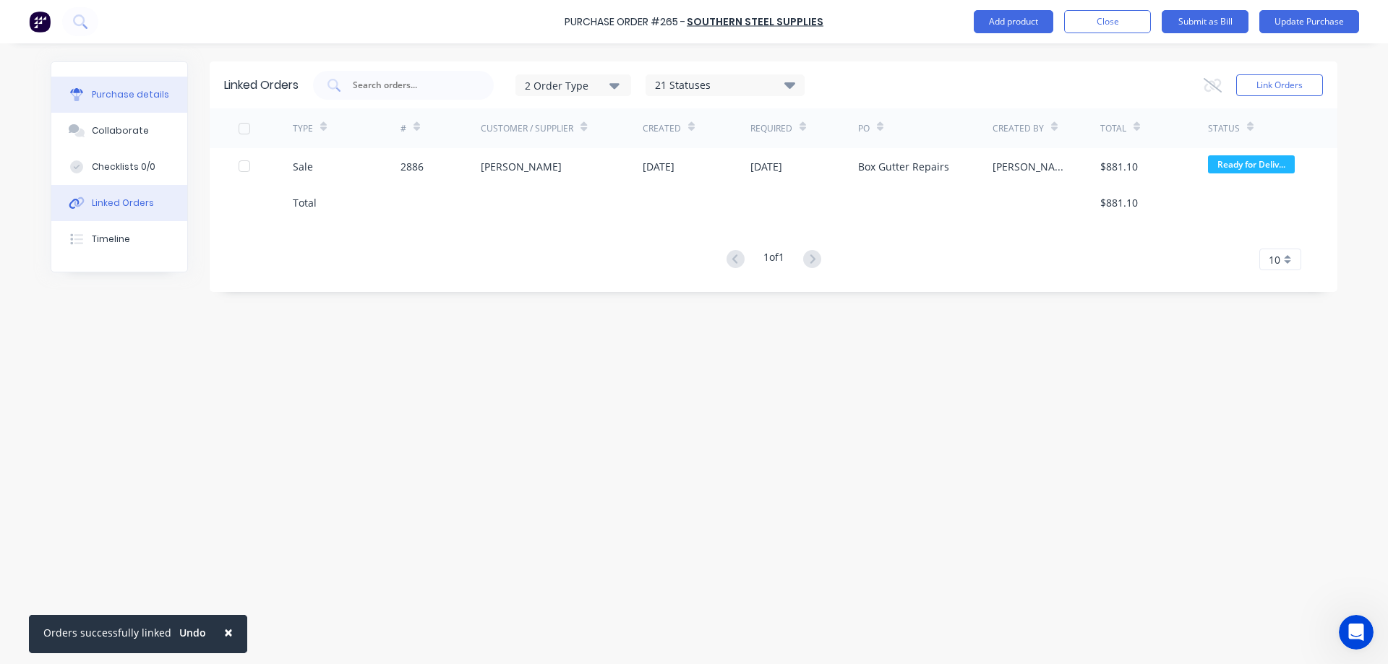
click at [119, 94] on div "Purchase details" at bounding box center [130, 94] width 77 height 13
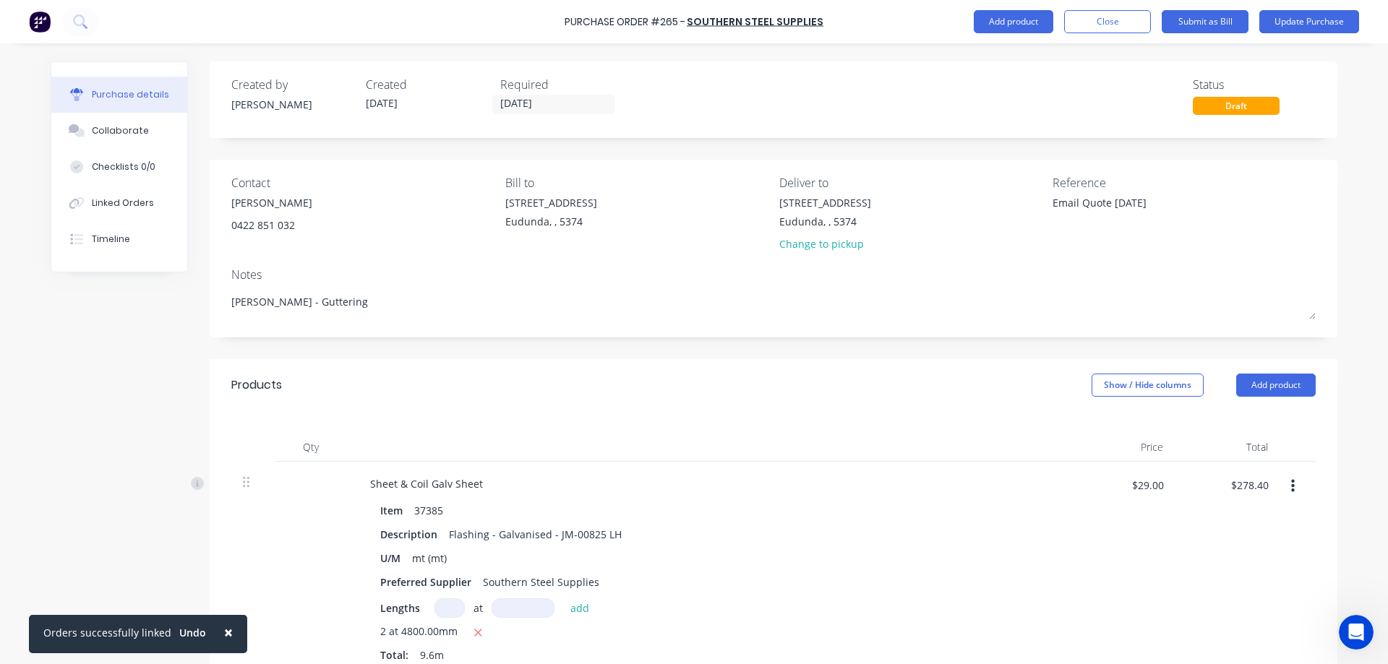
type textarea "x"
drag, startPoint x: 1149, startPoint y: 207, endPoint x: 1006, endPoint y: 207, distance: 143.1
click at [1006, 207] on div "Contact [PERSON_NAME] [PHONE_NUMBER] Bill to [STREET_ADDRESS] Deliver to [STREE…" at bounding box center [773, 216] width 1084 height 85
type textarea "1684223"
click at [1295, 26] on button "Update Purchase" at bounding box center [1309, 21] width 100 height 23
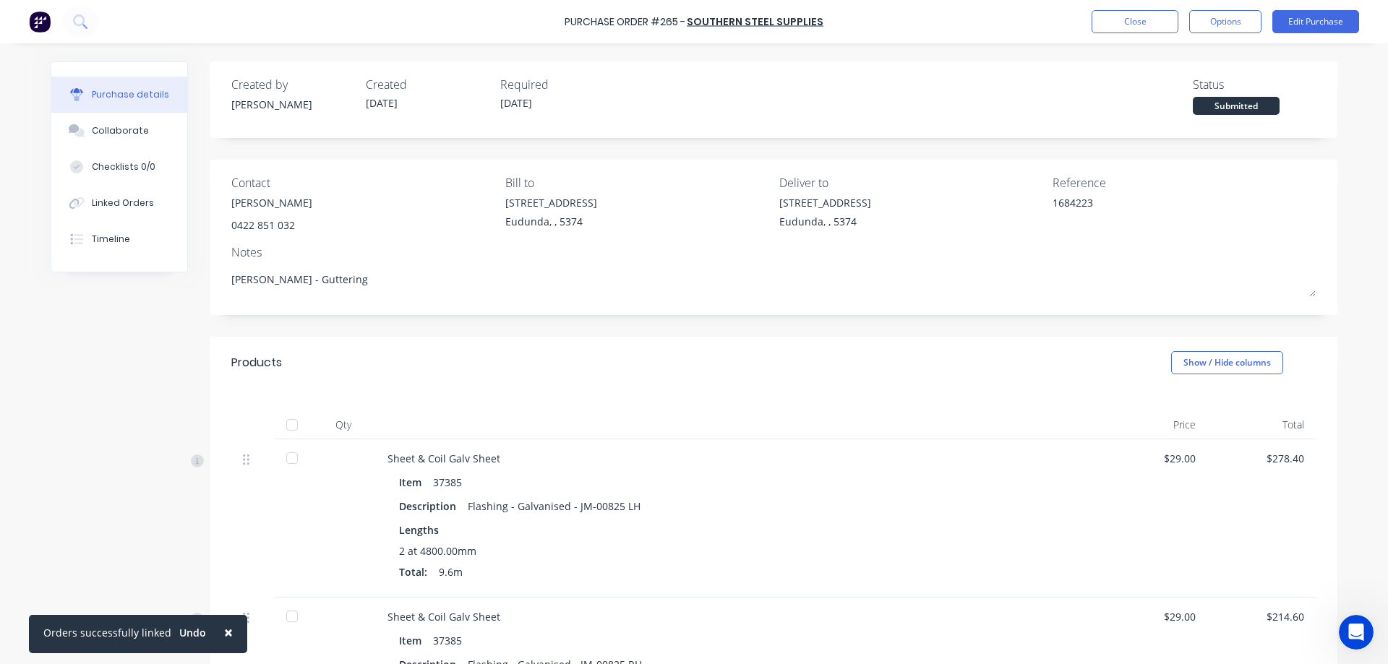
click at [293, 424] on div at bounding box center [292, 425] width 29 height 29
click at [1247, 20] on button "Options" at bounding box center [1225, 21] width 72 height 23
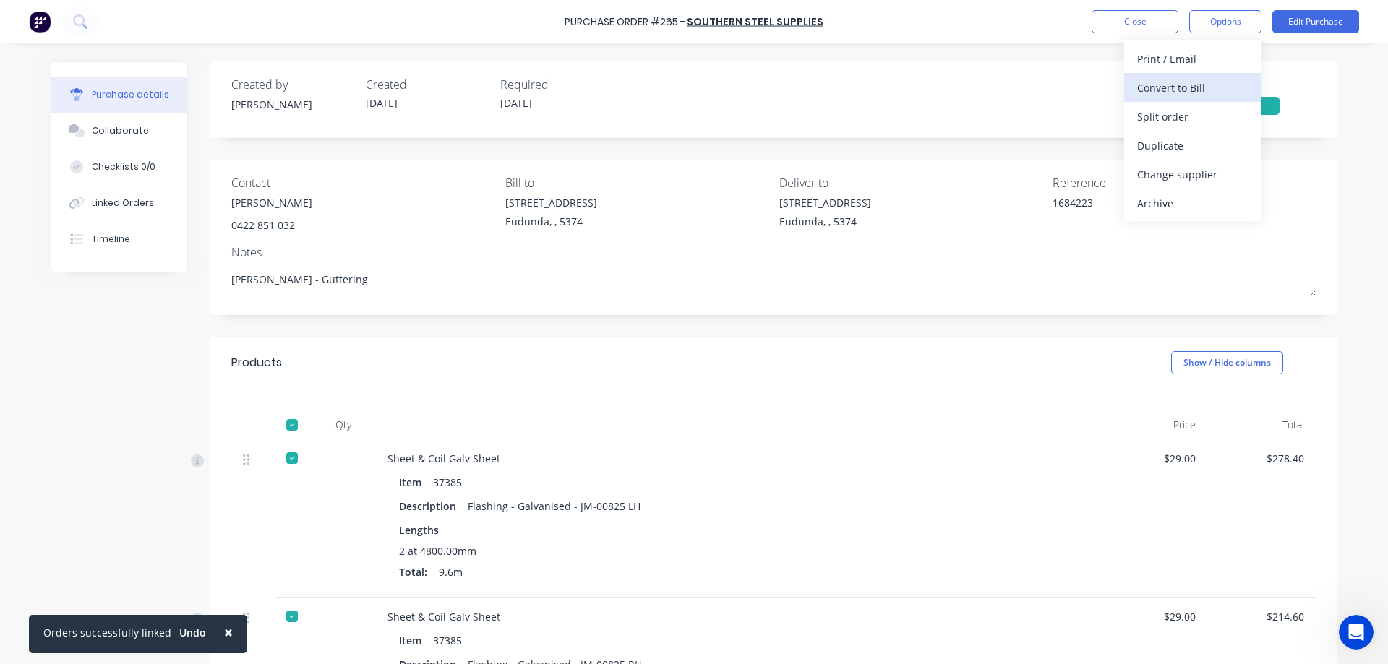
click at [1208, 87] on div "Convert to Bill" at bounding box center [1192, 87] width 111 height 21
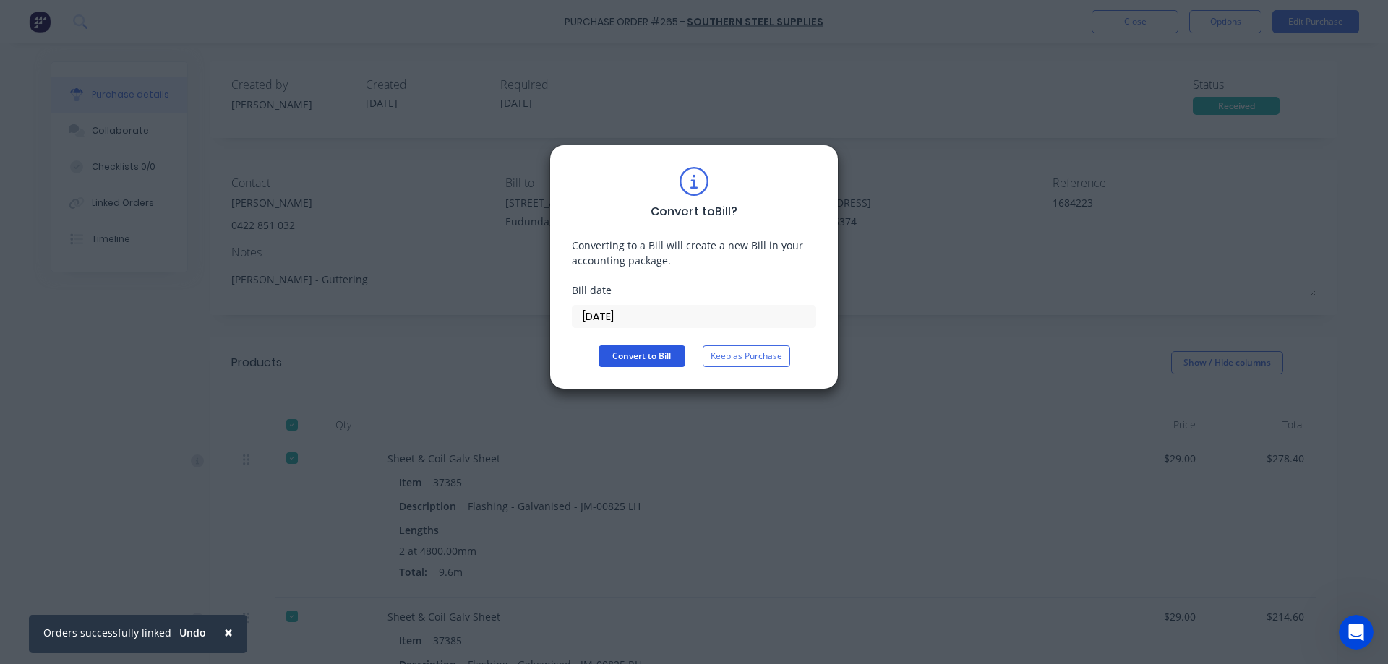
click at [638, 361] on button "Convert to Bill" at bounding box center [642, 357] width 87 height 22
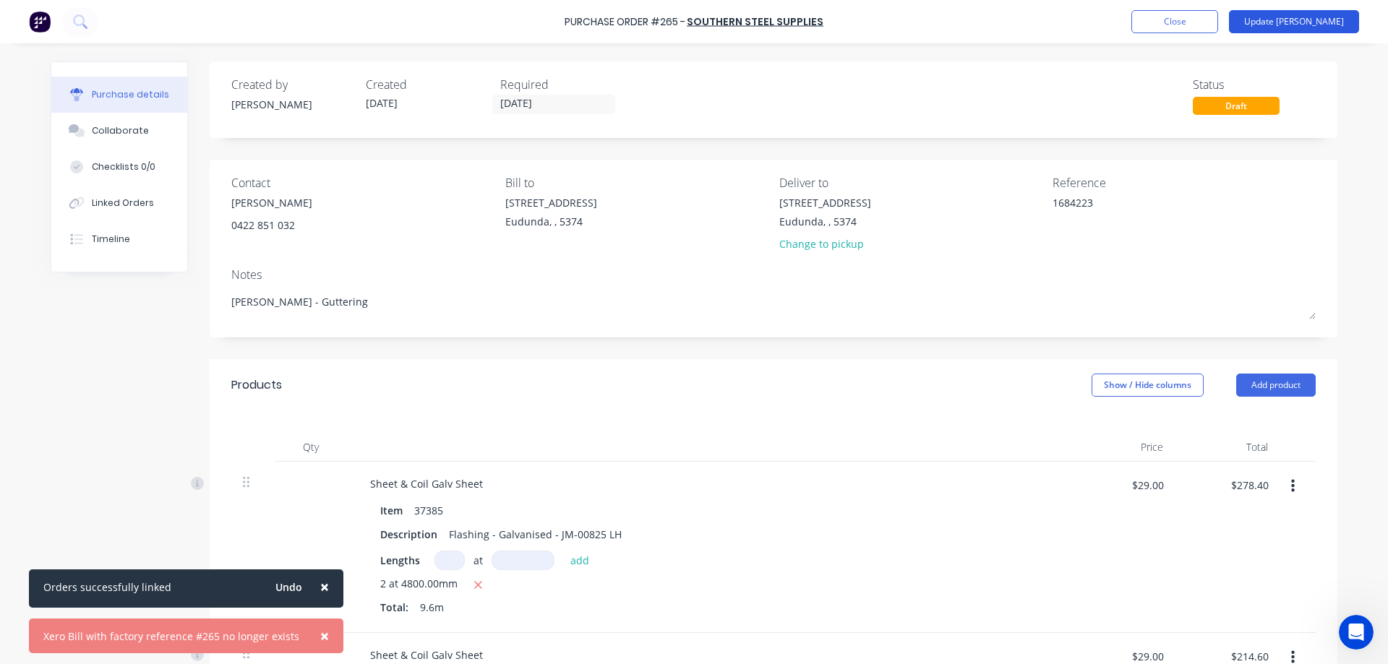
click at [1310, 24] on button "Update [PERSON_NAME]" at bounding box center [1294, 21] width 130 height 23
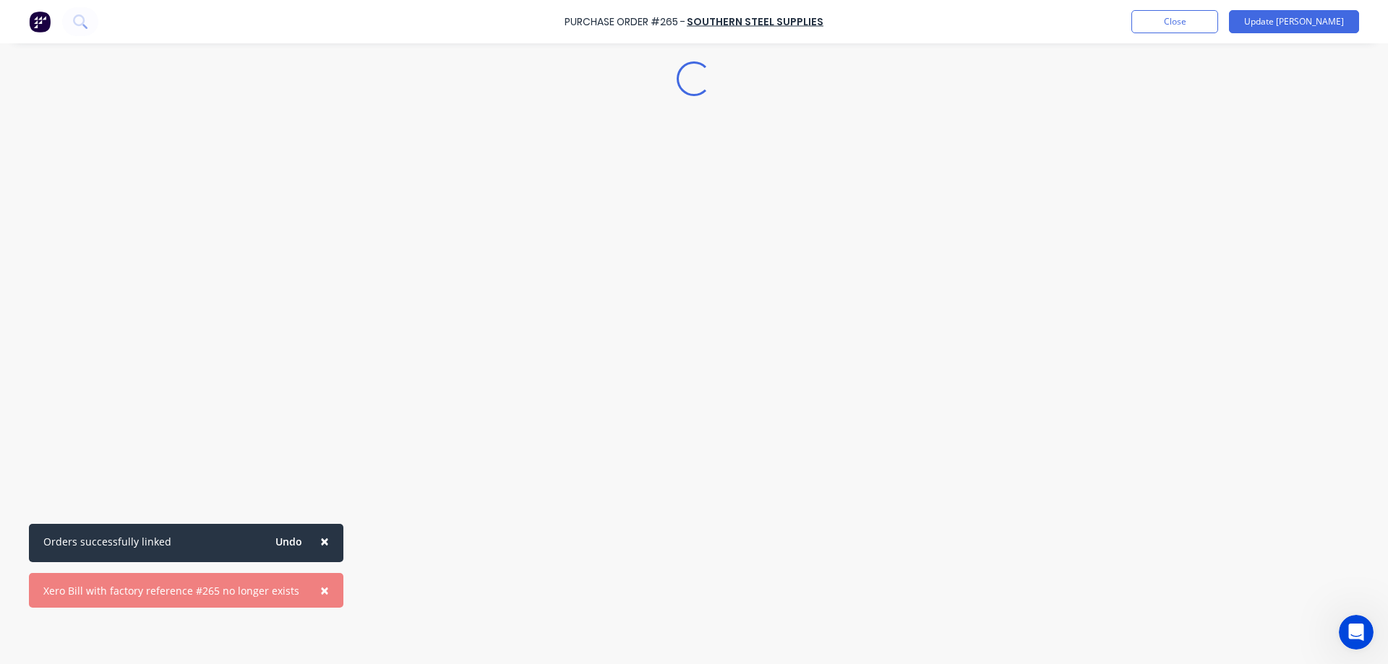
type textarea "x"
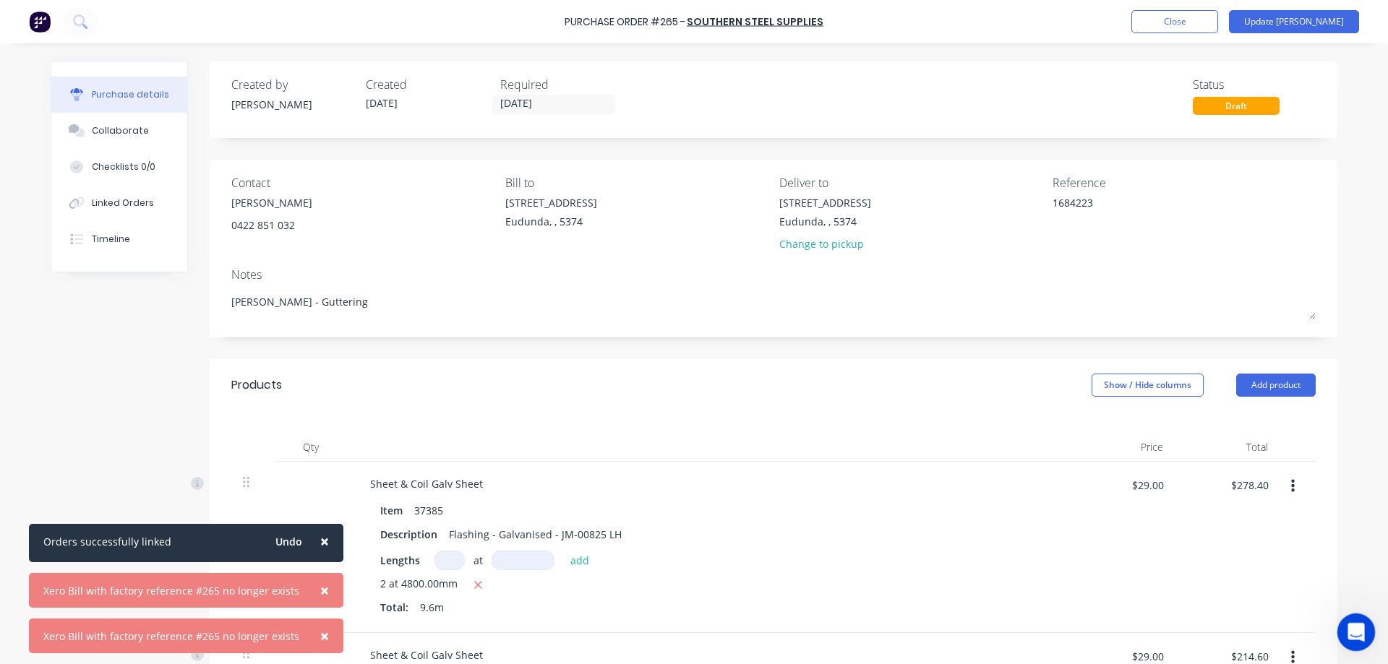
click at [1344, 627] on div "Open Intercom Messenger" at bounding box center [1354, 630] width 48 height 48
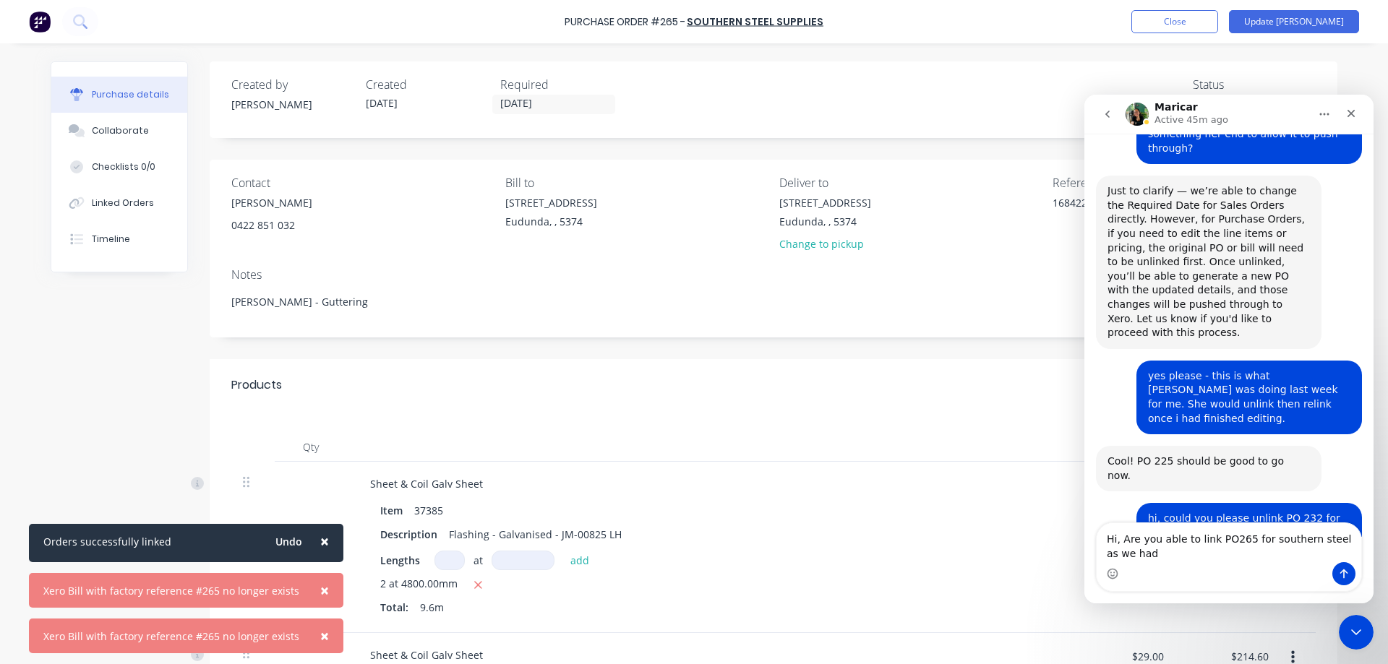
scroll to position [453, 0]
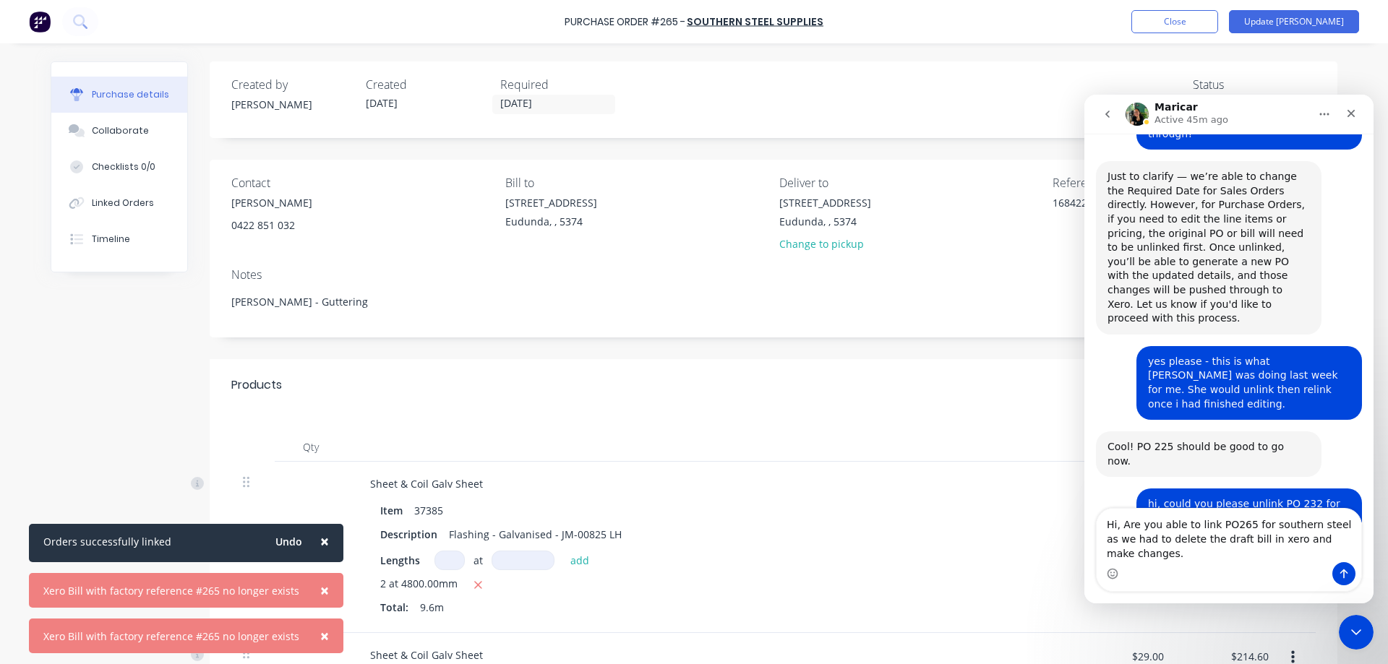
type textarea "Hi, Are you able to link PO265 for southern steel as we had to delete the draft…"
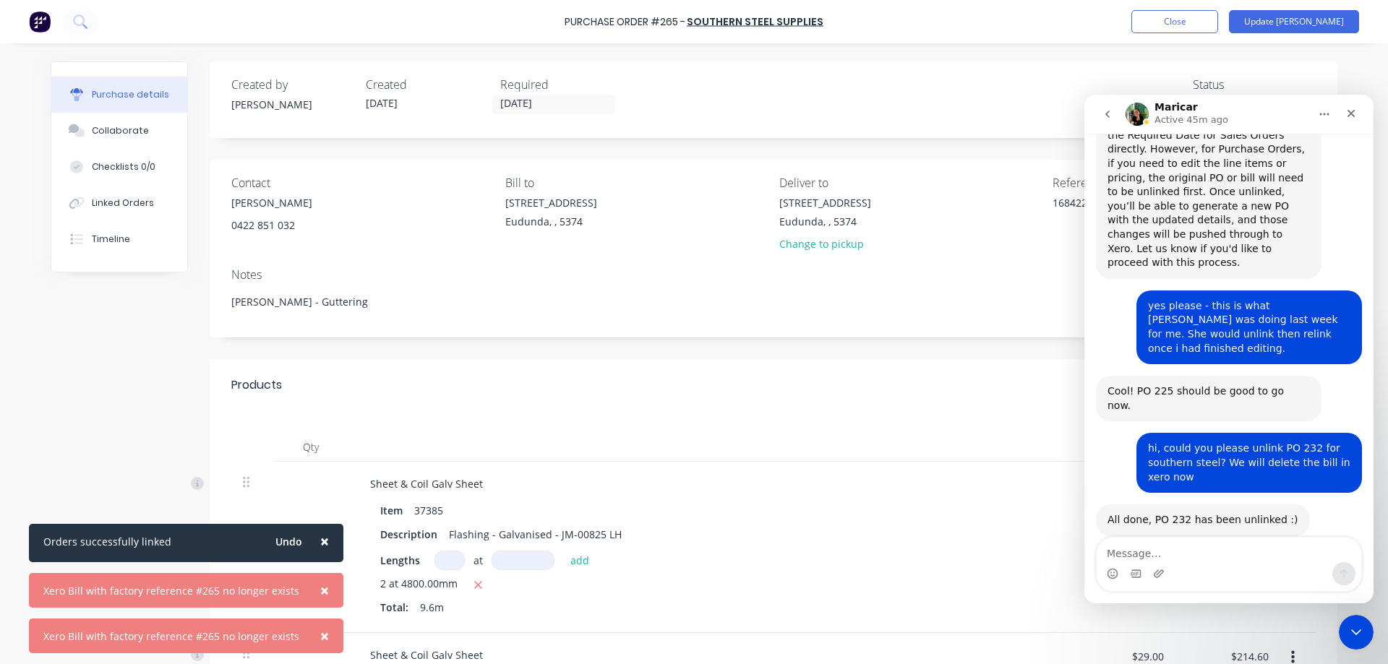
scroll to position [510, 0]
type textarea "w"
click at [1354, 112] on icon "Close" at bounding box center [1351, 114] width 12 height 12
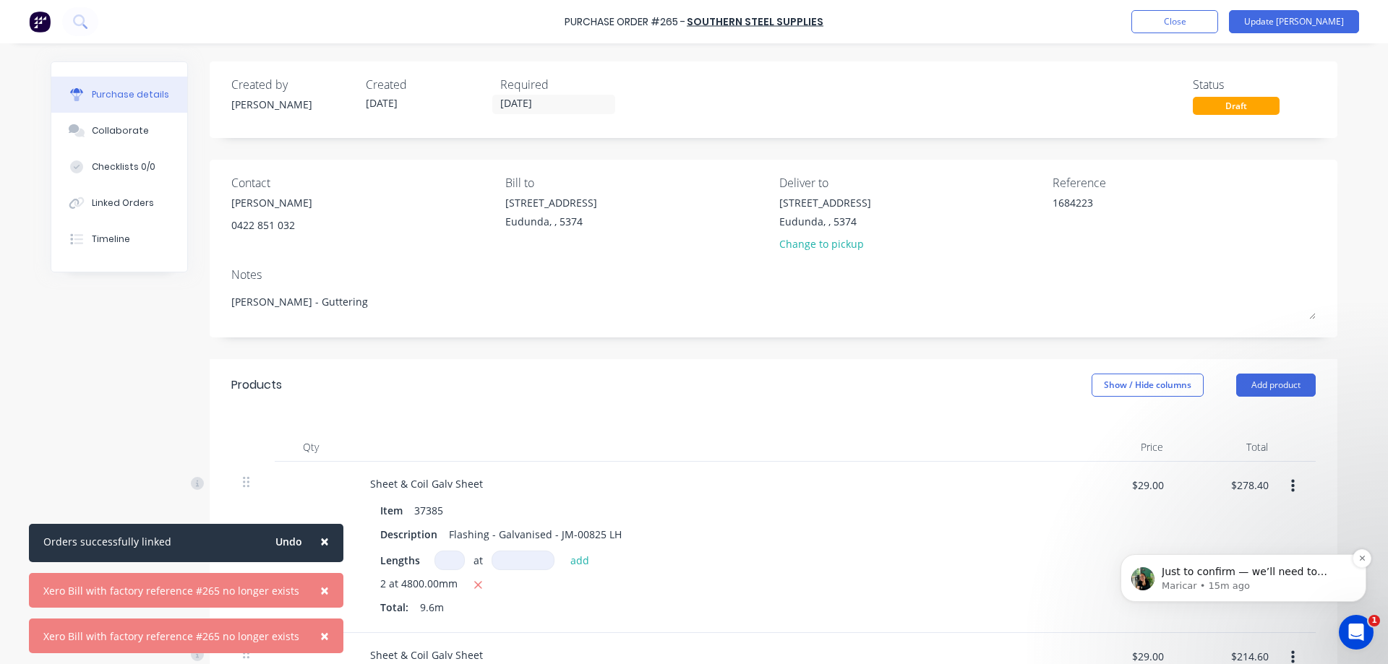
scroll to position [0, 0]
click at [1351, 631] on icon "Open Intercom Messenger" at bounding box center [1354, 631] width 24 height 24
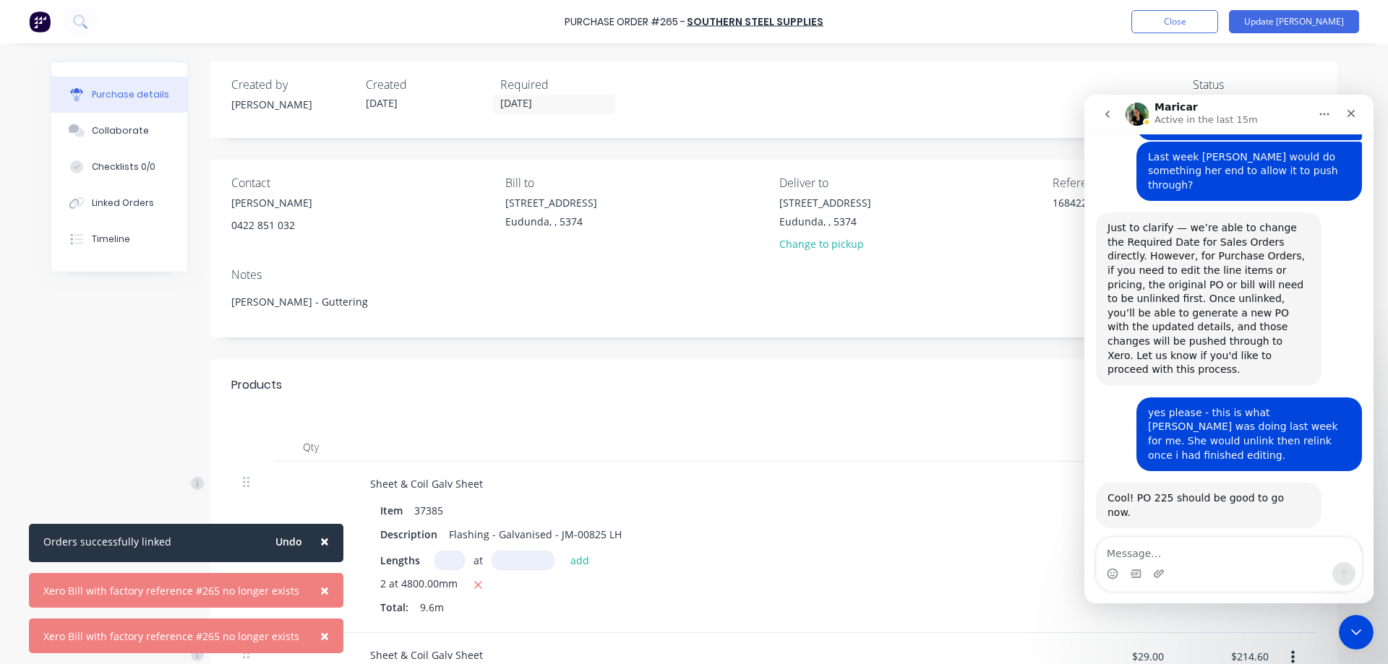
scroll to position [567, 0]
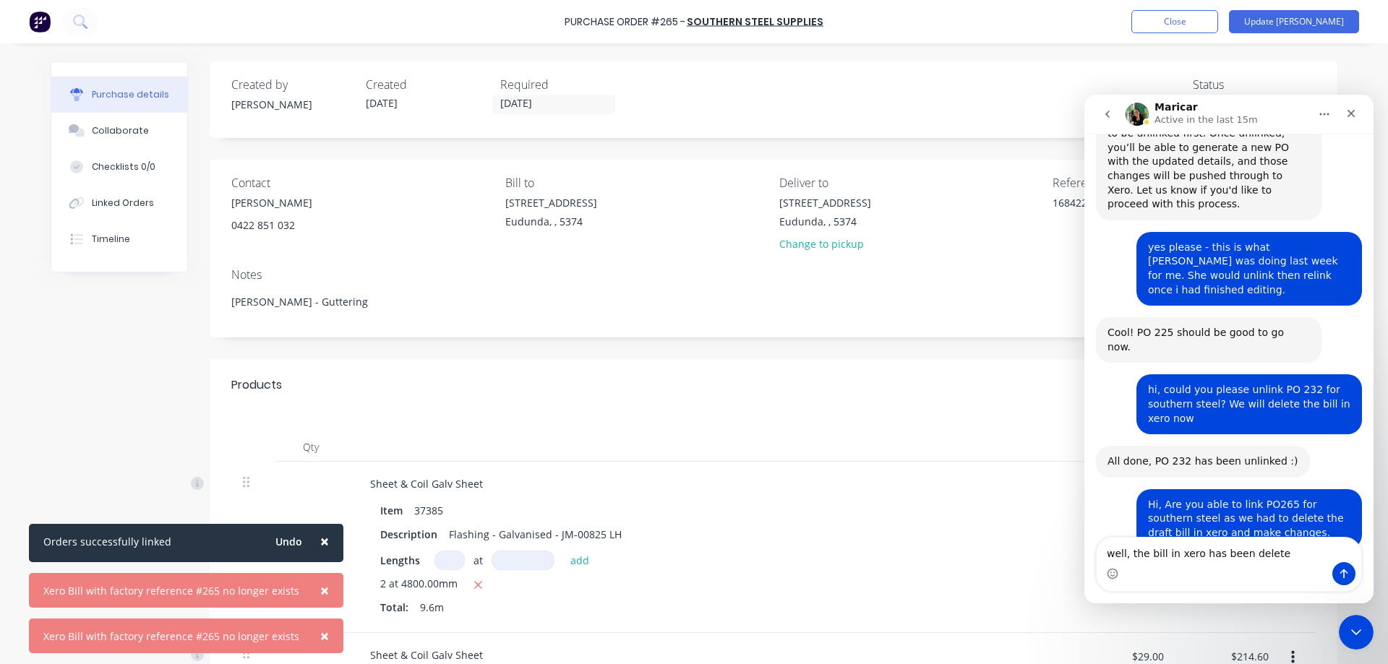
type textarea "well, the bill in xero has been deleted"
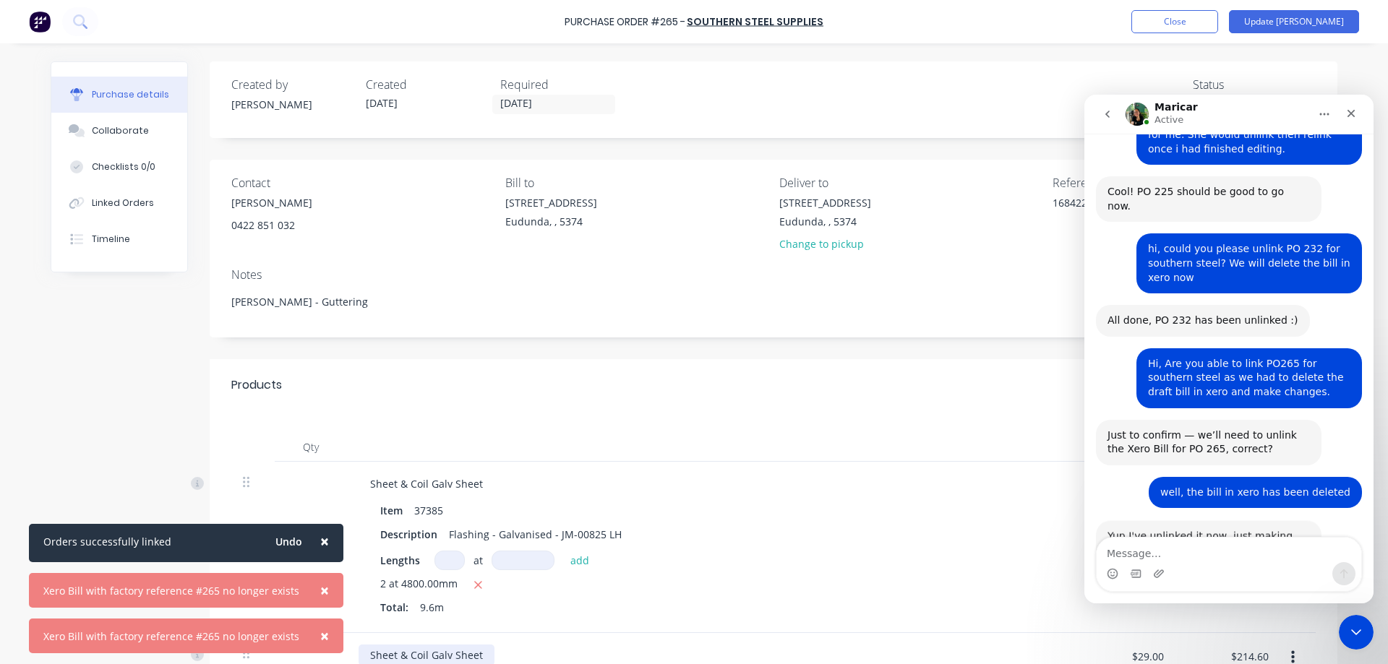
scroll to position [710, 0]
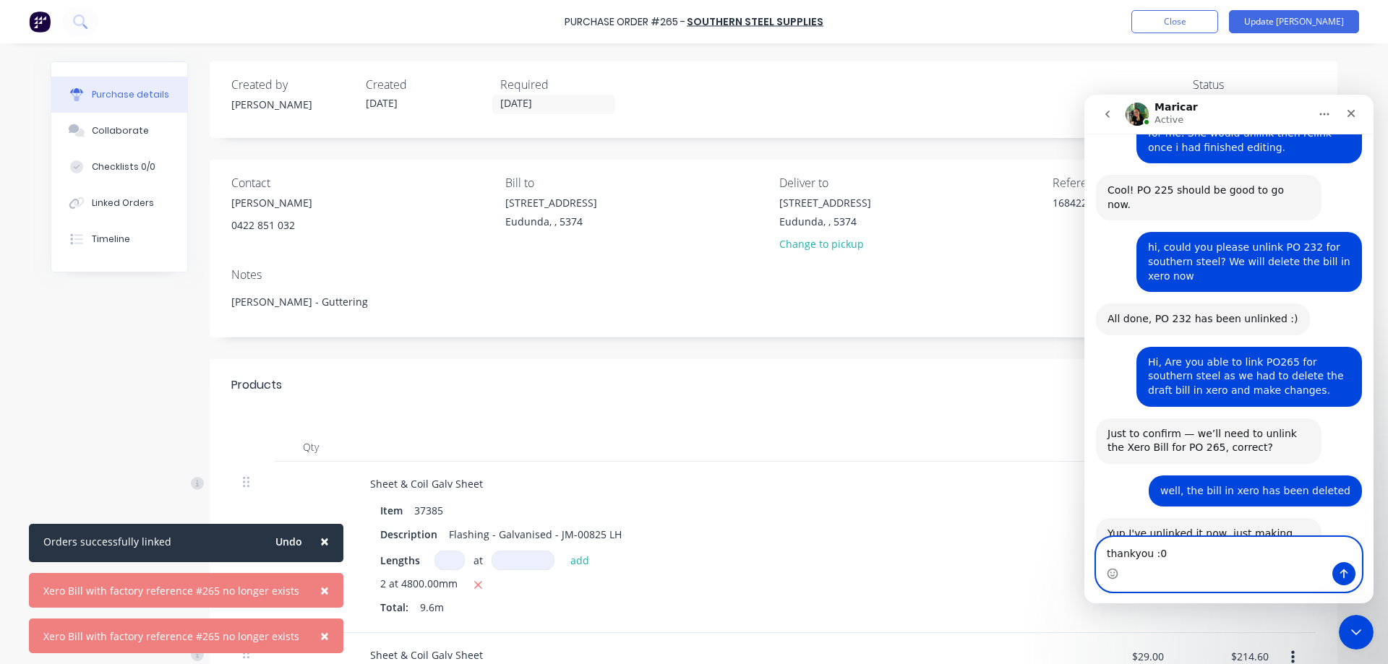
type textarea "thankyou :"
type textarea "x"
type textarea "thankyou :)"
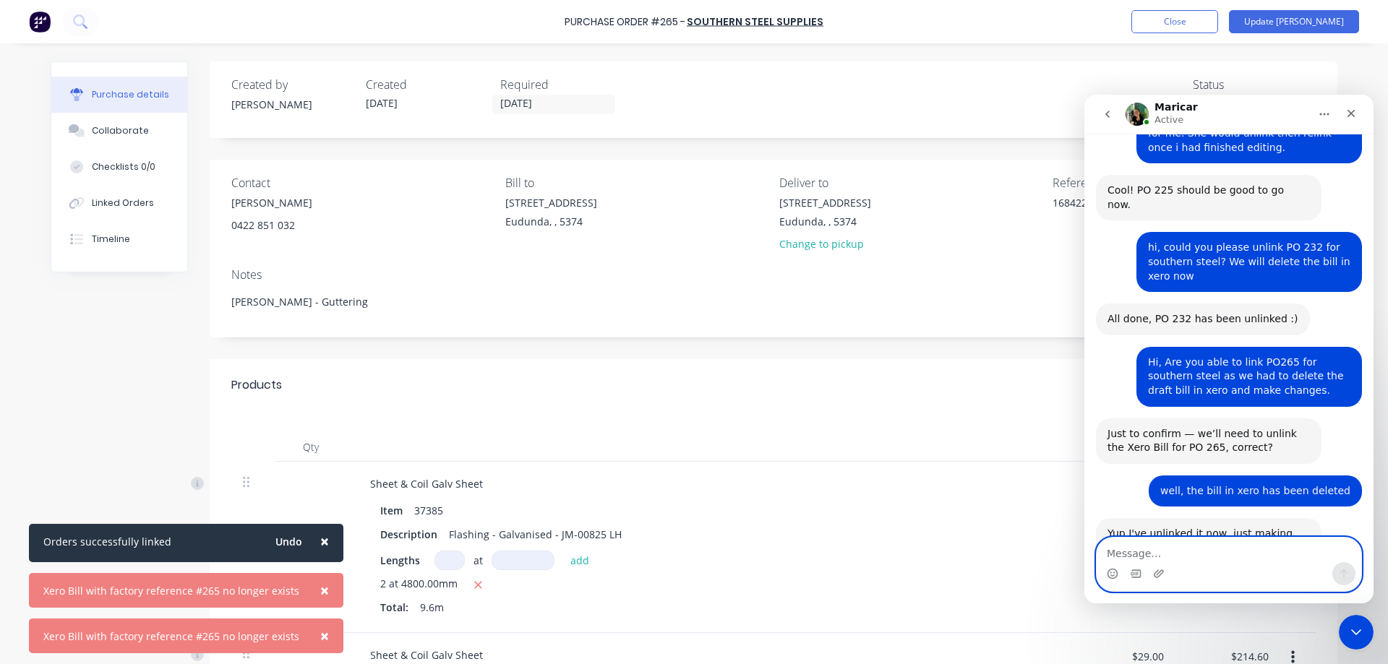
scroll to position [753, 0]
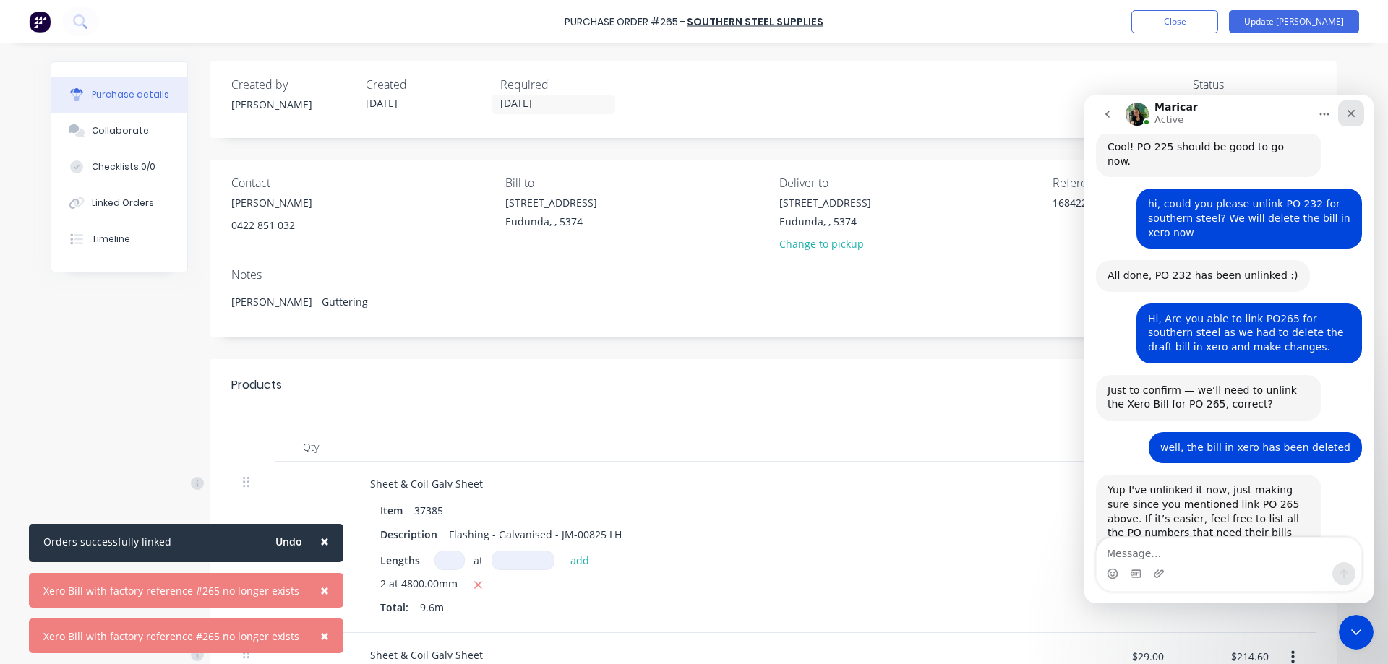
drag, startPoint x: 1345, startPoint y: 108, endPoint x: 2339, endPoint y: 203, distance: 997.7
click at [1345, 108] on icon "Close" at bounding box center [1351, 114] width 12 height 12
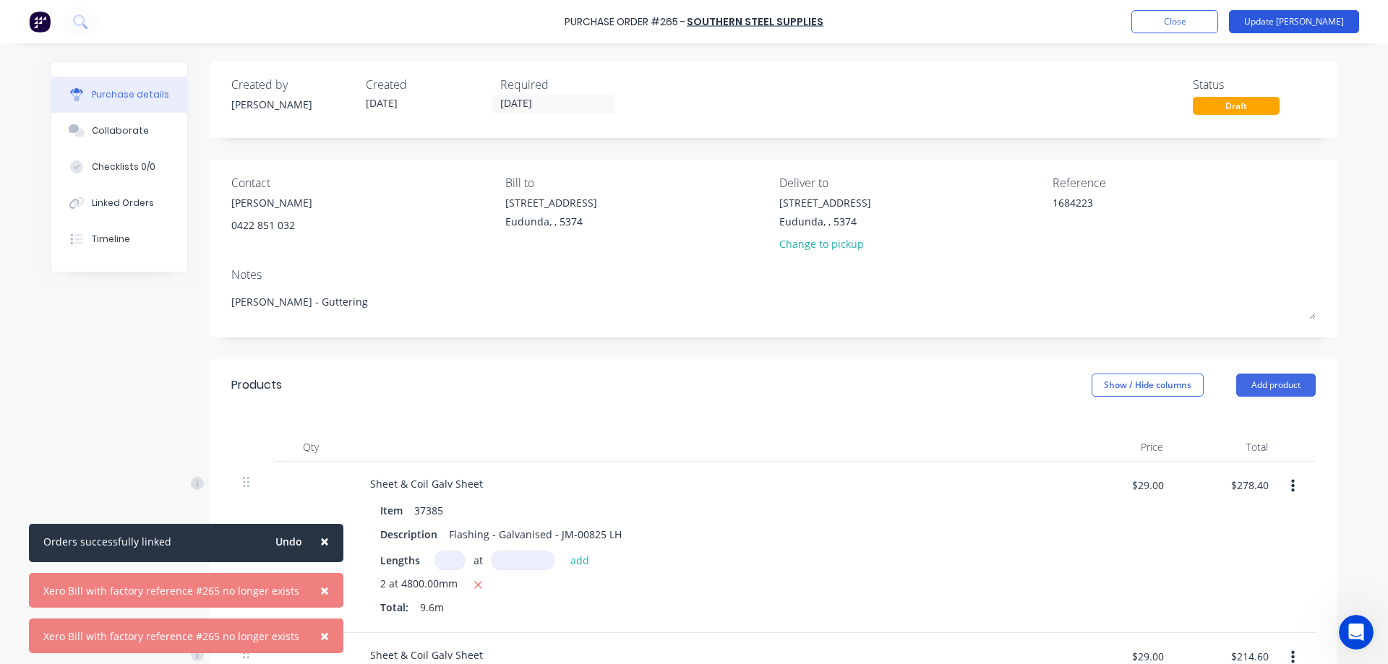
click at [1303, 27] on button "Update [PERSON_NAME]" at bounding box center [1294, 21] width 130 height 23
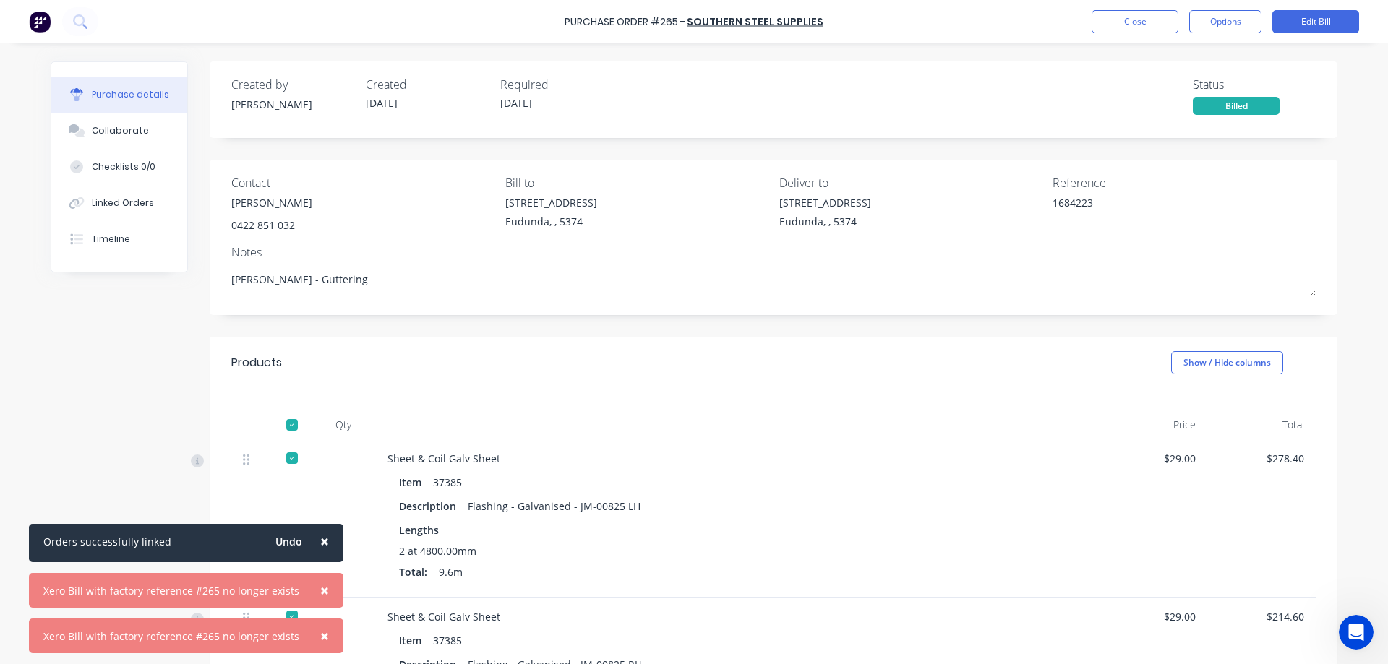
click at [320, 543] on span "×" at bounding box center [324, 541] width 9 height 20
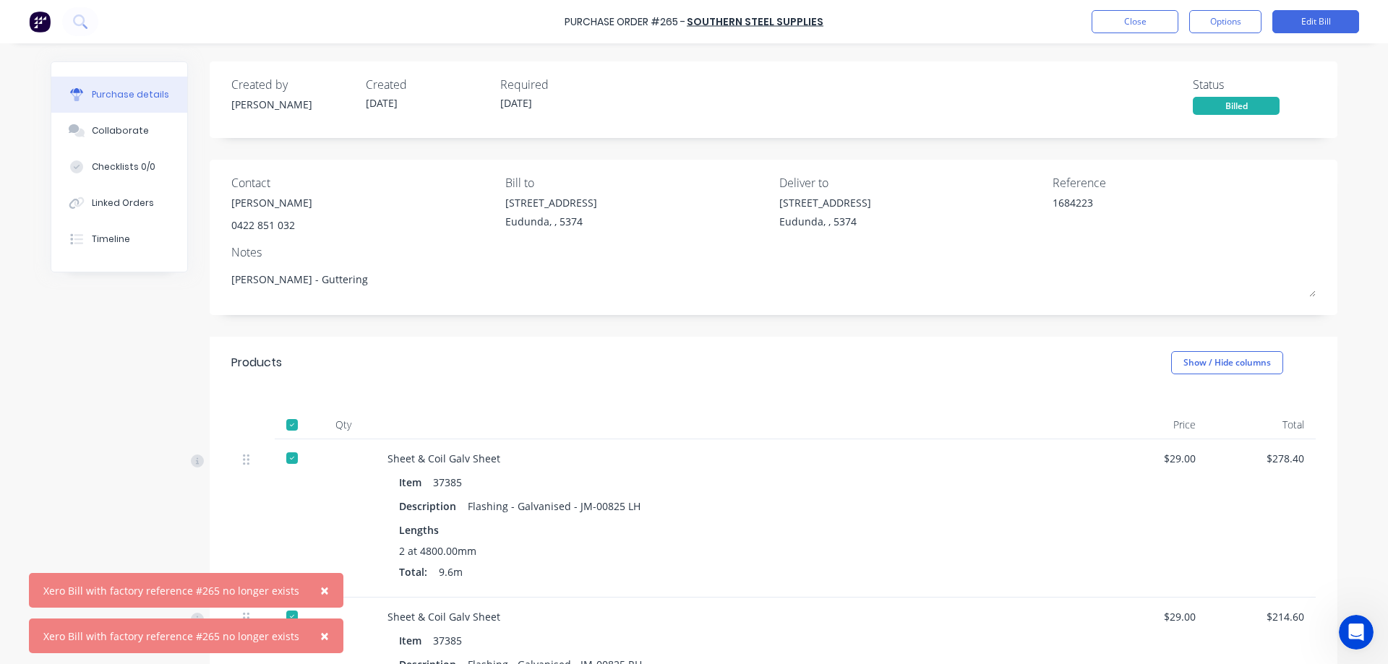
click at [320, 593] on span "×" at bounding box center [324, 590] width 9 height 20
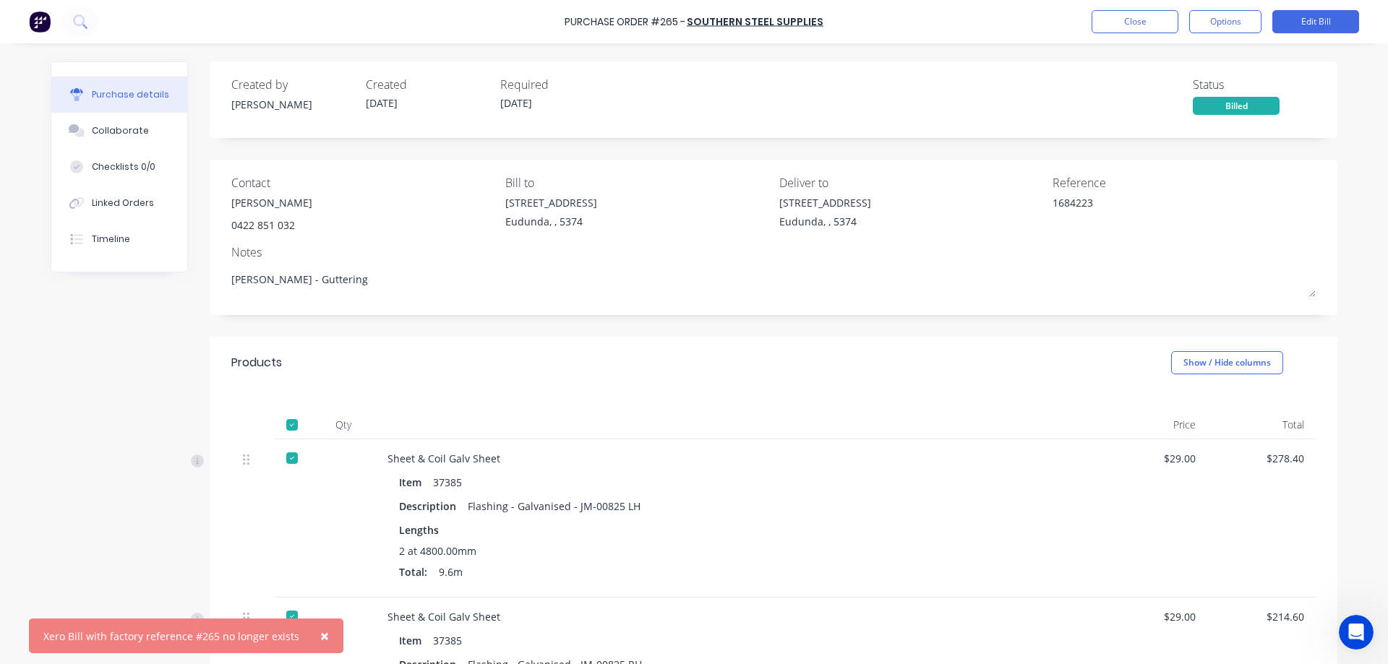
click at [320, 637] on span "×" at bounding box center [324, 636] width 9 height 20
type textarea "x"
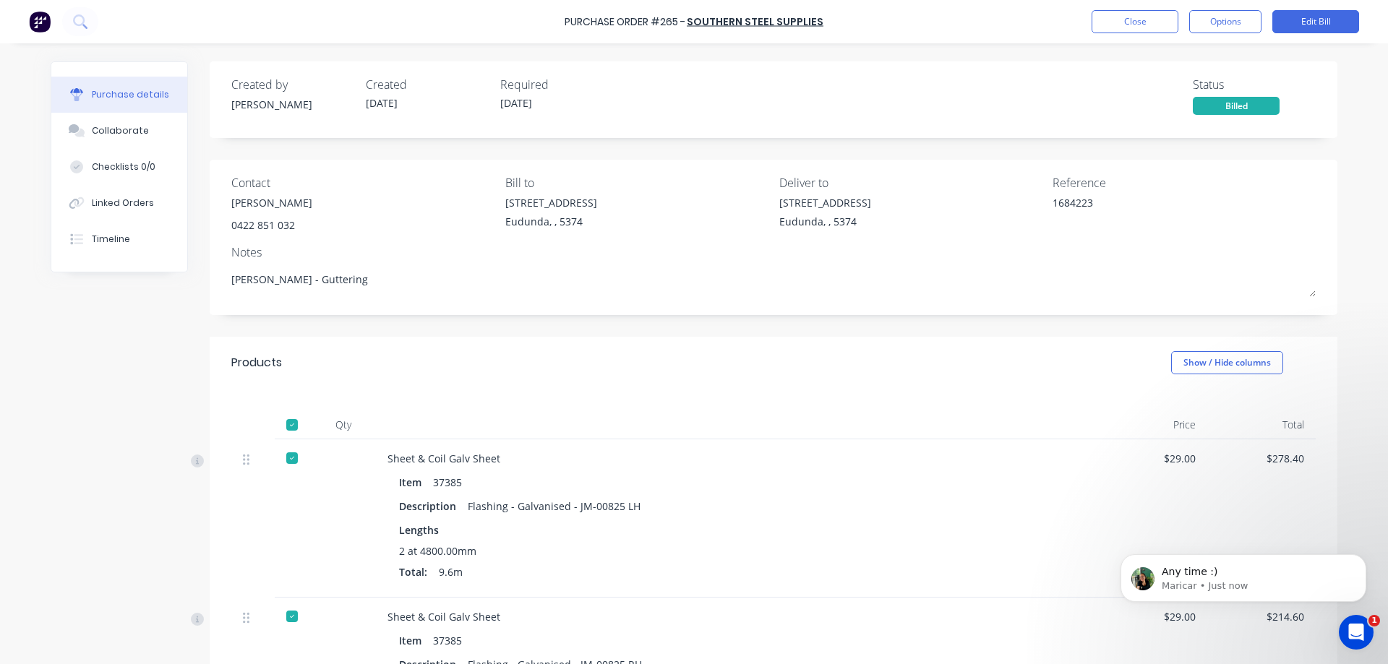
scroll to position [0, 0]
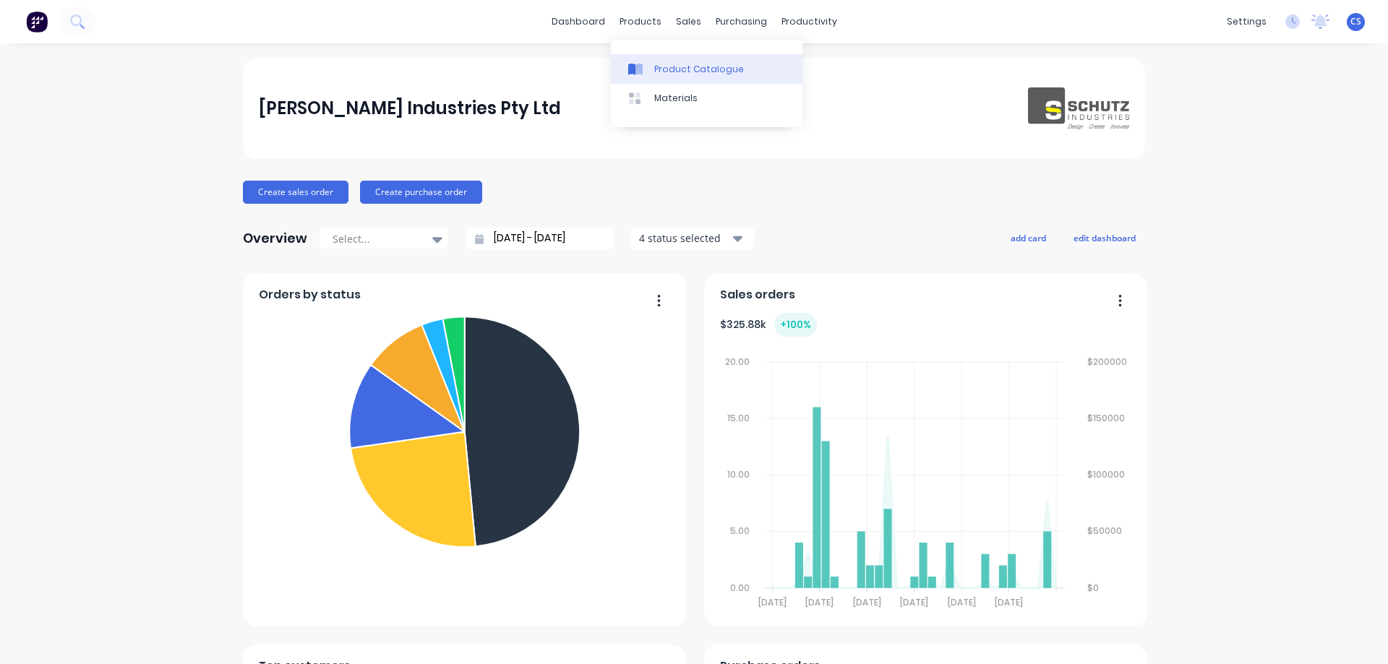
click at [673, 72] on div "Product Catalogue" at bounding box center [699, 69] width 90 height 13
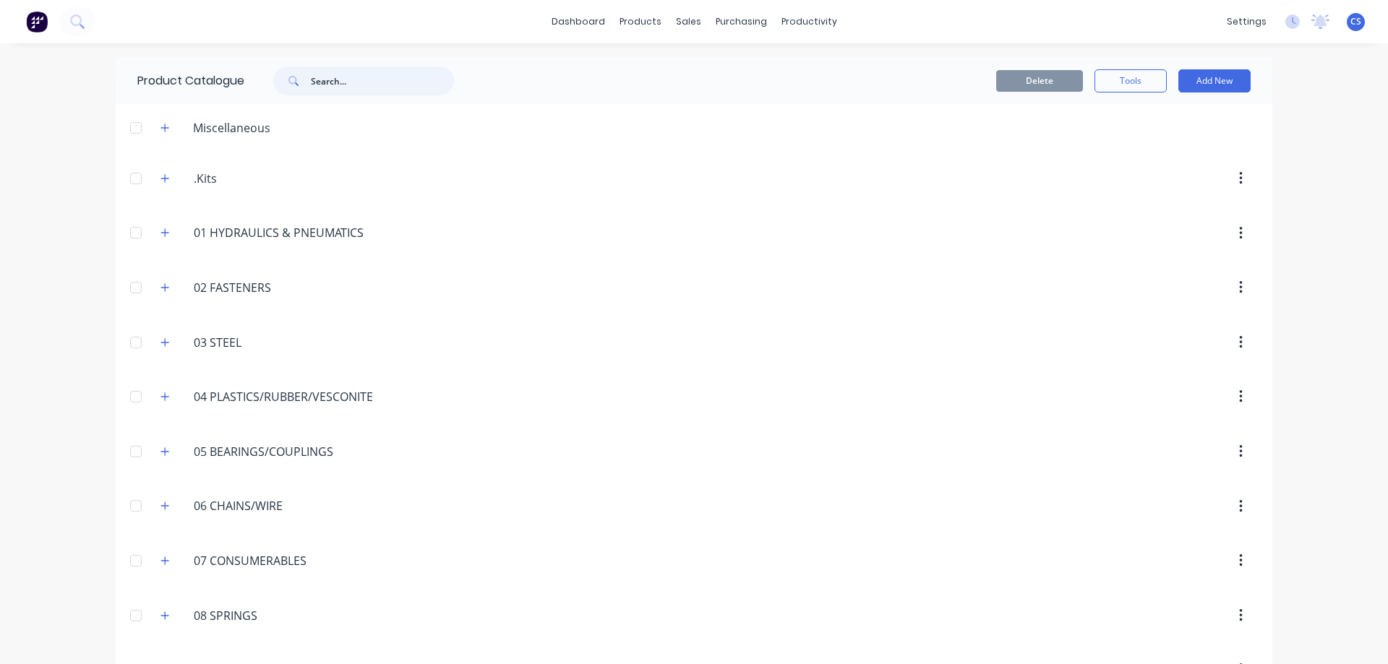
click at [348, 85] on input "text" at bounding box center [382, 81] width 143 height 29
paste input "32310"
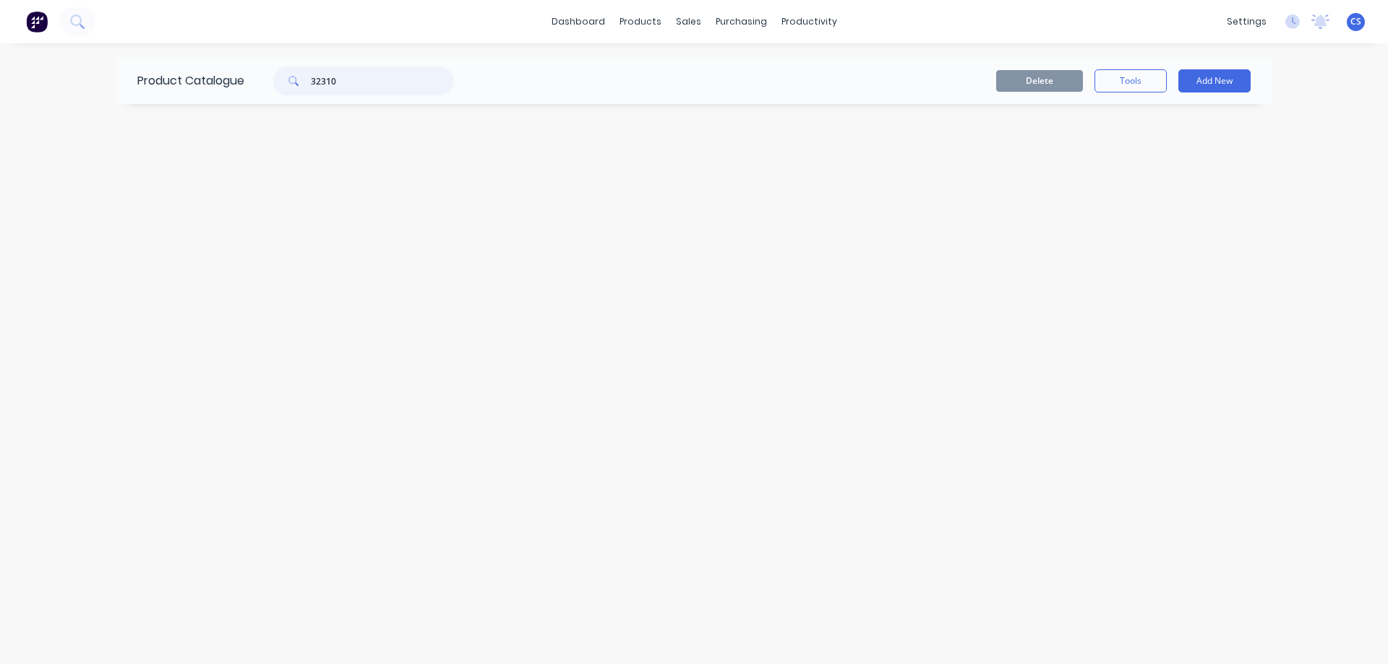
type input "32310"
drag, startPoint x: 362, startPoint y: 80, endPoint x: 243, endPoint y: 79, distance: 119.3
click at [243, 79] on div "Product Catalogue 32310" at bounding box center [303, 81] width 374 height 46
click at [87, 23] on button at bounding box center [77, 21] width 36 height 29
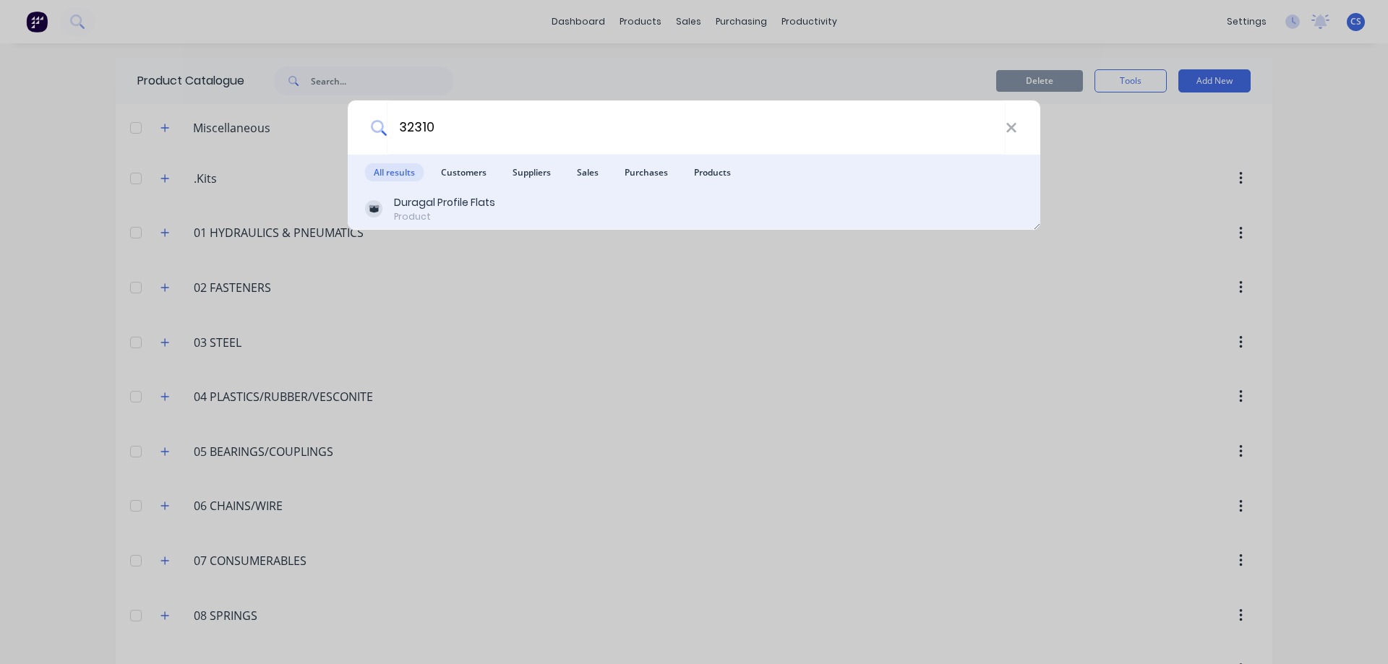
type input "32310"
click at [507, 205] on div "Duragal Profile Flats Product" at bounding box center [694, 209] width 658 height 28
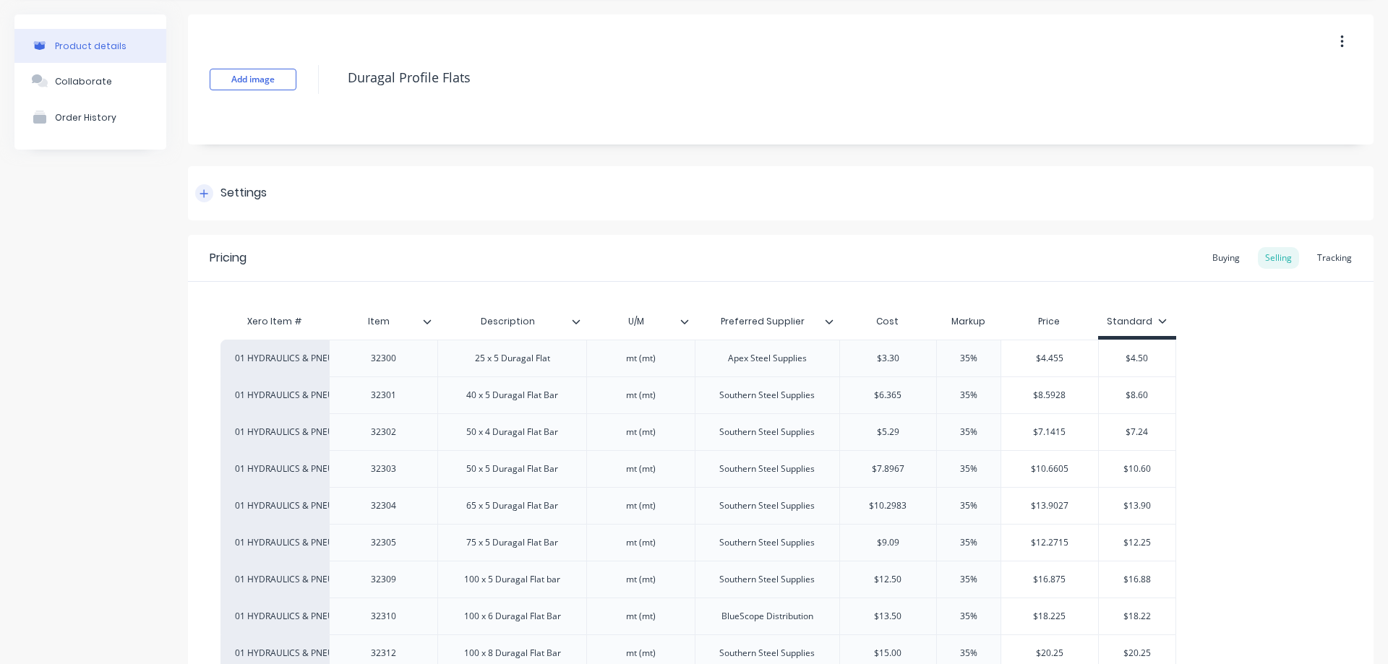
scroll to position [72, 0]
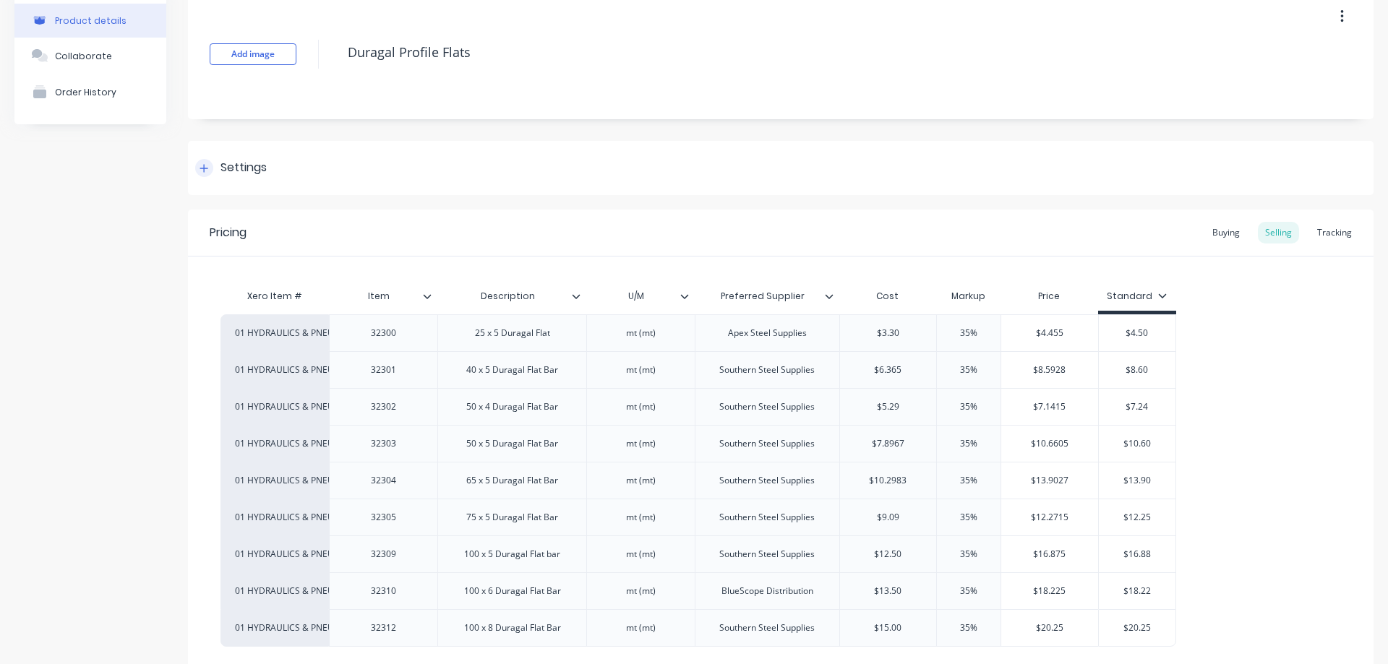
click at [208, 169] on icon at bounding box center [204, 168] width 9 height 10
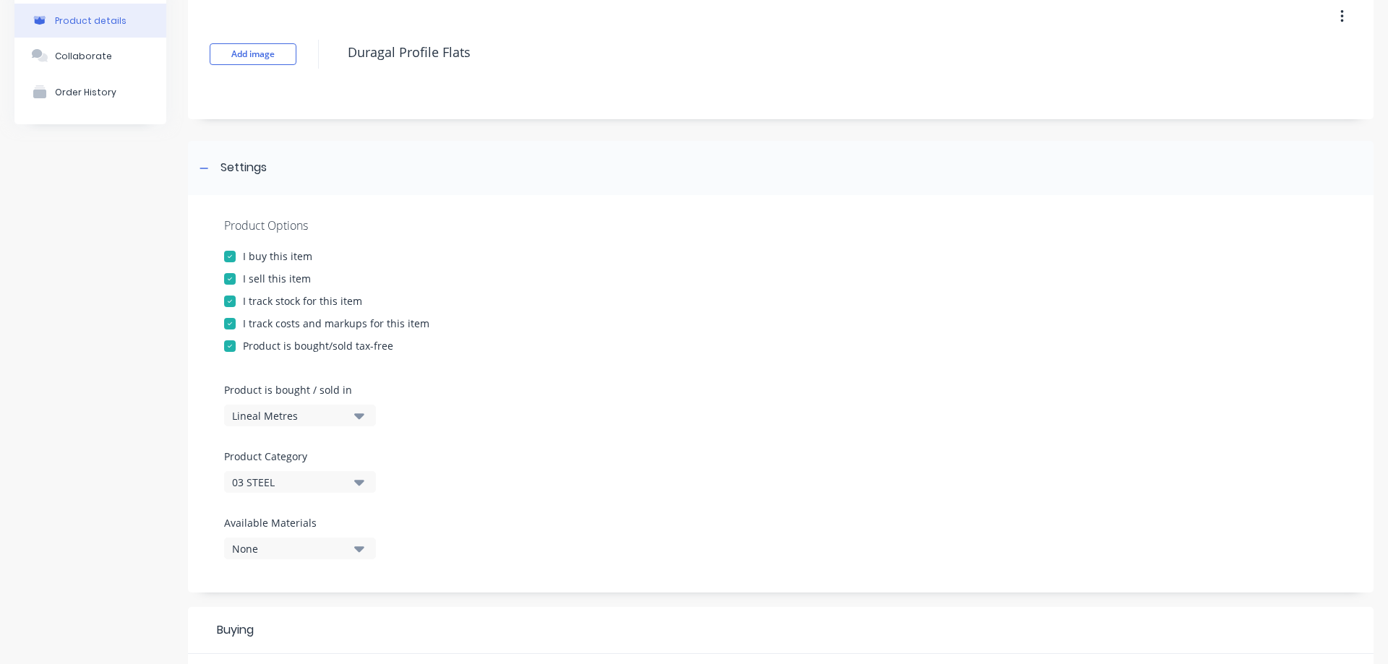
scroll to position [145, 0]
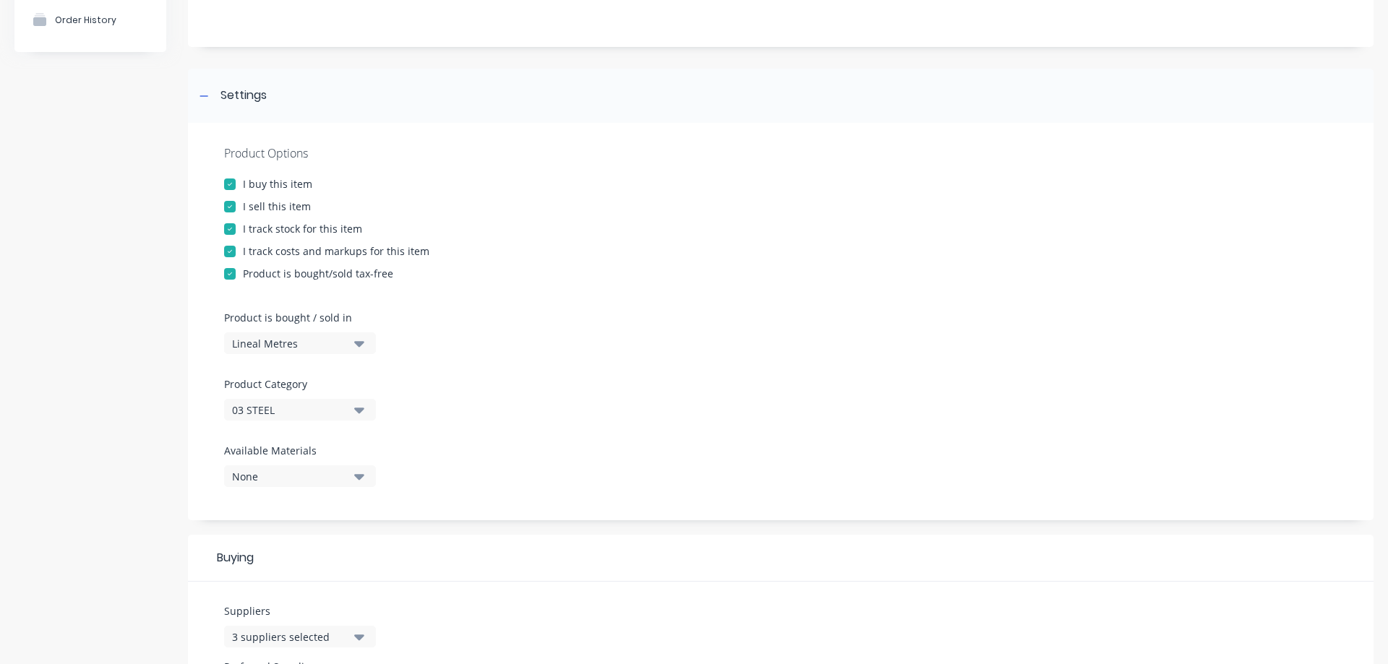
click at [226, 276] on div at bounding box center [229, 274] width 29 height 29
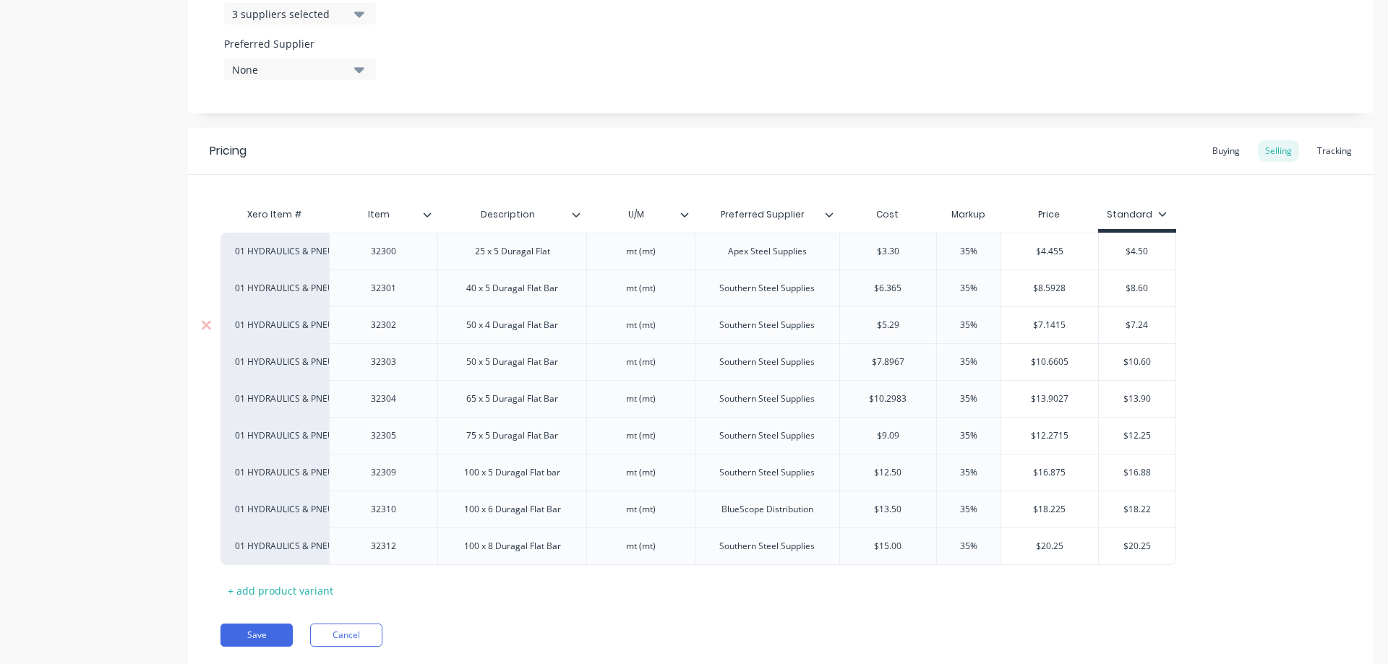
scroll to position [812, 0]
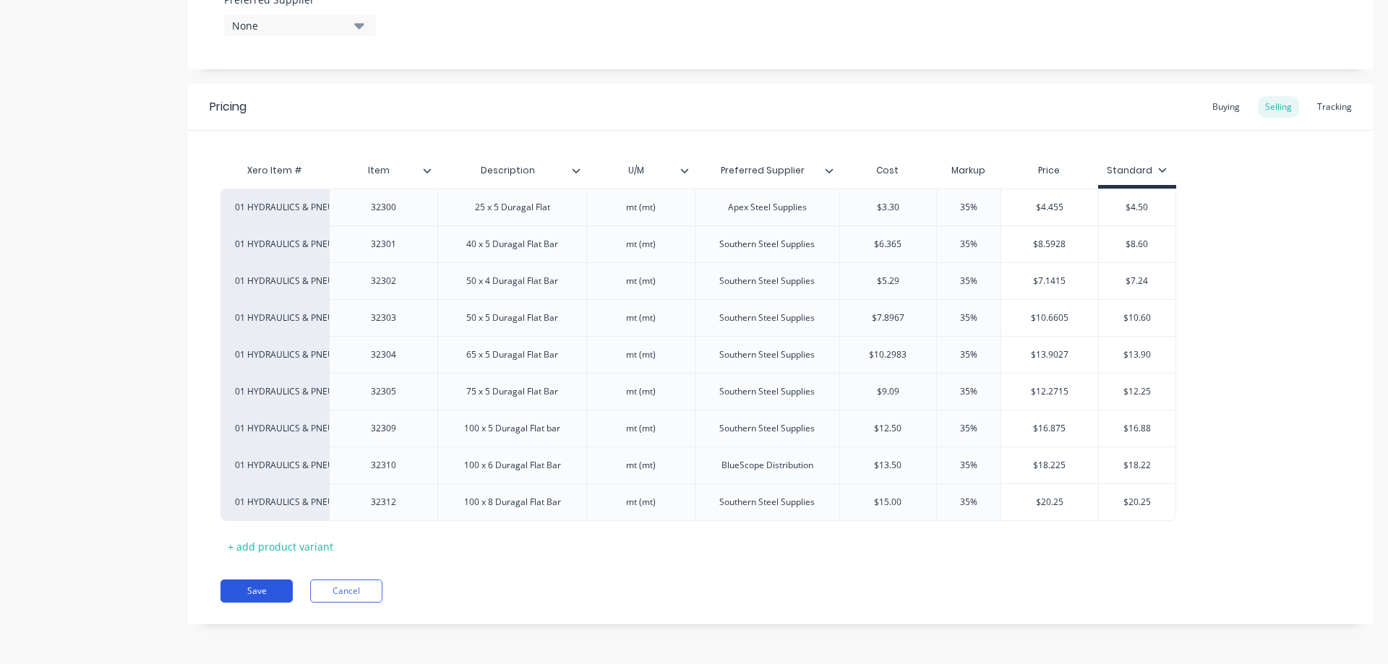
click at [240, 587] on button "Save" at bounding box center [256, 591] width 72 height 23
type textarea "x"
